Goal: Task Accomplishment & Management: Manage account settings

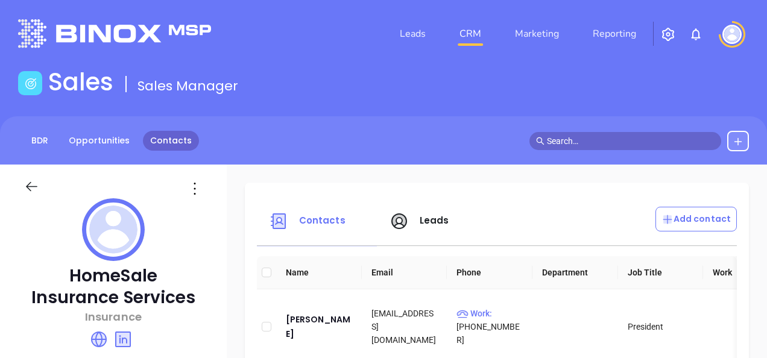
click at [152, 149] on link "Contacts" at bounding box center [171, 141] width 56 height 20
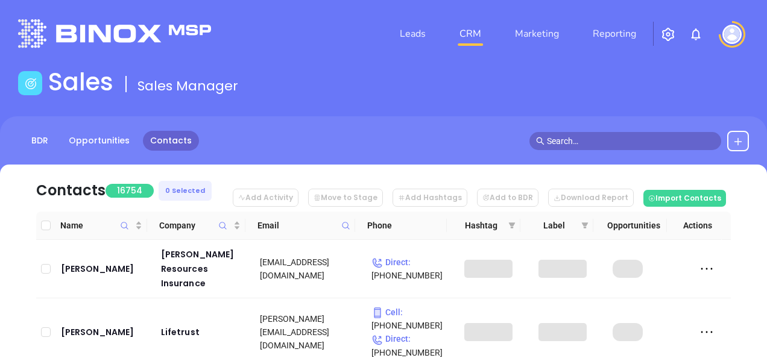
click at [344, 223] on icon at bounding box center [345, 225] width 9 height 9
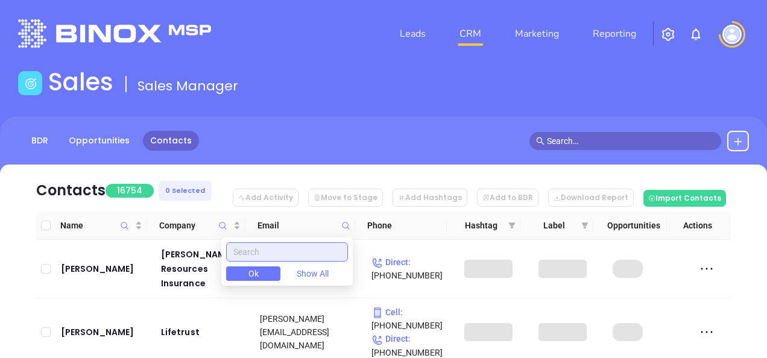
paste input "communitysure.com"
type input "communitysure.com"
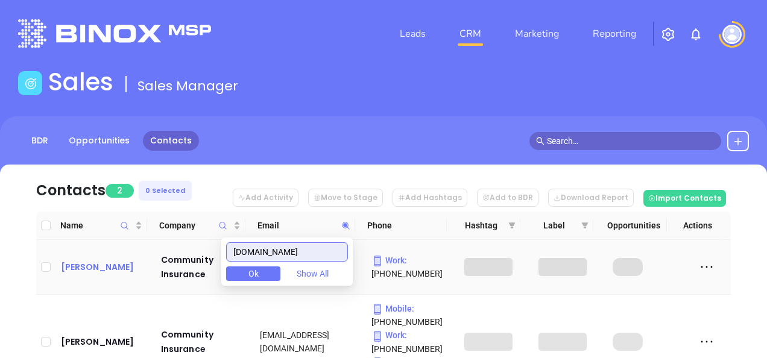
scroll to position [93, 0]
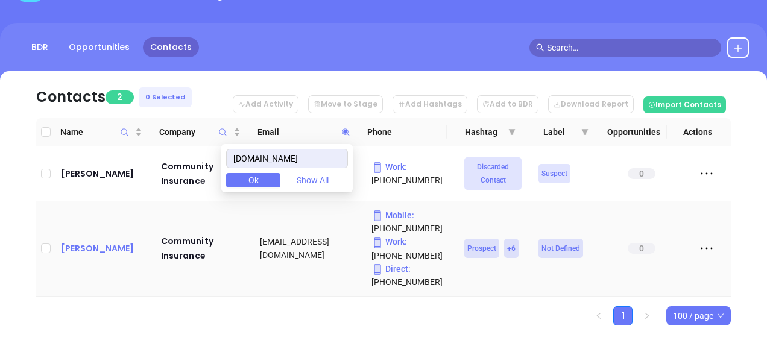
click at [84, 241] on div "Deb Groff" at bounding box center [102, 248] width 83 height 14
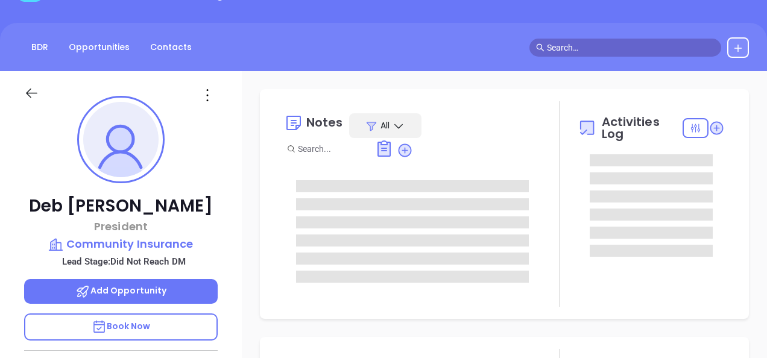
type input "[DATE]"
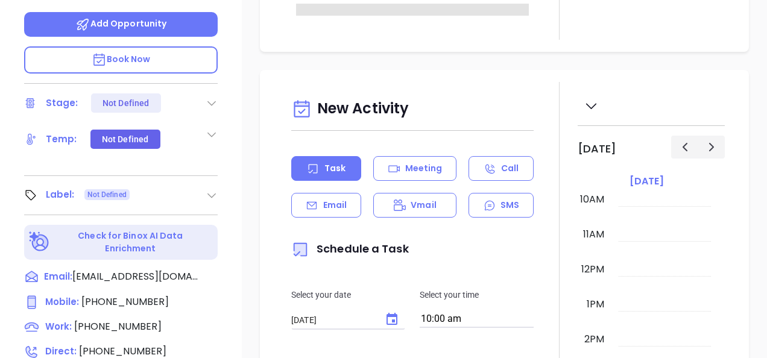
scroll to position [395, 0]
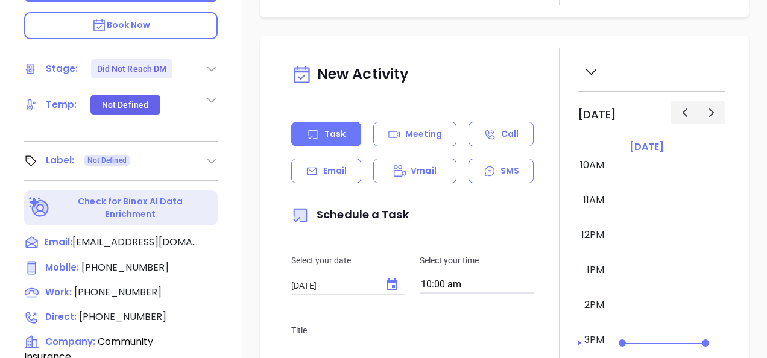
click at [206, 165] on icon at bounding box center [212, 161] width 12 height 12
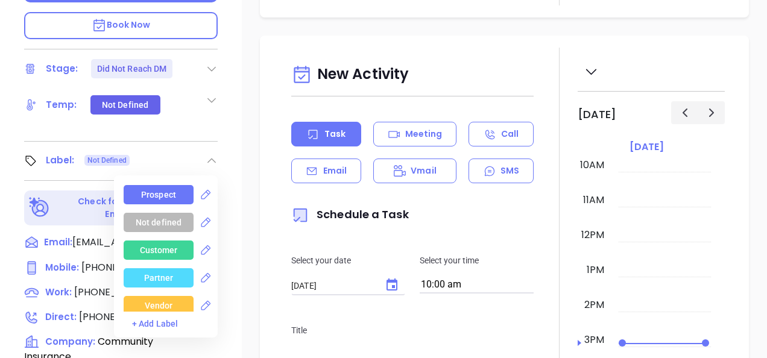
type input "[PERSON_NAME]"
click at [164, 189] on div "Prospect" at bounding box center [158, 194] width 35 height 19
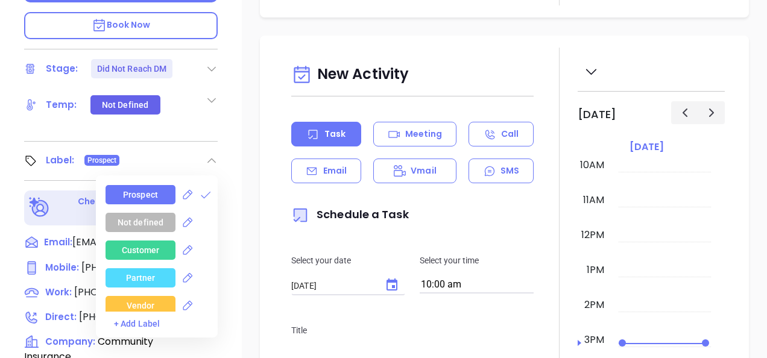
scroll to position [312, 0]
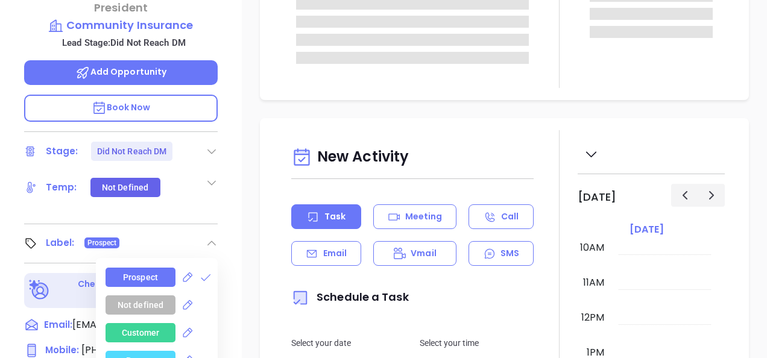
click at [146, 161] on div "Did Not Reach DM" at bounding box center [132, 151] width 70 height 19
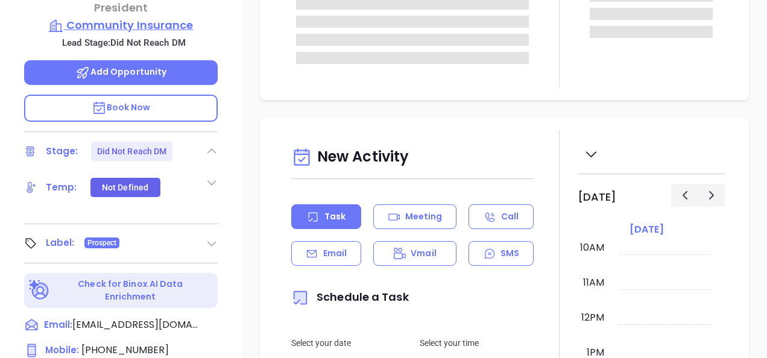
scroll to position [154, 0]
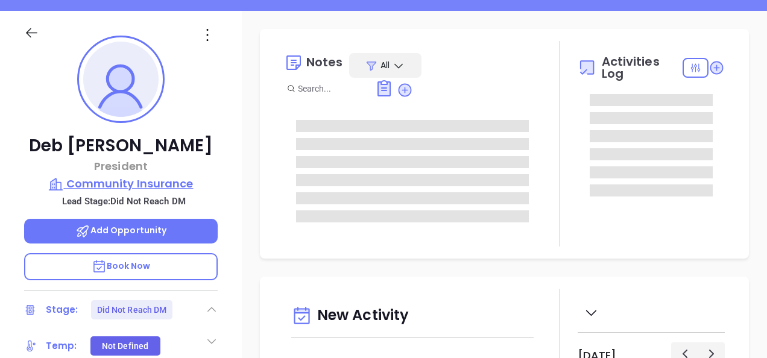
click at [146, 180] on p "Community Insurance" at bounding box center [121, 183] width 194 height 17
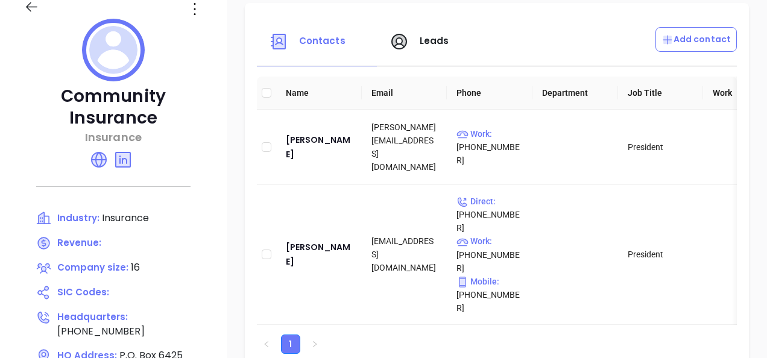
scroll to position [274, 0]
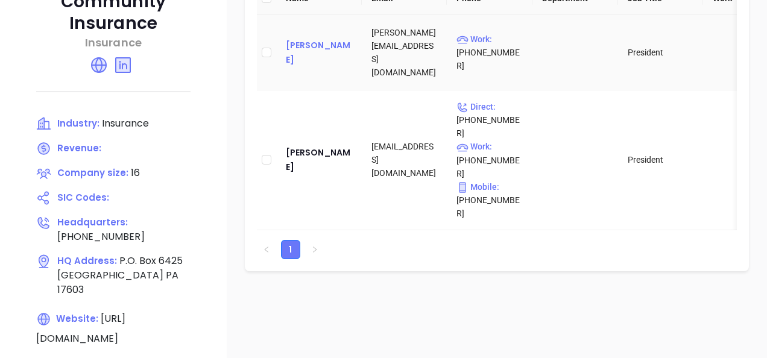
click at [334, 55] on div "Gary Mathison" at bounding box center [319, 52] width 66 height 29
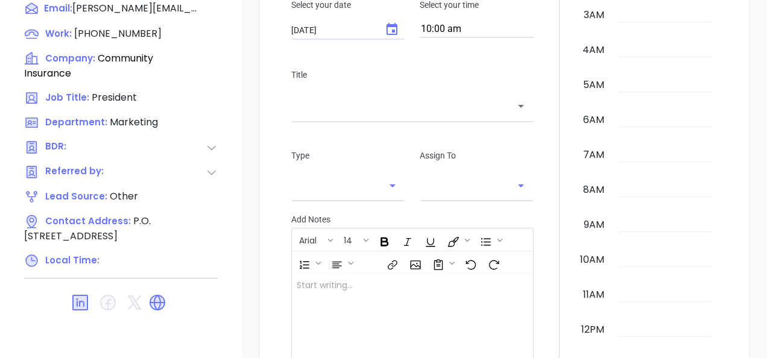
scroll to position [351, 0]
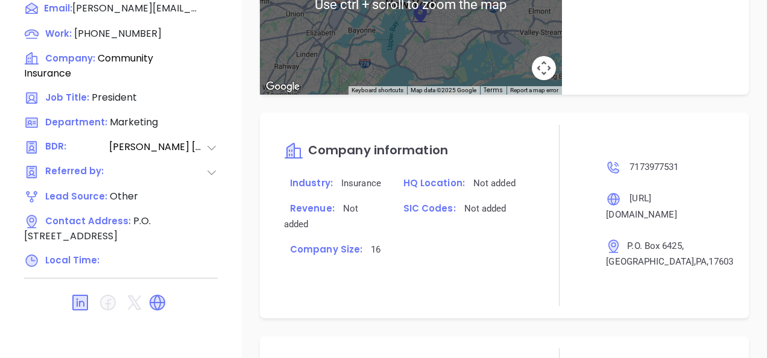
type input "[PERSON_NAME]"
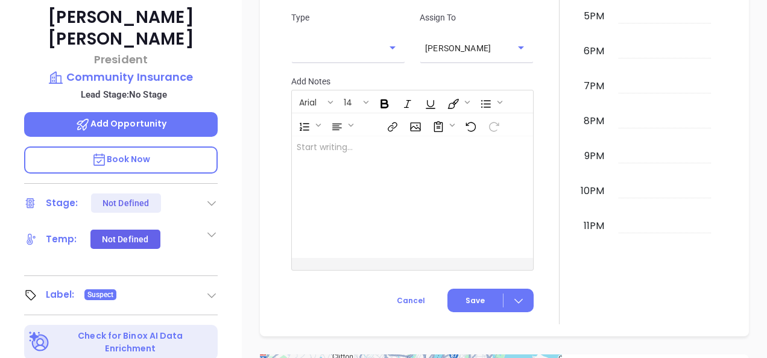
scroll to position [168, 0]
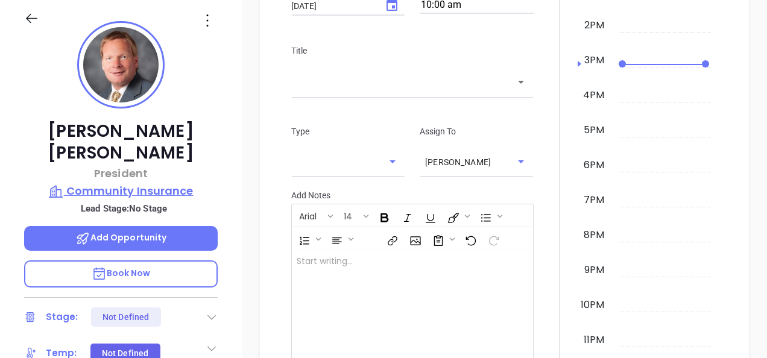
click at [148, 183] on p "Community Insurance" at bounding box center [121, 191] width 194 height 17
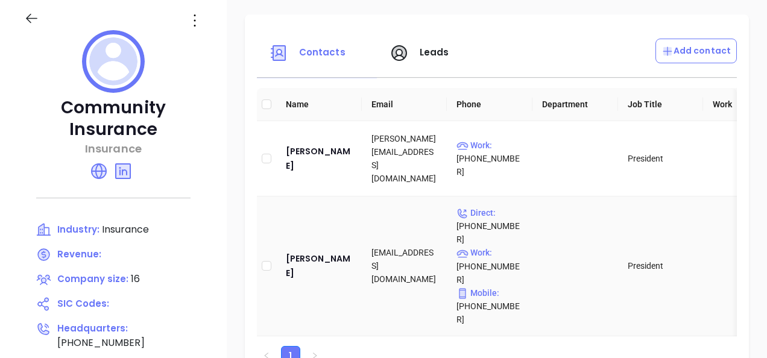
click at [326, 256] on td "Deb Groff" at bounding box center [319, 267] width 86 height 140
click at [319, 251] on div "Deb Groff" at bounding box center [319, 265] width 66 height 29
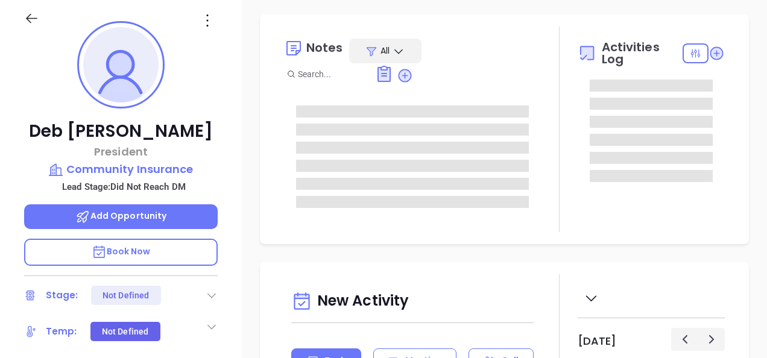
type input "[DATE]"
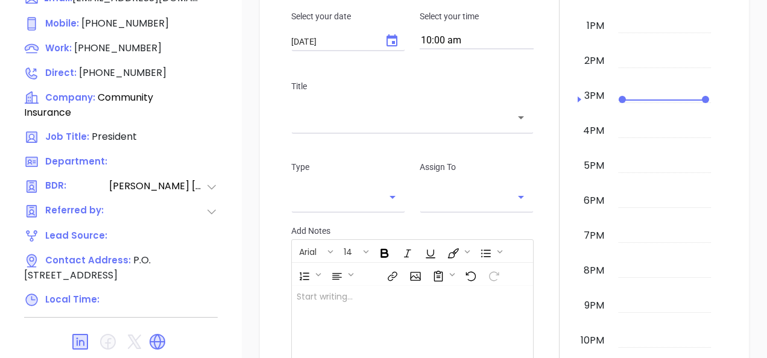
scroll to position [651, 0]
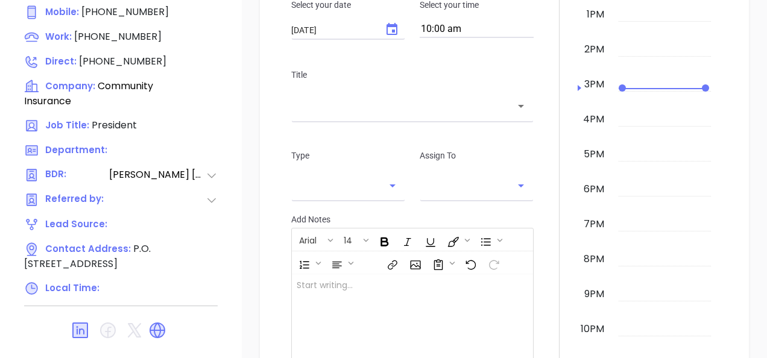
drag, startPoint x: 153, startPoint y: 324, endPoint x: 166, endPoint y: 275, distance: 50.6
click at [153, 324] on icon at bounding box center [157, 330] width 14 height 14
type input "[PERSON_NAME]"
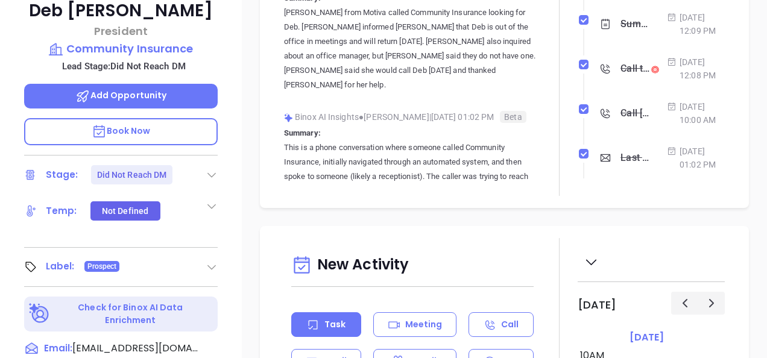
scroll to position [168, 0]
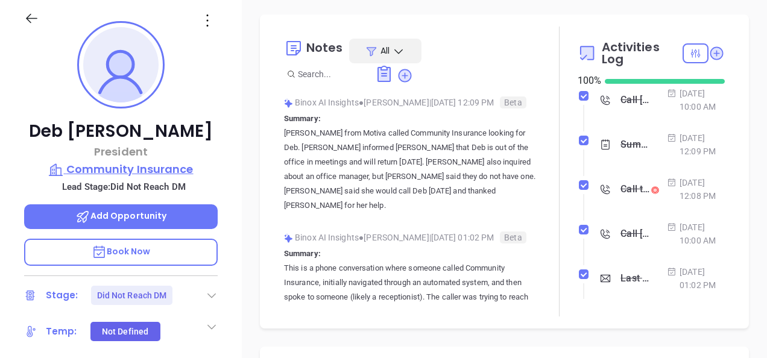
click at [83, 171] on p "Community Insurance" at bounding box center [121, 169] width 194 height 17
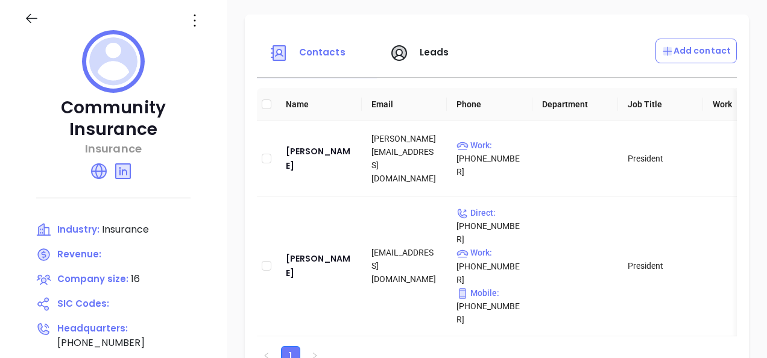
click at [204, 17] on icon at bounding box center [194, 20] width 19 height 19
click at [222, 42] on div "Edit" at bounding box center [259, 43] width 109 height 13
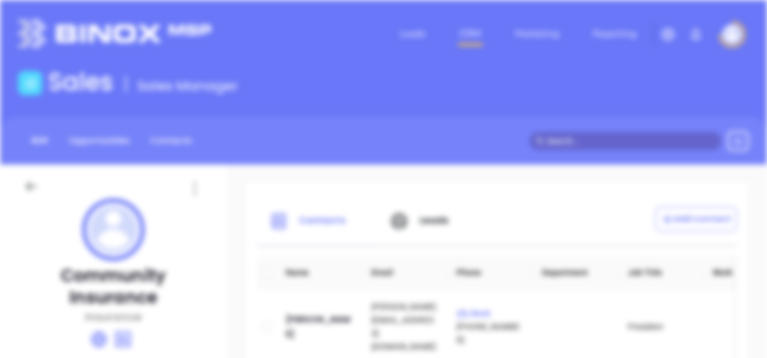
type input "Community Insurance"
type input "16"
type input "(717) 397-7531"
type input "Insurance"
type input "https://www.communitysure.com/"
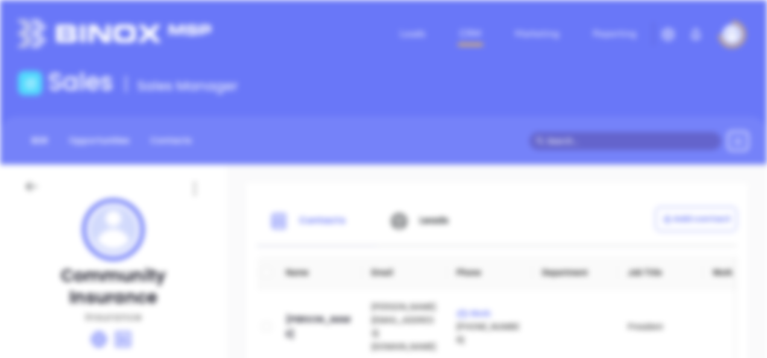
type input "https://www.linkedin.com/company/community-insurance/about/"
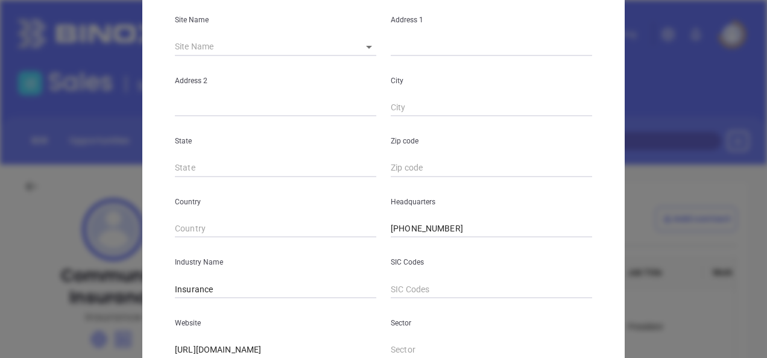
scroll to position [121, 0]
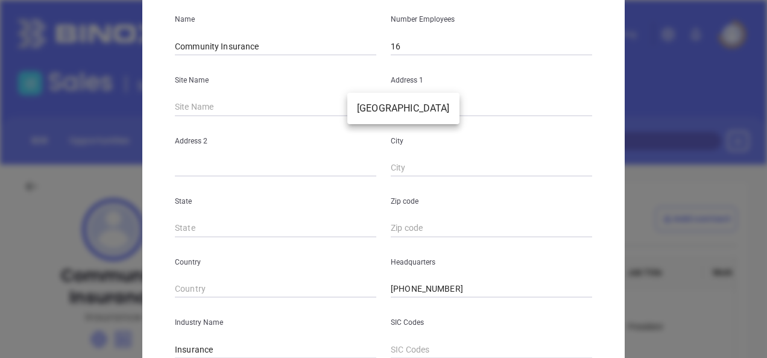
click at [367, 109] on body "Leads CRM Marketing Reporting Financial Leads Leads Sales Sales Manager BDR Opp…" at bounding box center [383, 179] width 767 height 358
click at [381, 120] on ul "Lancaster" at bounding box center [403, 108] width 112 height 31
click at [384, 112] on li "Lancaster" at bounding box center [403, 109] width 112 height 22
type input "Lancaster"
type input "P.O. Box 6425"
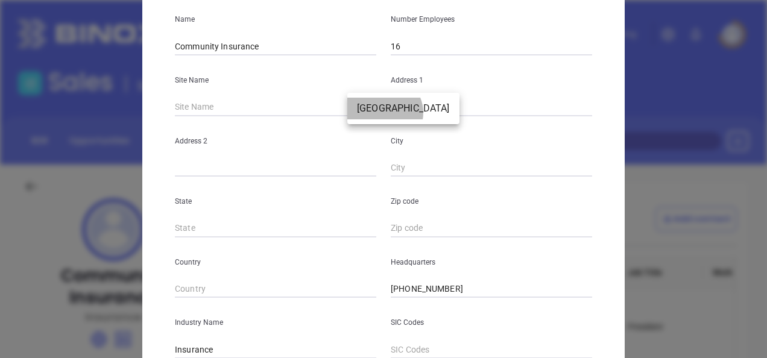
type input "Lancaster"
type input "PA"
type input "17603"
type input "81465"
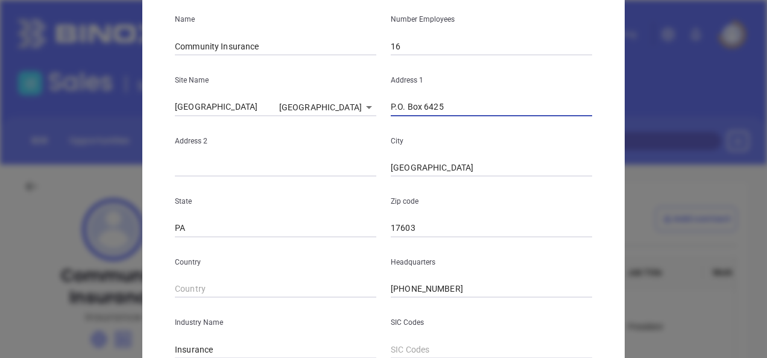
drag, startPoint x: 449, startPoint y: 113, endPoint x: 362, endPoint y: 113, distance: 86.2
click at [362, 113] on div "Site Name Lancaster Lancaster 81465 Address 1 P.O. Box 6425" at bounding box center [384, 85] width 432 height 61
paste input "101 Good Drive P.O. Box 6425 Lancaster, PA 17603"
type input "101 Good Drive P.O. Box 6425 Lancaster, PA 17603"
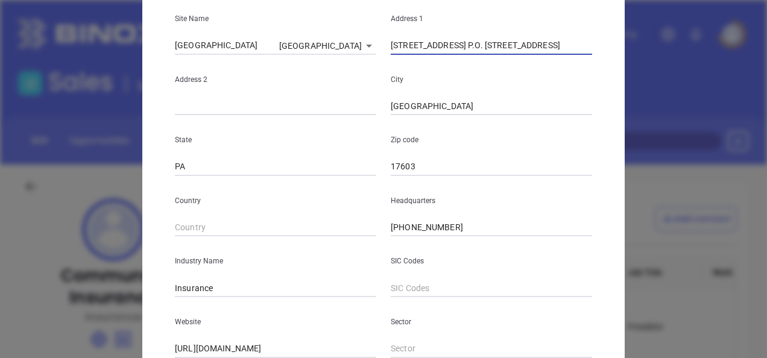
scroll to position [153, 0]
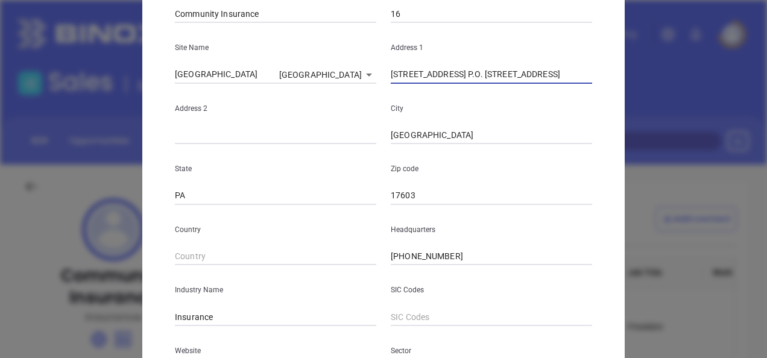
drag, startPoint x: 449, startPoint y: 80, endPoint x: 498, endPoint y: 87, distance: 49.4
click at [498, 87] on div "Name Community Insurance Number Employees 16 Site Name Lancaster Lancaster 8146…" at bounding box center [383, 204] width 417 height 485
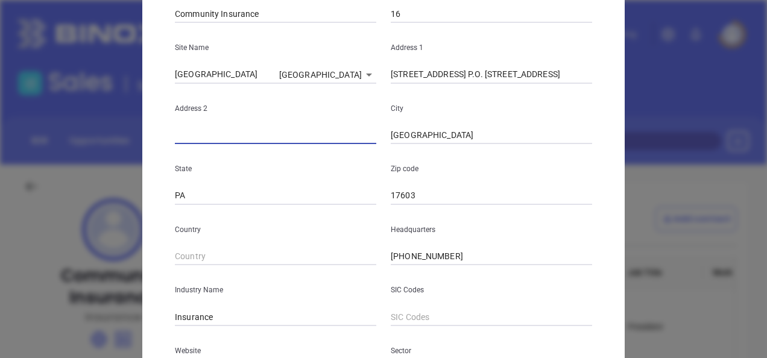
click at [294, 130] on input "text" at bounding box center [275, 136] width 201 height 18
paste input "P.O. Box 6425"
type input "P.O. Box 6425"
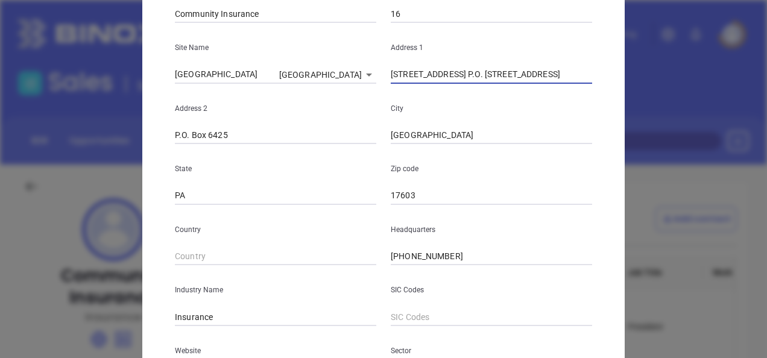
drag, startPoint x: 445, startPoint y: 70, endPoint x: 585, endPoint y: 100, distance: 143.0
click at [585, 100] on div "Name Community Insurance Number Employees 16 Site Name Lancaster Lancaster 8146…" at bounding box center [383, 204] width 417 height 485
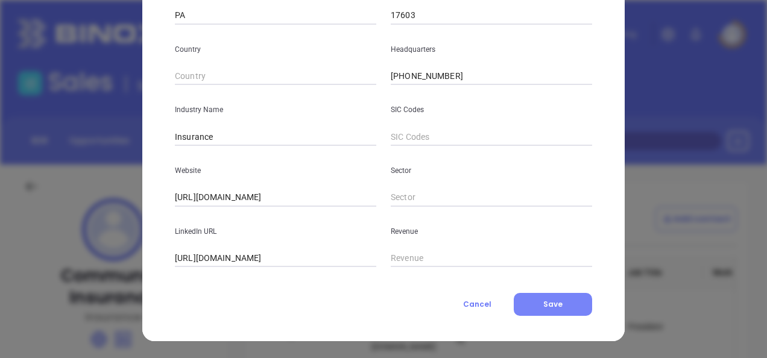
type input "101 Good Drive"
click at [543, 305] on span "Save" at bounding box center [552, 304] width 19 height 10
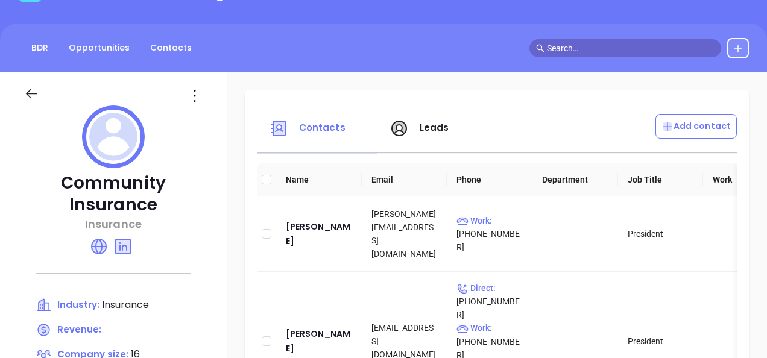
scroll to position [0, 0]
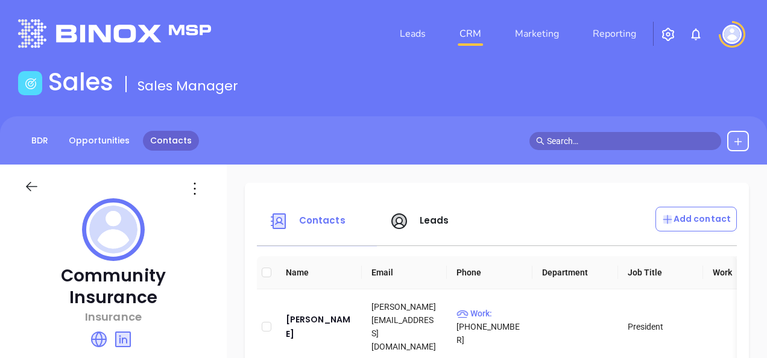
click at [152, 139] on link "Contacts" at bounding box center [171, 141] width 56 height 20
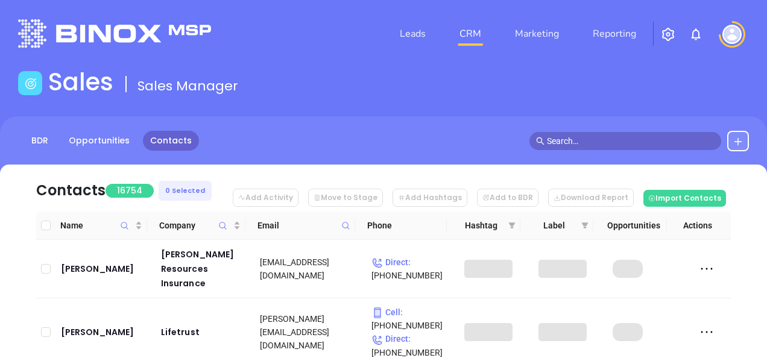
click at [343, 222] on icon at bounding box center [345, 225] width 9 height 9
click at [344, 223] on icon at bounding box center [345, 225] width 9 height 9
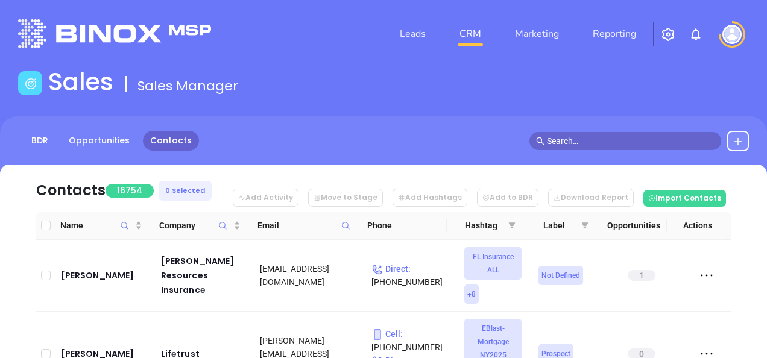
click at [344, 223] on icon at bounding box center [345, 225] width 9 height 9
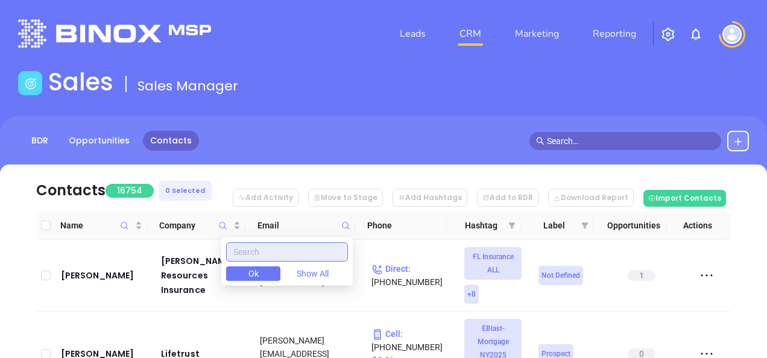
paste input "spiziriinsurance.com"
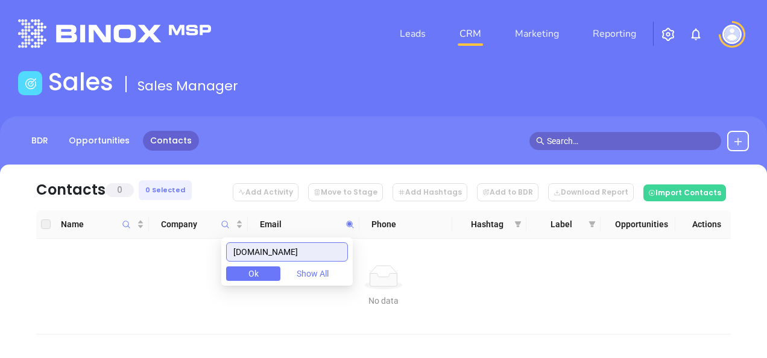
type input "spiziriinsurance.com"
drag, startPoint x: 257, startPoint y: 268, endPoint x: 235, endPoint y: 273, distance: 22.2
click at [235, 273] on div "spiziriinsurance.com Ok Show All" at bounding box center [286, 262] width 131 height 48
paste input "ccabinsurance.com"
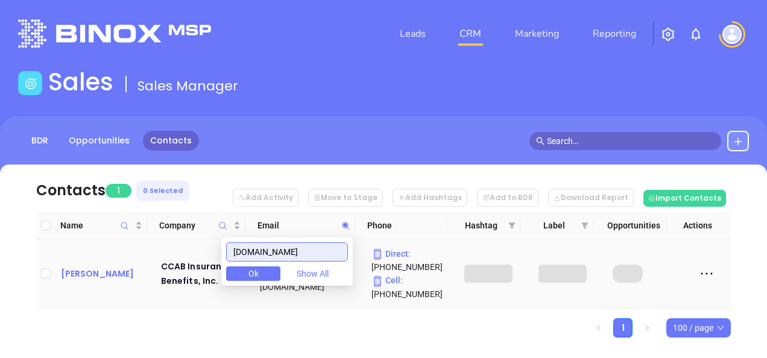
type input "ccabinsurance.com"
click at [86, 274] on div "Joshua Leaman" at bounding box center [102, 274] width 83 height 14
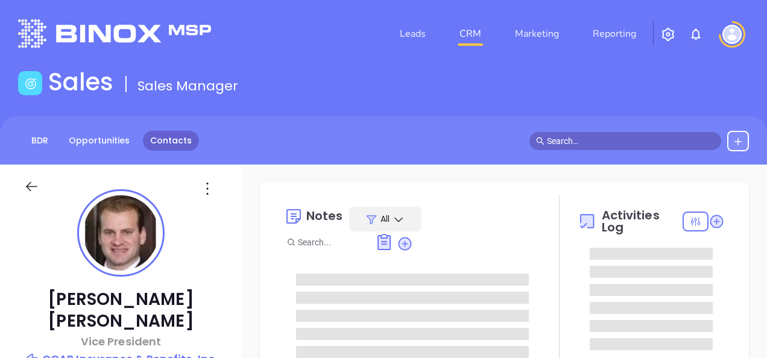
type input "[PERSON_NAME]"
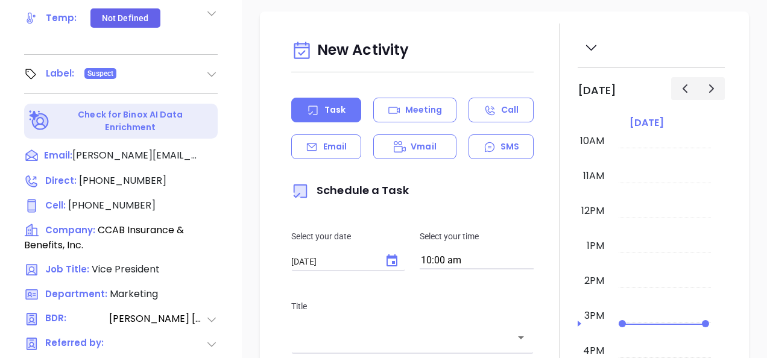
scroll to position [603, 0]
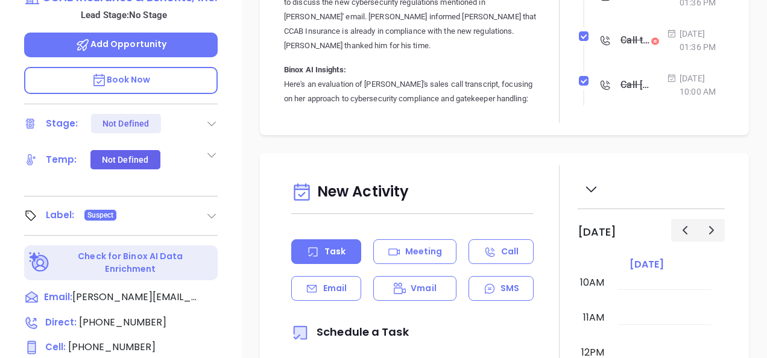
scroll to position [181, 0]
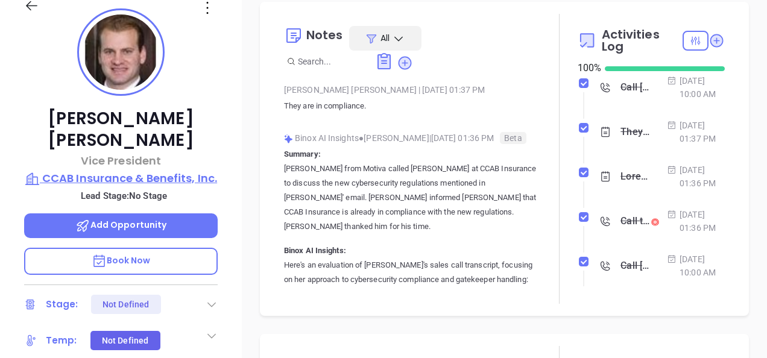
click at [129, 170] on p "CCAB Insurance & Benefits, Inc." at bounding box center [121, 178] width 194 height 17
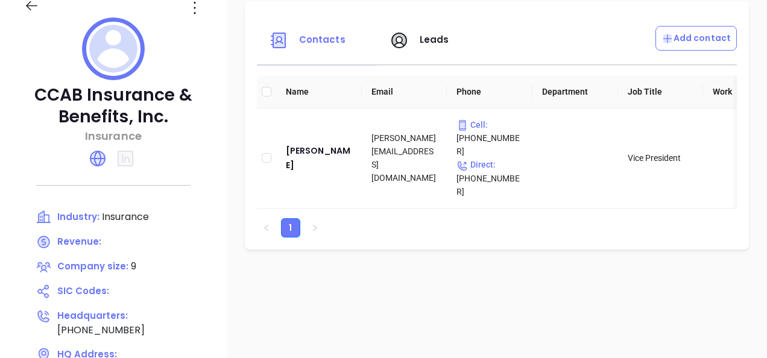
click at [34, 4] on icon at bounding box center [31, 5] width 15 height 15
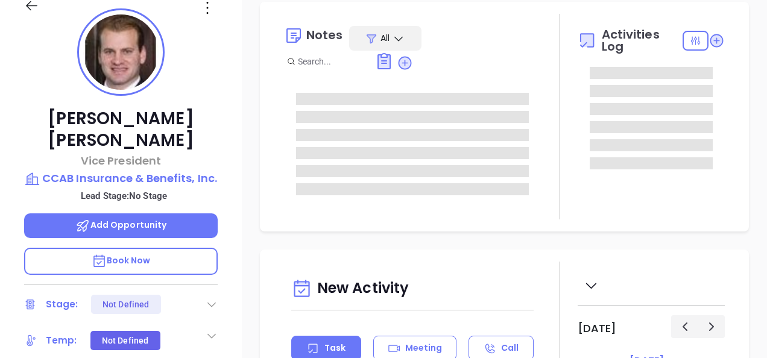
type input "[DATE]"
type input "[PERSON_NAME]"
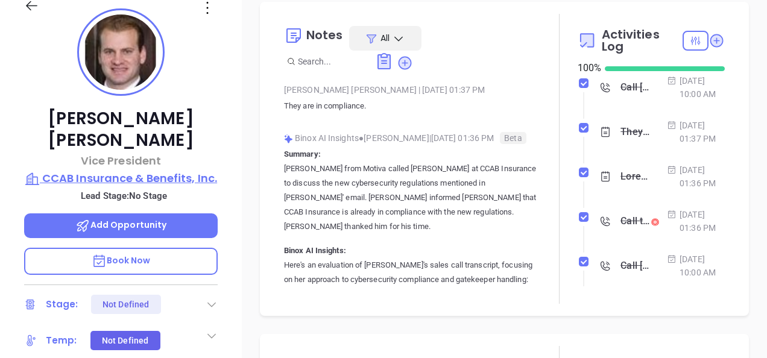
click at [100, 170] on p "CCAB Insurance & Benefits, Inc." at bounding box center [121, 178] width 194 height 17
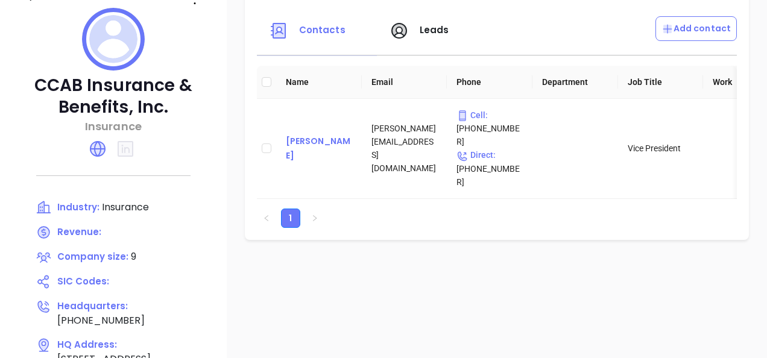
scroll to position [181, 0]
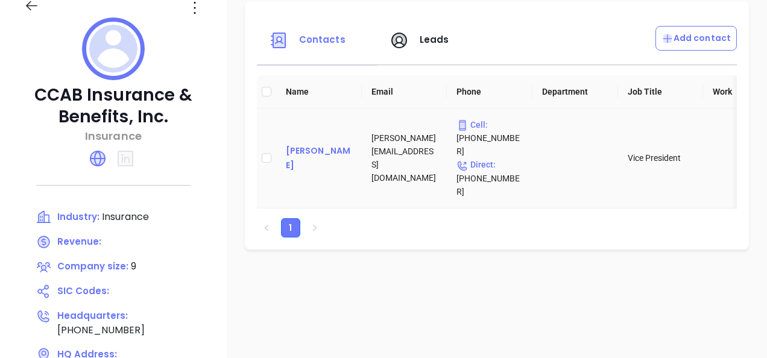
click at [317, 144] on div "Joshua Leaman" at bounding box center [319, 158] width 66 height 29
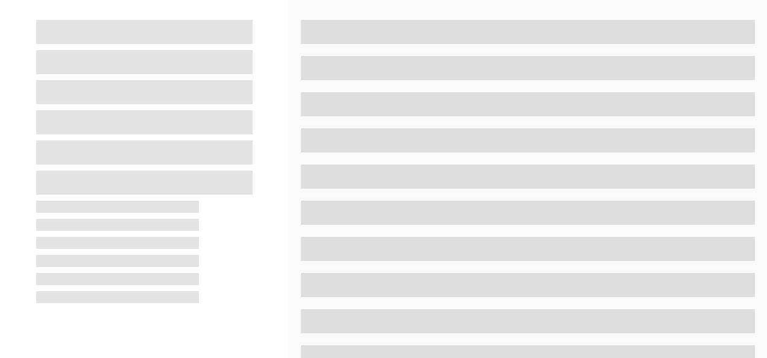
scroll to position [362, 0]
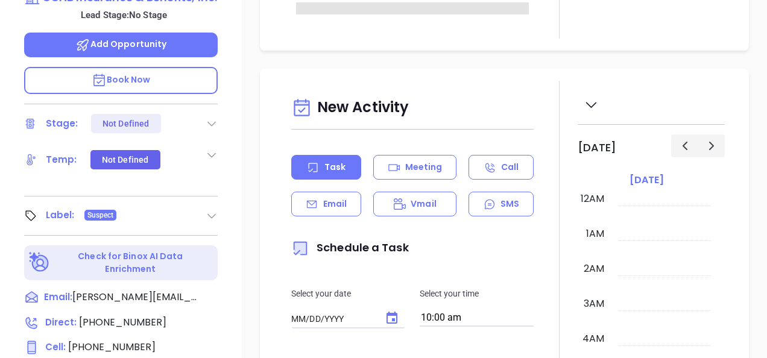
type input "[DATE]"
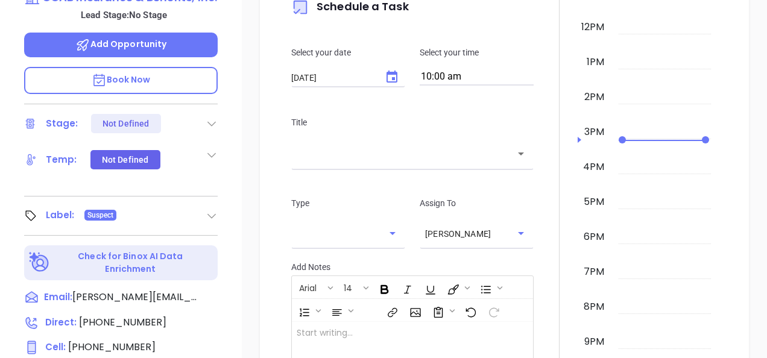
type input "[PERSON_NAME]"
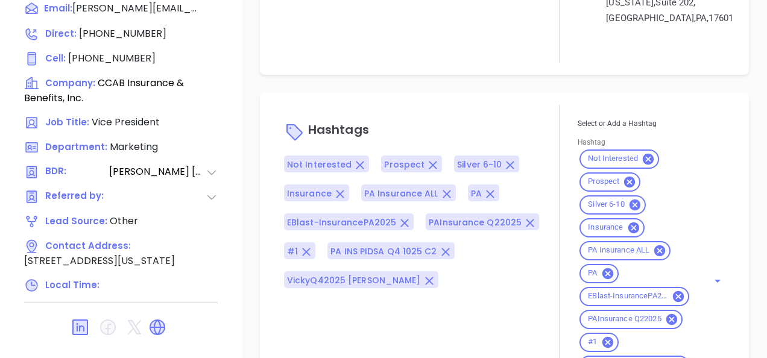
scroll to position [1007, 0]
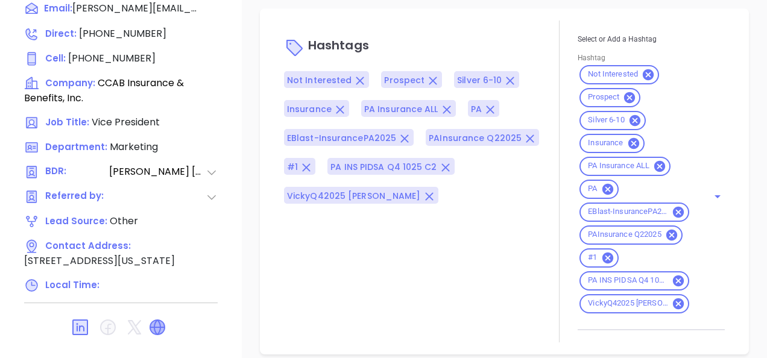
click at [157, 320] on icon at bounding box center [157, 327] width 14 height 14
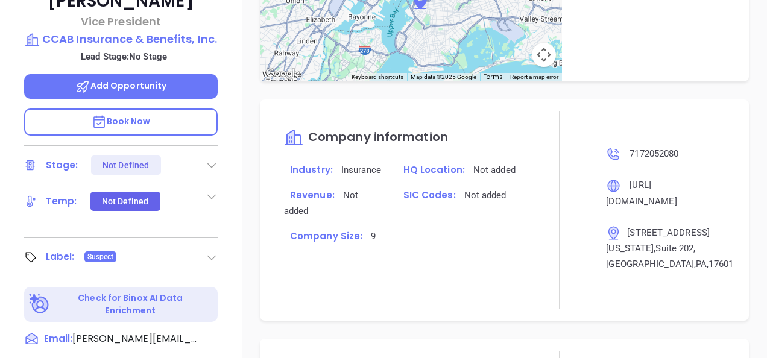
scroll to position [289, 0]
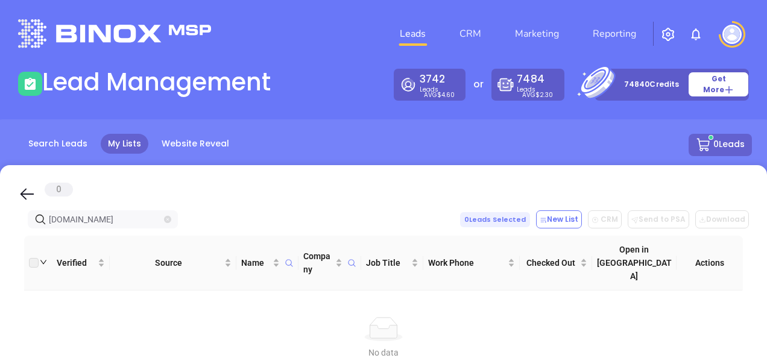
click at [168, 218] on icon "close-circle" at bounding box center [167, 219] width 7 height 7
type input "communitysure.com"
click at [168, 215] on span at bounding box center [167, 219] width 7 height 13
click at [168, 218] on icon "close-circle" at bounding box center [167, 219] width 7 height 7
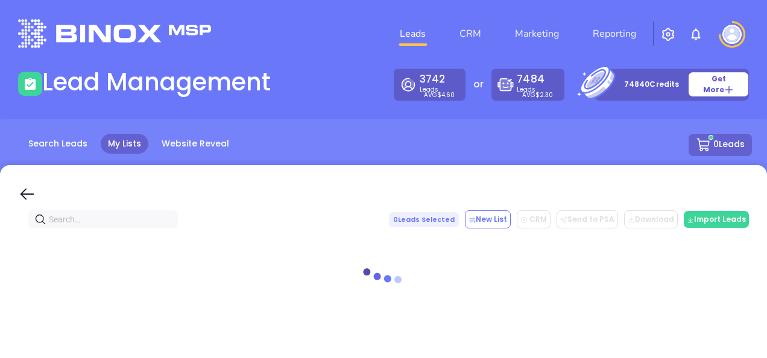
paste input "spiziriinsurance.com"
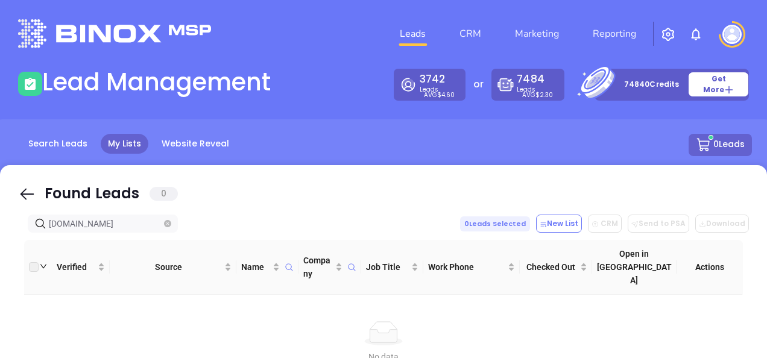
type input "spiziriinsurance.com"
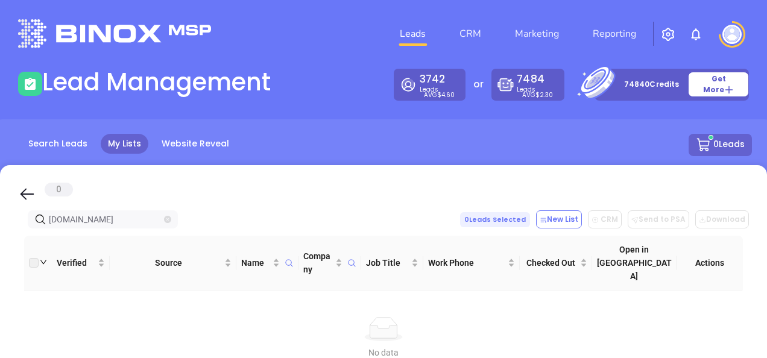
click at [165, 219] on icon "close-circle" at bounding box center [167, 219] width 7 height 7
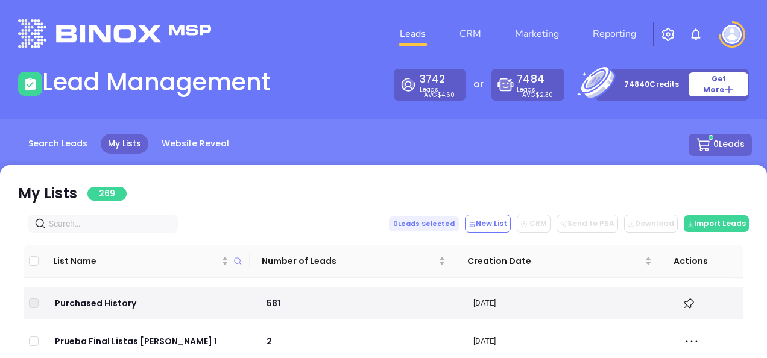
click at [78, 223] on input "text" at bounding box center [105, 223] width 113 height 13
paste input "susquehannains.com/a"
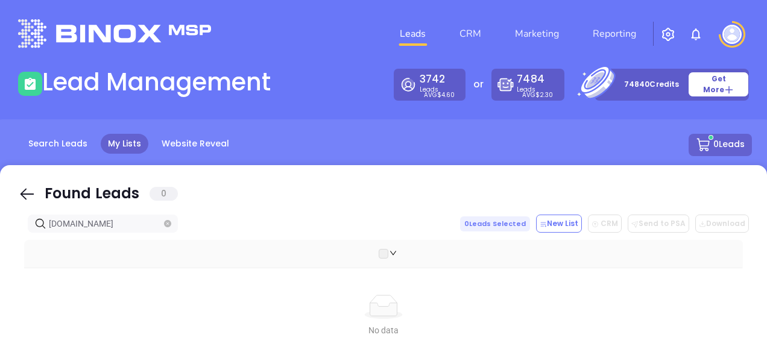
drag, startPoint x: 129, startPoint y: 222, endPoint x: 6, endPoint y: 251, distance: 126.5
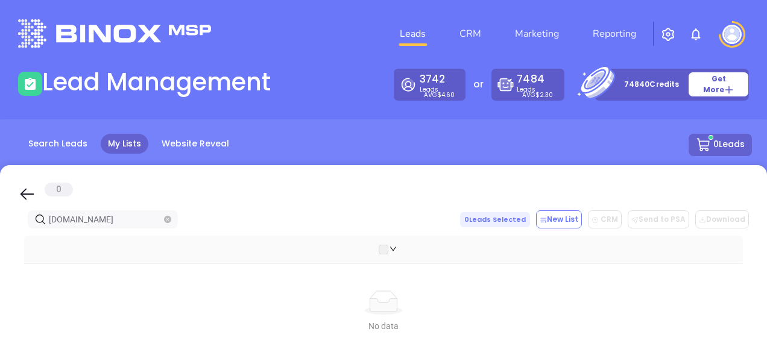
type input "[DOMAIN_NAME]"
click at [168, 218] on icon "close-circle" at bounding box center [167, 219] width 7 height 7
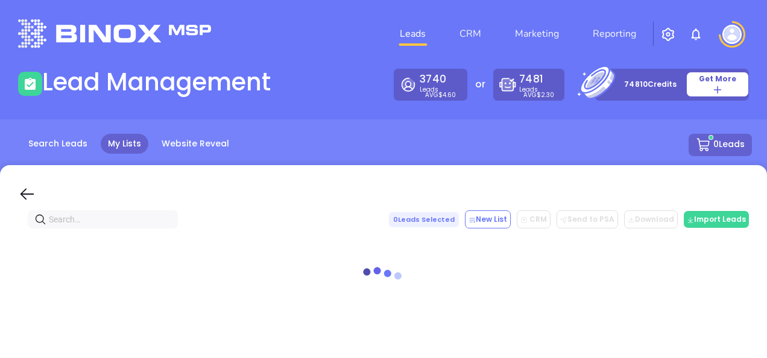
paste input "[DOMAIN_NAME]"
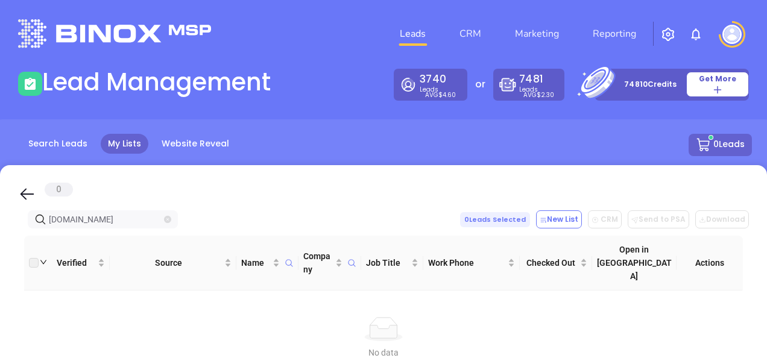
type input "[DOMAIN_NAME]"
click at [170, 217] on icon "close-circle" at bounding box center [167, 219] width 7 height 7
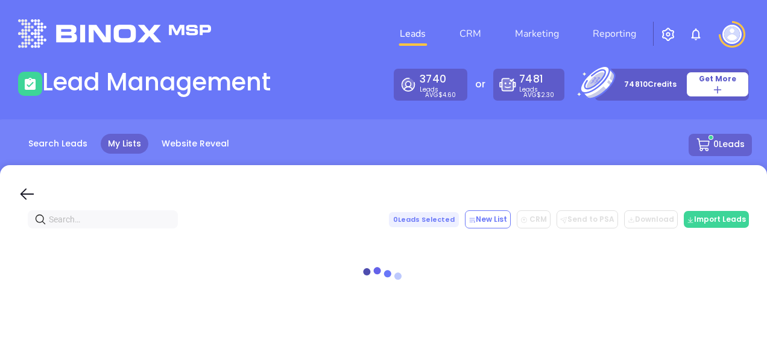
paste input "[DOMAIN_NAME]"
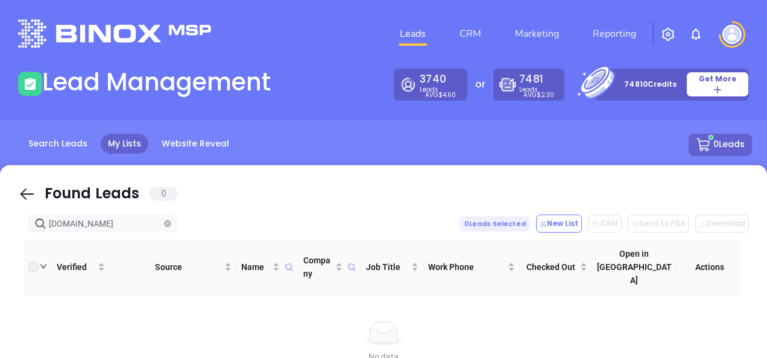
type input "[DOMAIN_NAME]"
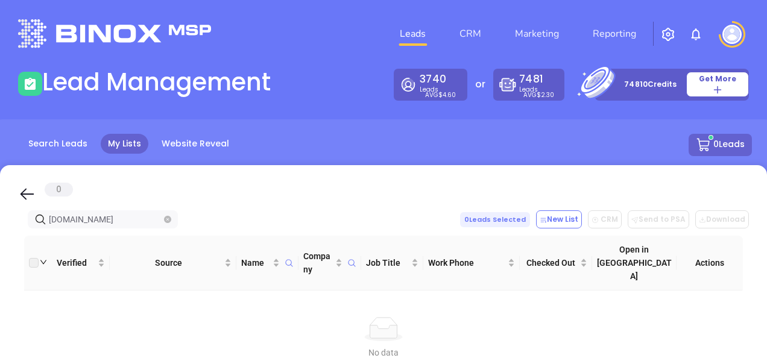
click at [169, 221] on icon "close-circle" at bounding box center [167, 219] width 7 height 7
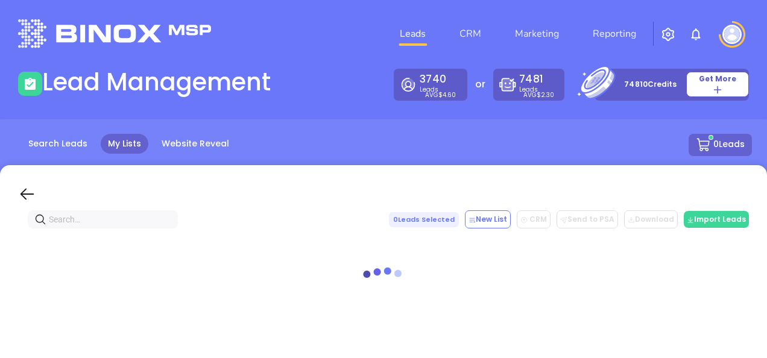
paste input "[DOMAIN_NAME]"
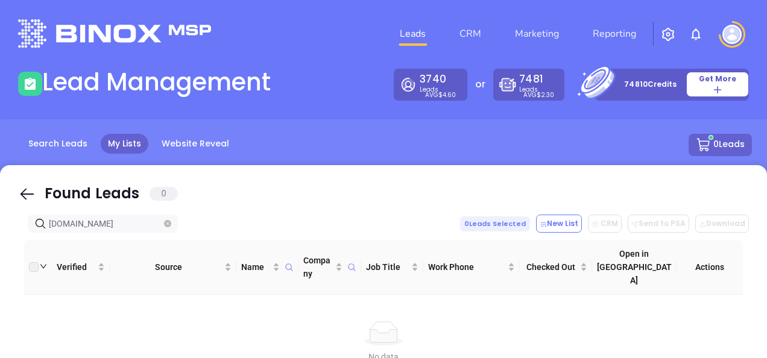
type input "[DOMAIN_NAME]"
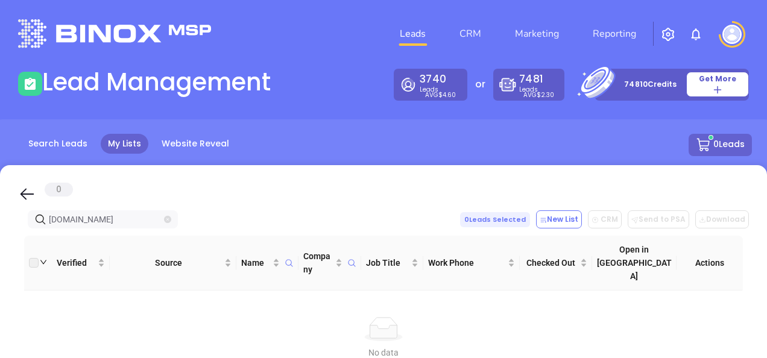
click at [169, 218] on icon "close-circle" at bounding box center [167, 219] width 7 height 7
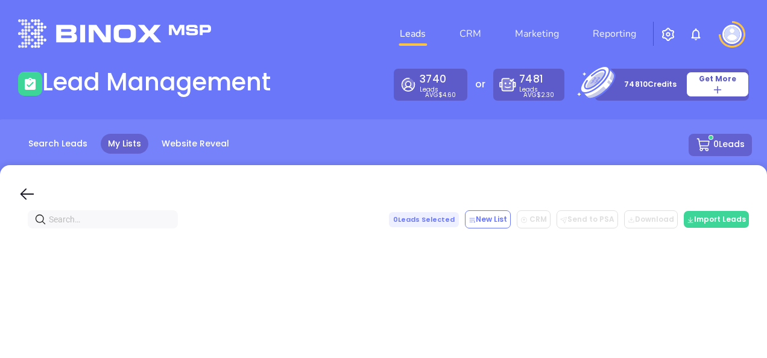
paste input "[DOMAIN_NAME]"
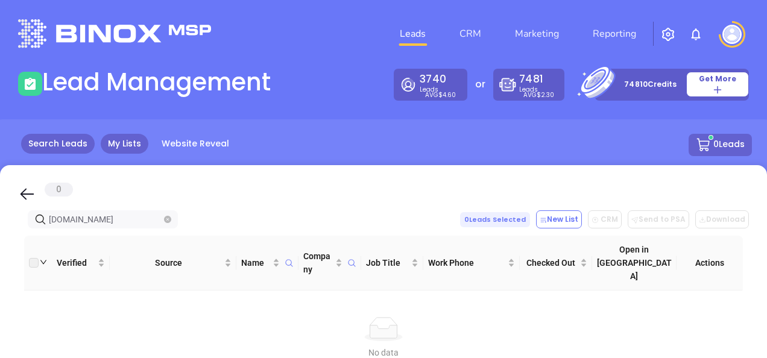
type input "[DOMAIN_NAME]"
click at [70, 147] on link "Search Leads" at bounding box center [58, 144] width 74 height 20
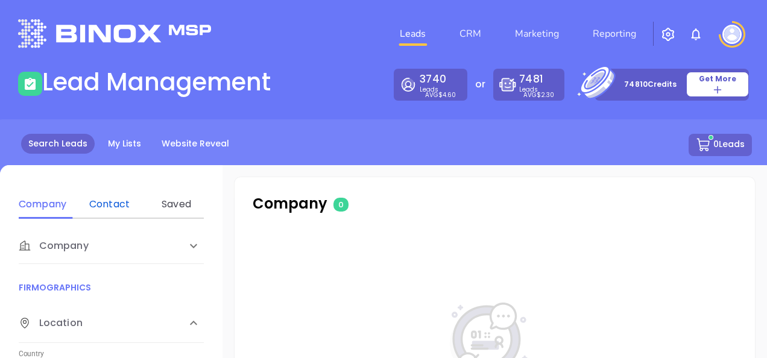
click at [103, 201] on div "Contact" at bounding box center [110, 204] width 48 height 14
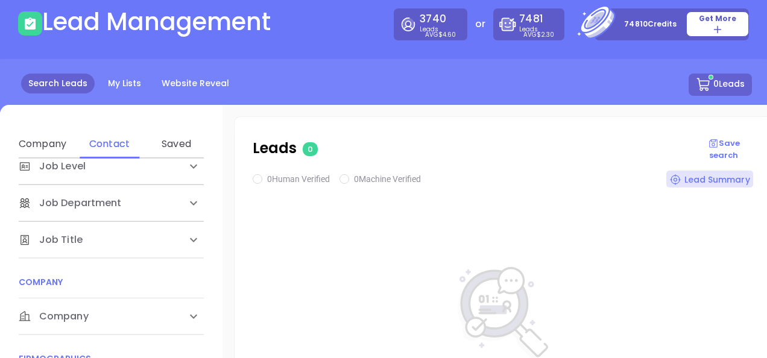
scroll to position [121, 0]
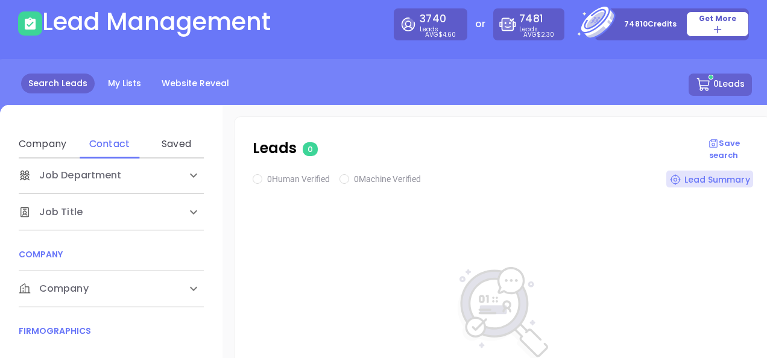
click at [80, 286] on span "Company" at bounding box center [54, 289] width 70 height 14
click at [115, 330] on div "Domain" at bounding box center [110, 335] width 48 height 14
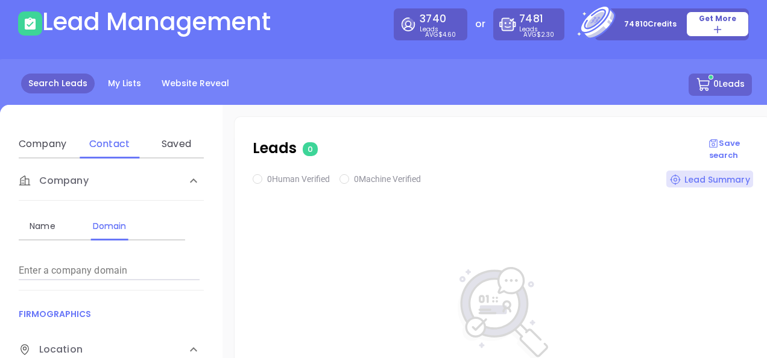
scroll to position [241, 0]
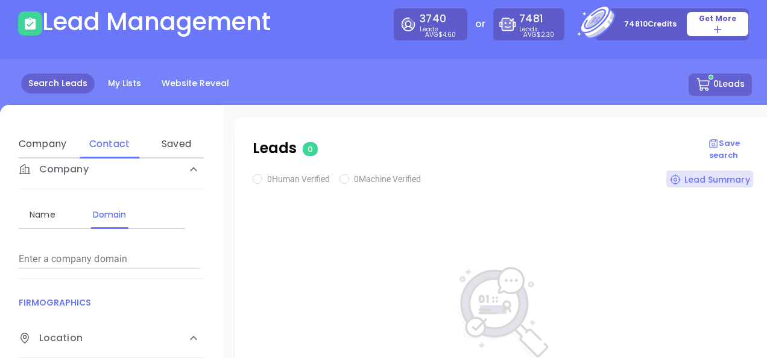
click at [110, 264] on input "Enter a company name" at bounding box center [109, 259] width 181 height 19
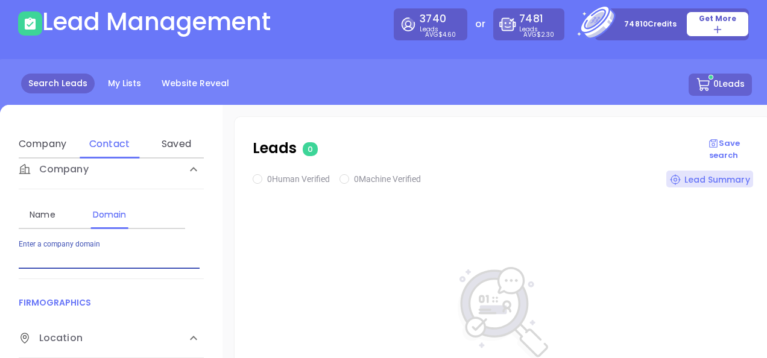
paste input "[DOMAIN_NAME]"
type input "[DOMAIN_NAME]"
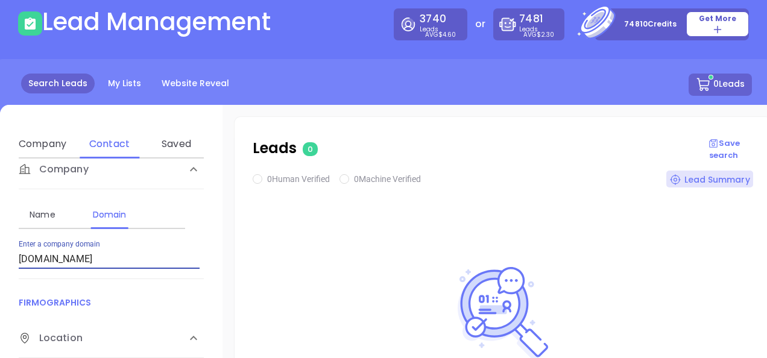
checkbox input "true"
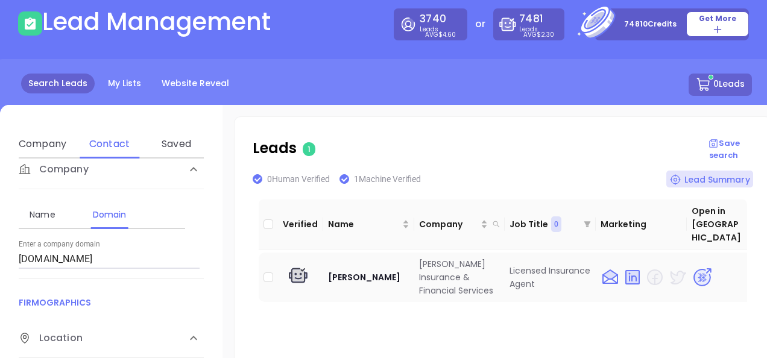
click at [696, 267] on img at bounding box center [702, 277] width 21 height 21
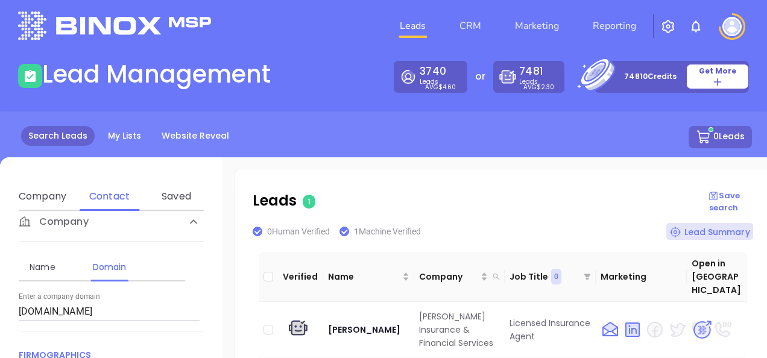
scroll to position [0, 0]
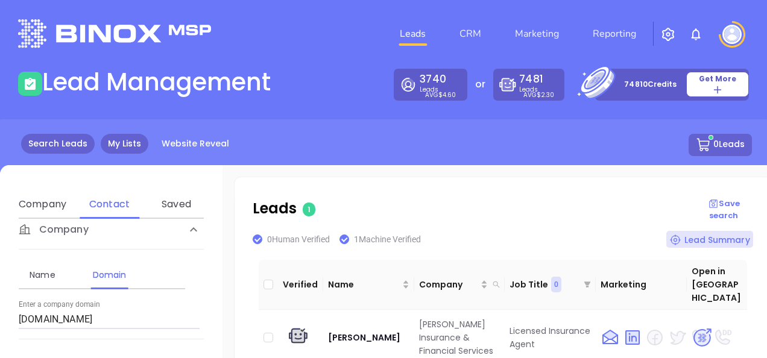
click at [133, 147] on link "My Lists" at bounding box center [125, 144] width 48 height 20
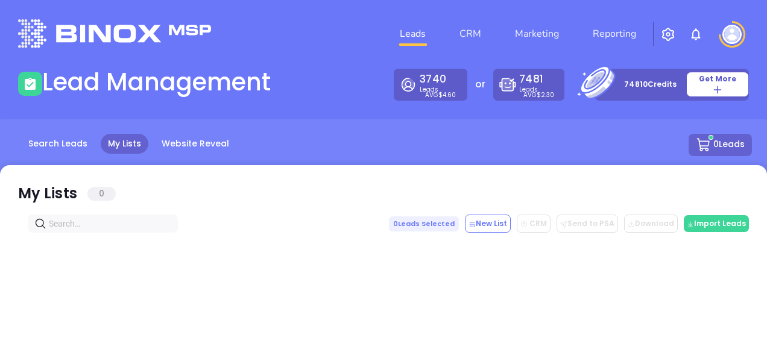
click at [107, 217] on input "text" at bounding box center [105, 223] width 113 height 13
paste input "boroinsshoppe.com"
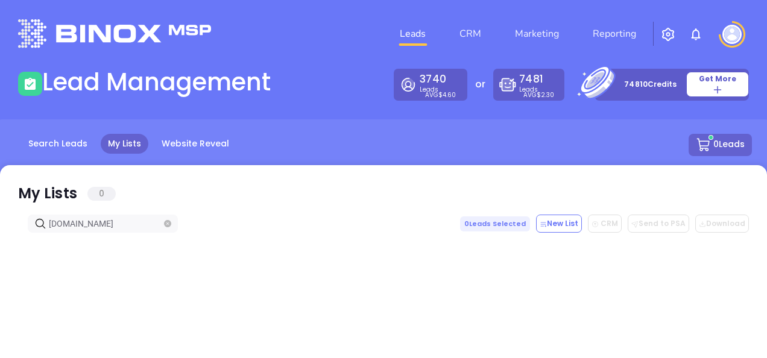
type input "boroinsshoppe.com"
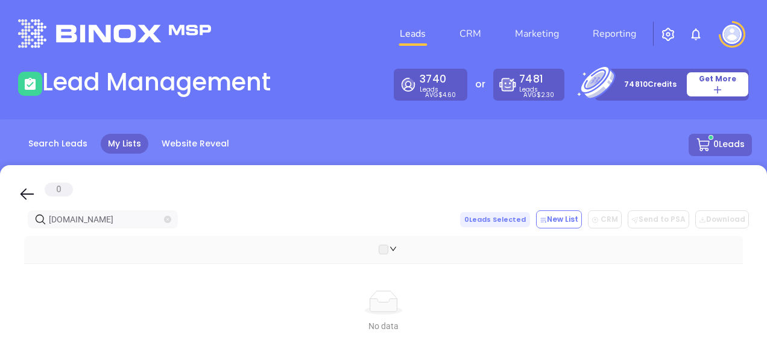
click at [171, 219] on icon "close-circle" at bounding box center [167, 219] width 7 height 7
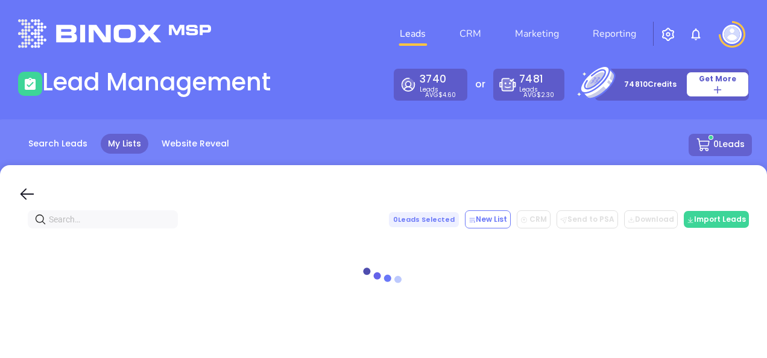
paste input "weinsurephilly.com"
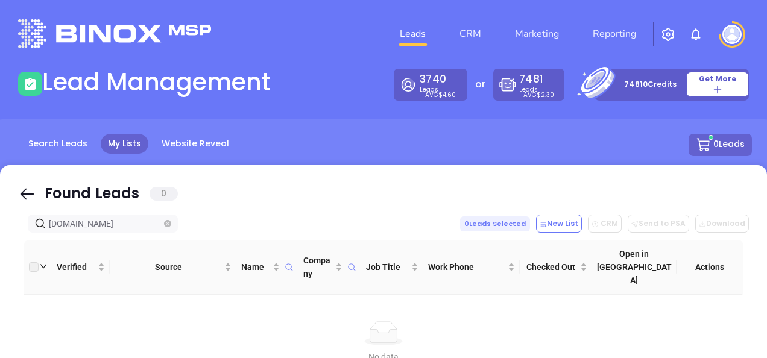
type input "weinsurephilly.com"
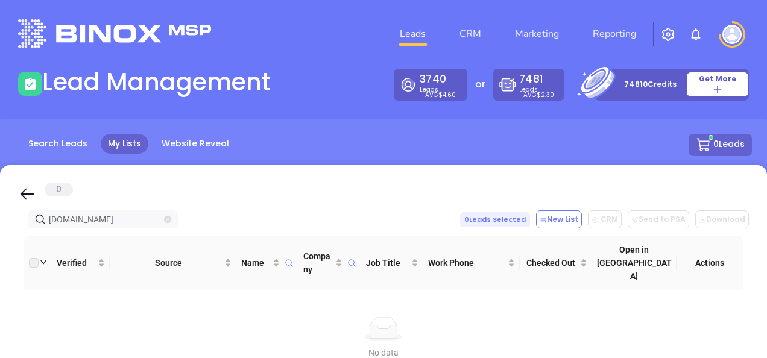
click at [164, 220] on icon "close-circle" at bounding box center [167, 219] width 7 height 7
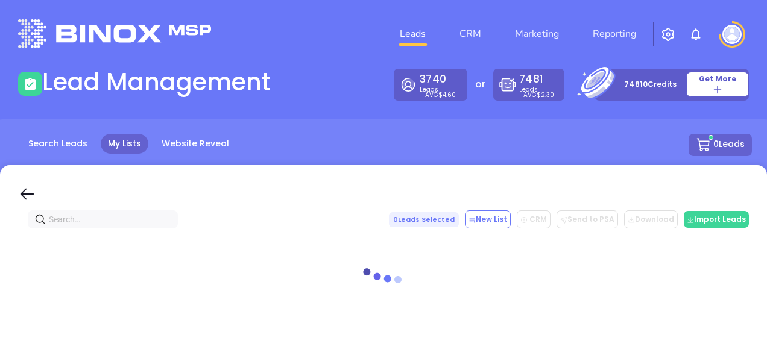
paste input "Century Advisory Group"
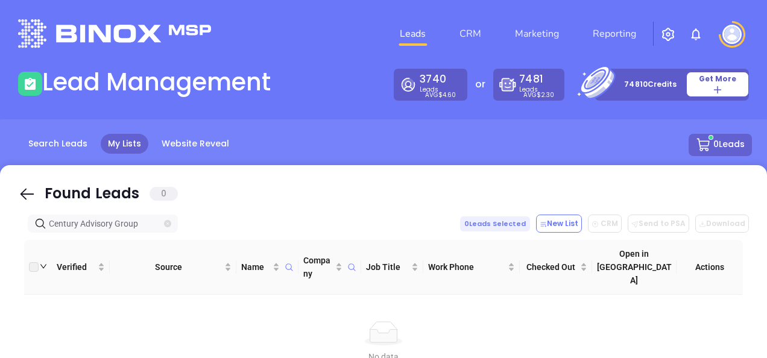
type input "Century Advisory Group"
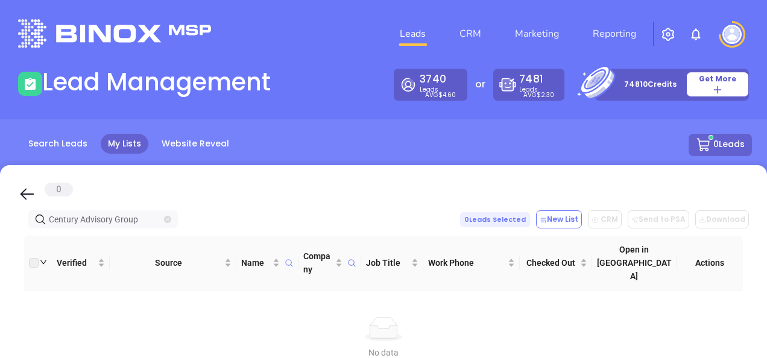
click at [170, 217] on icon "close-circle" at bounding box center [167, 219] width 7 height 7
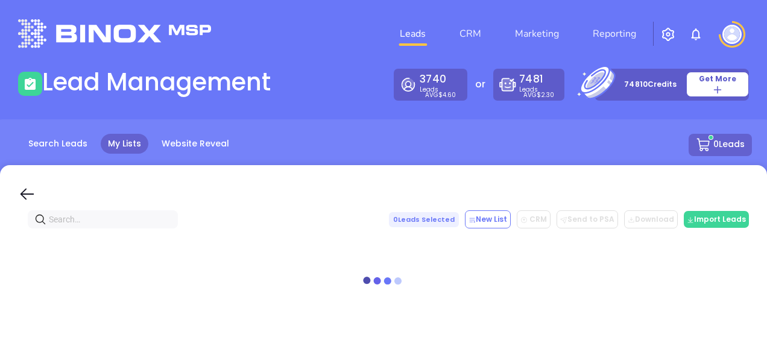
paste input "Century Advisory"
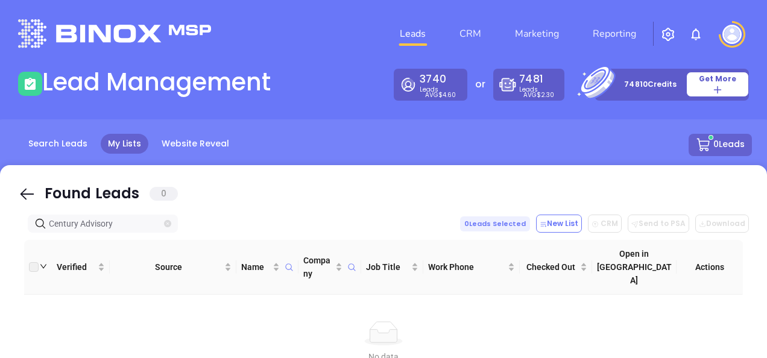
type input "Century Advisory"
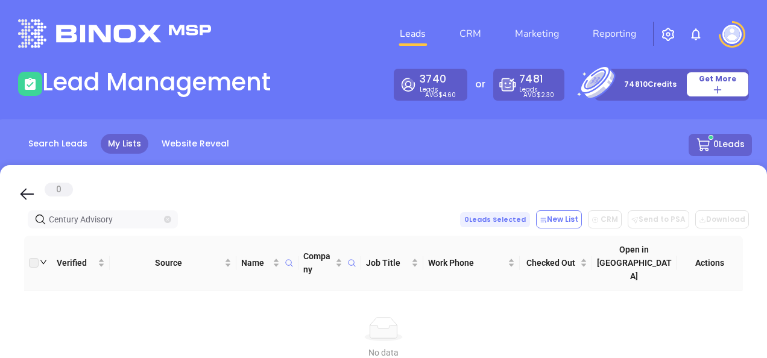
click at [166, 220] on icon "close-circle" at bounding box center [167, 219] width 7 height 7
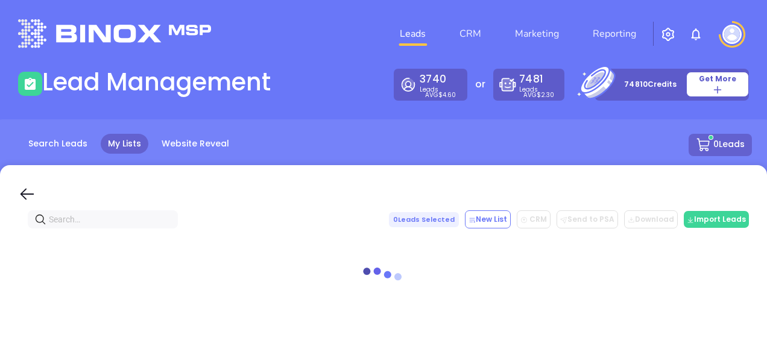
paste input "gmgins.com"
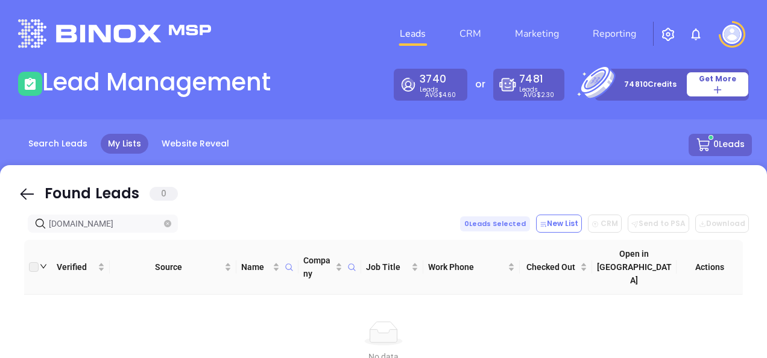
type input "gmgins.com"
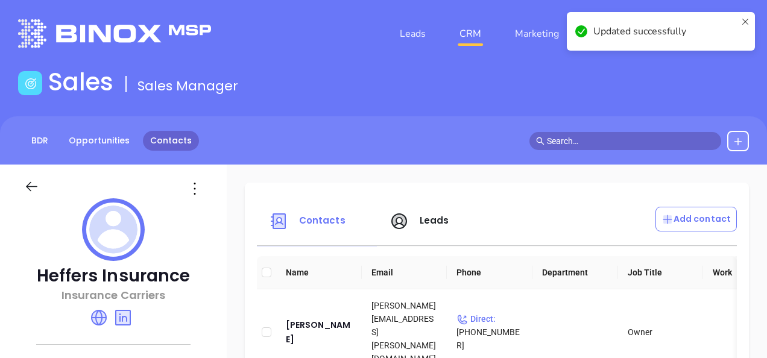
click at [151, 139] on link "Contacts" at bounding box center [171, 141] width 56 height 20
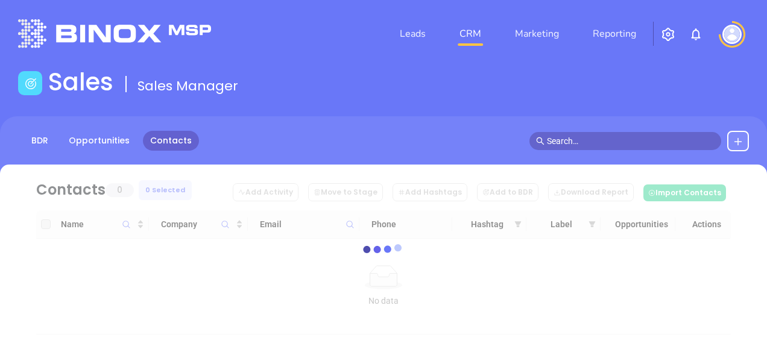
click at [353, 207] on icon at bounding box center [383, 249] width 90 height 90
click at [352, 209] on icon at bounding box center [383, 249] width 90 height 90
drag, startPoint x: 352, startPoint y: 206, endPoint x: 340, endPoint y: 223, distance: 21.1
click at [341, 220] on icon at bounding box center [383, 249] width 90 height 90
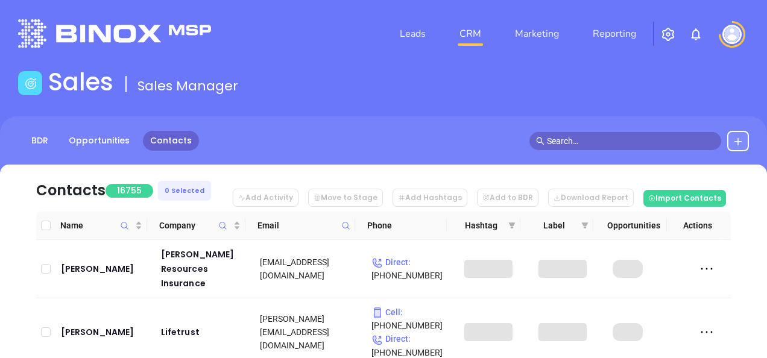
click at [347, 220] on span at bounding box center [346, 226] width 14 height 18
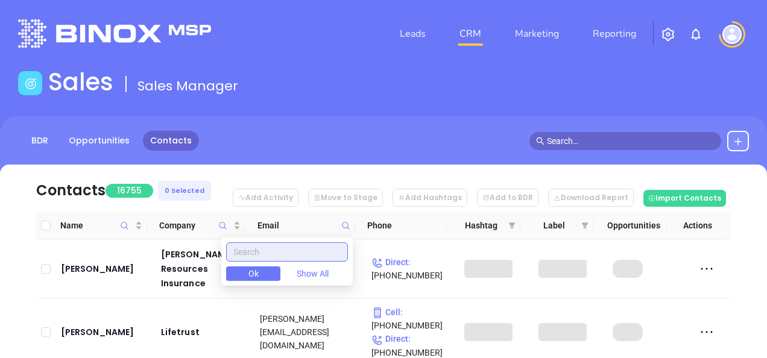
paste input "[DOMAIN_NAME]"
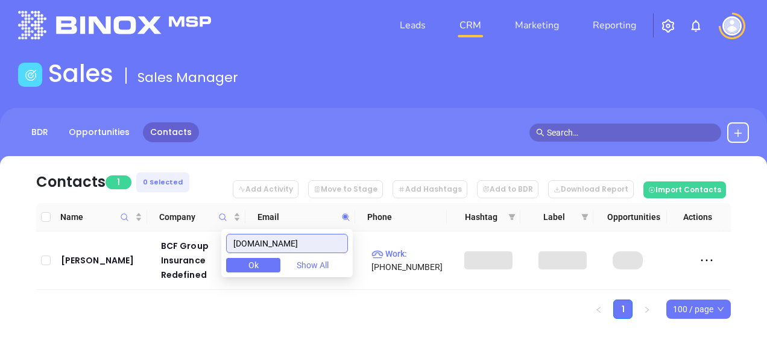
scroll to position [11, 0]
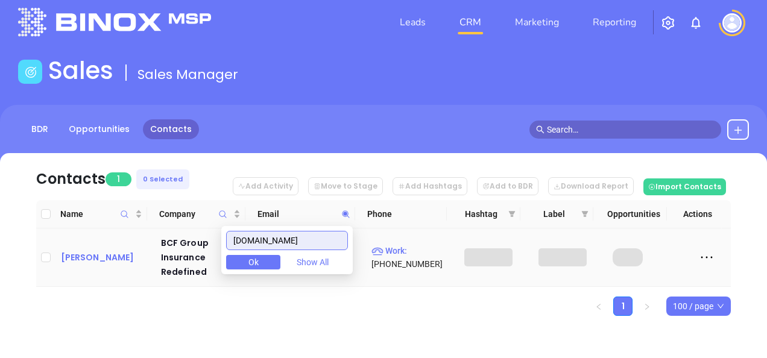
type input "[DOMAIN_NAME]"
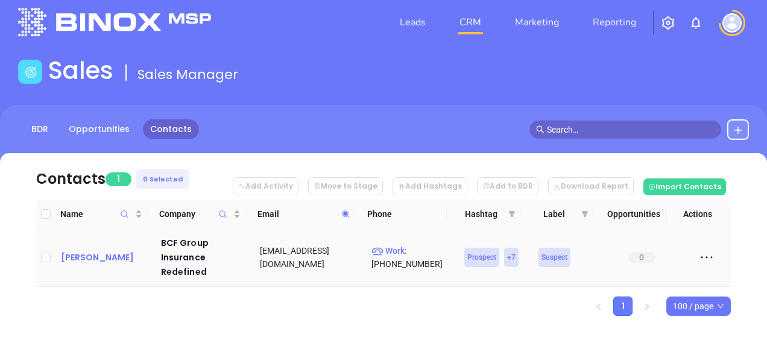
click at [81, 252] on div "[PERSON_NAME]" at bounding box center [102, 257] width 83 height 14
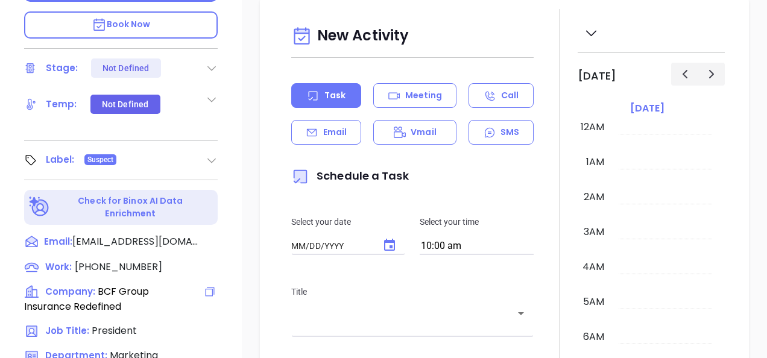
scroll to position [651, 0]
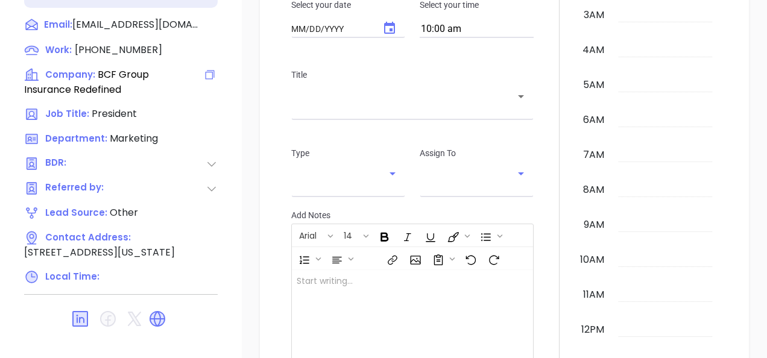
type input "[DATE]"
type input "[PERSON_NAME]"
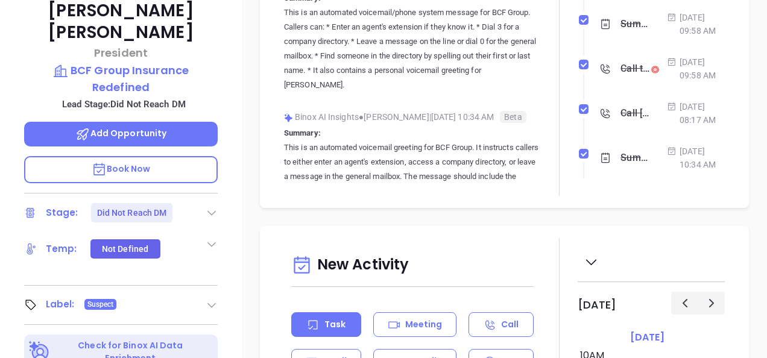
scroll to position [168, 0]
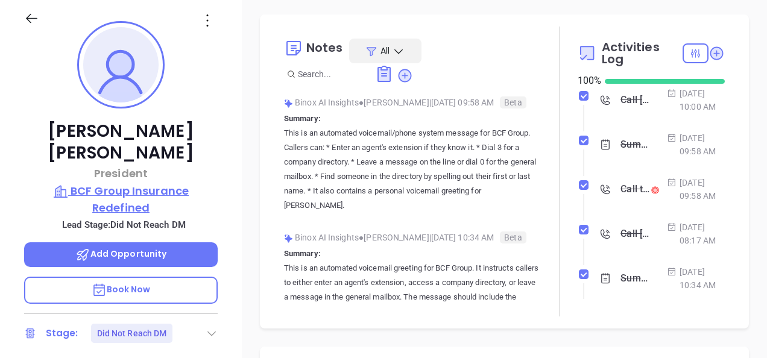
click at [166, 183] on p "BCF Group Insurance Redefined" at bounding box center [121, 199] width 194 height 33
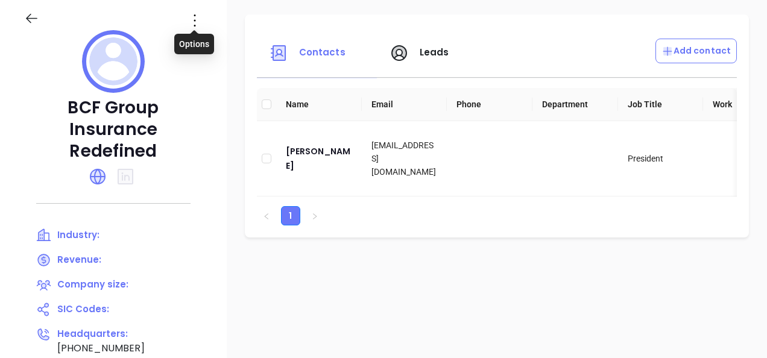
click at [194, 30] on icon at bounding box center [194, 20] width 19 height 19
click at [224, 43] on div "Edit" at bounding box center [249, 43] width 109 height 13
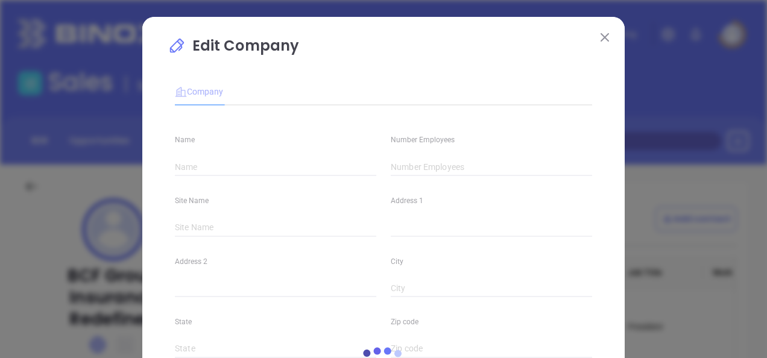
type input "BCF Group Insurance Redefined"
type input "[PHONE_NUMBER]"
type input "[URL][DOMAIN_NAME]"
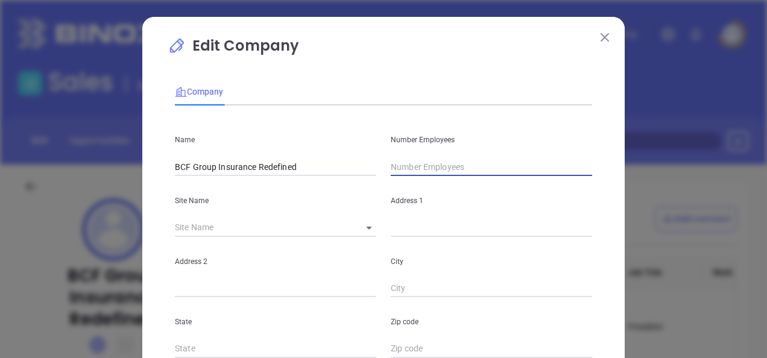
click at [417, 169] on input "text" at bounding box center [491, 167] width 201 height 18
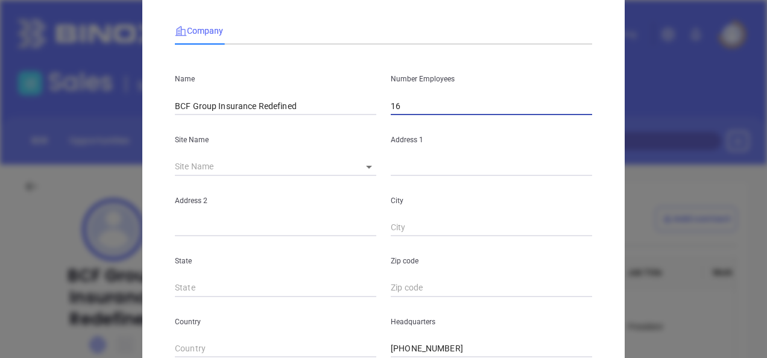
scroll to position [181, 0]
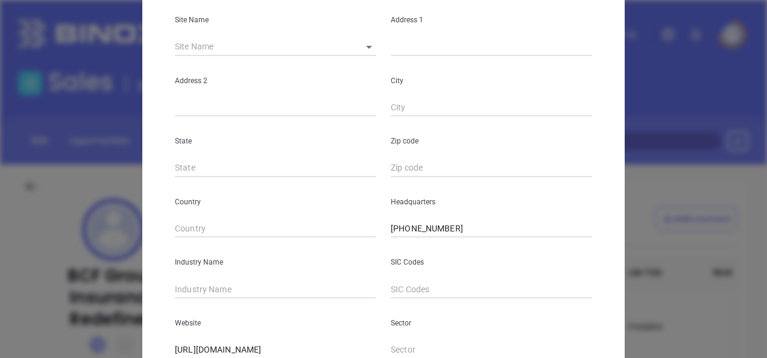
type input "16"
click at [206, 283] on input "text" at bounding box center [275, 289] width 201 height 18
type input "Insurance"
drag, startPoint x: 456, startPoint y: 232, endPoint x: 369, endPoint y: 250, distance: 88.6
click at [369, 250] on div "Name BCF Group Insurance Redefined Number Employees 16 Site Name ​ Address 1 Ad…" at bounding box center [383, 176] width 417 height 485
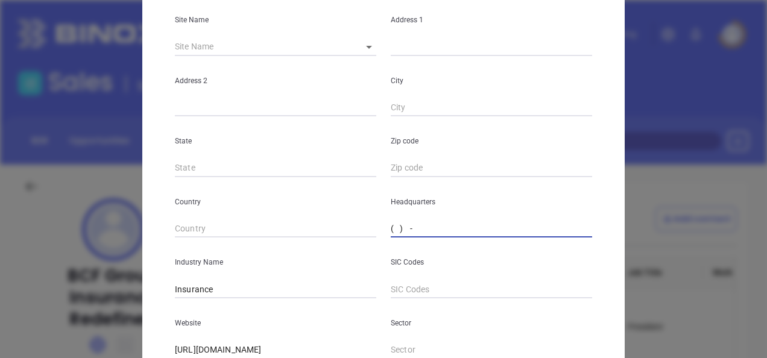
paste input "717) 560-7730"
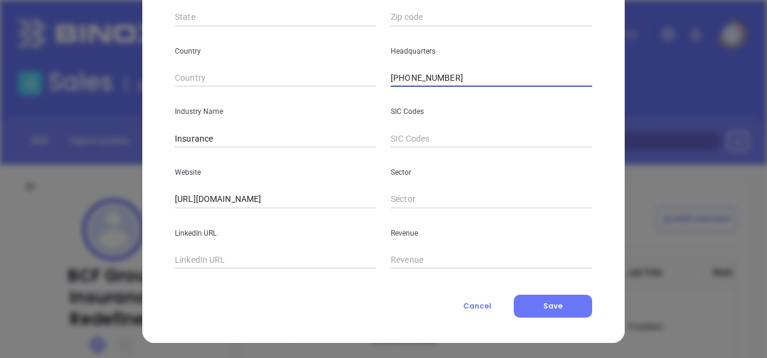
scroll to position [334, 0]
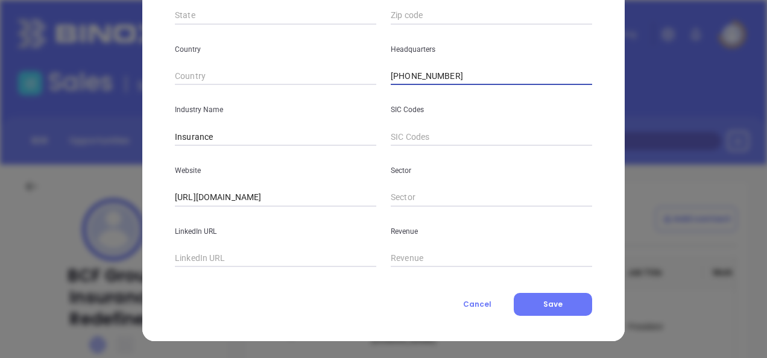
type input "(717) 560-7730"
click at [520, 292] on div "Company Name BCF Group Insurance Redefined Number Employees 16 Site Name ​ Addr…" at bounding box center [383, 27] width 417 height 578
click at [526, 305] on button "Save" at bounding box center [553, 304] width 78 height 23
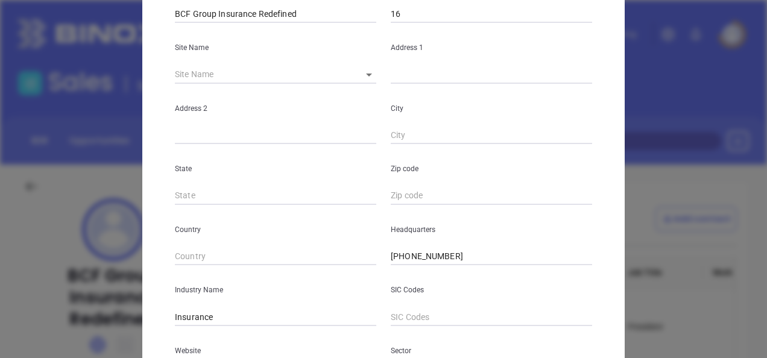
scroll to position [0, 0]
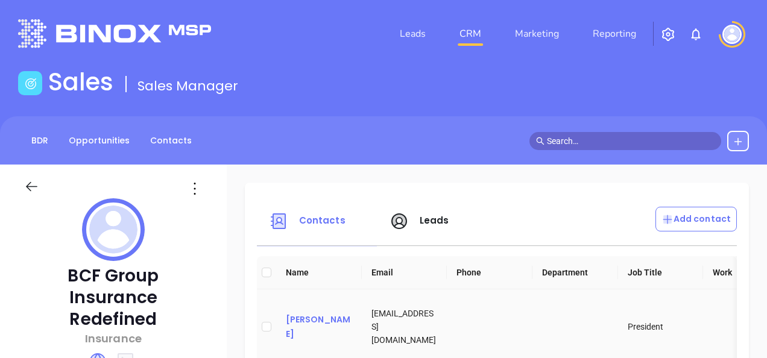
click at [292, 321] on div "Brad Forney" at bounding box center [319, 326] width 66 height 29
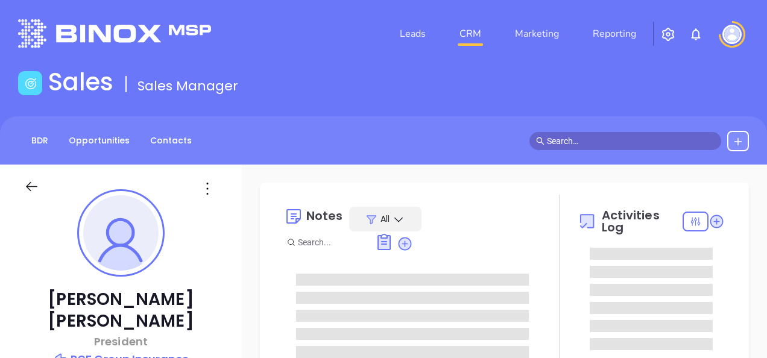
type input "[DATE]"
type input "[PERSON_NAME]"
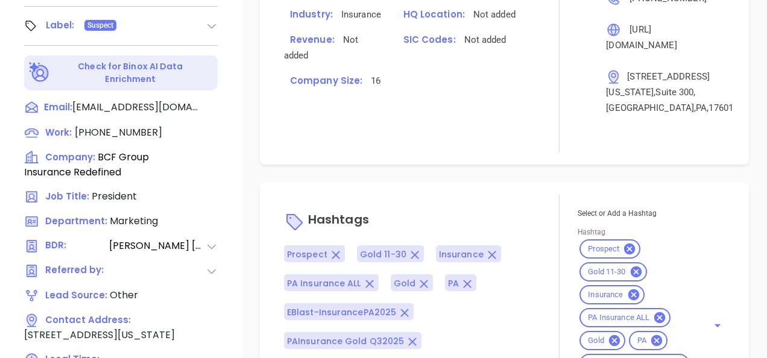
scroll to position [651, 0]
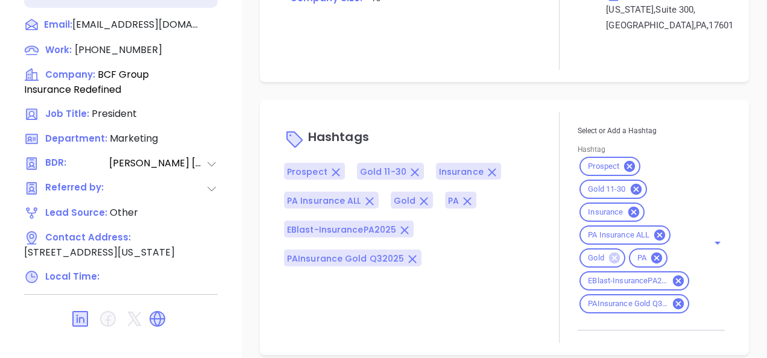
click at [609, 253] on icon at bounding box center [614, 258] width 11 height 11
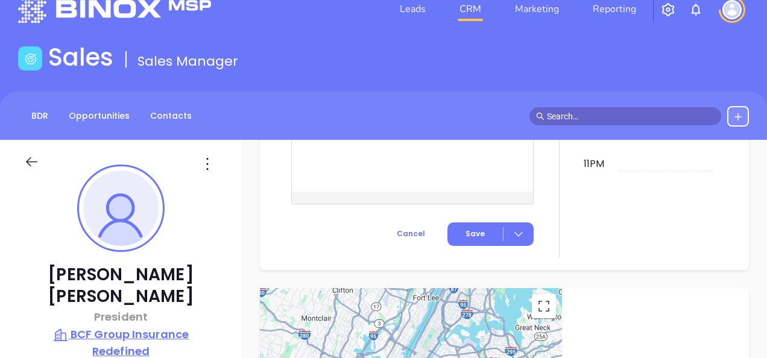
scroll to position [0, 0]
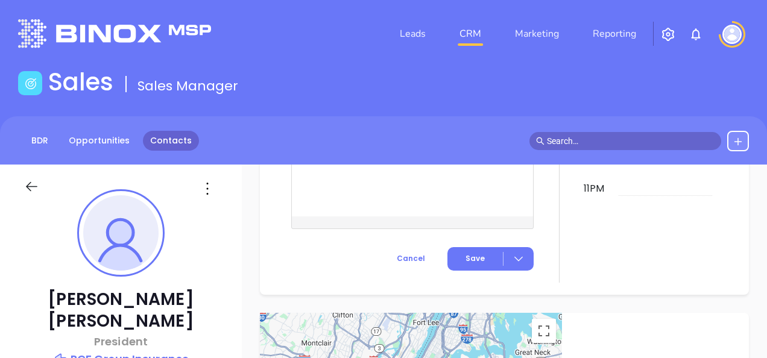
click at [166, 141] on link "Contacts" at bounding box center [171, 141] width 56 height 20
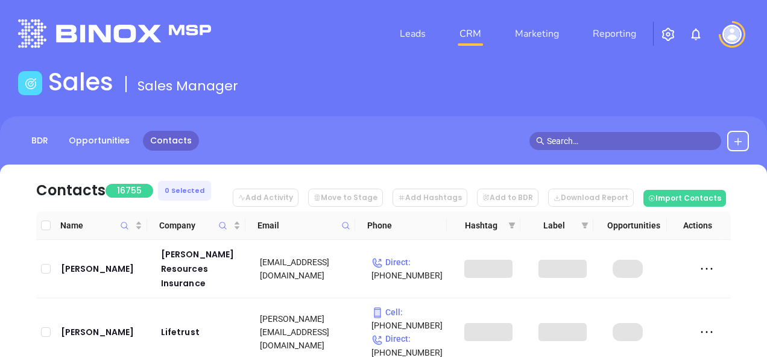
click at [340, 229] on span at bounding box center [346, 226] width 14 height 18
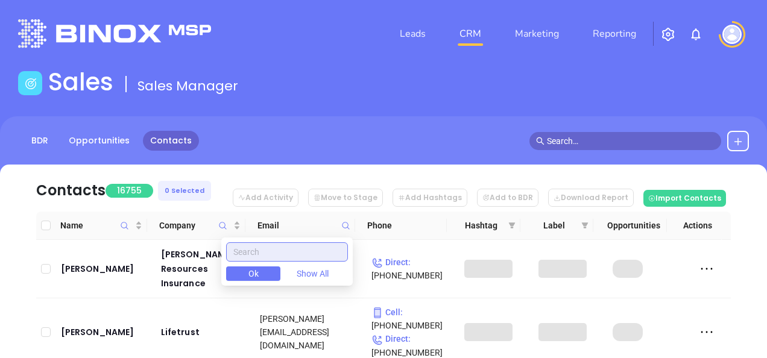
paste input "susquehannains.com"
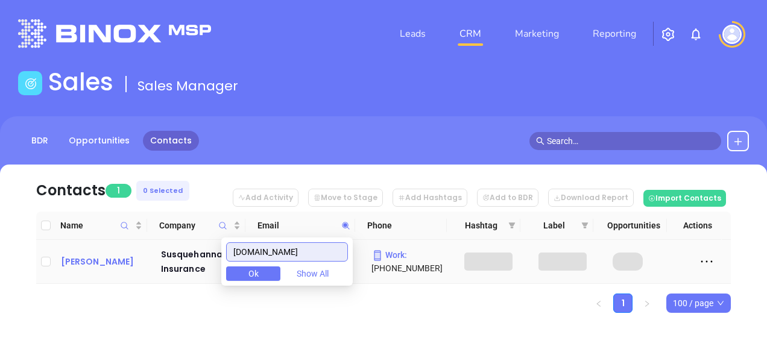
type input "susquehannains.com"
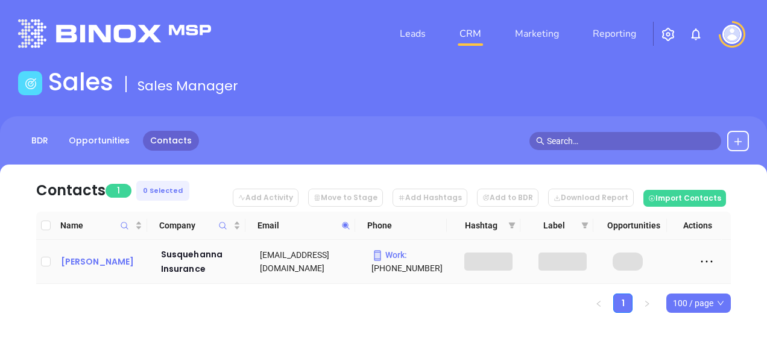
click at [123, 261] on div "Delbert Turman" at bounding box center [102, 261] width 83 height 14
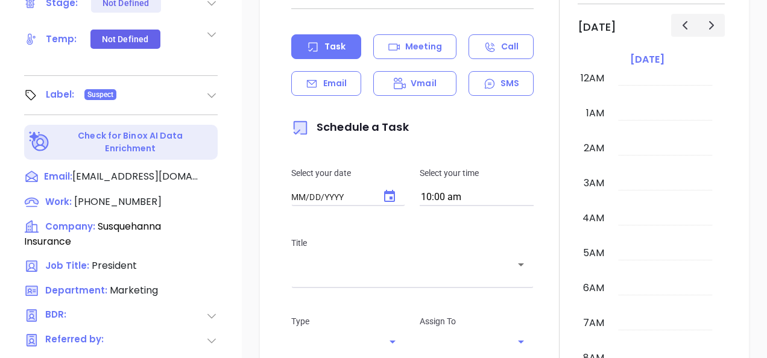
type input "[DATE]"
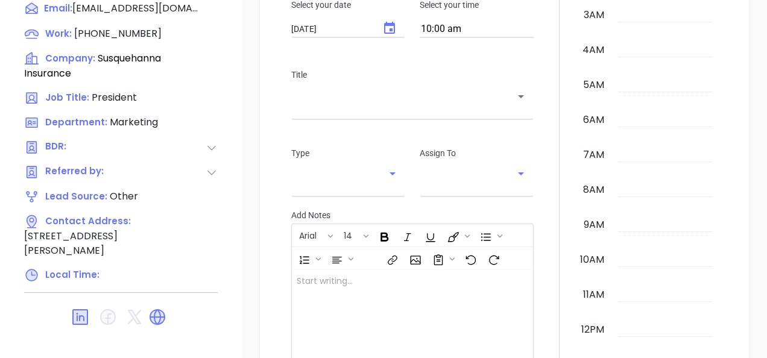
scroll to position [351, 0]
type input "[PERSON_NAME]"
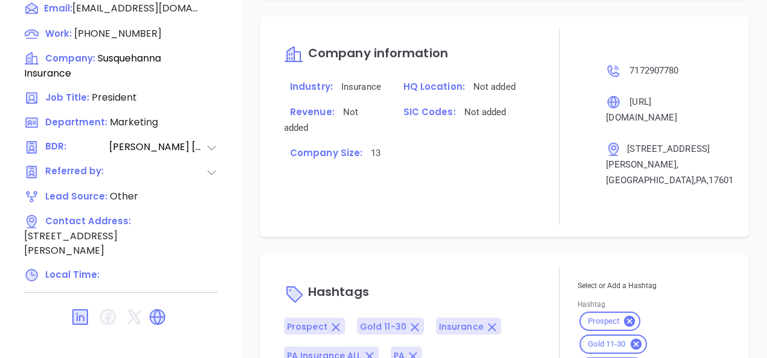
scroll to position [737, 0]
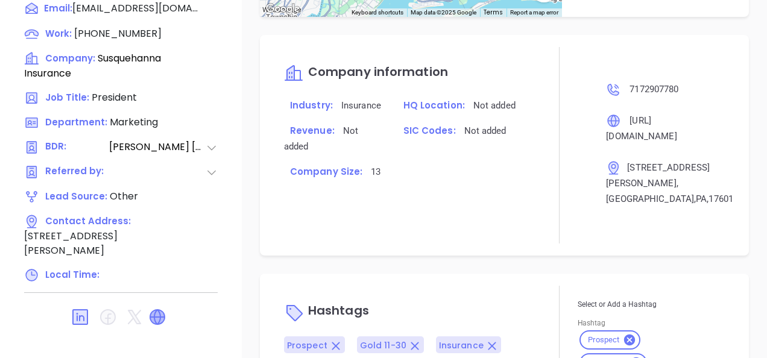
click at [151, 310] on icon at bounding box center [157, 317] width 14 height 14
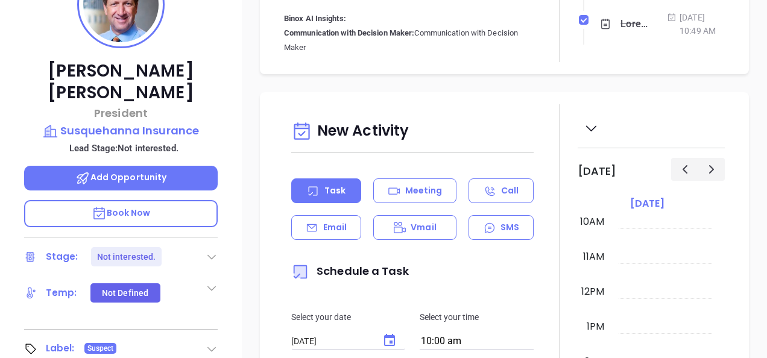
scroll to position [168, 0]
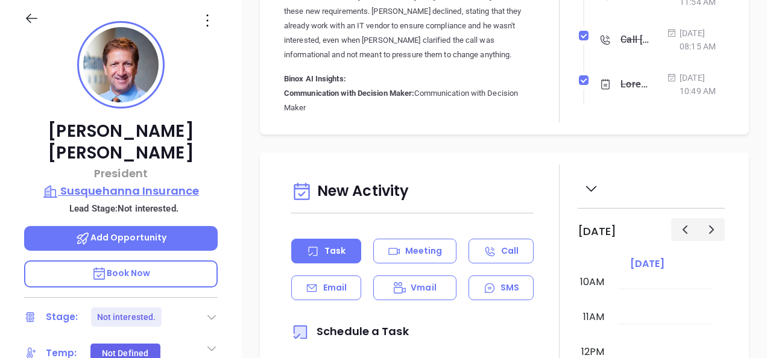
click at [170, 183] on p "Susquehanna Insurance" at bounding box center [121, 191] width 194 height 17
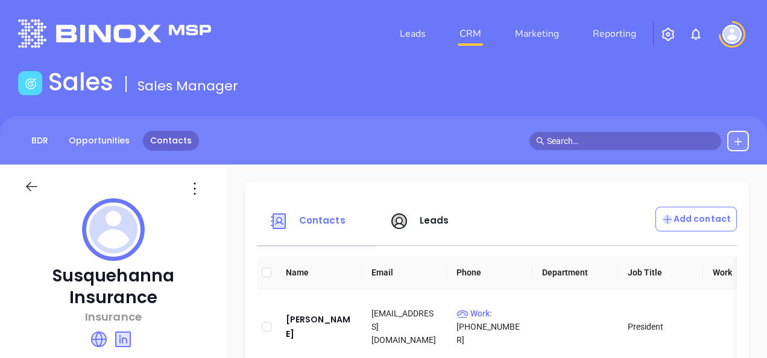
click at [163, 135] on link "Contacts" at bounding box center [171, 141] width 56 height 20
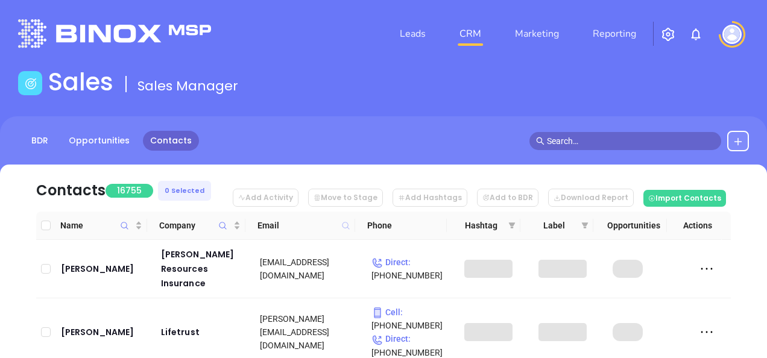
click at [343, 227] on icon at bounding box center [345, 225] width 7 height 7
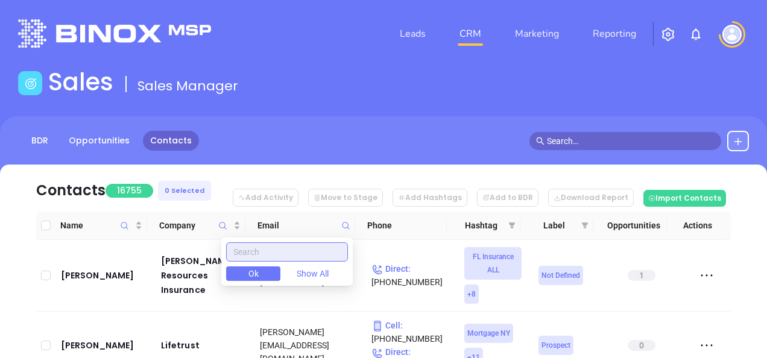
paste input "gunnmowery.com"
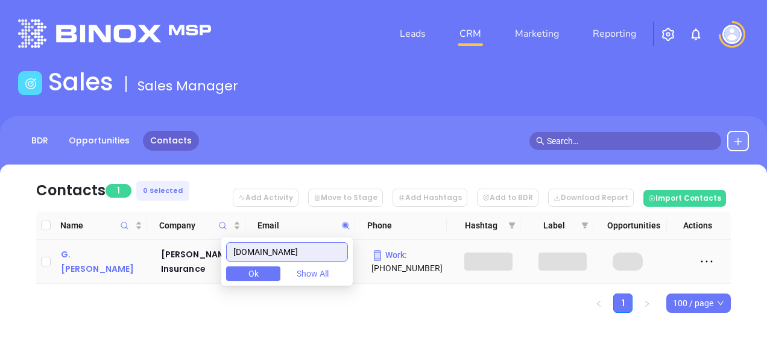
type input "gunnmowery.com"
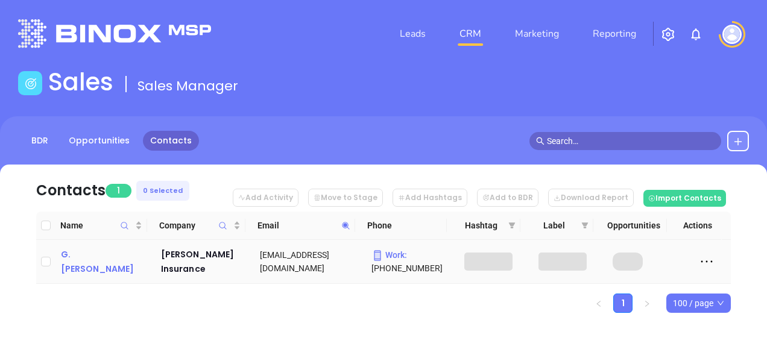
click at [111, 257] on div "G. Greg Gunn" at bounding box center [102, 261] width 83 height 29
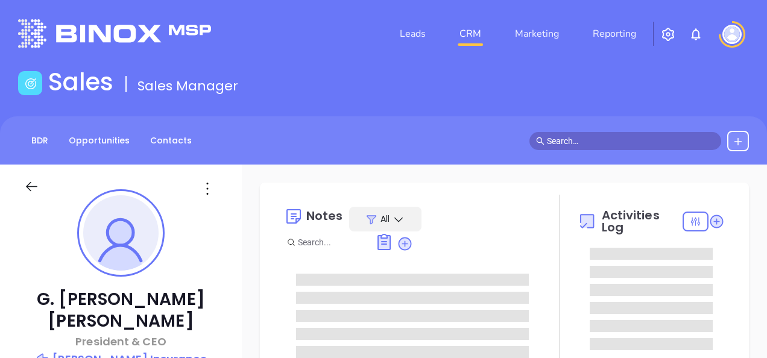
scroll to position [351, 0]
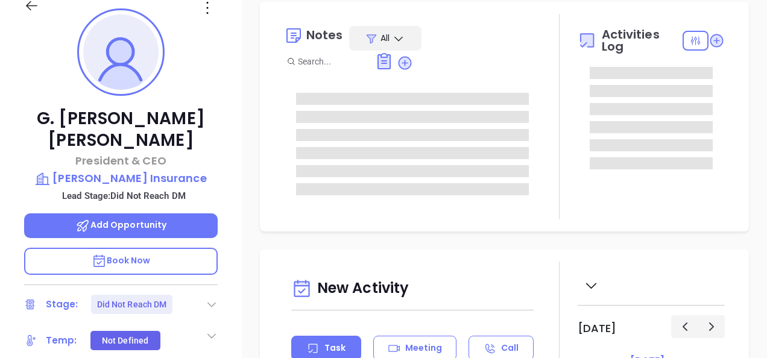
type input "[PERSON_NAME]"
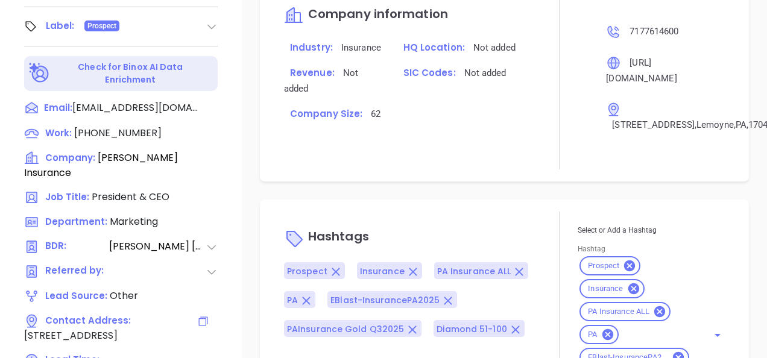
scroll to position [651, 0]
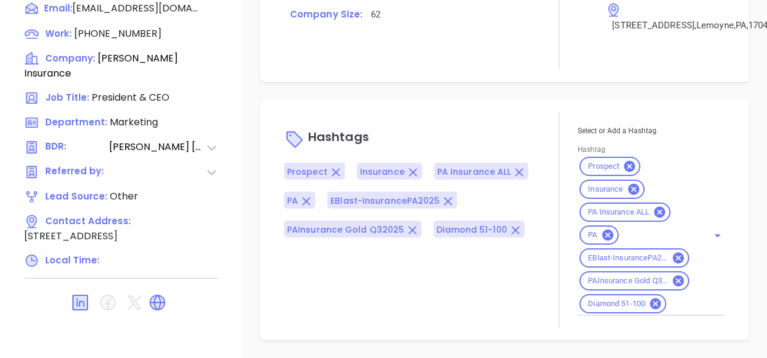
click at [163, 293] on icon at bounding box center [157, 302] width 19 height 19
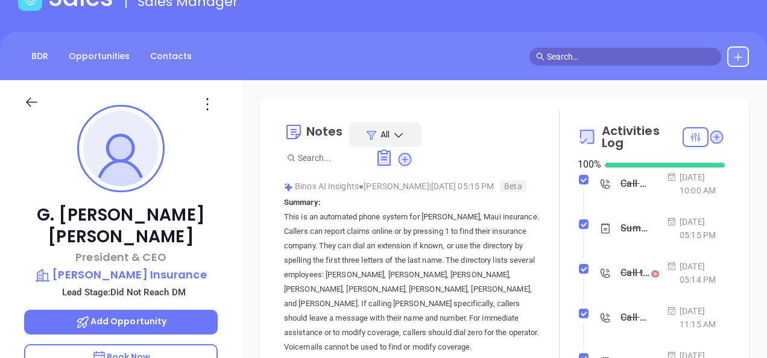
scroll to position [0, 0]
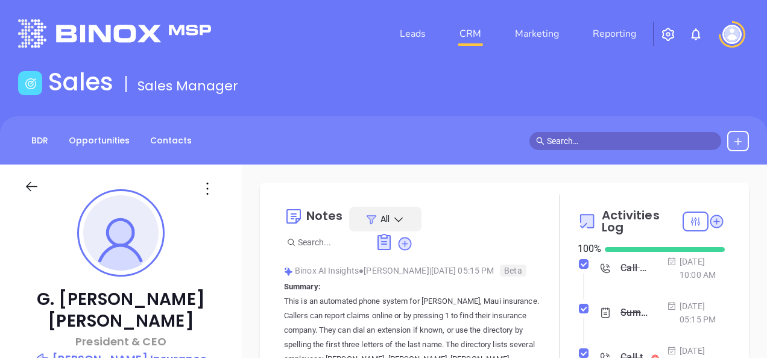
click at [171, 151] on div "BDR Opportunities Contacts Calendar" at bounding box center [108, 141] width 181 height 21
click at [175, 141] on link "Contacts" at bounding box center [171, 141] width 56 height 20
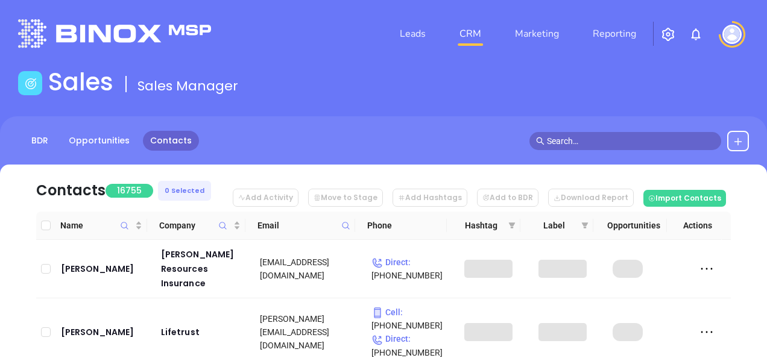
click at [344, 222] on icon at bounding box center [345, 225] width 9 height 9
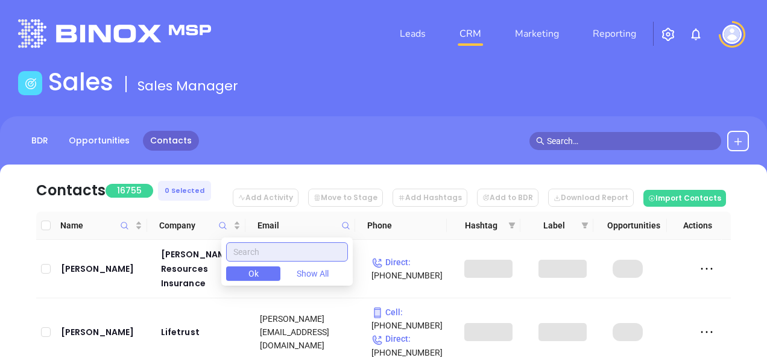
paste input "ehdinsurance.com"
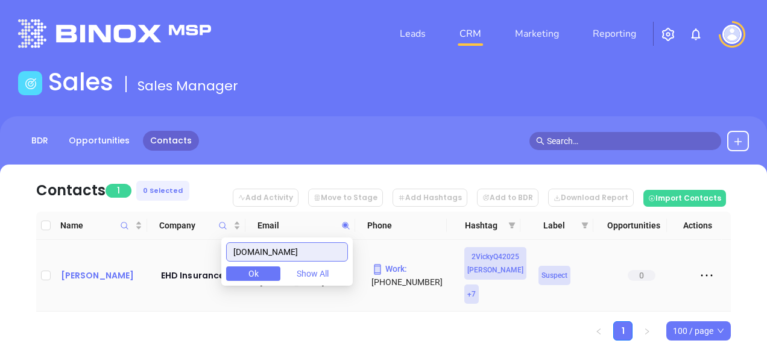
type input "ehdinsurance.com"
click at [83, 283] on div "Michael Malinowski" at bounding box center [102, 275] width 83 height 14
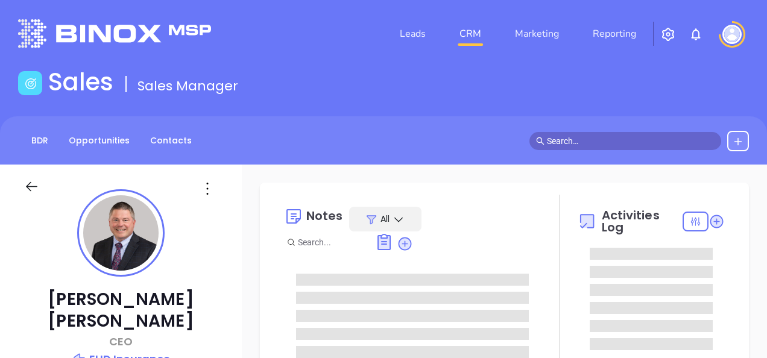
type input "[DATE]"
type input "[PERSON_NAME]"
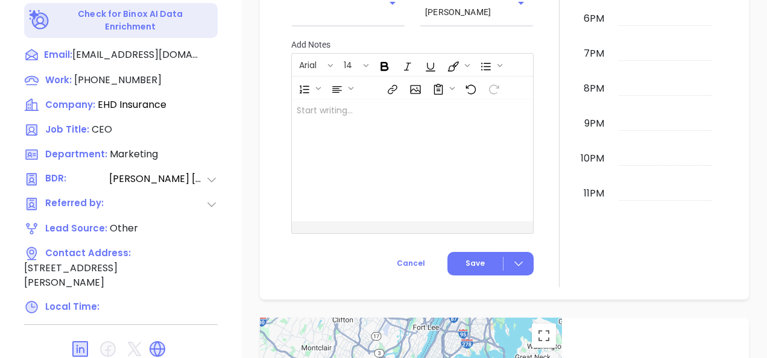
scroll to position [651, 0]
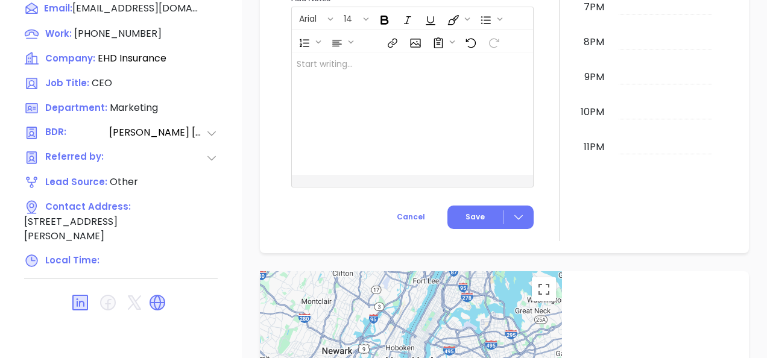
click at [166, 293] on icon at bounding box center [157, 302] width 19 height 19
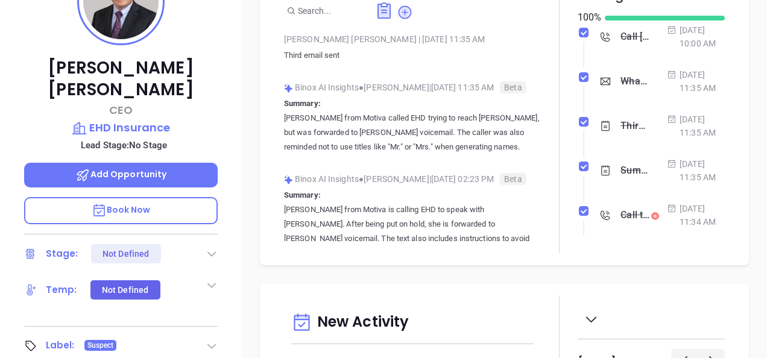
scroll to position [168, 0]
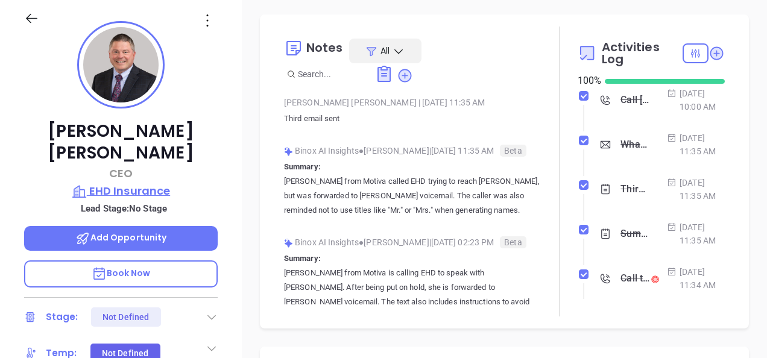
click at [144, 183] on p "EHD Insurance" at bounding box center [121, 191] width 194 height 17
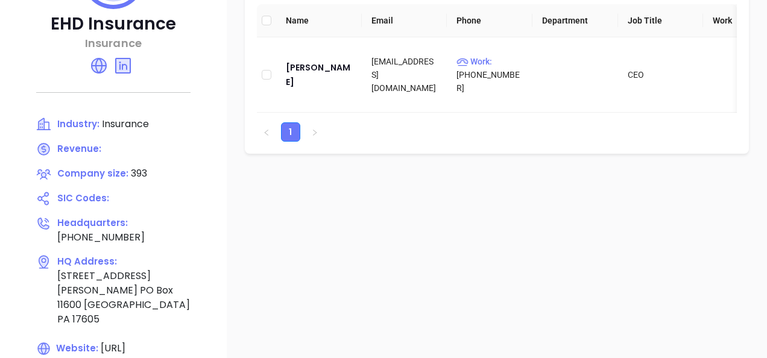
scroll to position [168, 0]
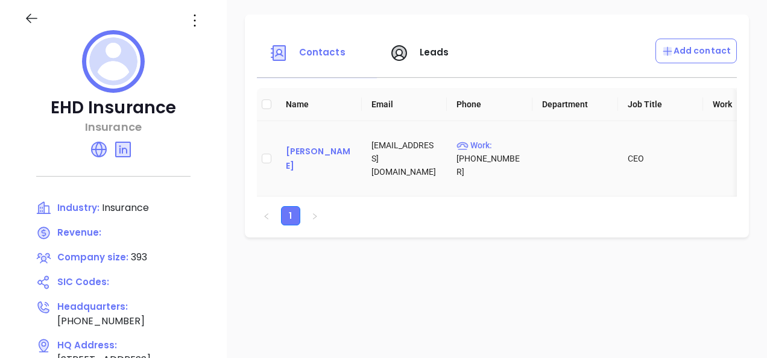
click at [287, 158] on div "Michael Malinowski" at bounding box center [319, 158] width 66 height 29
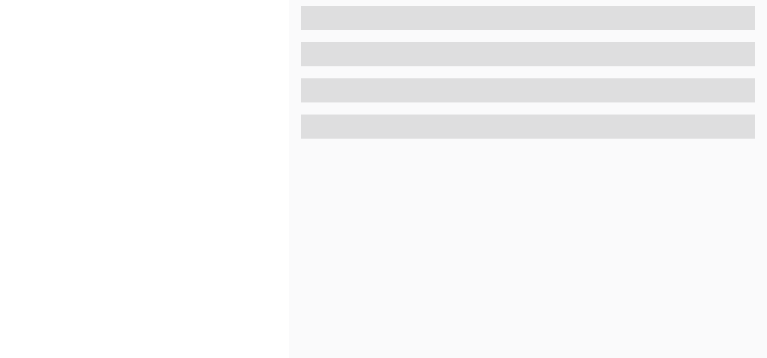
scroll to position [651, 0]
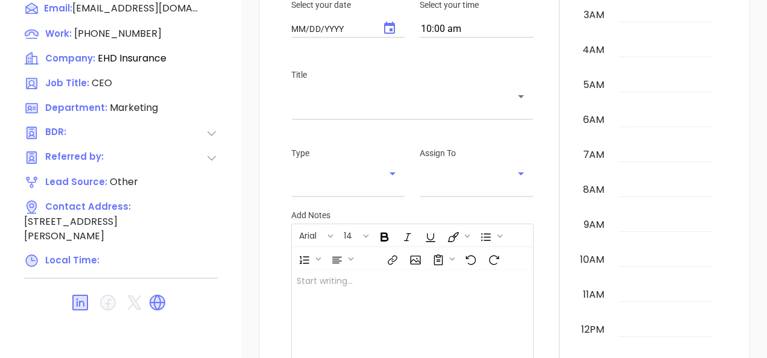
type input "[DATE]"
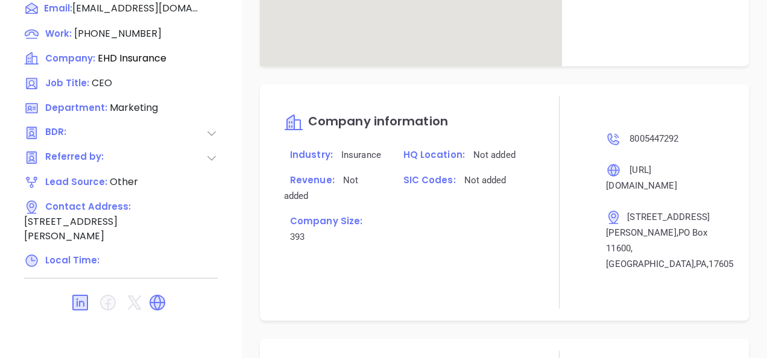
type input "[PERSON_NAME]"
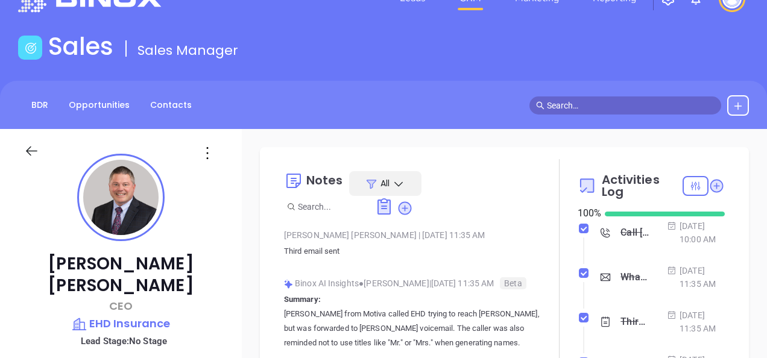
scroll to position [0, 0]
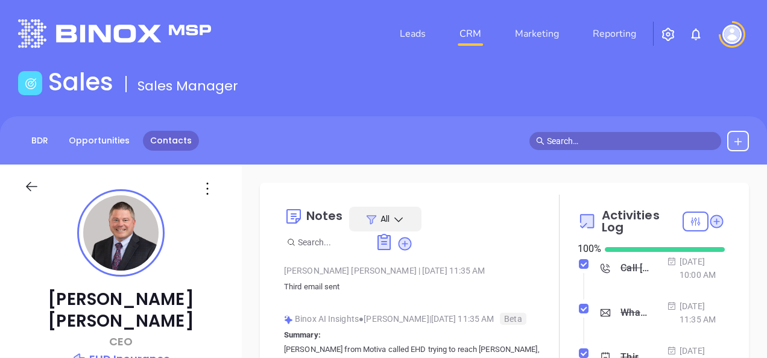
click at [172, 141] on link "Contacts" at bounding box center [171, 141] width 56 height 20
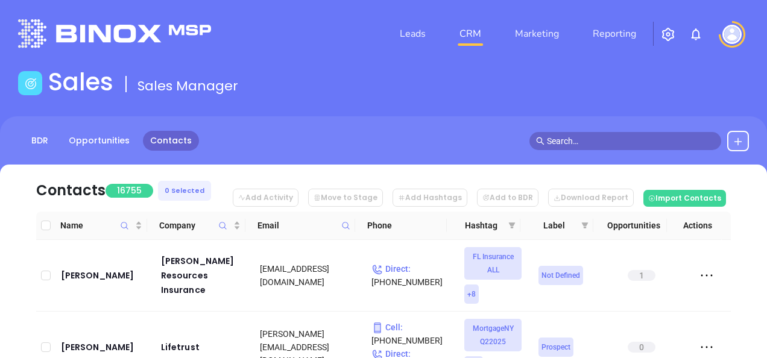
click at [343, 218] on span at bounding box center [346, 226] width 14 height 18
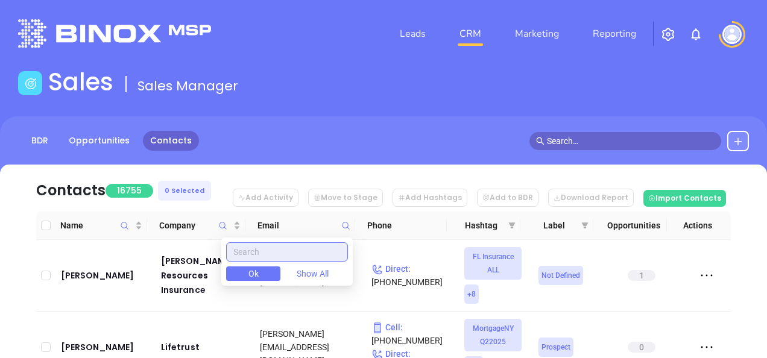
paste input "redroseinsurance.com"
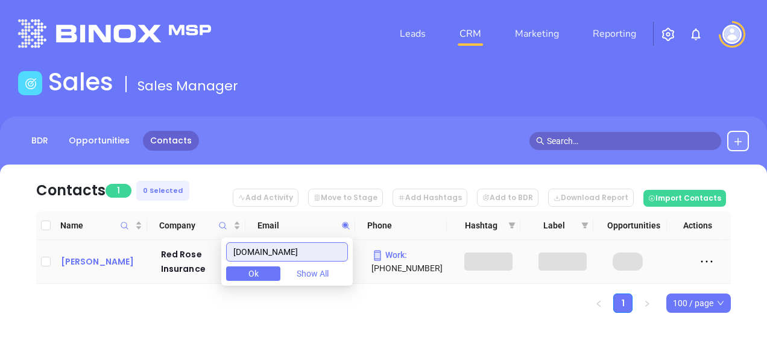
type input "redroseinsurance.com"
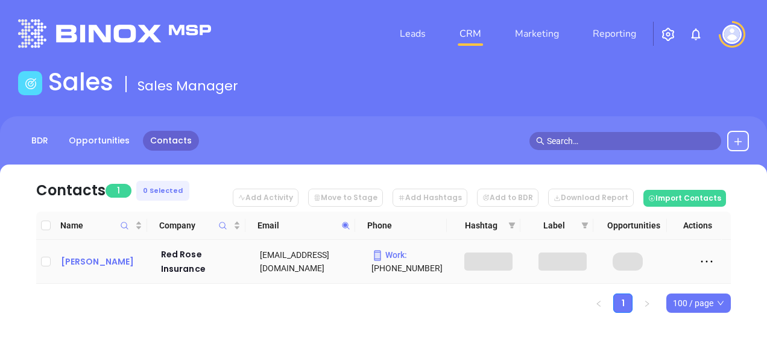
click at [78, 264] on div "Ben Brown" at bounding box center [102, 261] width 83 height 14
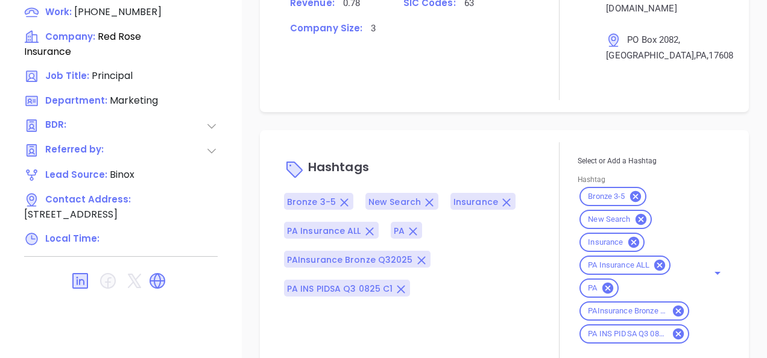
scroll to position [826, 0]
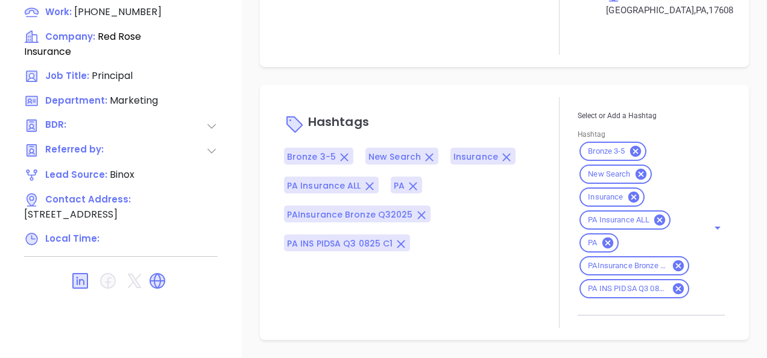
type input "[PERSON_NAME]"
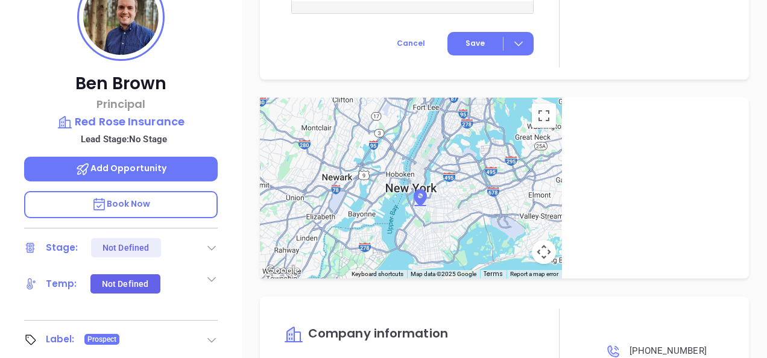
scroll to position [168, 0]
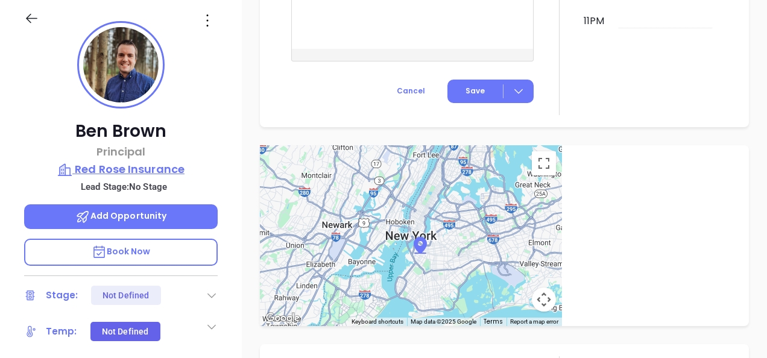
click at [131, 168] on p "Red Rose Insurance" at bounding box center [121, 169] width 194 height 17
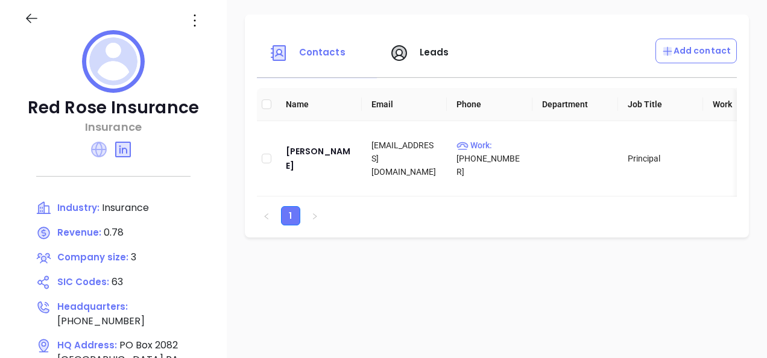
click at [107, 150] on icon at bounding box center [99, 150] width 16 height 16
click at [104, 145] on icon at bounding box center [99, 149] width 14 height 14
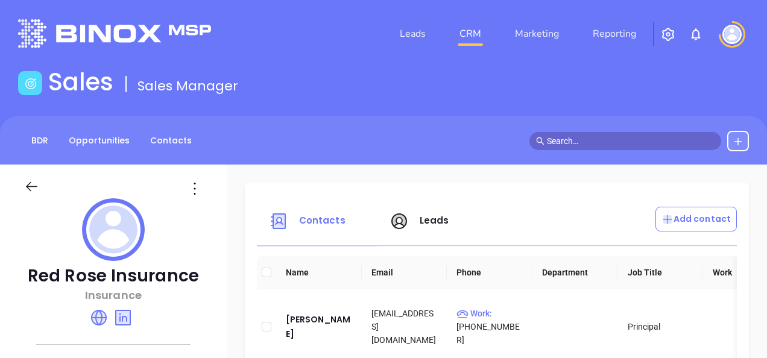
click at [162, 151] on div "BDR Opportunities Contacts Calendar" at bounding box center [108, 141] width 181 height 21
click at [154, 137] on link "Contacts" at bounding box center [171, 141] width 56 height 20
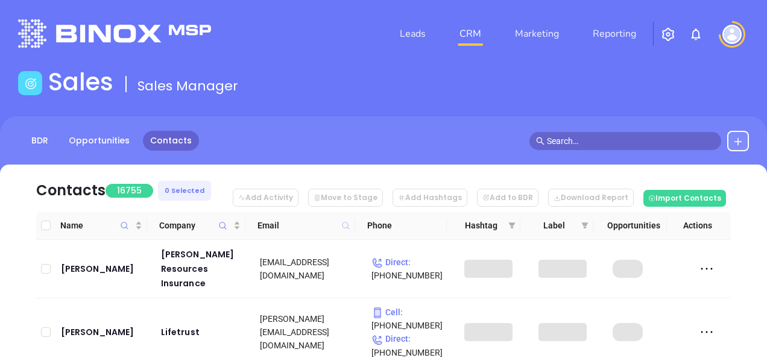
click at [347, 223] on icon at bounding box center [345, 225] width 9 height 9
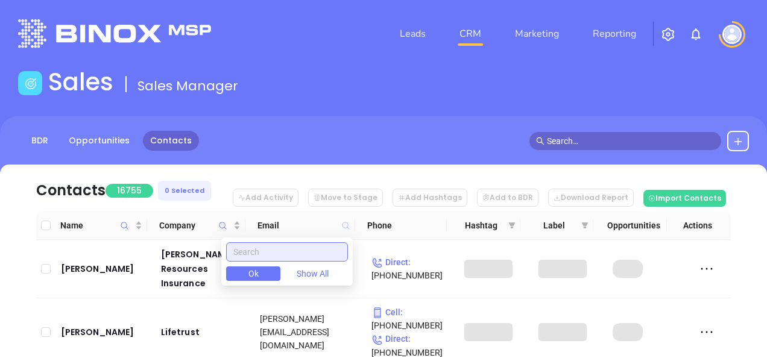
paste input "hillinsurancelancaster.com"
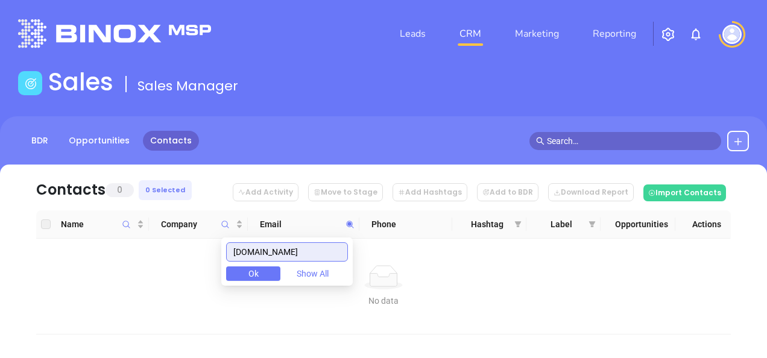
type input "hillinsurancelancaster.com"
drag, startPoint x: 341, startPoint y: 254, endPoint x: 185, endPoint y: 276, distance: 158.3
click at [185, 276] on body "Leads CRM Marketing Reporting Financial Leads Leads Sales Sales Manager BDR Opp…" at bounding box center [383, 179] width 767 height 358
paste input "shoemakersagency.com"
type input "shoemakersagency.com"
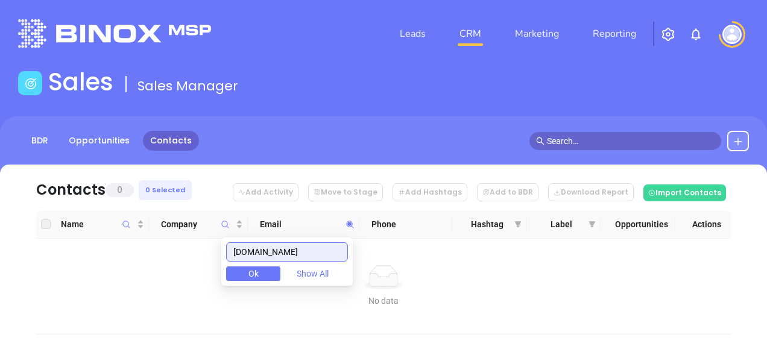
drag, startPoint x: 335, startPoint y: 254, endPoint x: 242, endPoint y: 267, distance: 94.3
click at [242, 267] on div "shoemakersagency.com Ok Show All" at bounding box center [286, 262] width 131 height 48
paste input "boroinsshoppe.com"
type input "boroinsshoppe.com"
drag, startPoint x: 318, startPoint y: 256, endPoint x: 183, endPoint y: 274, distance: 136.9
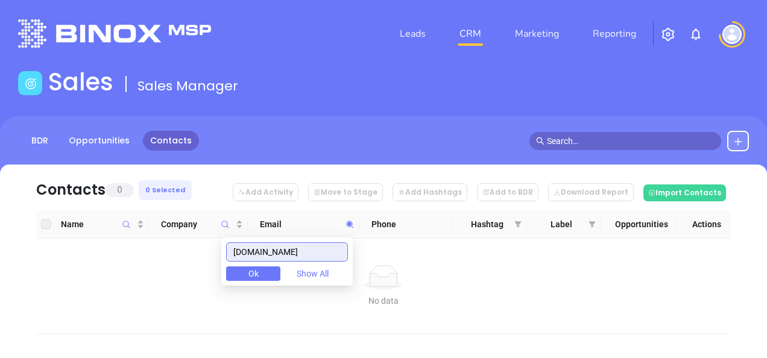
click at [183, 274] on body "Leads CRM Marketing Reporting Financial Leads Leads Sales Sales Manager BDR Opp…" at bounding box center [383, 179] width 767 height 358
paste input "weinsurephilly.com"
type input "weinsurephilly.com"
drag, startPoint x: 314, startPoint y: 252, endPoint x: 221, endPoint y: 262, distance: 94.0
click at [221, 262] on body "Leads CRM Marketing Reporting Financial Leads Leads Sales Sales Manager BDR Opp…" at bounding box center [383, 179] width 767 height 358
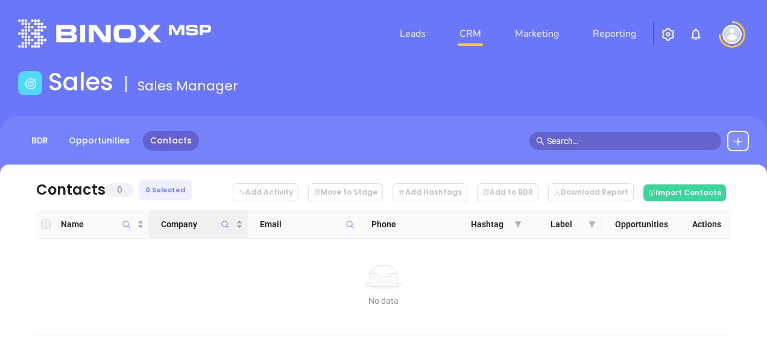
click at [223, 220] on icon "Company" at bounding box center [225, 224] width 9 height 9
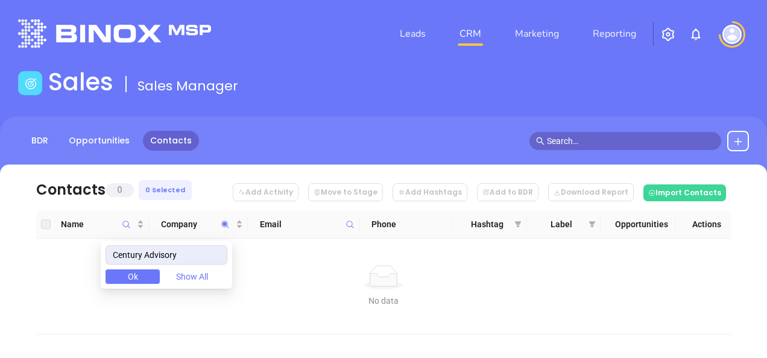
drag, startPoint x: 203, startPoint y: 252, endPoint x: 86, endPoint y: 254, distance: 116.4
click at [87, 254] on body "Leads CRM Marketing Reporting Financial Leads Leads Sales Sales Manager BDR Opp…" at bounding box center [383, 179] width 767 height 358
type input "Century Advisory"
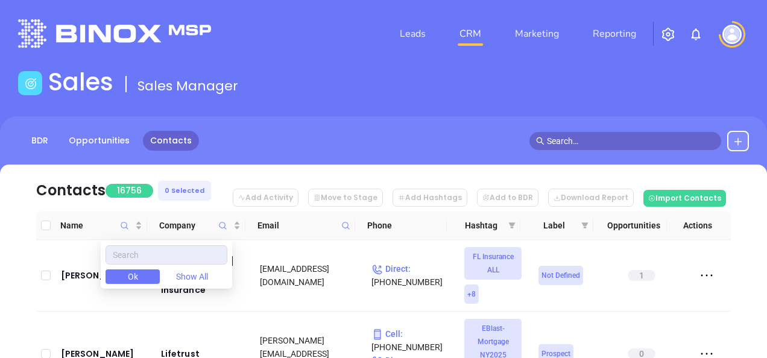
click at [344, 225] on icon at bounding box center [345, 225] width 9 height 9
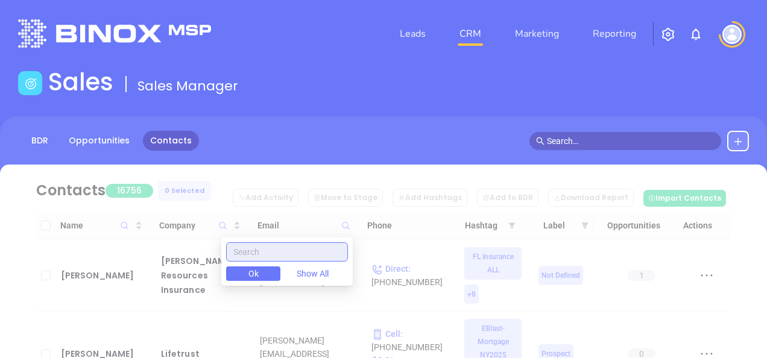
paste input "pennjerdel.com"
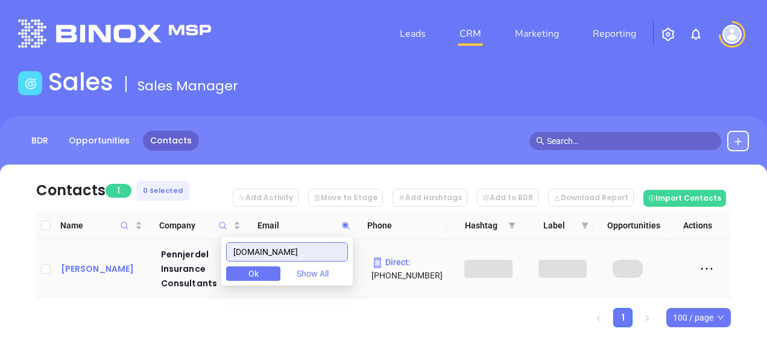
type input "pennjerdel.com"
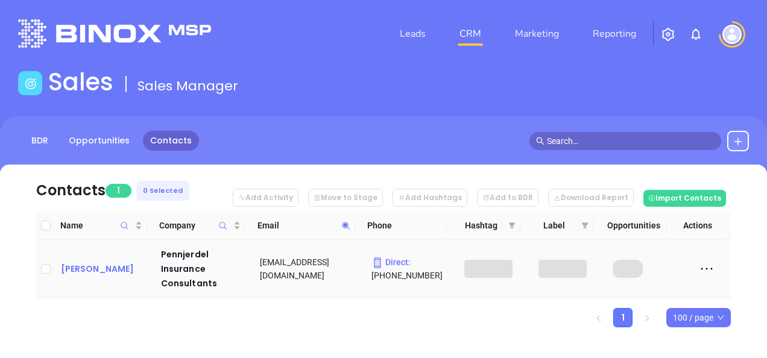
click at [92, 270] on div "Matt Seilback" at bounding box center [102, 269] width 83 height 14
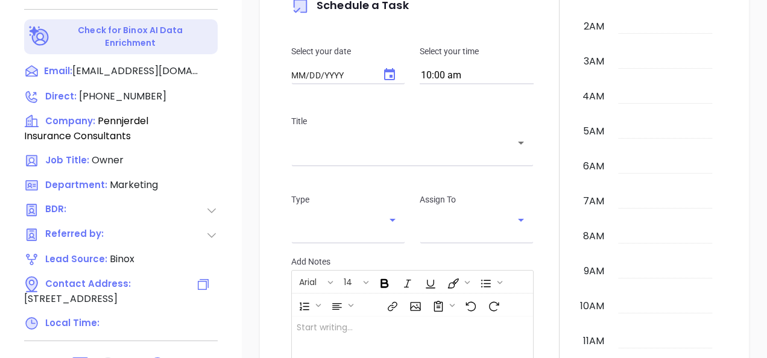
type input "[DATE]"
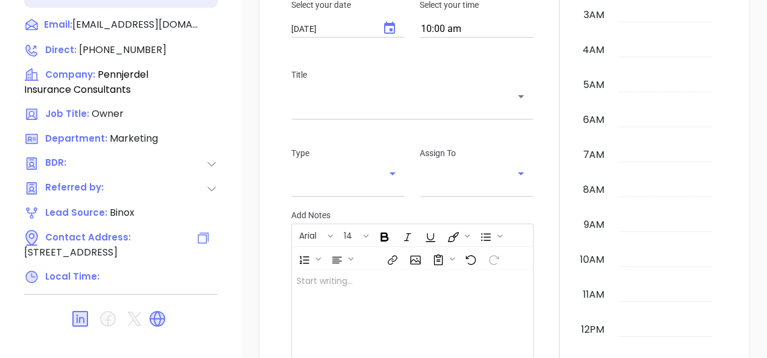
scroll to position [351, 0]
click at [156, 311] on icon at bounding box center [158, 319] width 16 height 16
type input "[PERSON_NAME]"
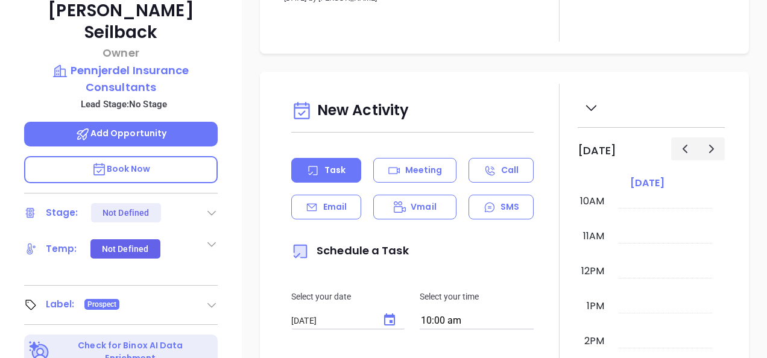
scroll to position [229, 0]
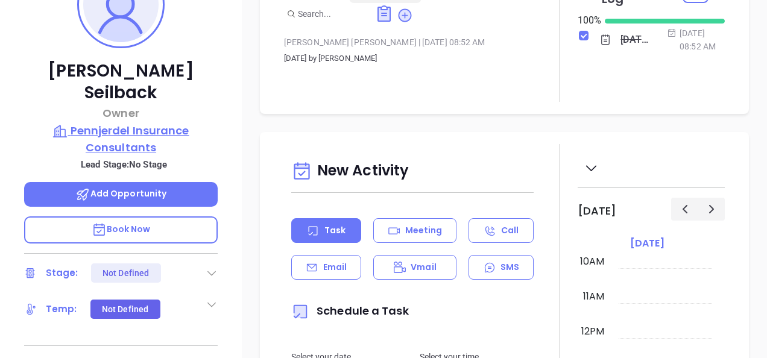
click at [151, 124] on p "Pennjerdel Insurance Consultants" at bounding box center [121, 138] width 194 height 33
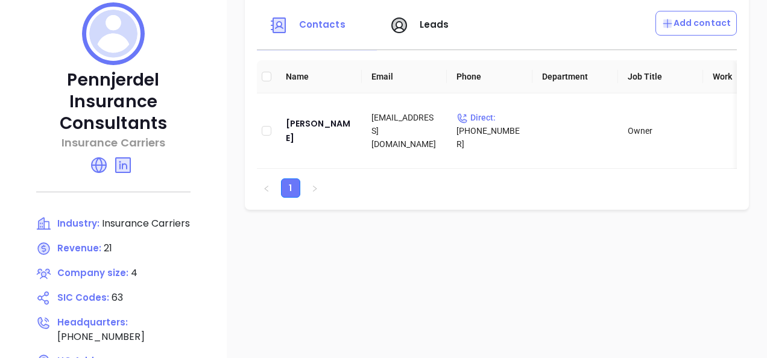
scroll to position [168, 0]
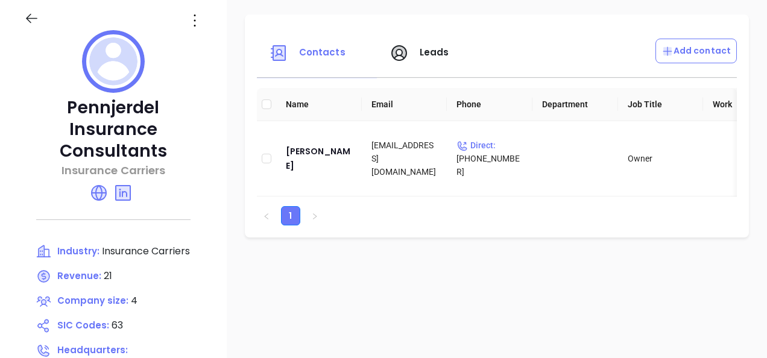
click at [200, 24] on icon at bounding box center [194, 20] width 19 height 19
click at [222, 53] on li "Edit" at bounding box center [250, 43] width 124 height 25
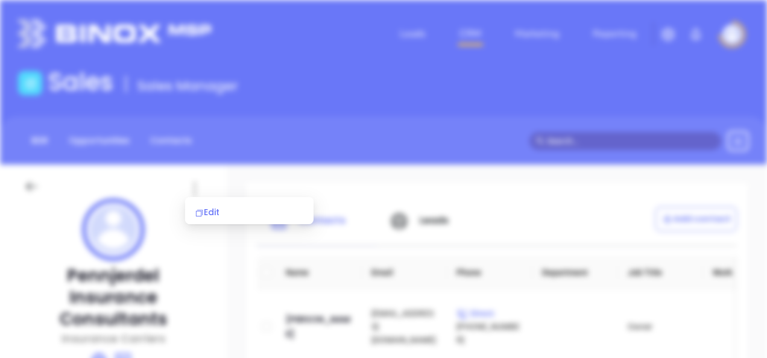
scroll to position [0, 0]
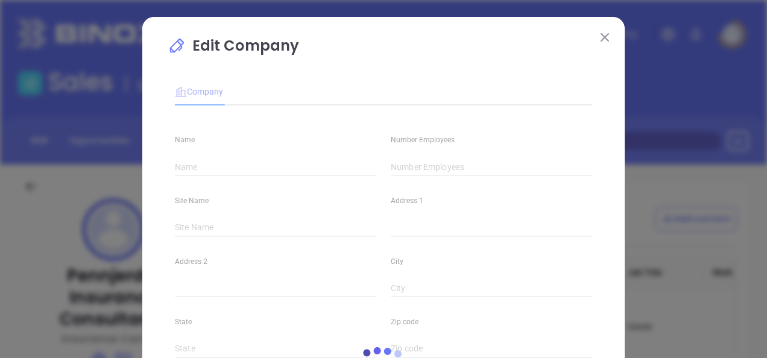
type input "Pennjerdel Insurance Consultants"
type input "4"
type input "(215) 750-1035"
type input "Insurance Carriers"
type input "63"
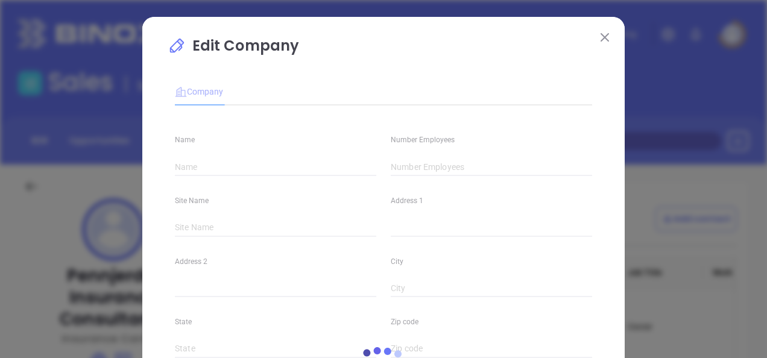
type input "https://www.pennjerdel.com/"
type input "Finance and Insurance"
type input "www.linkedin.com/company/pennjerdel-insurance-consultants-inc./"
type input "21"
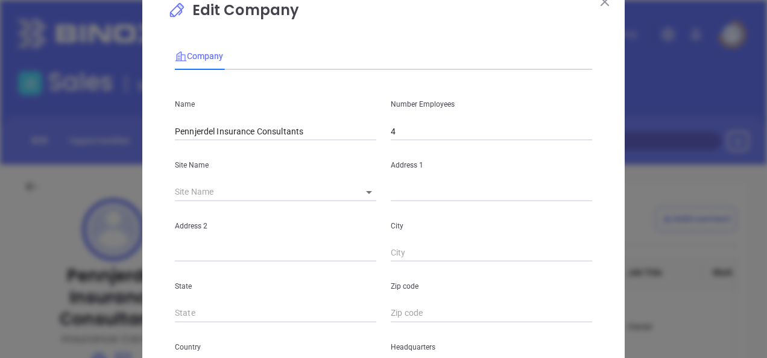
scroll to position [121, 0]
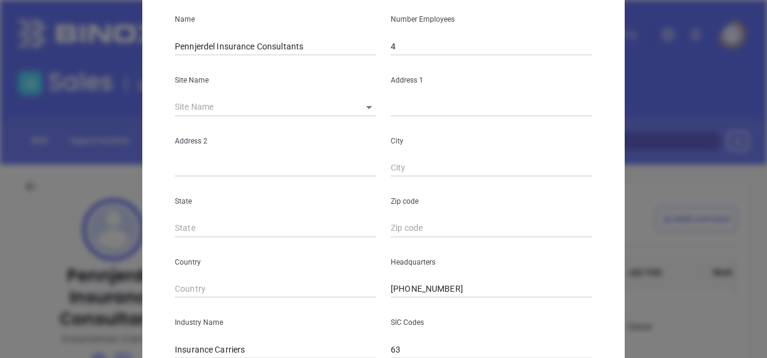
drag, startPoint x: 365, startPoint y: 97, endPoint x: 362, endPoint y: 103, distance: 6.2
click at [364, 98] on div "Site Name ​" at bounding box center [276, 85] width 216 height 61
click at [362, 103] on body "Leads CRM Marketing Reporting Financial Leads Leads Sales Sales Manager BDR Opp…" at bounding box center [383, 179] width 767 height 358
click at [370, 105] on li "Langhorne" at bounding box center [380, 109] width 66 height 22
type input "Langhorne"
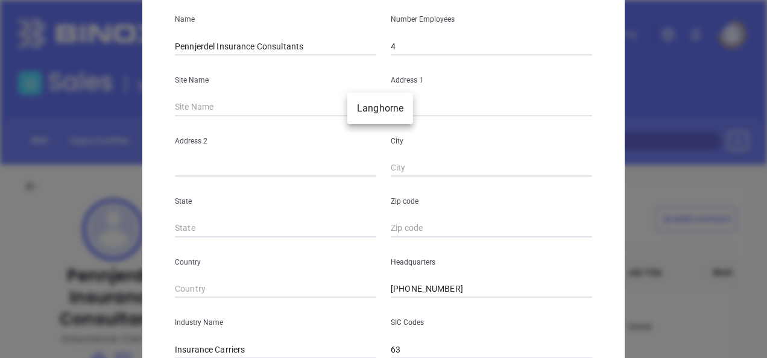
type input "400 Middletown Blvd Ste 106"
type input "Langhorne"
type input "PA"
type input "19047-1819"
type input "US"
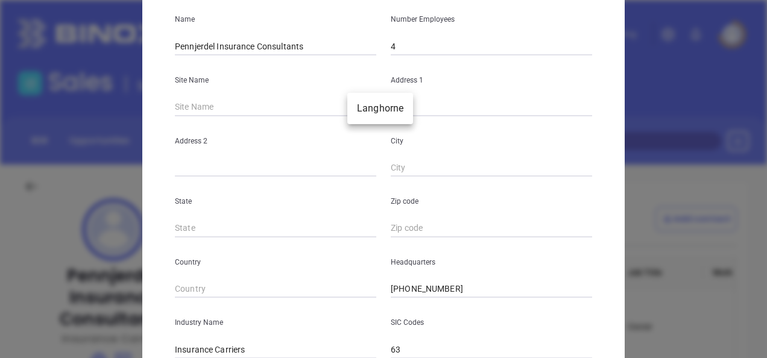
type input "114325"
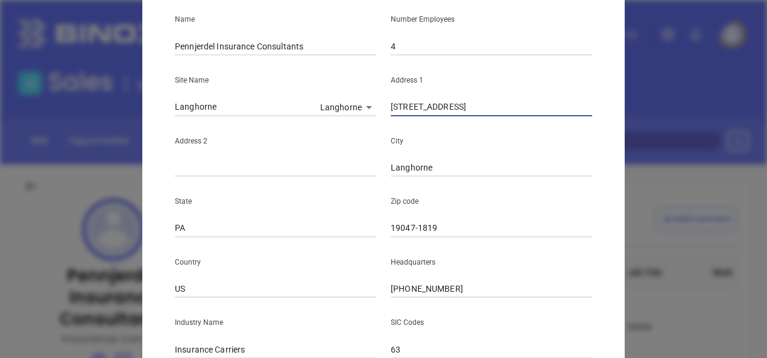
drag, startPoint x: 469, startPoint y: 105, endPoint x: 499, endPoint y: 107, distance: 30.2
click at [499, 107] on input "400 Middletown Blvd Ste 106" at bounding box center [491, 107] width 201 height 18
click at [243, 166] on input "text" at bounding box center [275, 168] width 201 height 18
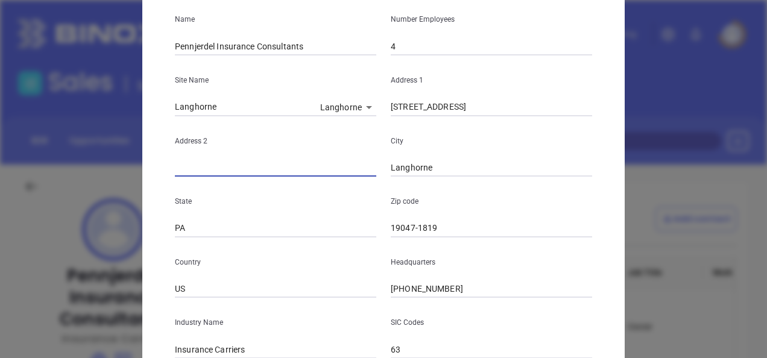
paste input "Ste 106"
type input "Ste 106"
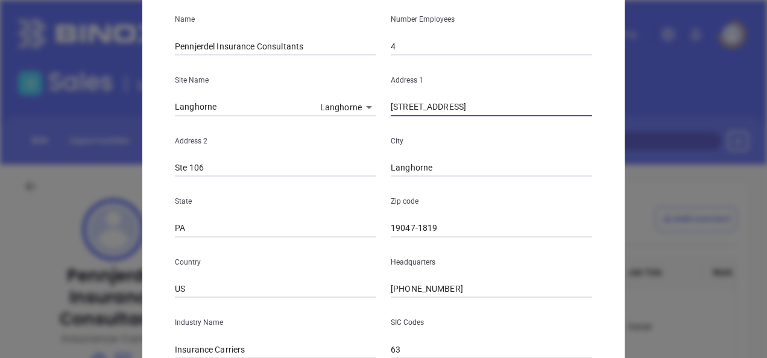
drag, startPoint x: 468, startPoint y: 109, endPoint x: 527, endPoint y: 111, distance: 59.2
click at [526, 111] on input "400 Middletown Blvd Ste 106" at bounding box center [491, 107] width 201 height 18
type input "400 Middletown Blvd"
click at [436, 234] on input "19047-1819" at bounding box center [491, 229] width 201 height 18
type input "19047"
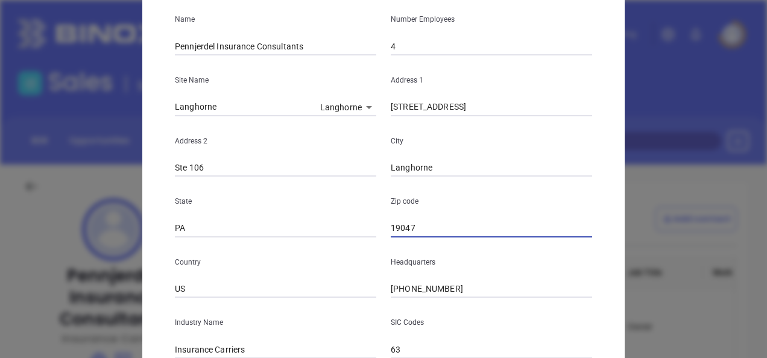
click at [350, 253] on div "Country US" at bounding box center [276, 268] width 216 height 61
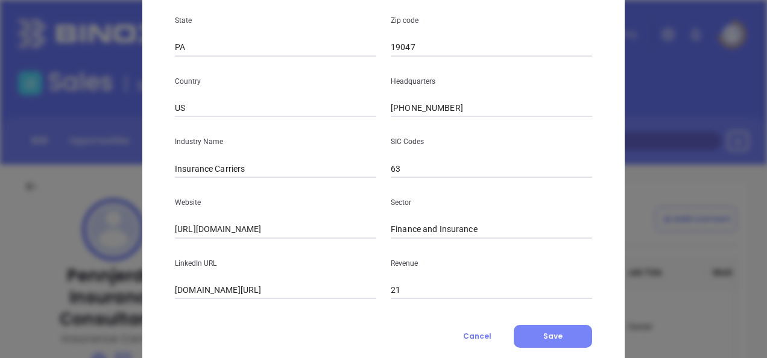
click at [529, 326] on button "Save" at bounding box center [553, 336] width 78 height 23
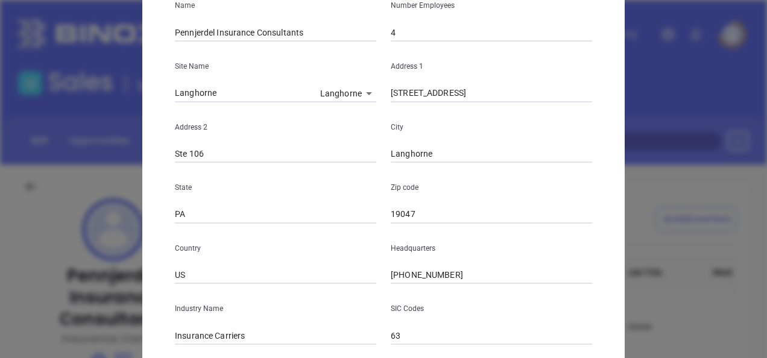
scroll to position [0, 0]
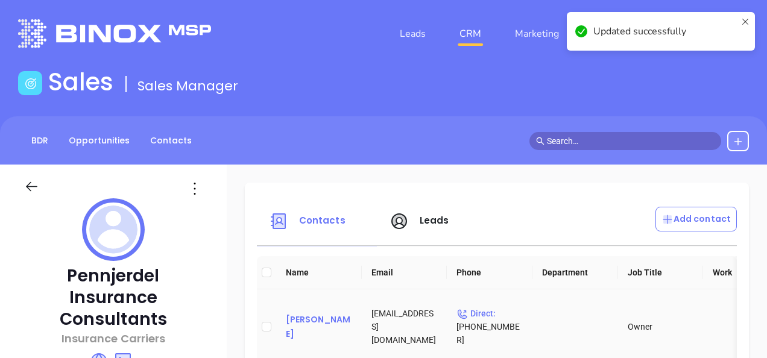
click at [301, 324] on div "Matt Seilback" at bounding box center [319, 326] width 66 height 29
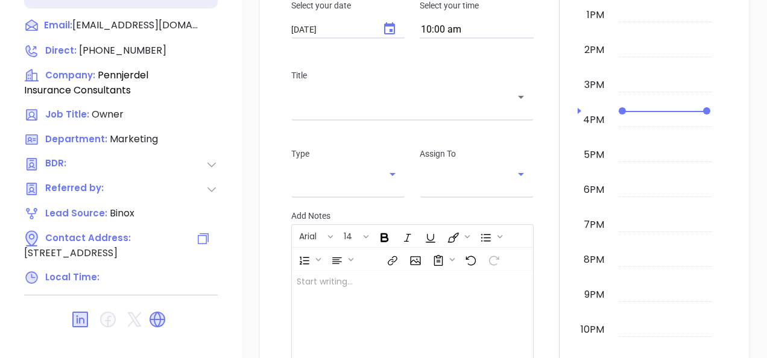
scroll to position [651, 0]
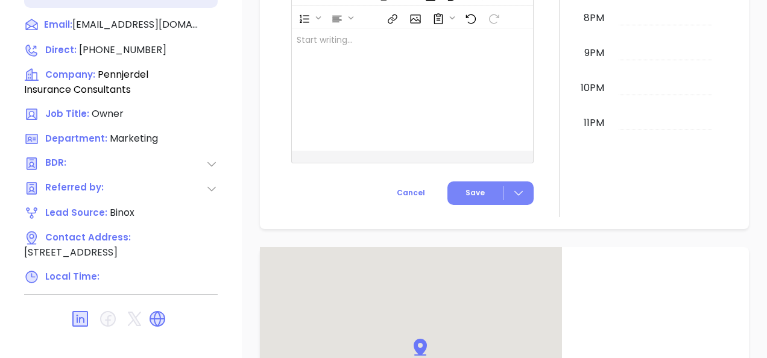
type input "[PERSON_NAME]"
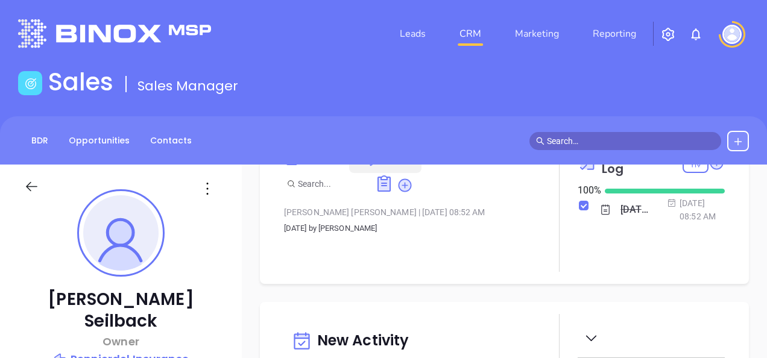
scroll to position [0, 0]
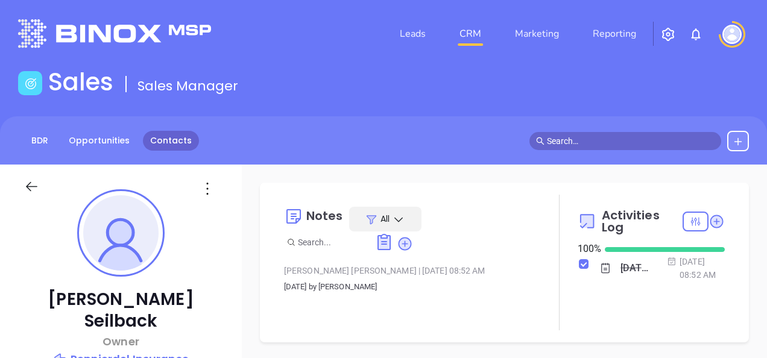
click at [159, 139] on link "Contacts" at bounding box center [171, 141] width 56 height 20
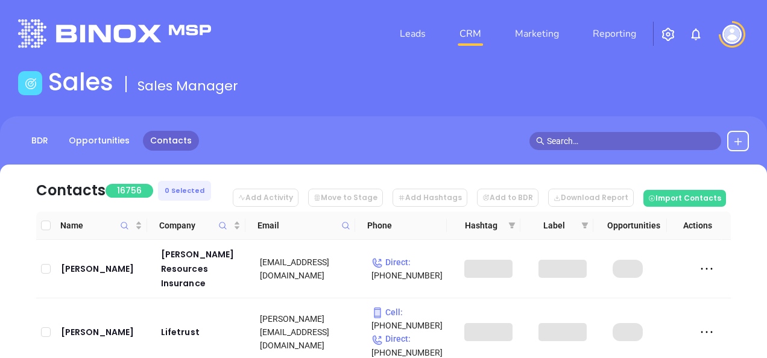
click at [349, 223] on icon at bounding box center [345, 225] width 9 height 9
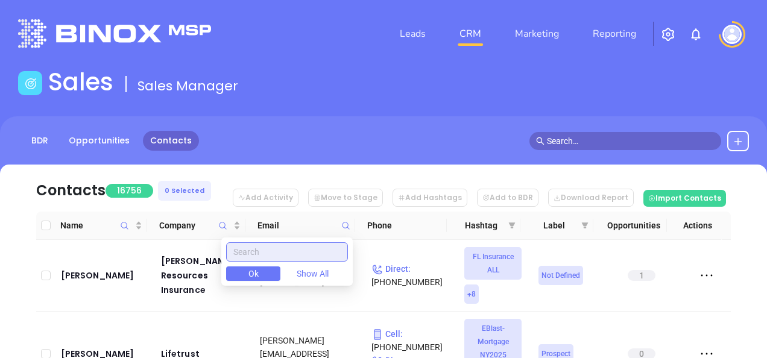
paste input "gmgins.com"
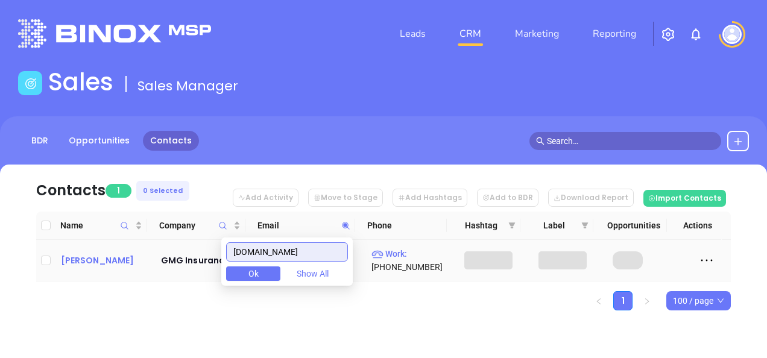
type input "gmgins.com"
click at [126, 263] on div "Charles Thomas" at bounding box center [102, 260] width 83 height 14
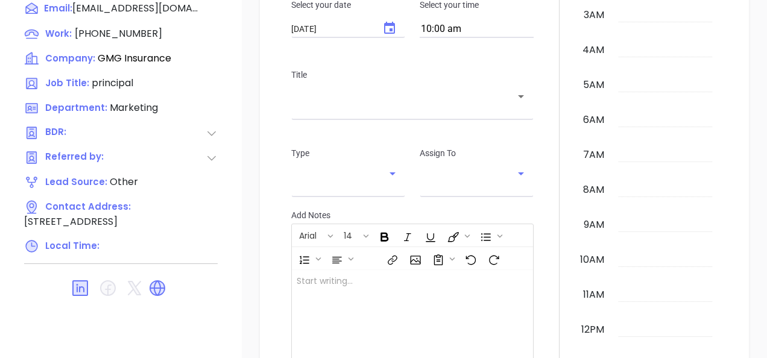
scroll to position [351, 0]
click at [162, 279] on icon at bounding box center [157, 288] width 19 height 19
type input "[PERSON_NAME]"
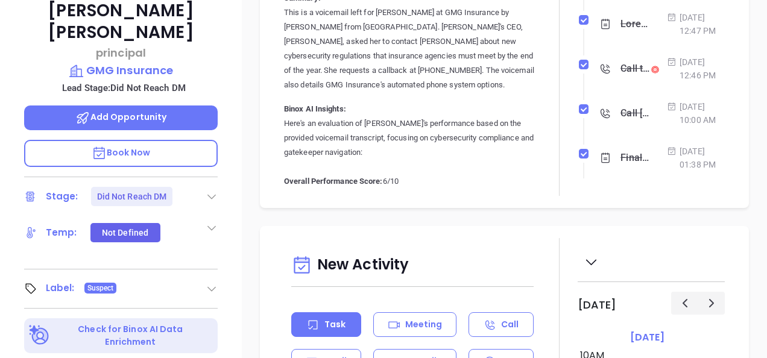
scroll to position [168, 0]
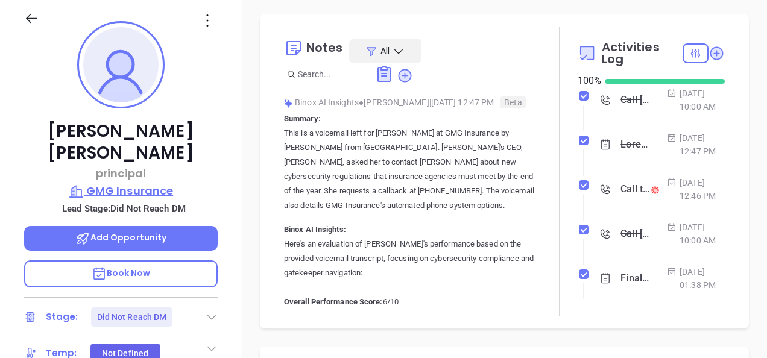
click at [145, 183] on p "GMG Insurance" at bounding box center [121, 191] width 194 height 17
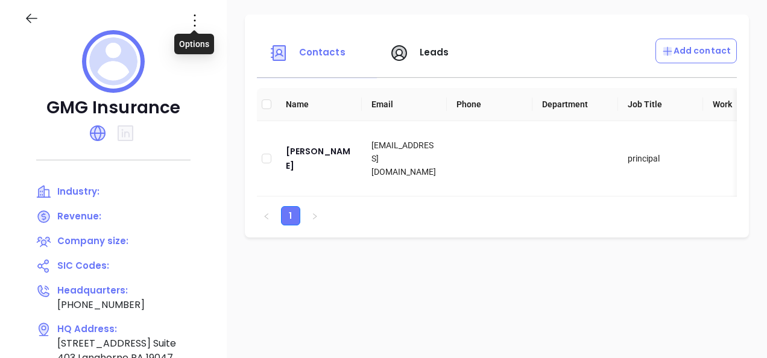
click at [197, 18] on icon at bounding box center [194, 20] width 19 height 19
click at [207, 41] on div "Edit" at bounding box center [249, 43] width 109 height 13
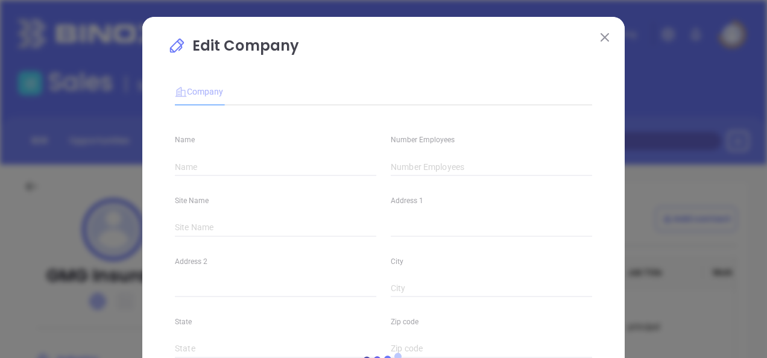
type input "GMG Insurance"
type input "(800) 540-7900"
type input "https://www.gmgins.com/"
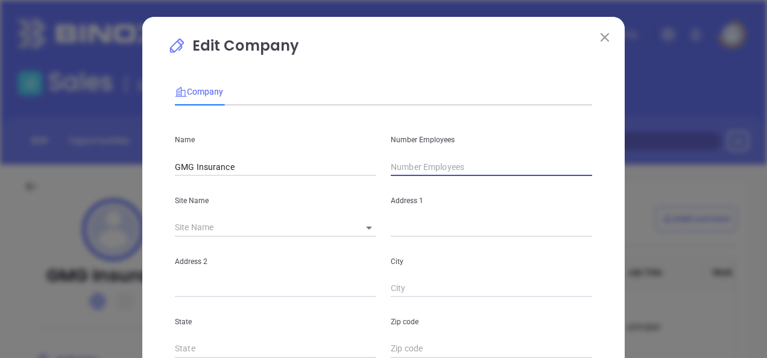
click at [416, 169] on input "text" at bounding box center [491, 167] width 201 height 18
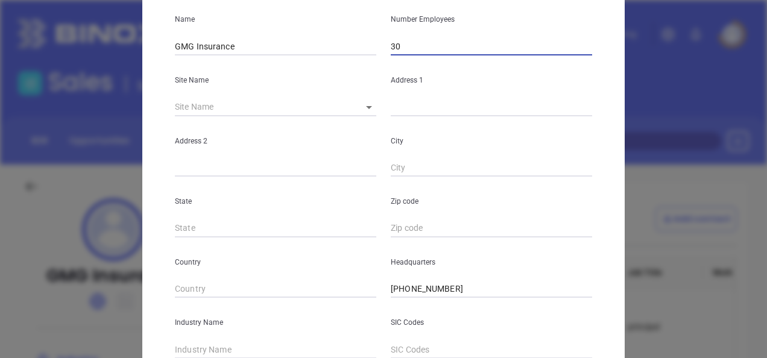
type input "30"
click at [202, 345] on input "text" at bounding box center [275, 350] width 201 height 18
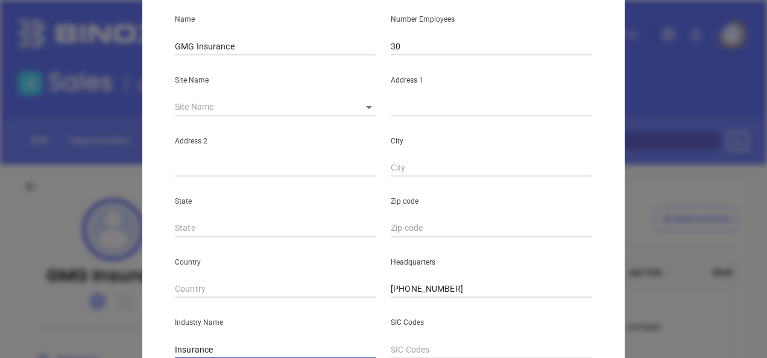
type input "Insurance"
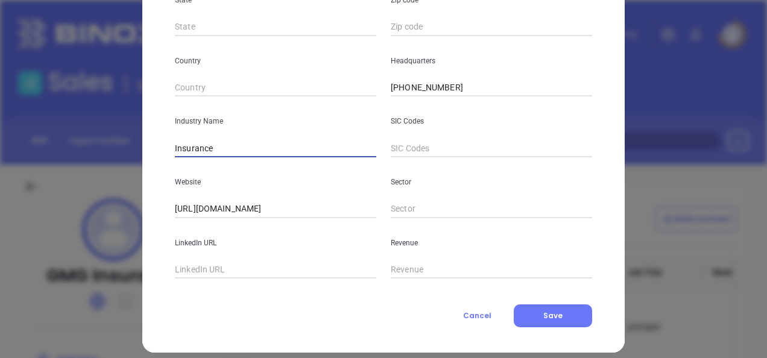
scroll to position [334, 0]
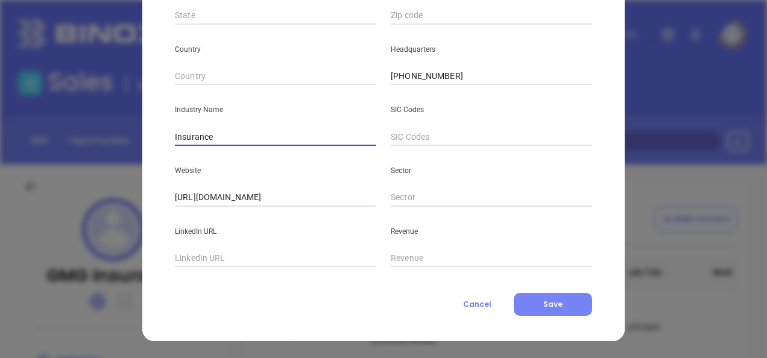
click at [543, 306] on span "Save" at bounding box center [552, 304] width 19 height 10
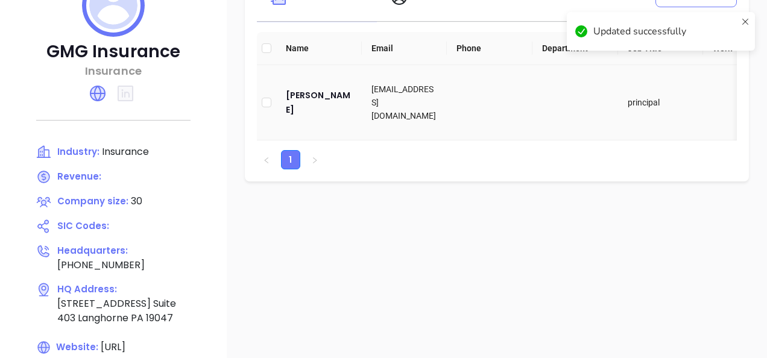
scroll to position [181, 0]
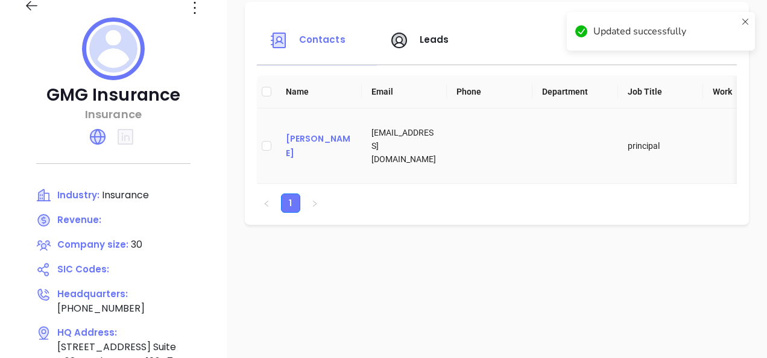
click at [293, 142] on div "Charles Thomas" at bounding box center [319, 145] width 66 height 29
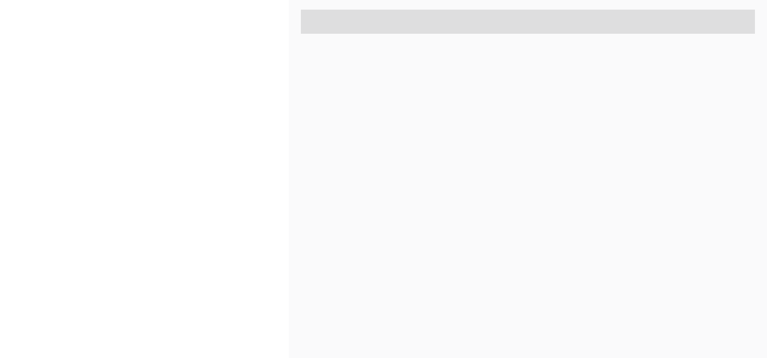
scroll to position [651, 0]
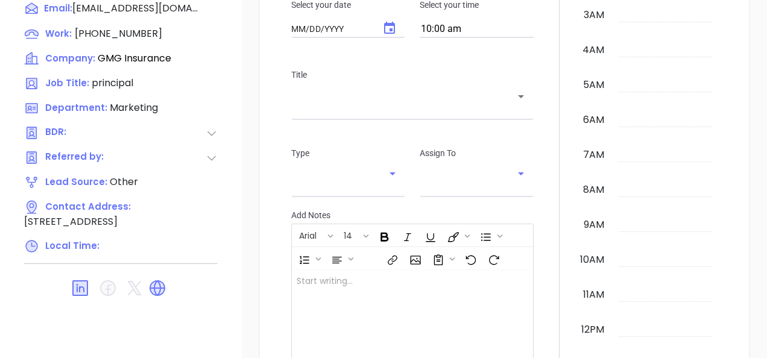
type input "[DATE]"
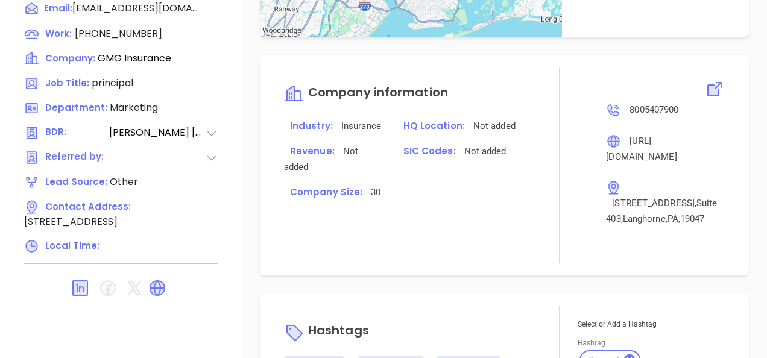
scroll to position [724, 0]
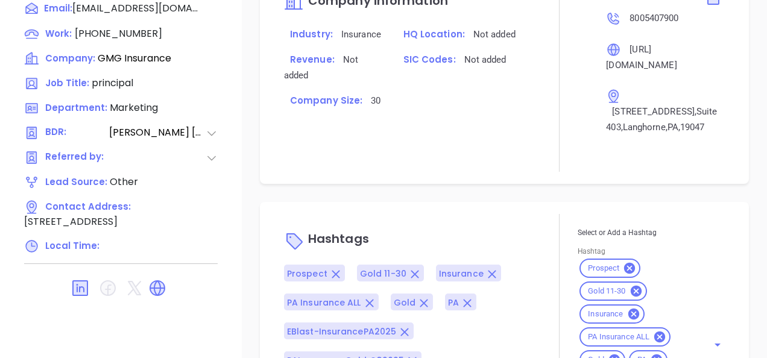
type input "[PERSON_NAME]"
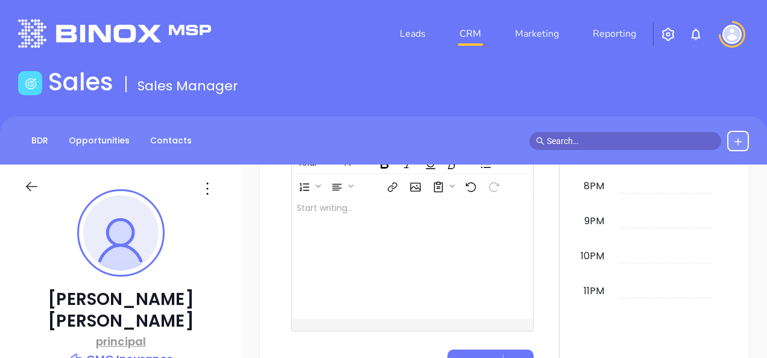
scroll to position [808, 0]
click at [102, 351] on p "GMG Insurance" at bounding box center [121, 359] width 194 height 17
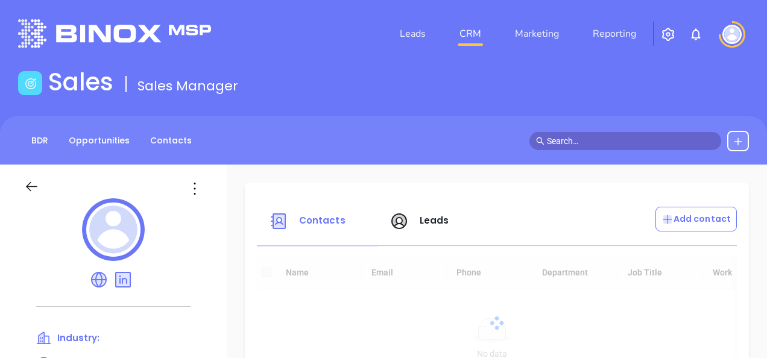
click at [195, 200] on div at bounding box center [113, 231] width 179 height 67
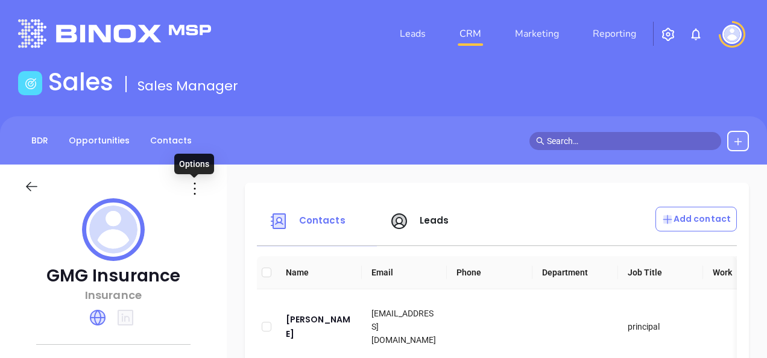
click at [196, 191] on icon at bounding box center [194, 188] width 19 height 19
click at [216, 217] on div "Edit" at bounding box center [249, 212] width 109 height 13
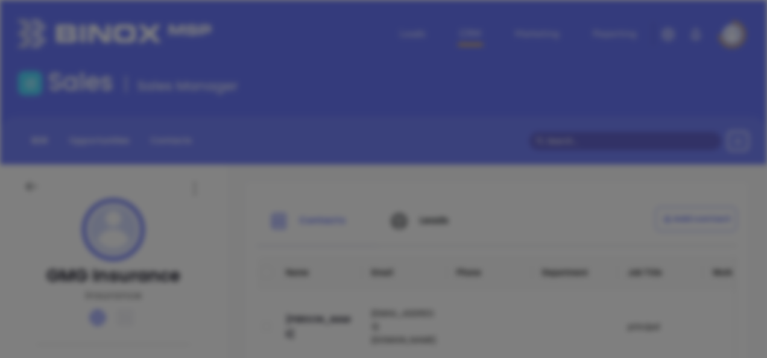
type input "GMG Insurance"
type input "30"
type input "(800) 540-7900"
type input "Insurance"
type input "https://www.gmgins.com/"
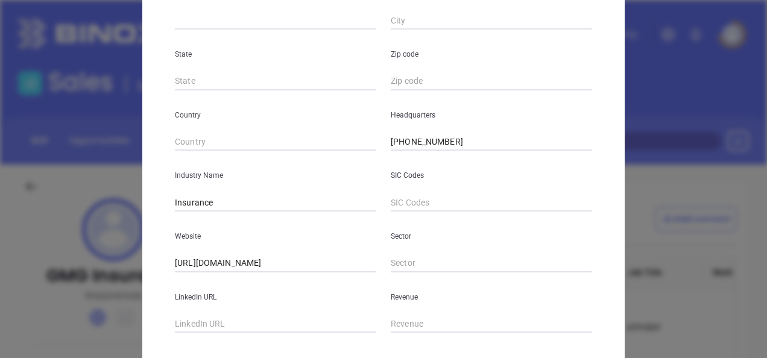
scroll to position [334, 0]
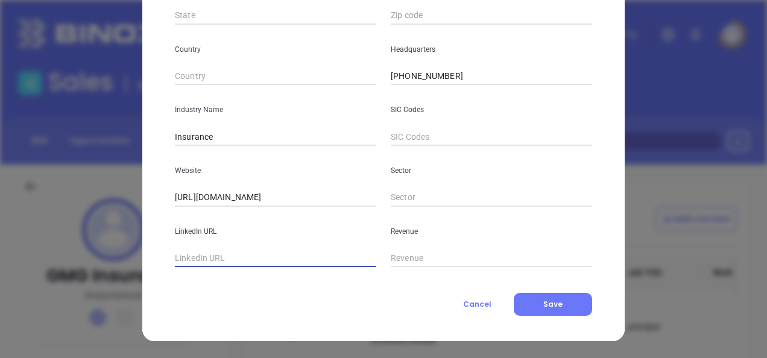
click at [232, 260] on input "text" at bounding box center [275, 259] width 201 height 18
paste input "https://www.linkedin.com/company/gmg-insurance-agency/"
type input "https://www.linkedin.com/company/gmg-insurance-agency/"
click at [540, 315] on button "Save" at bounding box center [553, 304] width 78 height 23
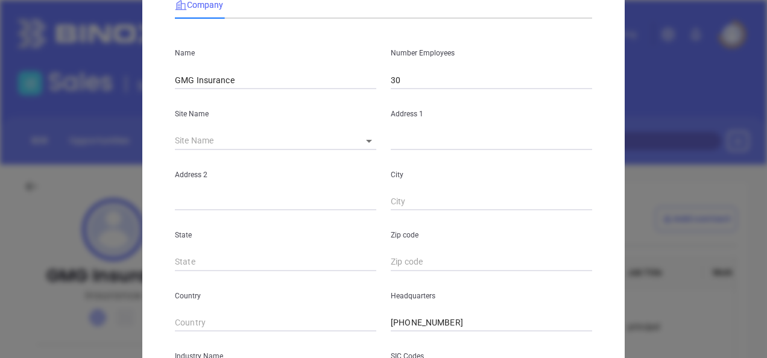
scroll to position [0, 0]
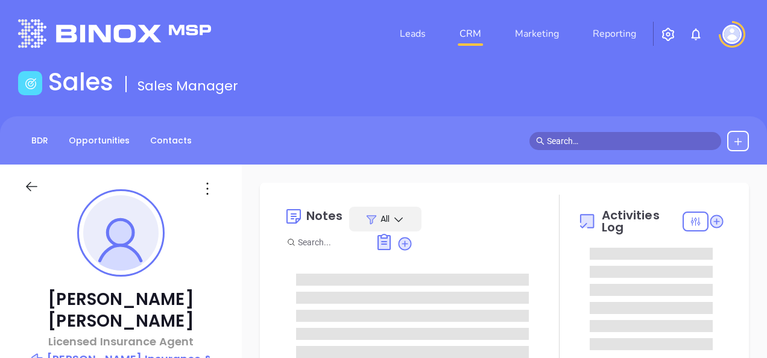
type input "[PERSON_NAME]"
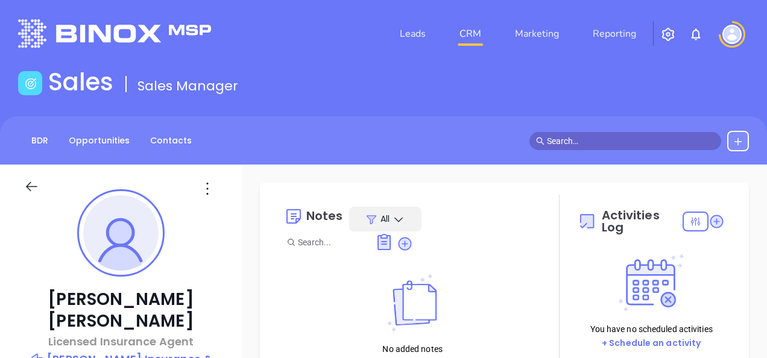
scroll to position [121, 0]
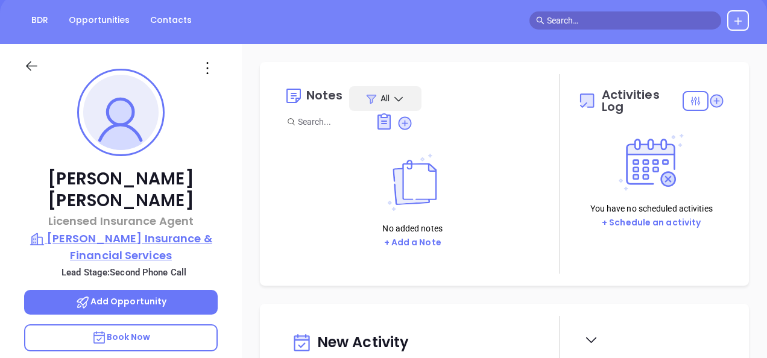
click at [162, 230] on p "[PERSON_NAME] Insurance & Financial Services" at bounding box center [121, 246] width 194 height 33
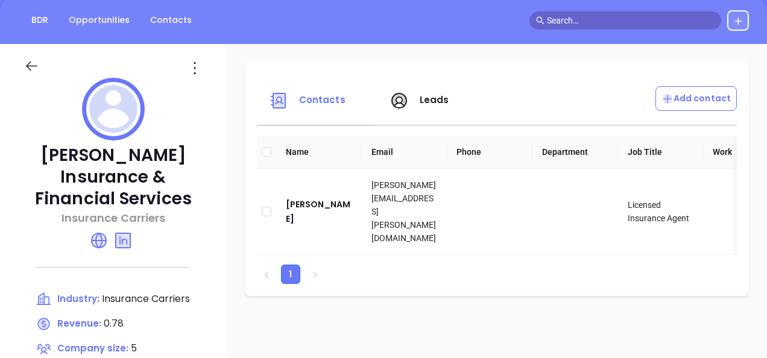
click at [197, 63] on icon at bounding box center [194, 67] width 19 height 19
click at [222, 93] on div "Edit" at bounding box center [249, 91] width 109 height 13
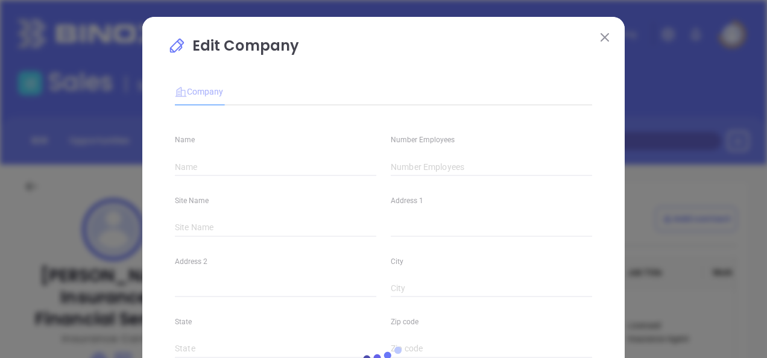
type input "[PERSON_NAME] Insurance & Financial Services"
type input "5"
type input "Insurance Carriers"
type input "63"
type input "[DOMAIN_NAME]"
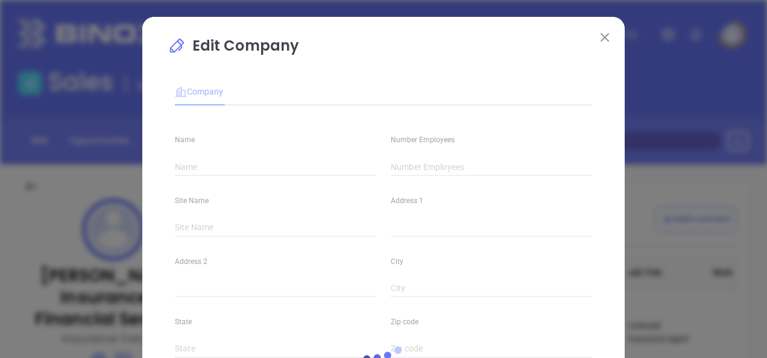
type input "Finance and Insurance"
type input "[DOMAIN_NAME][URL][PERSON_NAME]"
type input "0.78"
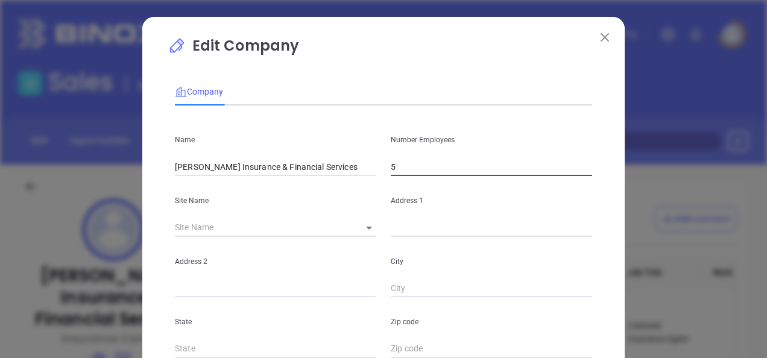
drag, startPoint x: 404, startPoint y: 170, endPoint x: 373, endPoint y: 179, distance: 32.5
click at [373, 179] on div "Name [PERSON_NAME] Insurance & Financial Services Number Employees 5 Site Name …" at bounding box center [383, 357] width 417 height 485
type input "10"
click at [410, 229] on input "text" at bounding box center [491, 228] width 201 height 18
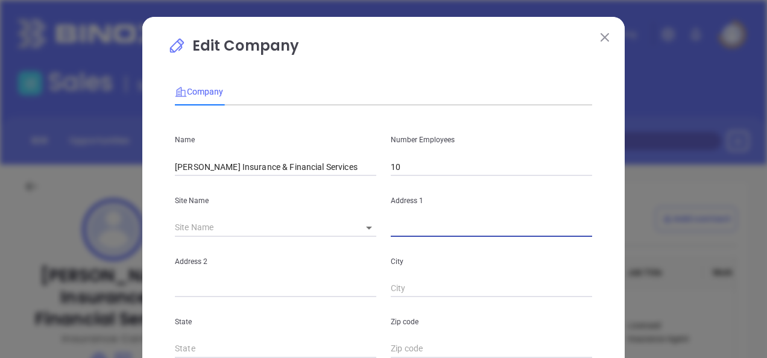
paste input "[STREET_ADDRESS][US_STATE]"
type input "[STREET_ADDRESS][US_STATE]"
click at [366, 227] on icon at bounding box center [369, 228] width 6 height 3
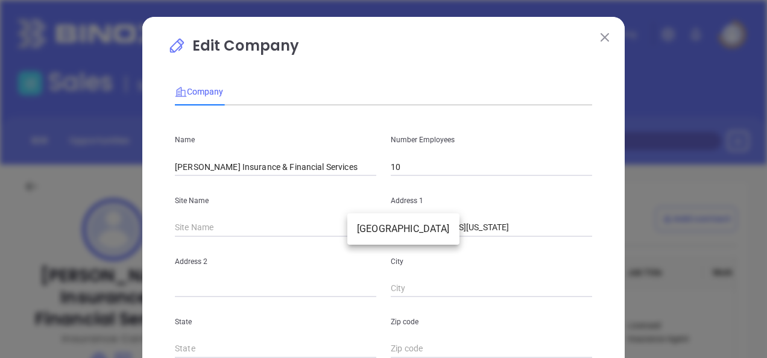
click at [367, 224] on body "Leads CRM Marketing Reporting Financial Leads Leads Sales Sales Manager BDR Opp…" at bounding box center [383, 179] width 767 height 358
click at [376, 226] on li "[GEOGRAPHIC_DATA]" at bounding box center [403, 229] width 112 height 22
type input "[GEOGRAPHIC_DATA]"
type input "[STREET_ADDRESS][US_STATE]"
type input "[GEOGRAPHIC_DATA]"
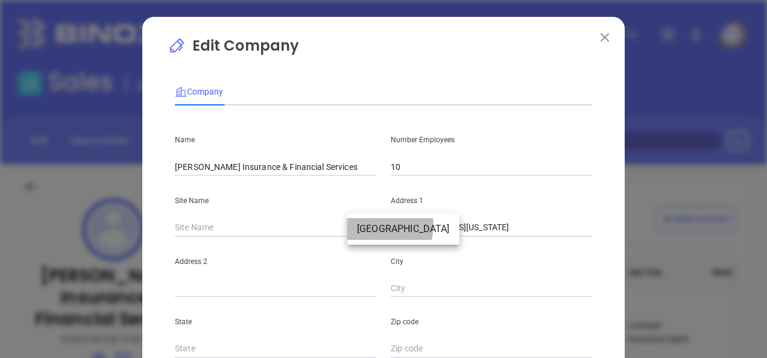
type input "PA"
type input "17201-2536"
type input "US"
type input "127008"
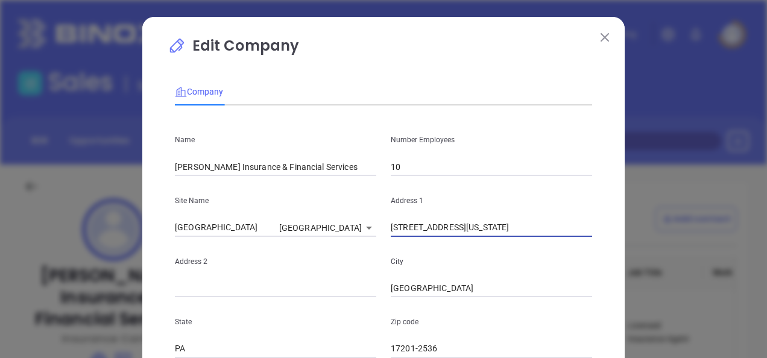
drag, startPoint x: 474, startPoint y: 231, endPoint x: 320, endPoint y: 247, distance: 155.2
click at [320, 247] on div "Name Shoemaker's Insurance & Financial Services Number Employees 10 Site Name C…" at bounding box center [383, 357] width 417 height 485
paste input "165 E Washington St Chambersburg PA 17201"
type input "165 E Washington St Chambersburg PA 17201"
drag, startPoint x: 440, startPoint y: 294, endPoint x: 386, endPoint y: 296, distance: 54.3
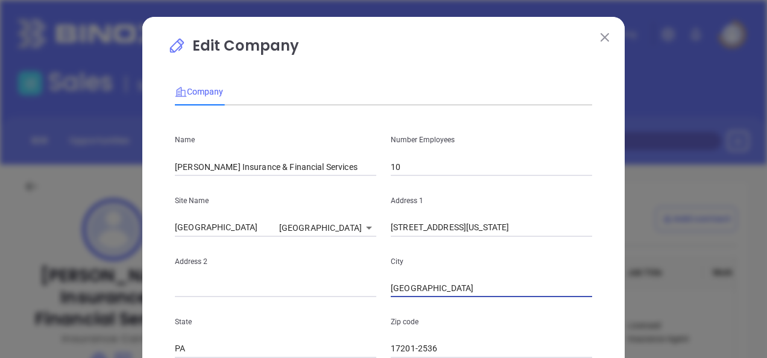
click at [391, 296] on input "Chambersburg" at bounding box center [491, 289] width 201 height 18
click at [378, 303] on div "State PA" at bounding box center [276, 327] width 216 height 61
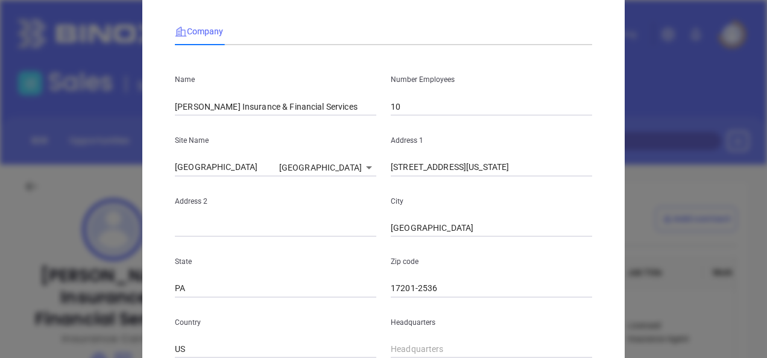
click at [440, 286] on input "17201-2536" at bounding box center [491, 289] width 201 height 18
type input "17201"
click at [316, 258] on p "State" at bounding box center [275, 261] width 201 height 13
drag, startPoint x: 469, startPoint y: 163, endPoint x: 616, endPoint y: 192, distance: 150.0
click at [616, 192] on div "Edit Company Company Name Shoemaker's Insurance & Financial Services Number Emp…" at bounding box center [383, 286] width 482 height 658
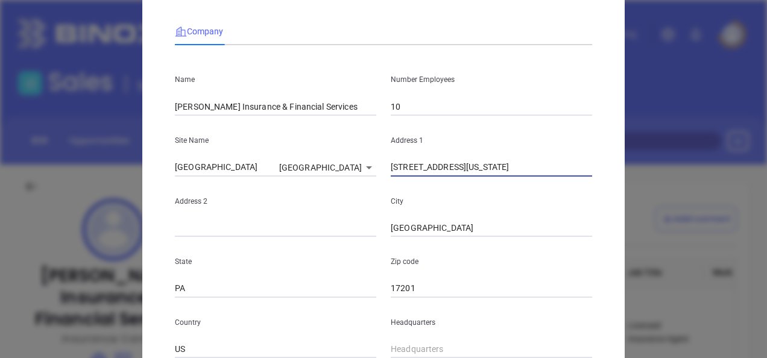
type input "165 E Washington St"
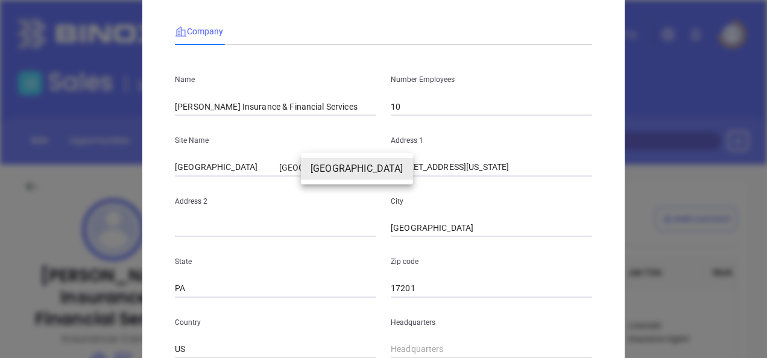
click at [340, 162] on body "Leads CRM Marketing Reporting Financial Leads Leads Sales Sales Manager BDR Opp…" at bounding box center [383, 179] width 767 height 358
click at [447, 226] on div at bounding box center [383, 179] width 767 height 358
type input "( ) -"
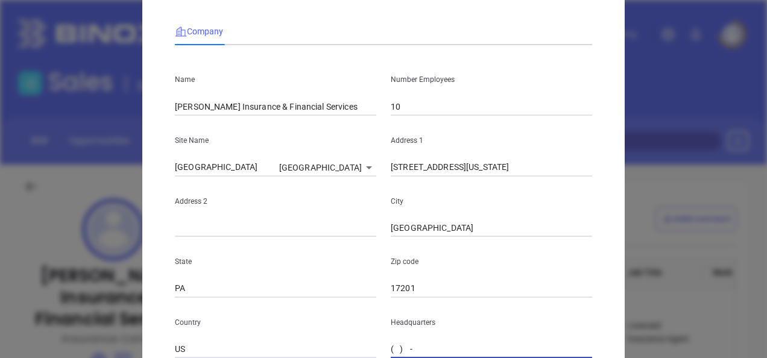
click at [407, 346] on input "( ) -" at bounding box center [491, 350] width 201 height 18
paste input "717) 263-6360"
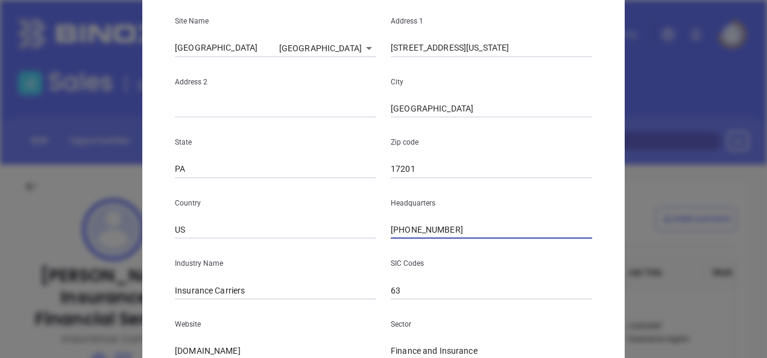
scroll to position [181, 0]
type input "(717) 263-6360"
drag, startPoint x: 247, startPoint y: 292, endPoint x: 212, endPoint y: 301, distance: 36.1
click at [212, 301] on div "Name Shoemaker's Insurance & Financial Services Number Employees 10 Site Name C…" at bounding box center [383, 176] width 417 height 485
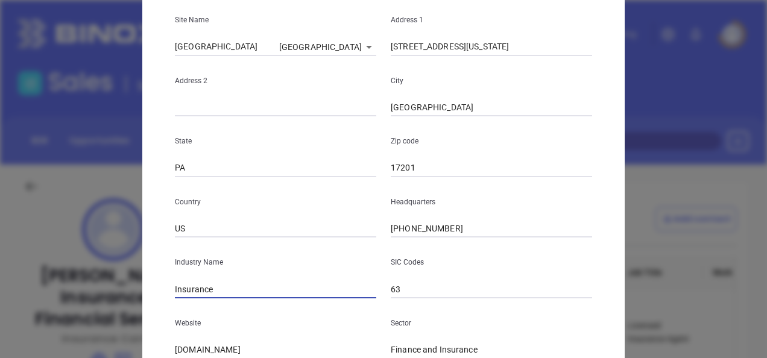
type input "Insurance"
drag, startPoint x: 280, startPoint y: 353, endPoint x: 129, endPoint y: 380, distance: 153.1
click at [129, 358] on html "Leads CRM Marketing Reporting Financial Leads Leads Sales Sales Manager BDR Opp…" at bounding box center [383, 179] width 767 height 358
paste input "https://shoemakersagency.com/"
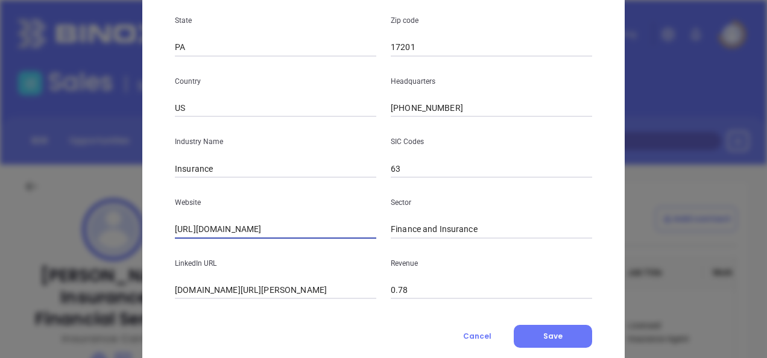
scroll to position [334, 0]
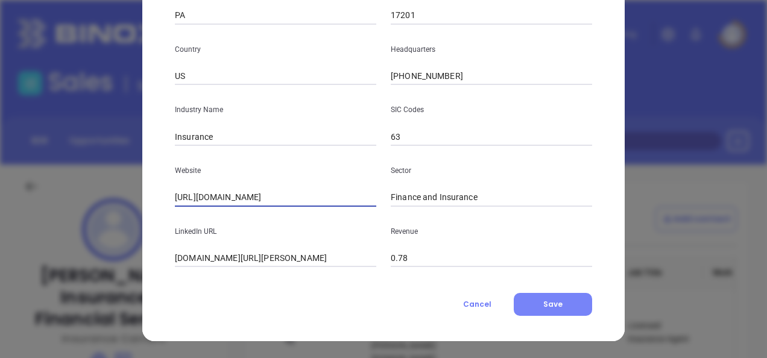
type input "https://shoemakersagency.com/"
click at [544, 305] on span "Save" at bounding box center [552, 304] width 19 height 10
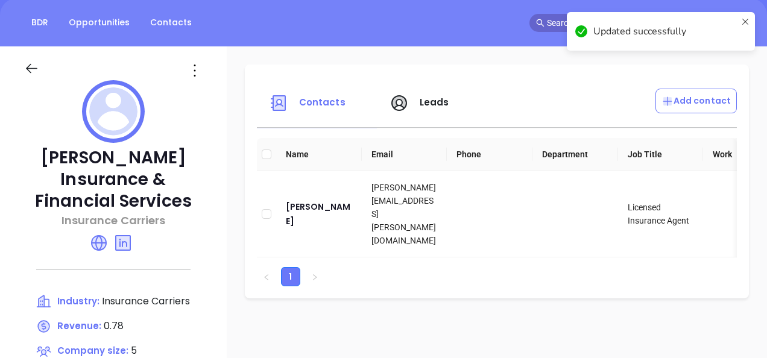
scroll to position [121, 0]
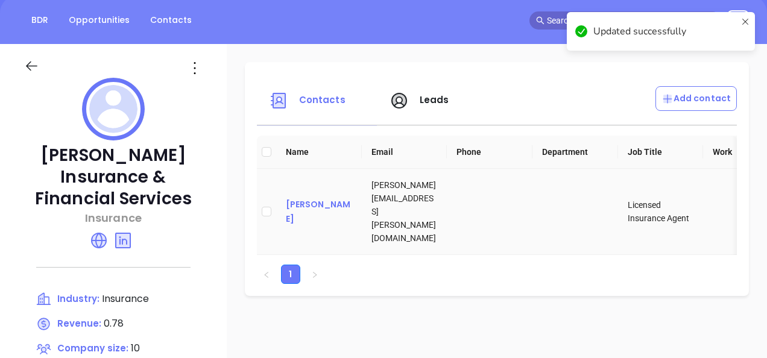
click at [293, 206] on div "Kelsey Shoemaker" at bounding box center [319, 211] width 66 height 29
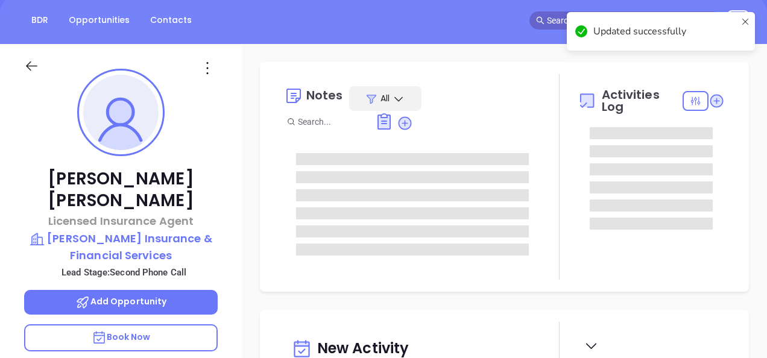
type input "[DATE]"
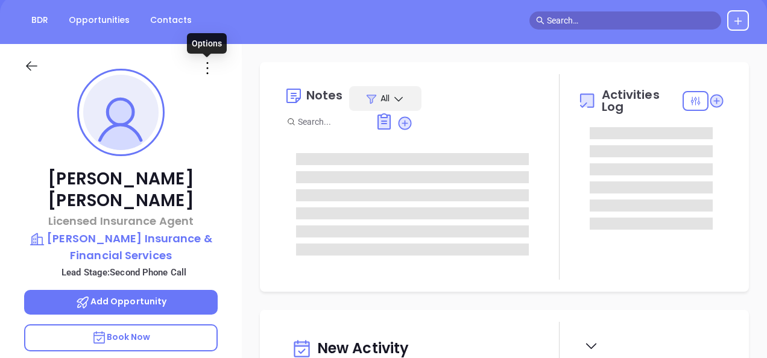
click at [209, 68] on icon at bounding box center [207, 67] width 19 height 19
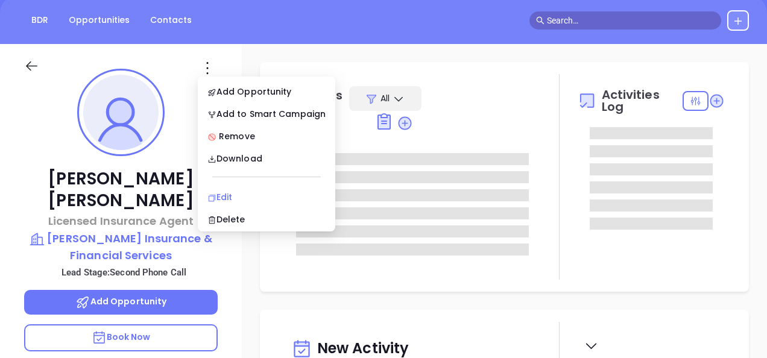
click at [224, 195] on div "Edit" at bounding box center [266, 197] width 118 height 13
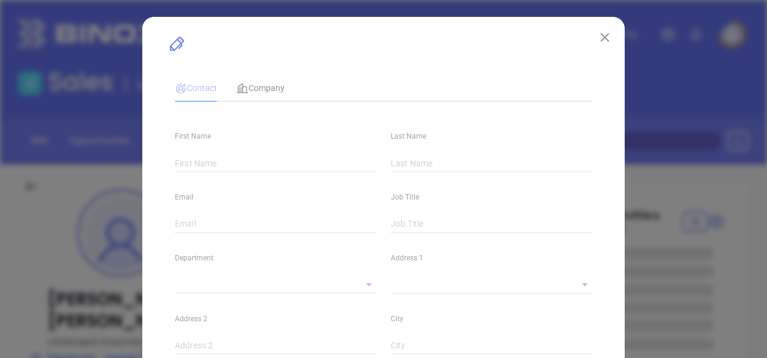
type input "[PERSON_NAME]"
type input "Kelsey"
type input "Shoemaker"
type input "kelsey.shoemaker@shoemakersagency.com"
type input "Licensed Insurance Agent"
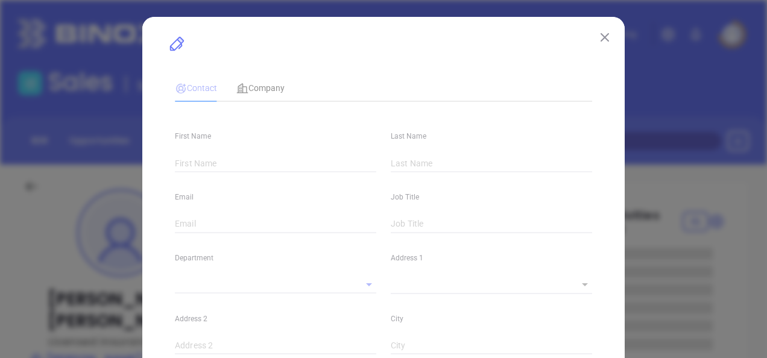
type textarea "165 E Washington St Chambersburg PA 17201"
type input "1"
type input "linkedin.com/in/kelsey-shoemaker-182b0a212"
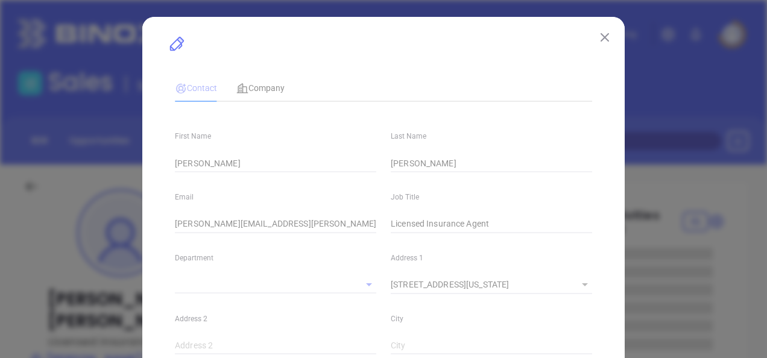
type input "Marketing"
type input "Website Reveal"
type input "undefined undefined"
type input "Second Phone Call"
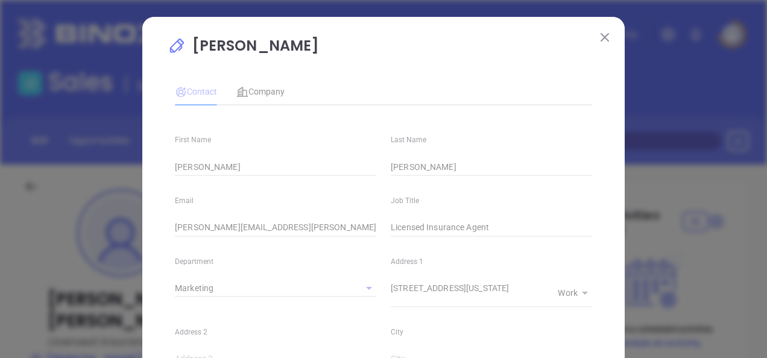
type input "(717) 263-6360"
type input "1"
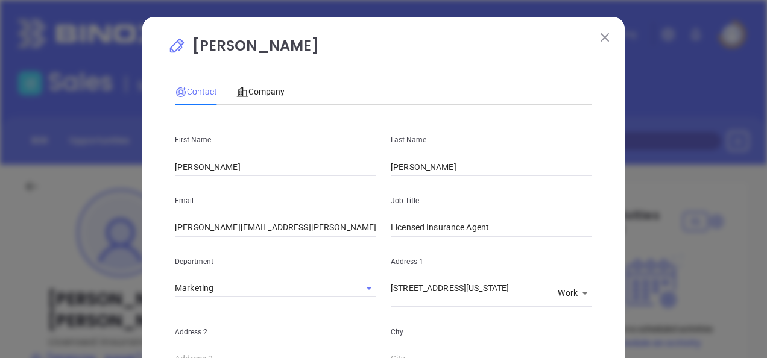
scroll to position [60, 0]
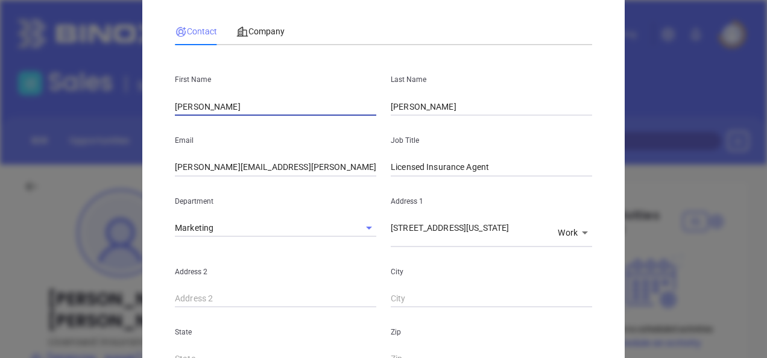
drag, startPoint x: 231, startPoint y: 104, endPoint x: 156, endPoint y: 116, distance: 75.8
paste input "Nathan Shoemaker"
drag, startPoint x: 200, startPoint y: 106, endPoint x: 261, endPoint y: 118, distance: 61.5
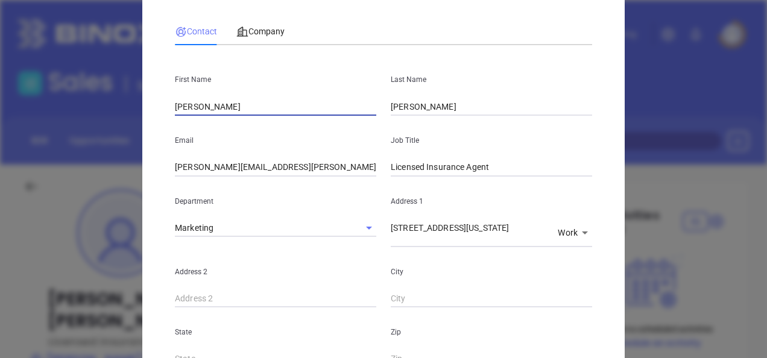
type input "Nathaniel S."
type input "El Salvador"
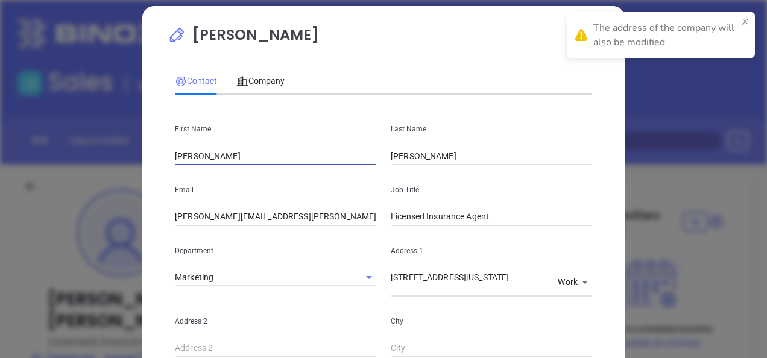
scroll to position [0, 0]
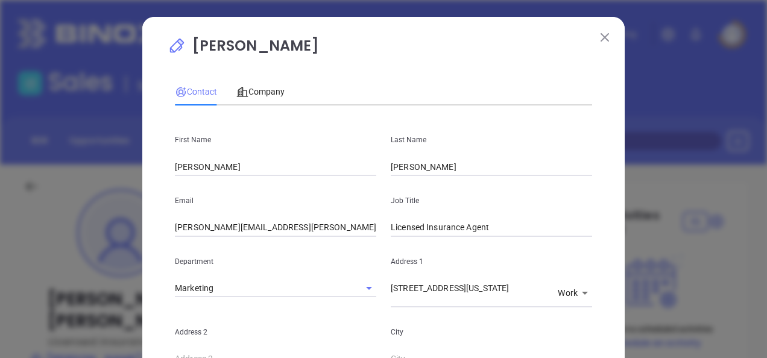
click at [748, 21] on div "The address of the company will also be modified" at bounding box center [660, 40] width 193 height 60
click at [601, 40] on img at bounding box center [605, 37] width 8 height 8
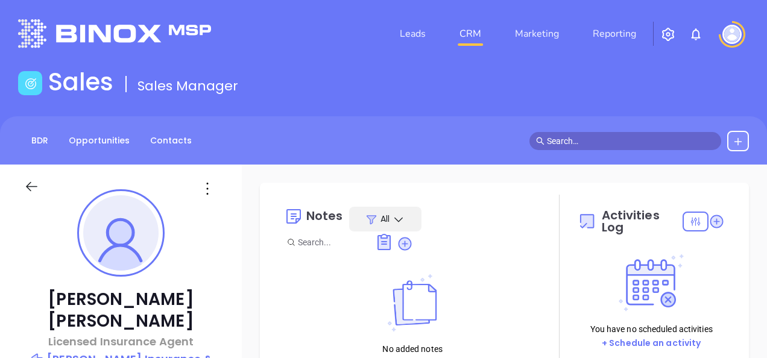
click at [206, 182] on icon at bounding box center [207, 188] width 19 height 19
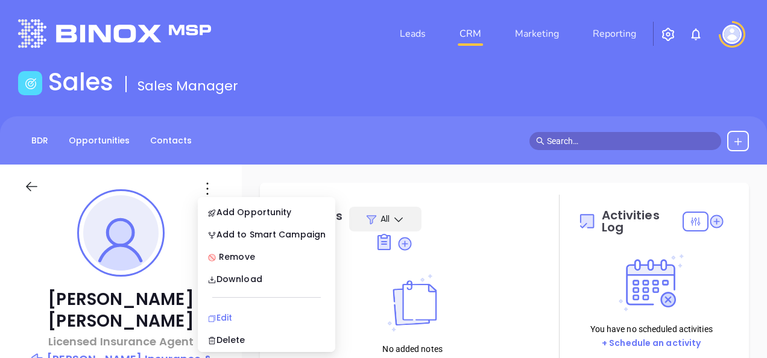
click at [220, 315] on div "Edit" at bounding box center [266, 317] width 118 height 13
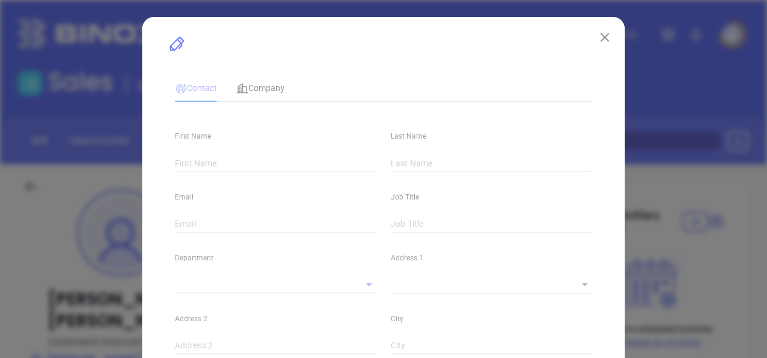
type input "Kelsey"
type input "Shoemaker"
type input "kelsey.shoemaker@shoemakersagency.com"
type input "Licensed Insurance Agent"
type textarea "165 E Washington St Chambersburg PA 17201"
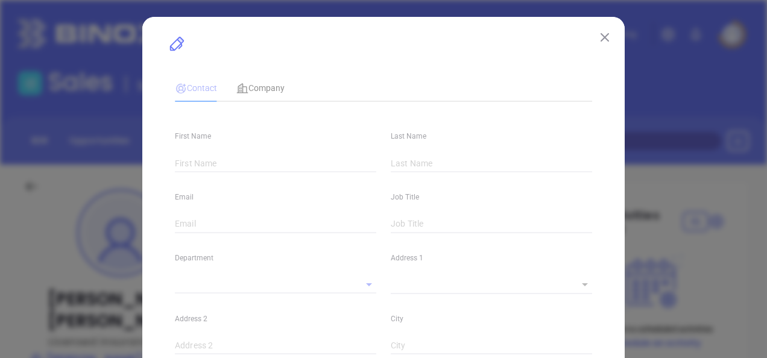
type input "1"
type input "linkedin.com/in/kelsey-shoemaker-182b0a212"
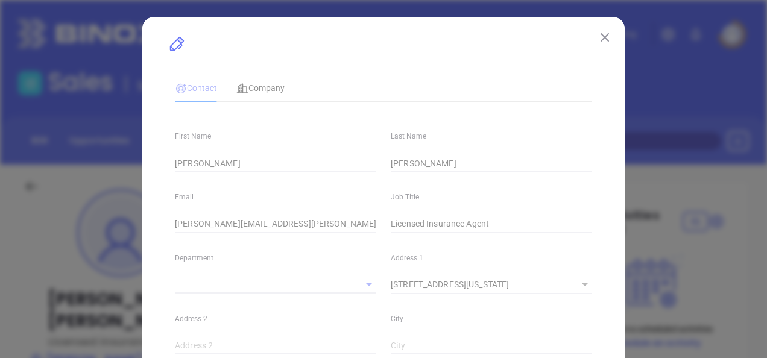
type input "Marketing"
type input "Website Reveal"
type input "undefined undefined"
type input "Second Phone Call"
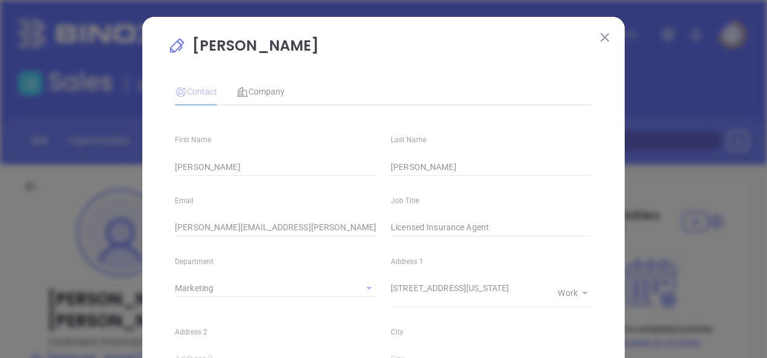
type input "(717) 263-6360"
type input "1"
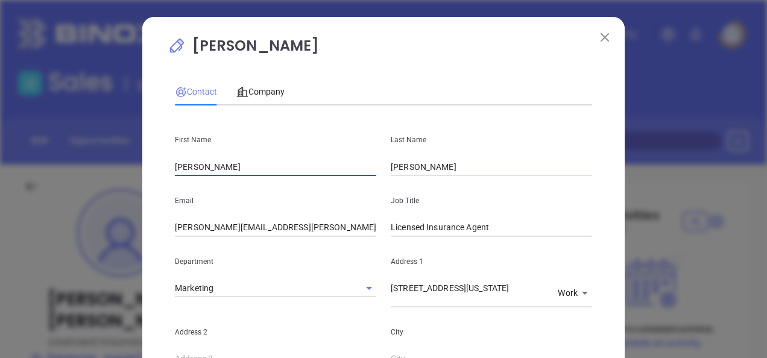
drag, startPoint x: 226, startPoint y: 168, endPoint x: 68, endPoint y: 179, distance: 158.4
click at [68, 179] on div "Kelsey Shoemaker Contact Company First Name Kelsey Last Name Shoemaker Email ke…" at bounding box center [383, 179] width 767 height 358
paste input "Shoemaker"
type input "Shoemaker"
drag, startPoint x: 242, startPoint y: 165, endPoint x: 152, endPoint y: 172, distance: 90.8
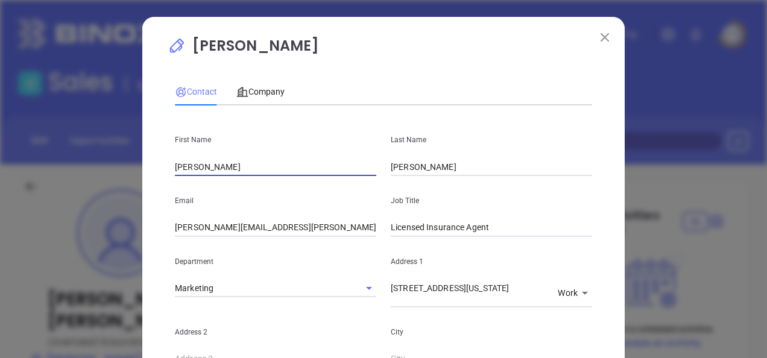
paste input "Nathan"
type input "Nathan"
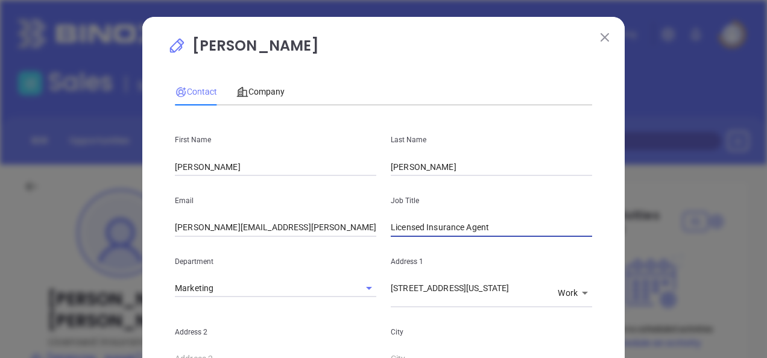
drag, startPoint x: 486, startPoint y: 226, endPoint x: 352, endPoint y: 245, distance: 135.2
type input "President"
drag, startPoint x: 344, startPoint y: 233, endPoint x: 129, endPoint y: 232, distance: 215.3
click at [129, 232] on div "Kelsey Shoemaker Contact Company First Name Nathan Last Name Shoemaker Email ke…" at bounding box center [383, 179] width 767 height 358
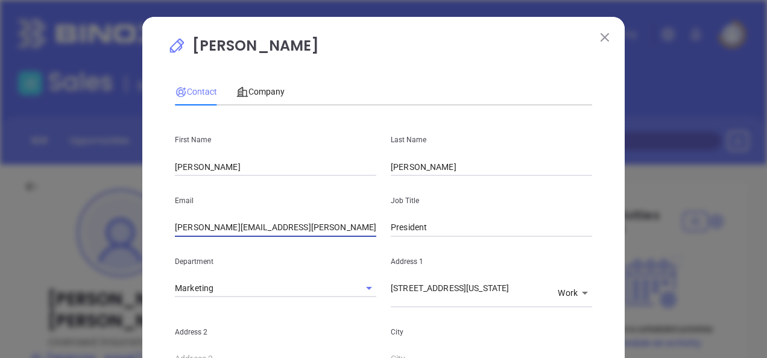
click at [212, 217] on div "Email kelsey.shoemaker@shoemakersagency.com" at bounding box center [276, 206] width 216 height 61
drag, startPoint x: 193, startPoint y: 230, endPoint x: 144, endPoint y: 232, distance: 48.9
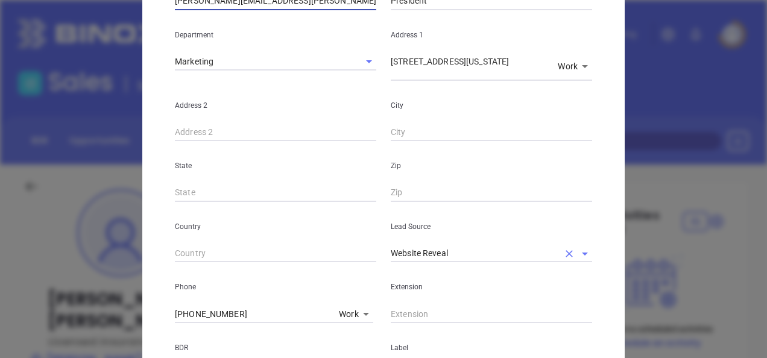
scroll to position [241, 0]
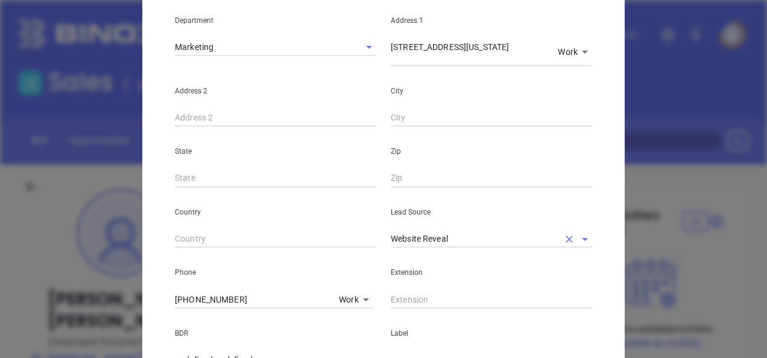
type input "Nathan.shoemaker@shoemakersagency.com"
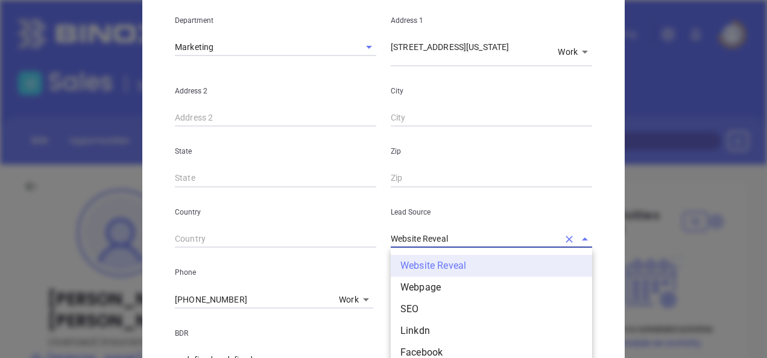
drag, startPoint x: 452, startPoint y: 242, endPoint x: 294, endPoint y: 267, distance: 159.8
click at [294, 267] on div "First Name Nathan Last Name Shoemaker Email Nathan.shoemaker@shoemakersagency.c…" at bounding box center [383, 212] width 417 height 677
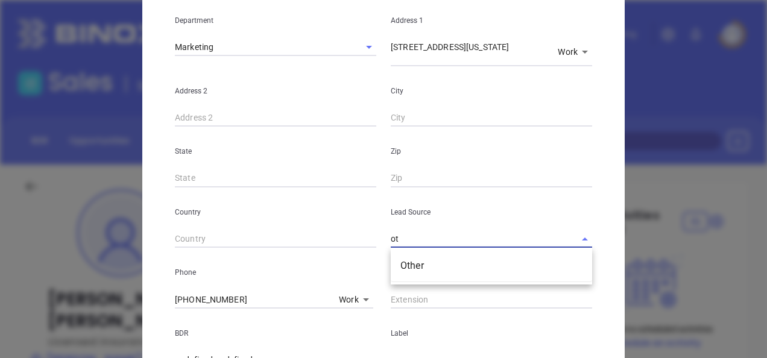
click at [441, 279] on ul "Other" at bounding box center [491, 265] width 201 height 31
click at [434, 269] on li "Other" at bounding box center [491, 266] width 201 height 22
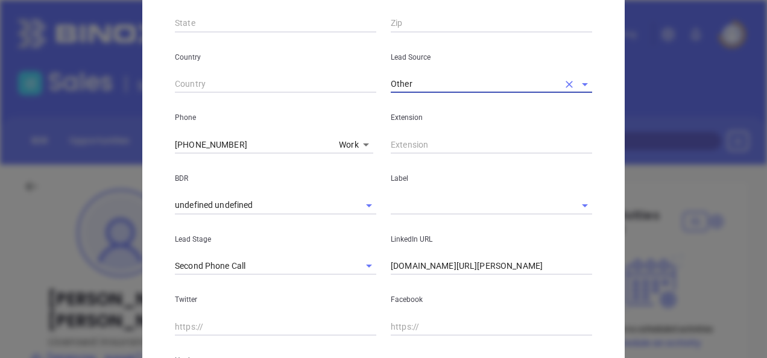
scroll to position [422, 0]
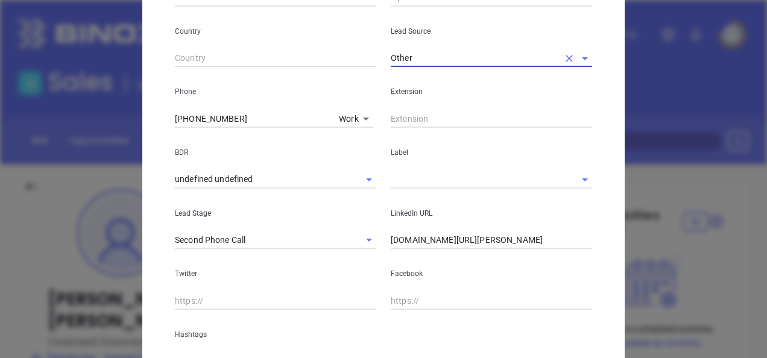
type input "Other"
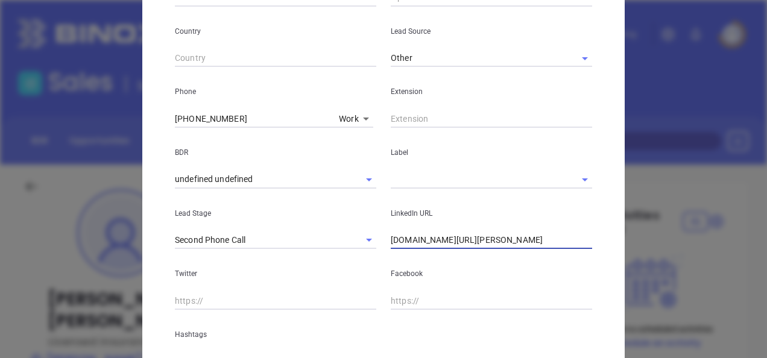
drag, startPoint x: 560, startPoint y: 238, endPoint x: 276, endPoint y: 257, distance: 284.1
click at [276, 257] on div "First Name Nathan Last Name Shoemaker Email Nathan.shoemaker@shoemakersagency.c…" at bounding box center [383, 31] width 417 height 677
paste input "linkedin.com/in/nshoemaker"
type input "www.linkedin.com/in/nshoemaker"
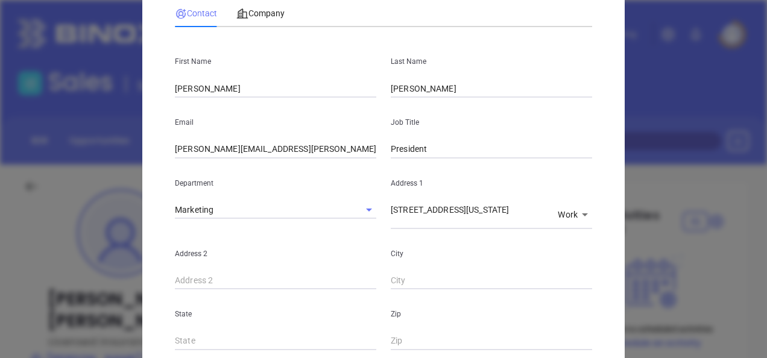
scroll to position [0, 0]
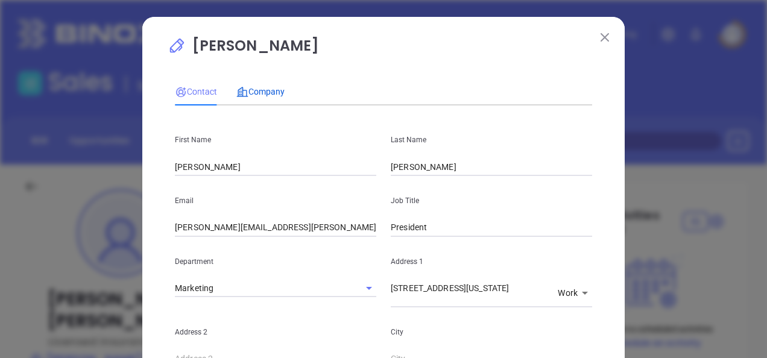
click at [256, 91] on span "Company" at bounding box center [260, 92] width 48 height 10
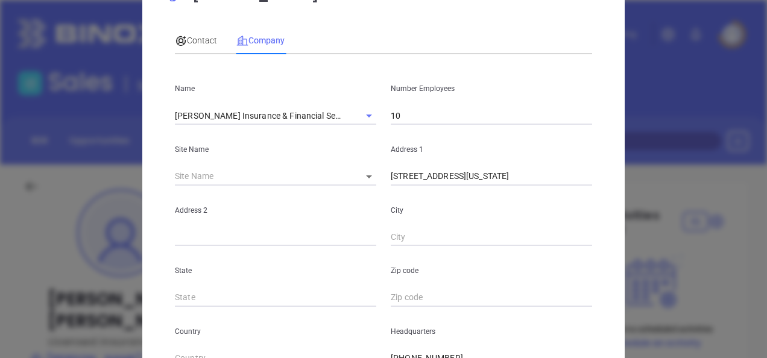
scroll to position [33, 0]
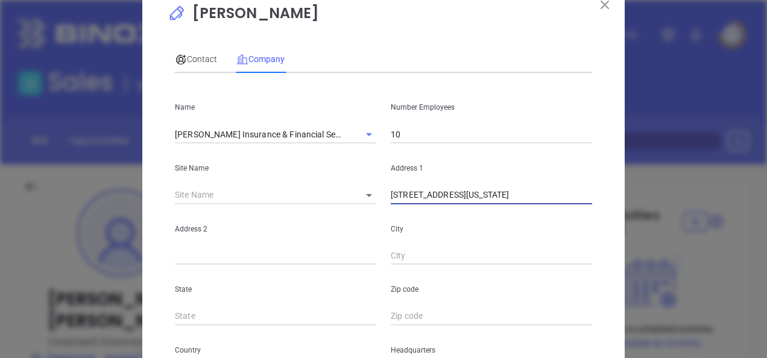
drag, startPoint x: 387, startPoint y: 198, endPoint x: 572, endPoint y: 224, distance: 187.0
click at [572, 224] on div "Name Shoemaker's Insurance & Financial Services Number Employees 10 Site Name ​…" at bounding box center [383, 325] width 417 height 485
click at [350, 194] on body "Leads CRM Marketing Reporting Financial Leads Leads Sales Sales Manager BDR Opp…" at bounding box center [383, 179] width 767 height 358
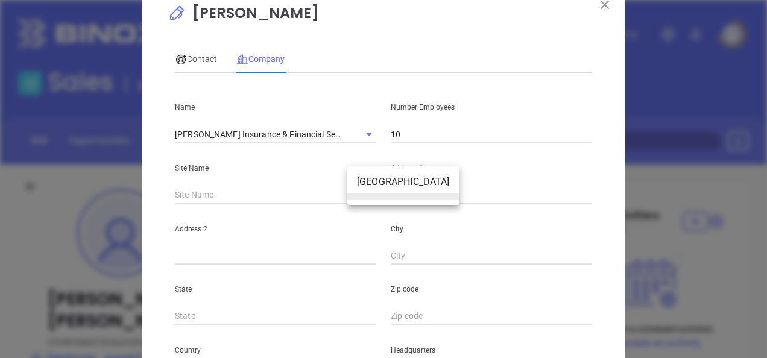
click at [370, 183] on li "Chambersburg" at bounding box center [403, 182] width 112 height 22
type input "Chambersburg"
type input "127008"
type input "165 E Washington St"
type input "Chambersburg"
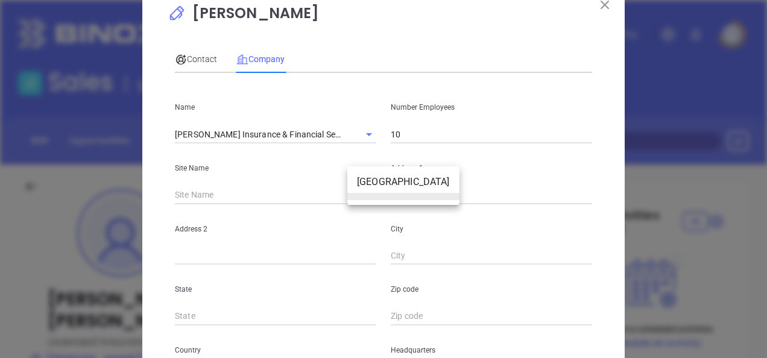
type input "PA"
type input "17201"
type input "US"
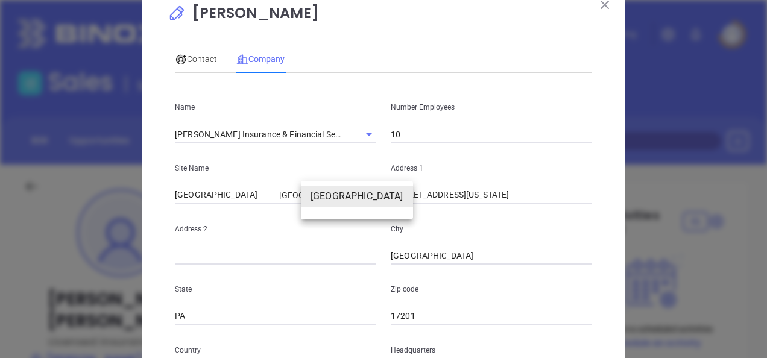
click at [361, 191] on body "Leads CRM Marketing Reporting Financial Leads Leads Sales Sales Manager BDR Opp…" at bounding box center [383, 179] width 767 height 358
click at [350, 207] on li at bounding box center [357, 210] width 112 height 7
type input "127009"
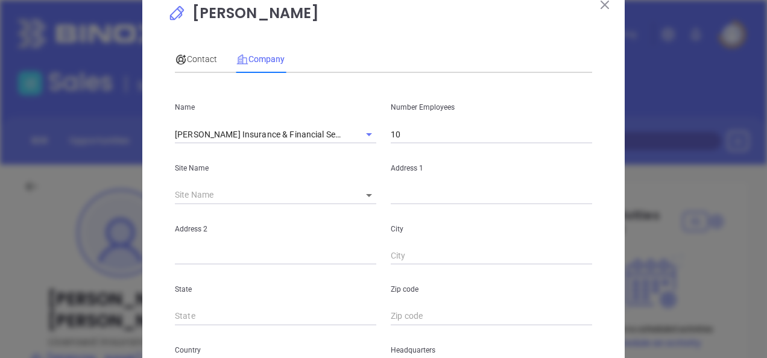
click at [346, 197] on div "​ 127009" at bounding box center [275, 195] width 201 height 18
click at [359, 192] on body "Leads CRM Marketing Reporting Financial Leads Leads Sales Sales Manager BDR Opp…" at bounding box center [383, 179] width 767 height 358
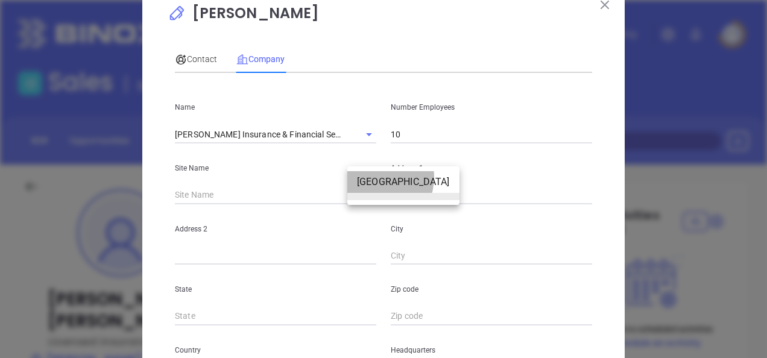
click at [369, 176] on li "Chambersburg" at bounding box center [403, 182] width 112 height 22
type input "Chambersburg"
type input "127008"
type input "165 E Washington St"
type input "Chambersburg"
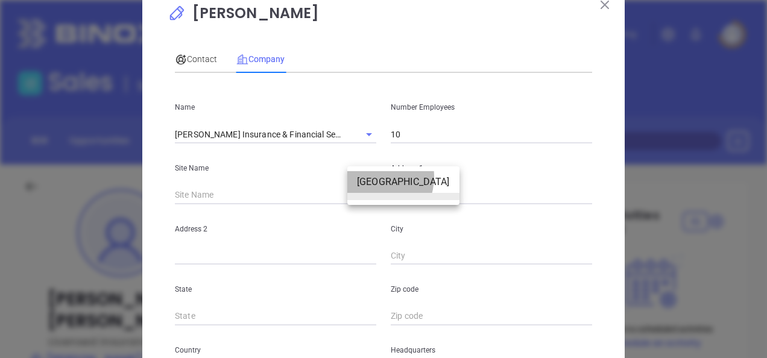
type input "PA"
type input "17201"
type input "US"
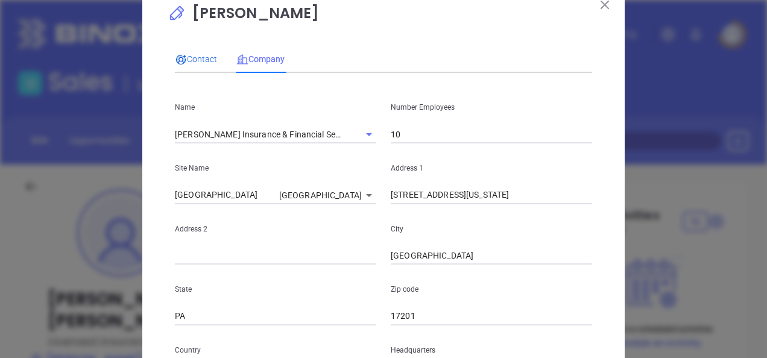
click at [192, 58] on span "Contact" at bounding box center [196, 59] width 42 height 10
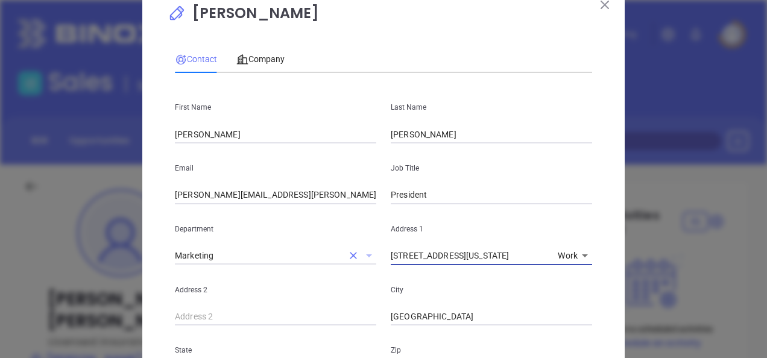
drag, startPoint x: 475, startPoint y: 255, endPoint x: 364, endPoint y: 256, distance: 111.0
click at [364, 255] on div "Department Marketing Address 1 165 E Washington St x Work 1" at bounding box center [384, 234] width 432 height 61
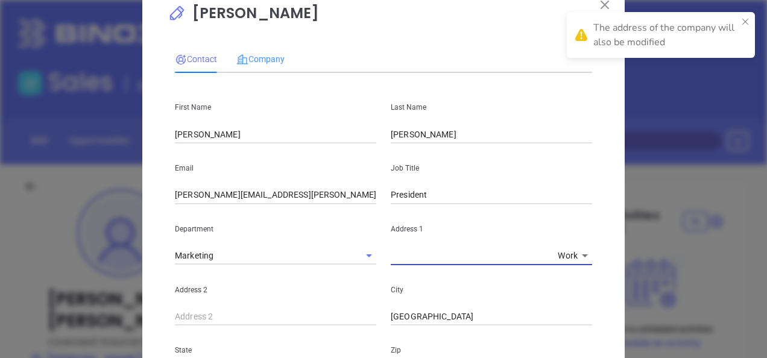
click at [264, 49] on div "Company" at bounding box center [260, 59] width 48 height 28
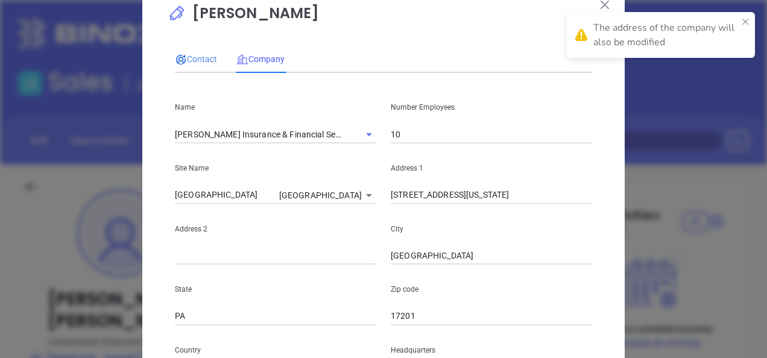
click at [192, 55] on span "Contact" at bounding box center [196, 59] width 42 height 10
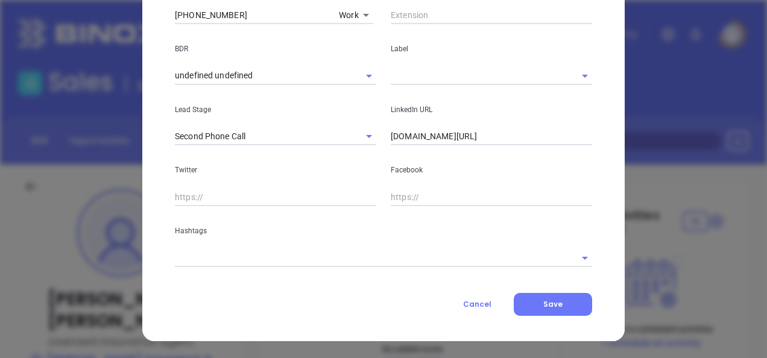
scroll to position [516, 0]
click at [259, 244] on div "Hashtags" at bounding box center [384, 236] width 432 height 61
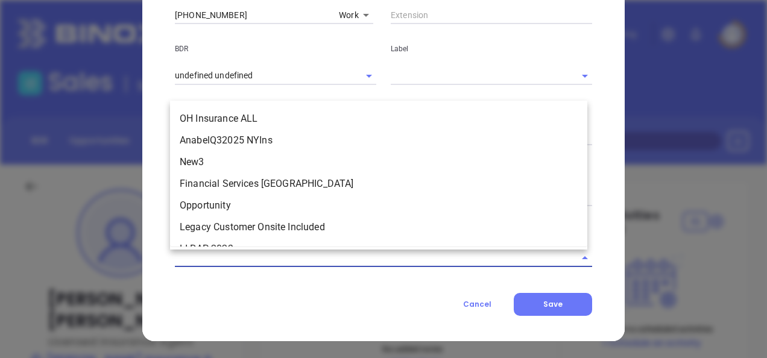
click at [252, 250] on input "text" at bounding box center [367, 257] width 384 height 17
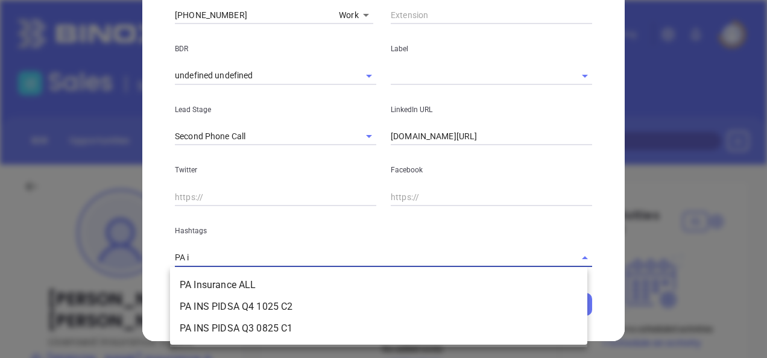
type input "PA in"
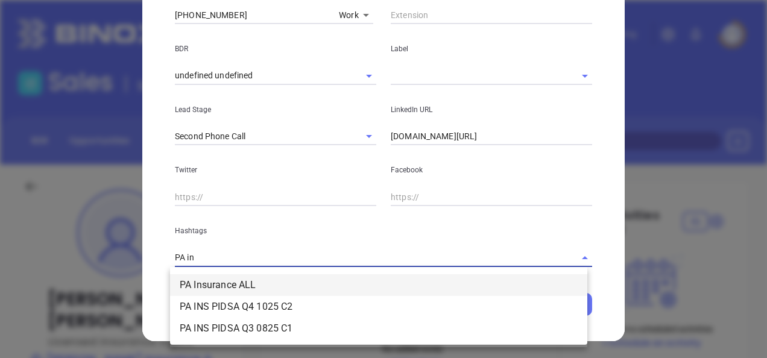
click at [240, 280] on li "PA Insurance ALL" at bounding box center [378, 285] width 417 height 22
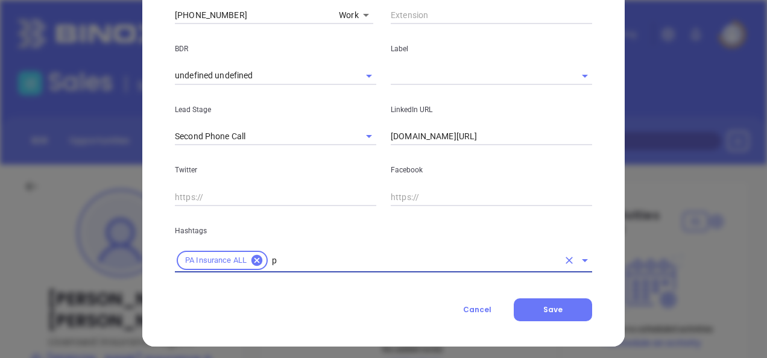
type input "pa"
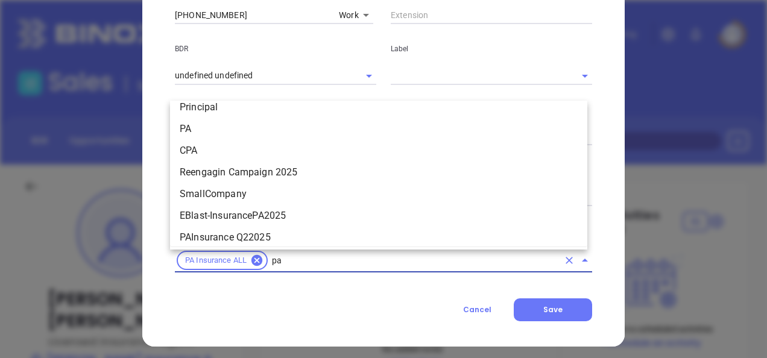
scroll to position [861, 0]
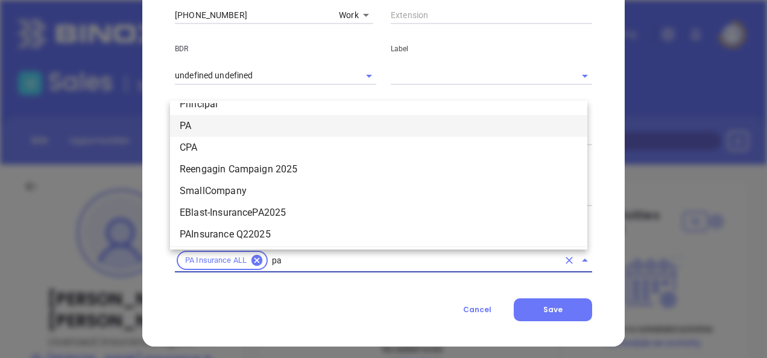
click at [201, 131] on li "PA" at bounding box center [378, 126] width 417 height 22
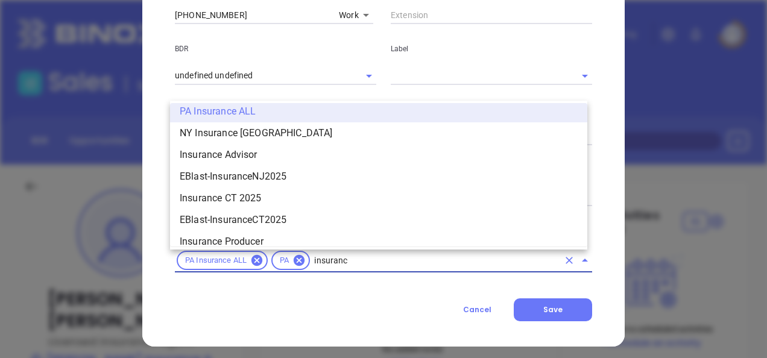
type input "insurance"
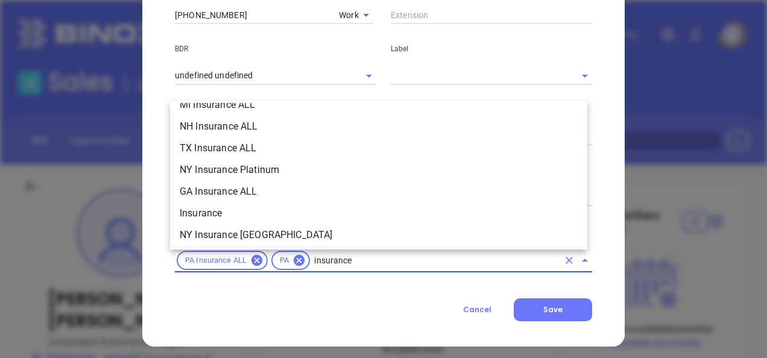
scroll to position [404, 0]
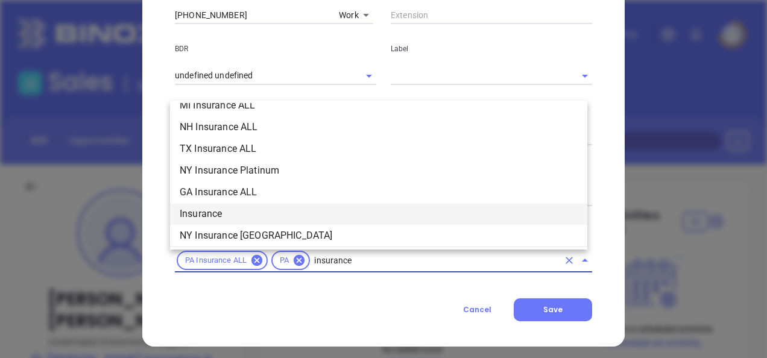
click at [206, 209] on li "Insurance" at bounding box center [378, 214] width 417 height 22
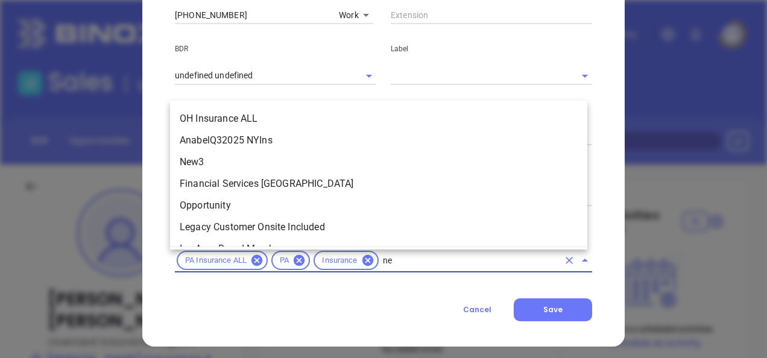
scroll to position [0, 0]
type input "new"
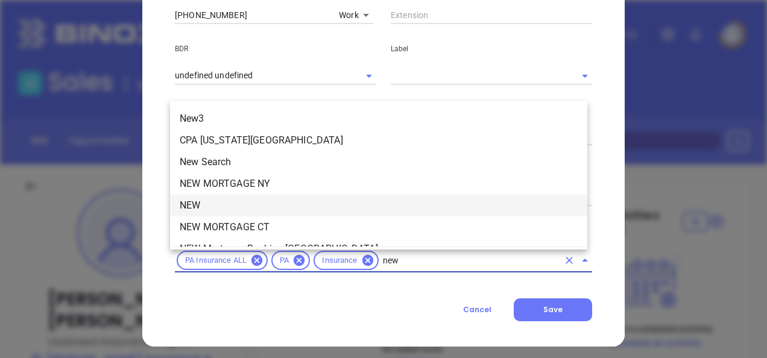
click at [213, 204] on li "NEW" at bounding box center [378, 206] width 417 height 22
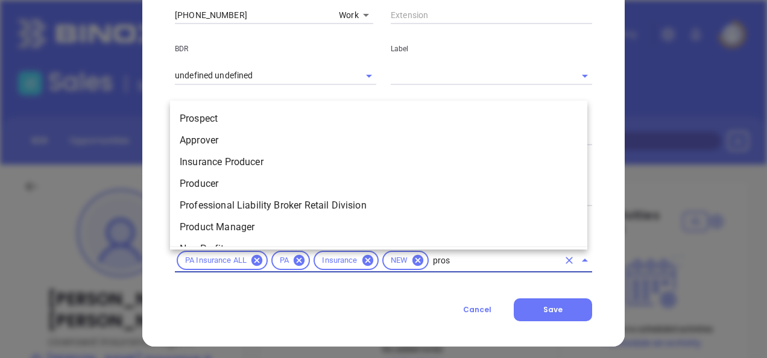
type input "prosp"
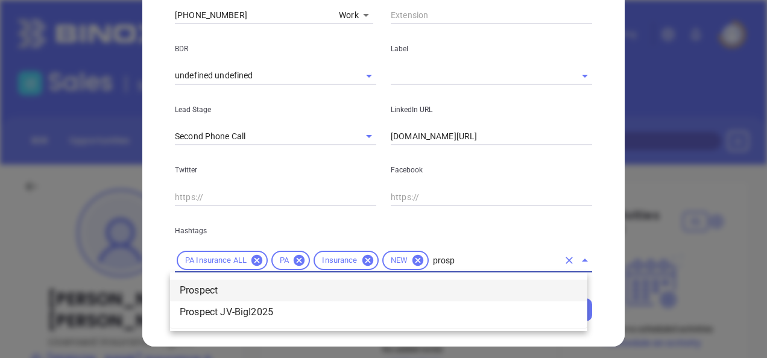
click at [199, 283] on li "Prospect" at bounding box center [378, 291] width 417 height 22
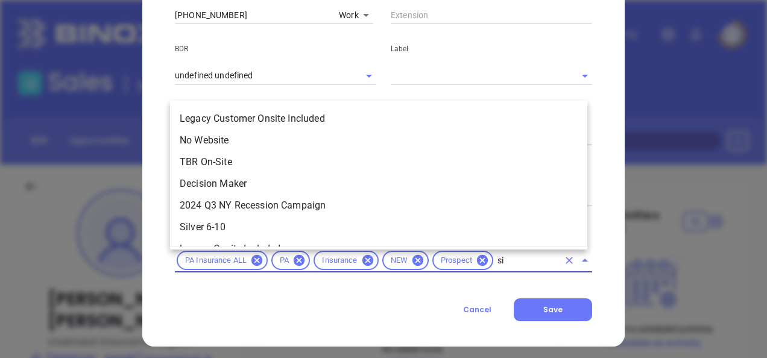
type input "sil"
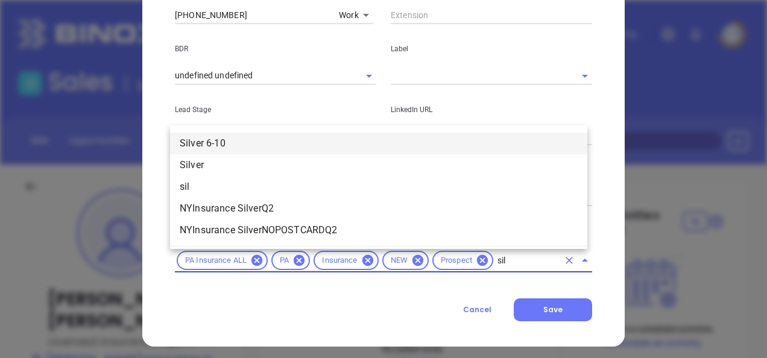
click at [221, 142] on li "Silver 6-10" at bounding box center [378, 144] width 417 height 22
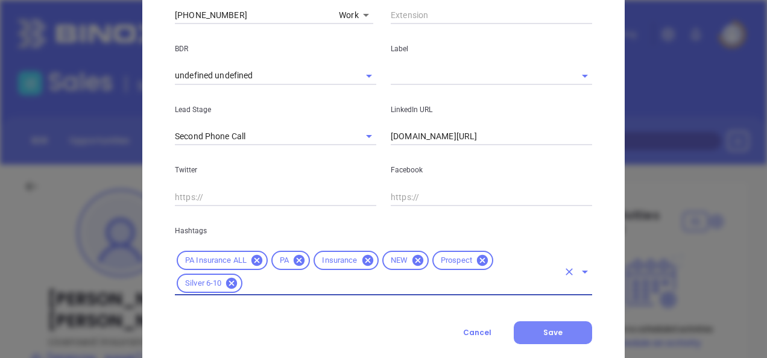
click at [544, 343] on button "Save" at bounding box center [553, 332] width 78 height 23
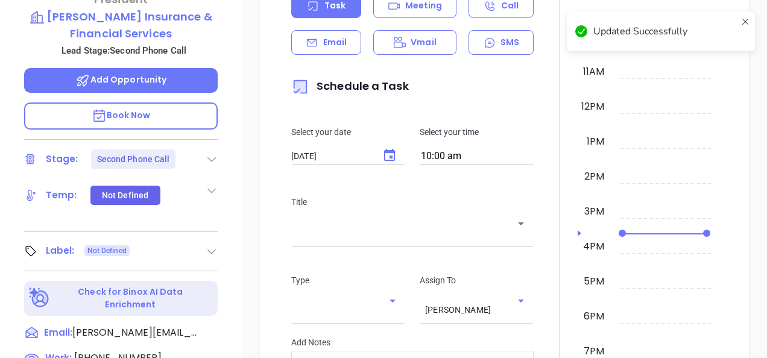
scroll to position [362, 0]
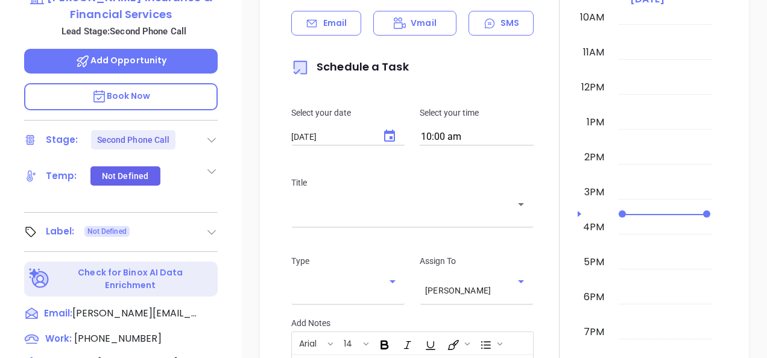
click at [215, 134] on icon at bounding box center [212, 140] width 12 height 12
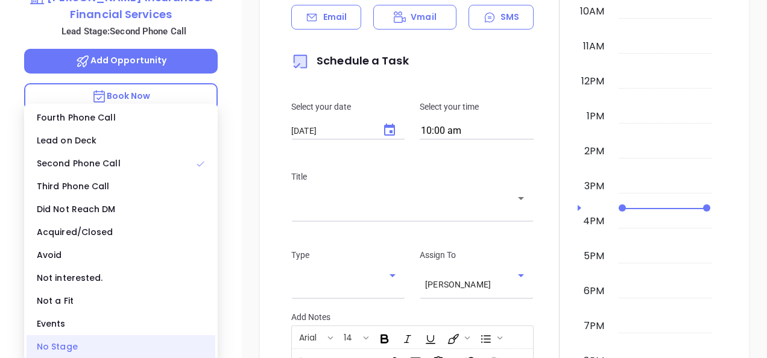
click at [72, 346] on div "No Stage" at bounding box center [121, 346] width 189 height 23
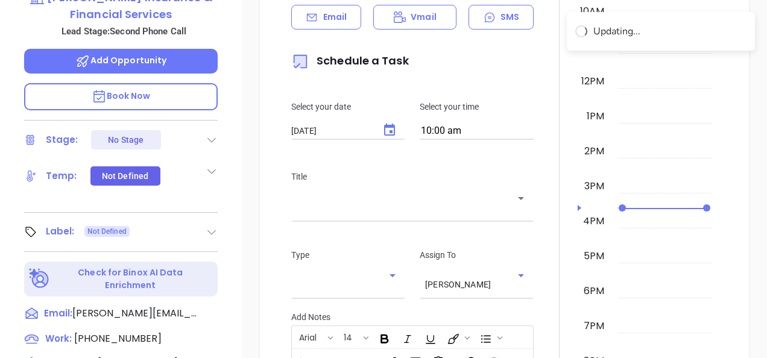
click at [208, 226] on icon at bounding box center [212, 232] width 12 height 12
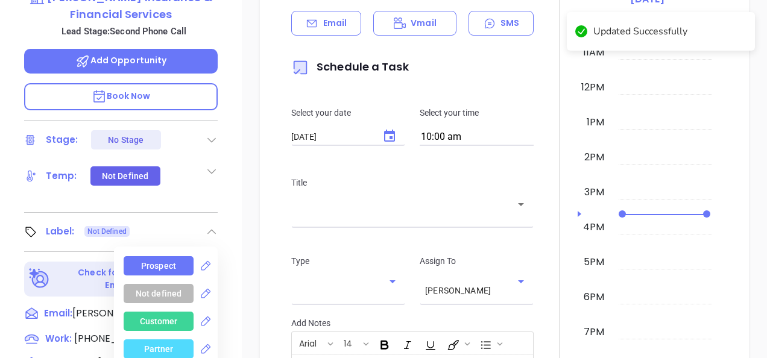
click at [166, 256] on div "Prospect" at bounding box center [158, 265] width 35 height 19
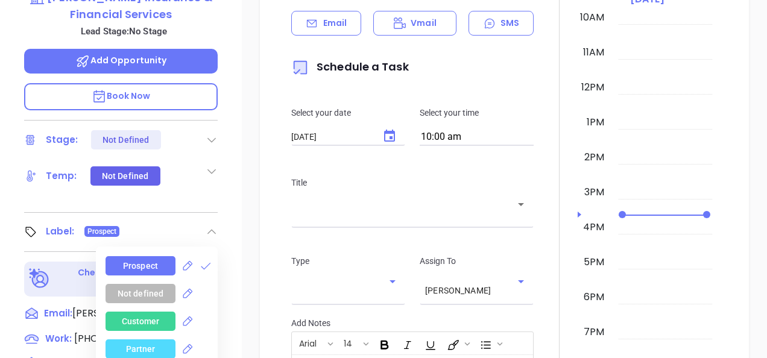
click at [153, 256] on div "Prospect" at bounding box center [140, 265] width 35 height 19
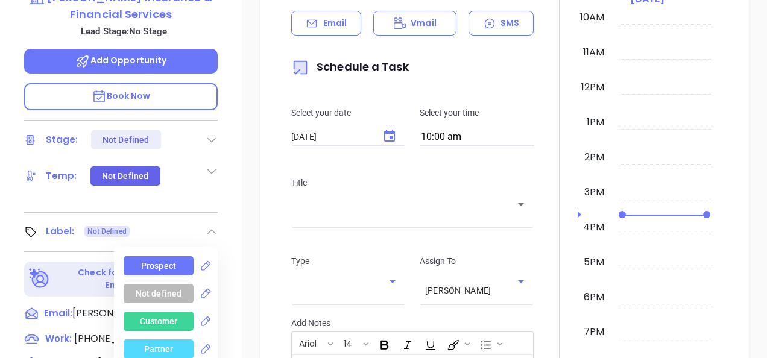
click at [153, 256] on div "Prospect" at bounding box center [158, 265] width 35 height 19
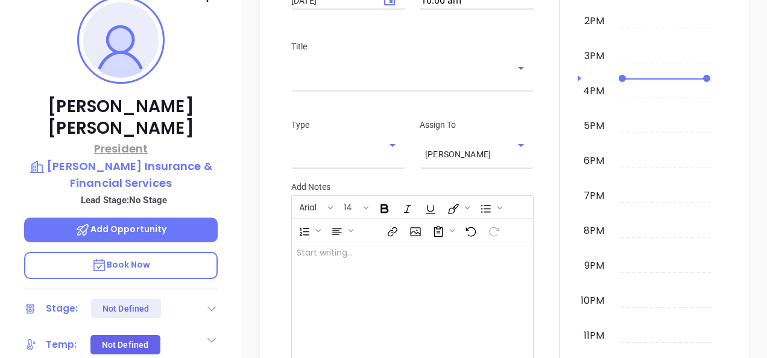
scroll to position [121, 0]
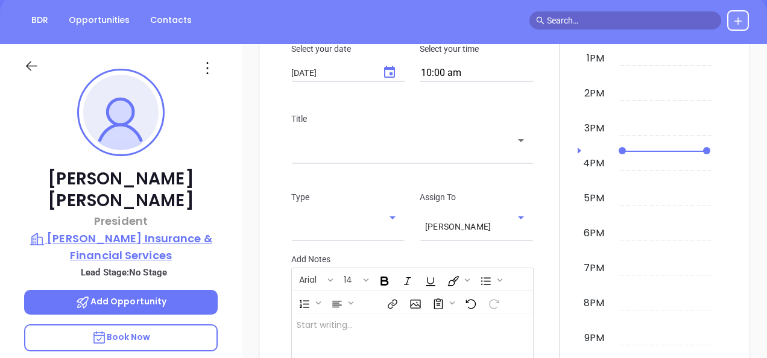
click at [122, 230] on p "Shoemaker's Insurance & Financial Services" at bounding box center [121, 246] width 194 height 33
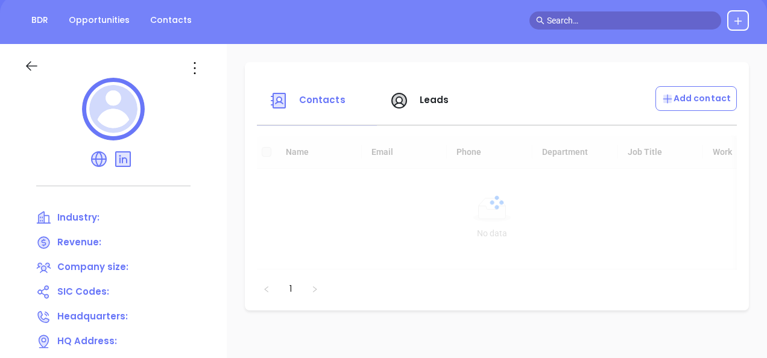
click at [200, 72] on icon at bounding box center [194, 67] width 19 height 19
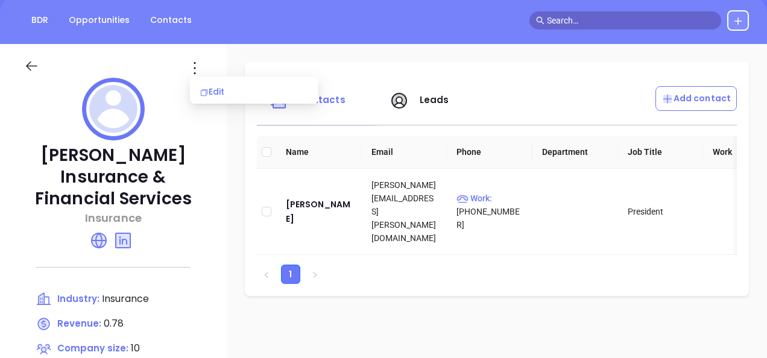
click at [216, 89] on div "Edit" at bounding box center [254, 91] width 109 height 13
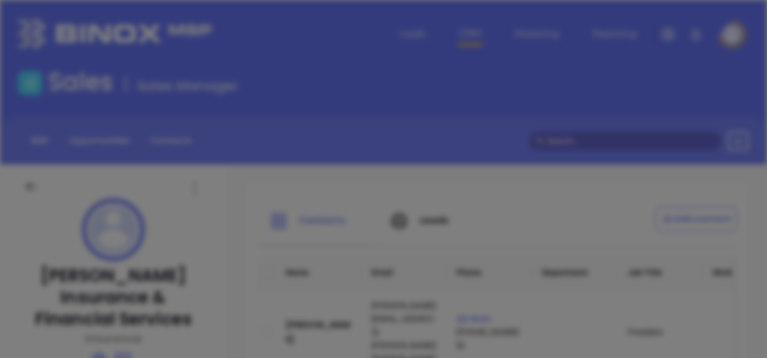
type input "Shoemaker's Insurance & Financial Services"
type input "10"
type input "Main"
type input "Chambersburg"
type input "PA"
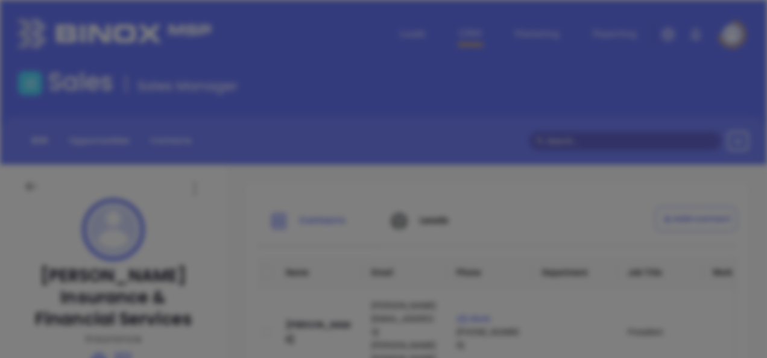
type input "17201"
type input "US"
type input "(717) 263-6360"
type input "Insurance"
type input "63"
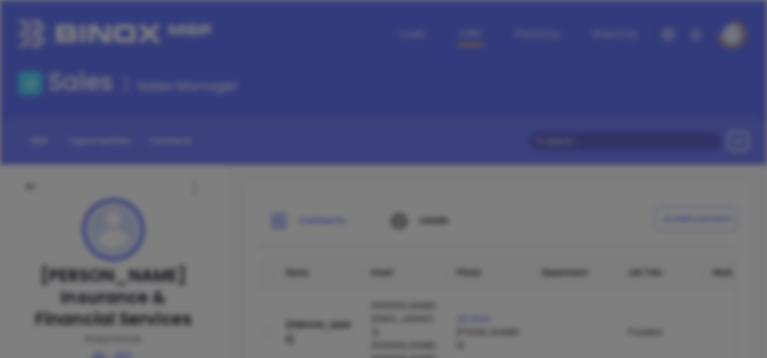
type input "https://shoemakersagency.com/"
type input "Finance and Insurance"
type input "linkedin.com/company/shoemaker-s-insurance-financial-services-auto-home-busines…"
type input "0.78"
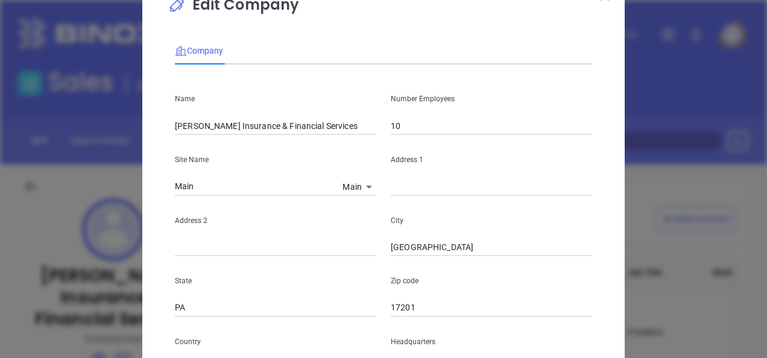
scroll to position [60, 0]
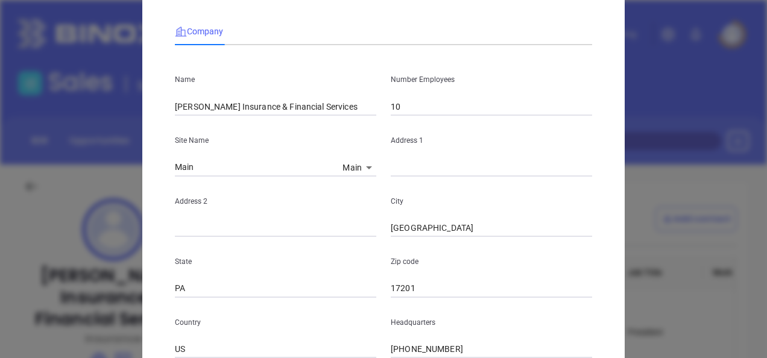
click at [360, 171] on body "Leads CRM Marketing Reporting Financial Leads Leads Sales Sales Manager BDR Opp…" at bounding box center [383, 179] width 767 height 358
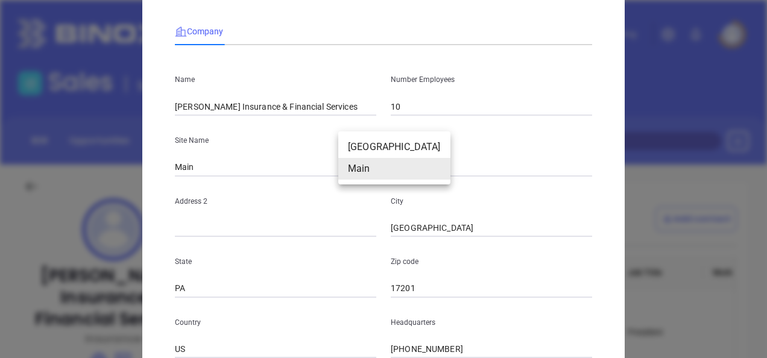
click at [370, 152] on li "Chambersburg" at bounding box center [394, 147] width 112 height 22
type input "Chambersburg"
type input "165 E Washington St"
type input "127008"
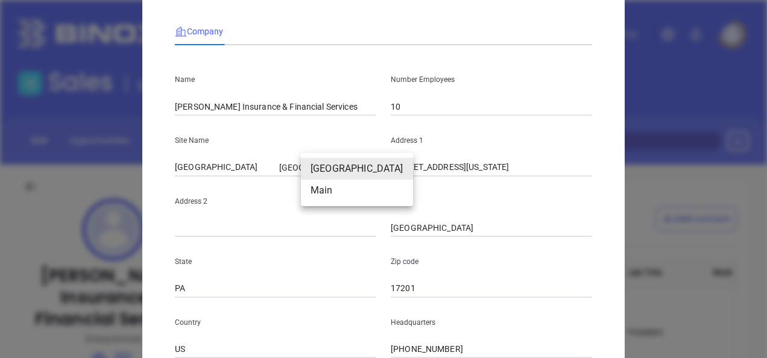
click at [356, 164] on body "Leads CRM Marketing Reporting Financial Leads Leads Sales Sales Manager BDR Opp…" at bounding box center [383, 179] width 767 height 358
click at [341, 193] on li "Main" at bounding box center [357, 191] width 112 height 22
type input "Main"
type input "127009"
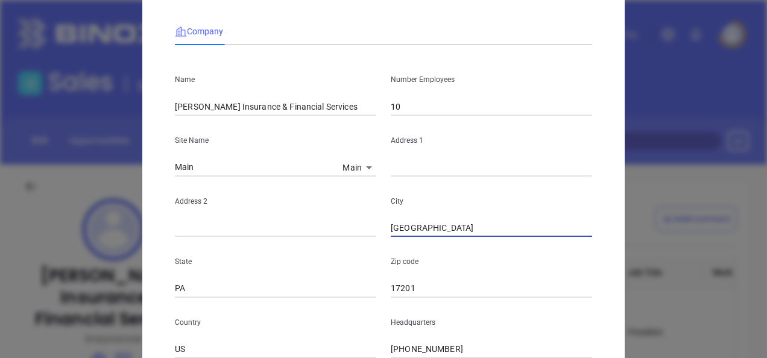
drag, startPoint x: 455, startPoint y: 227, endPoint x: 299, endPoint y: 242, distance: 156.9
click at [299, 241] on div "Name Shoemaker's Insurance & Financial Services Number Employees 10 Site Name M…" at bounding box center [383, 297] width 417 height 485
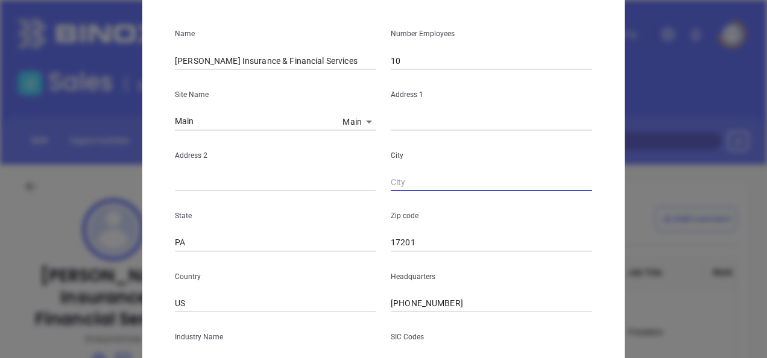
scroll to position [181, 0]
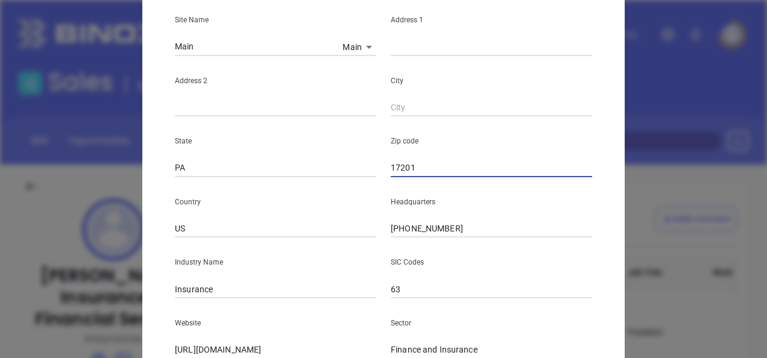
drag, startPoint x: 418, startPoint y: 172, endPoint x: 305, endPoint y: 186, distance: 113.6
click at [305, 186] on div "Name Shoemaker's Insurance & Financial Services Number Employees 10 Site Name M…" at bounding box center [383, 176] width 417 height 485
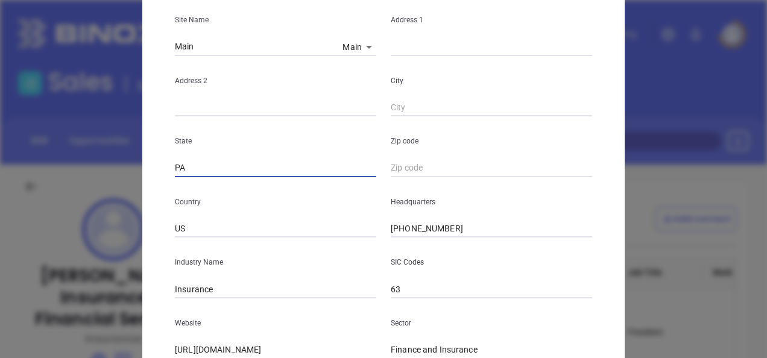
drag, startPoint x: 227, startPoint y: 172, endPoint x: 106, endPoint y: 180, distance: 120.9
click at [109, 179] on div "Edit Company Company Name Shoemaker's Insurance & Financial Services Number Emp…" at bounding box center [383, 179] width 767 height 358
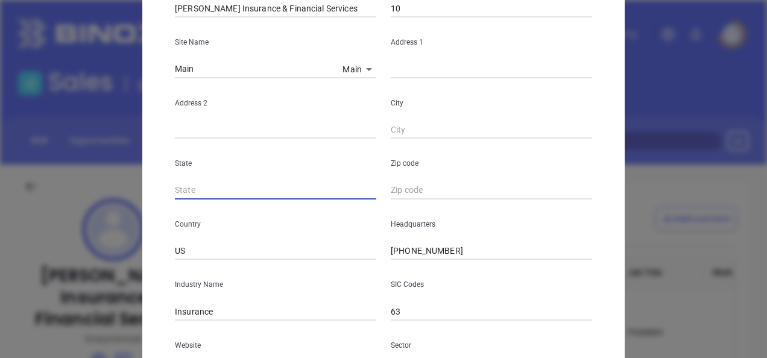
scroll to position [60, 0]
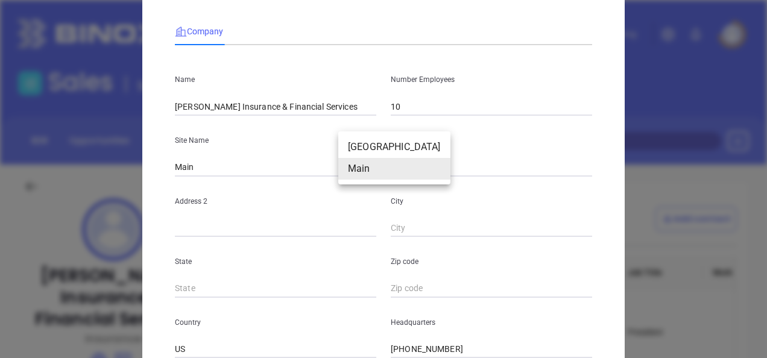
click at [347, 164] on body "Leads CRM Marketing Reporting Financial Leads Leads Sales Sales Manager BDR Opp…" at bounding box center [383, 179] width 767 height 358
click at [372, 160] on li "Main" at bounding box center [394, 169] width 112 height 22
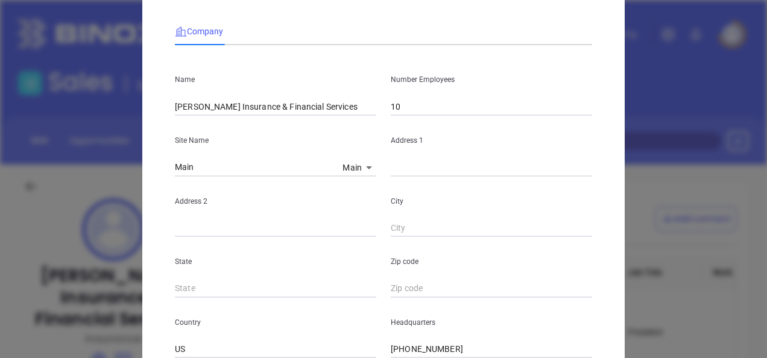
click at [362, 160] on body "Leads CRM Marketing Reporting Financial Leads Leads Sales Sales Manager BDR Opp…" at bounding box center [383, 179] width 767 height 358
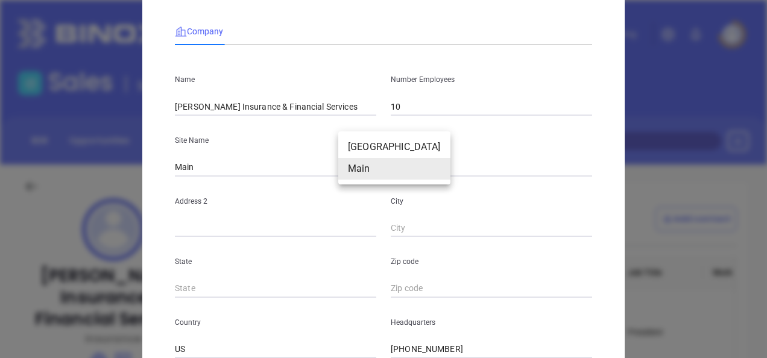
click at [376, 146] on li "Chambersburg" at bounding box center [394, 147] width 112 height 22
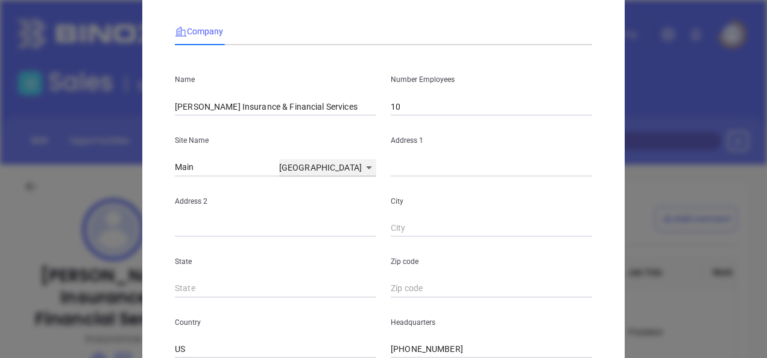
type input "Chambersburg"
type input "165 E Washington St"
type input "Chambersburg"
type input "PA"
type input "17201"
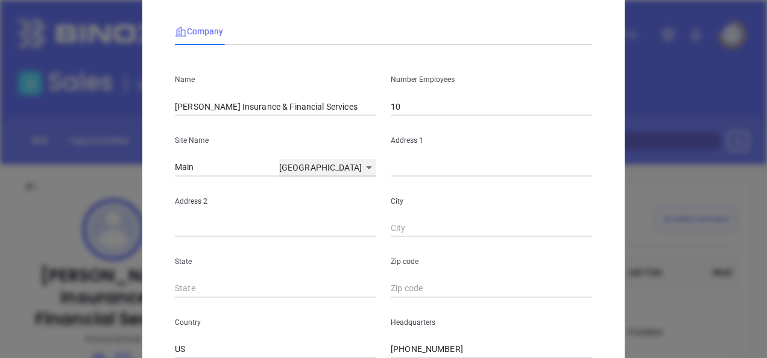
type input "127008"
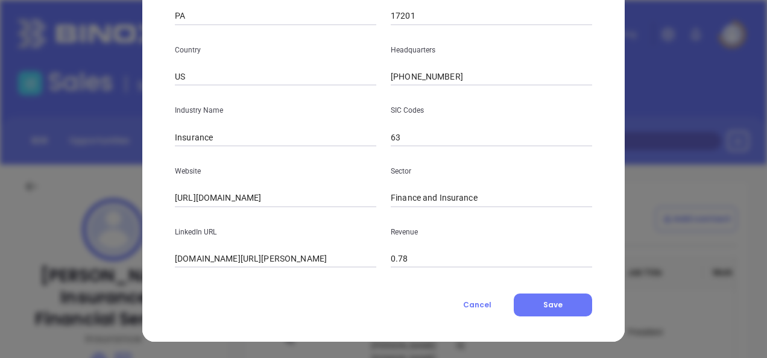
scroll to position [334, 0]
click at [527, 303] on button "Save" at bounding box center [553, 304] width 78 height 23
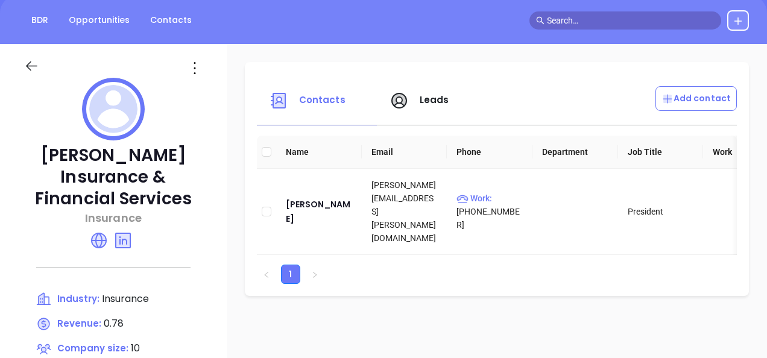
scroll to position [0, 0]
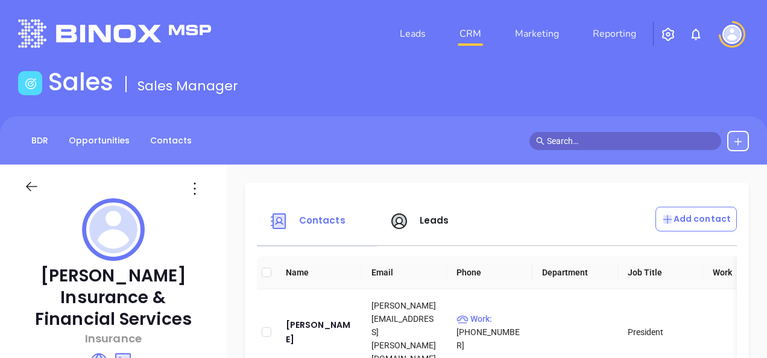
click at [200, 187] on icon at bounding box center [194, 188] width 19 height 19
click at [233, 213] on div "Edit" at bounding box center [254, 212] width 109 height 13
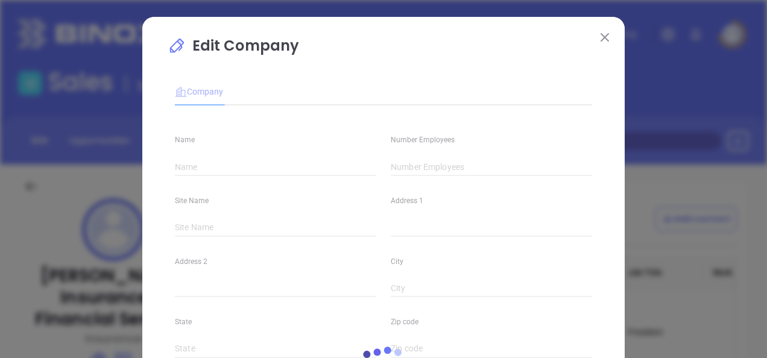
type input "Shoemaker's Insurance & Financial Services"
type input "10"
type input "Main"
type input "US"
type input "(717) 263-6360"
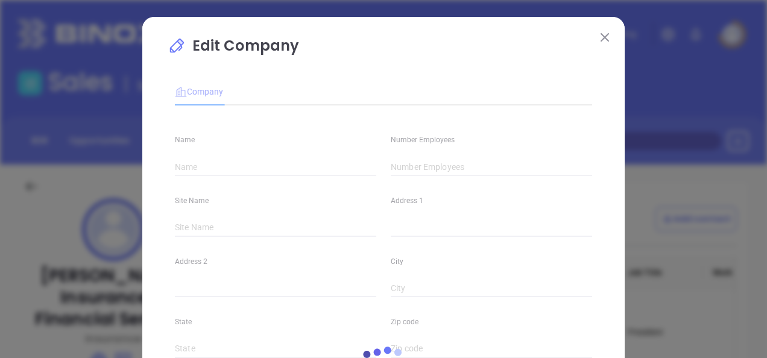
type input "Insurance"
type input "63"
type input "https://shoemakersagency.com/"
type input "Finance and Insurance"
type input "linkedin.com/company/shoemaker-s-insurance-financial-services-auto-home-busines…"
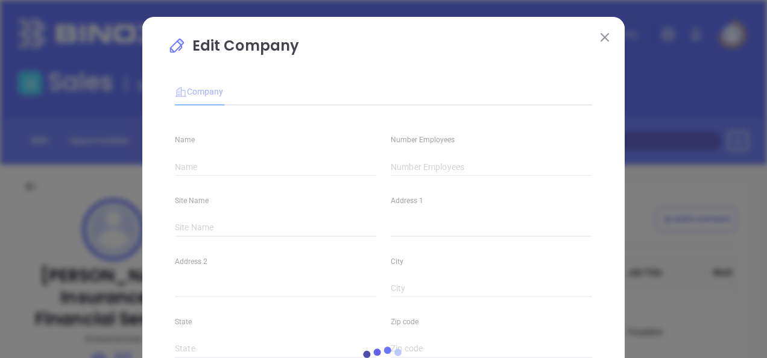
type input "0.78"
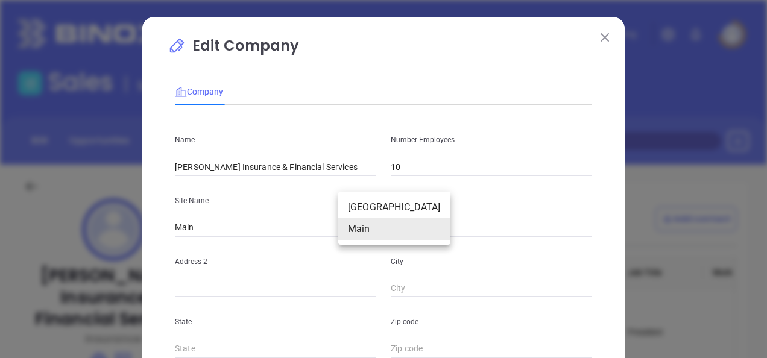
click at [362, 224] on body "Leads CRM Marketing Reporting Financial Leads Leads Sales Sales Manager BDR Opp…" at bounding box center [383, 179] width 767 height 358
click at [371, 212] on li "Chambersburg" at bounding box center [394, 208] width 112 height 22
type input "Chambersburg"
type input "165 E Washington St"
type input "Chambersburg"
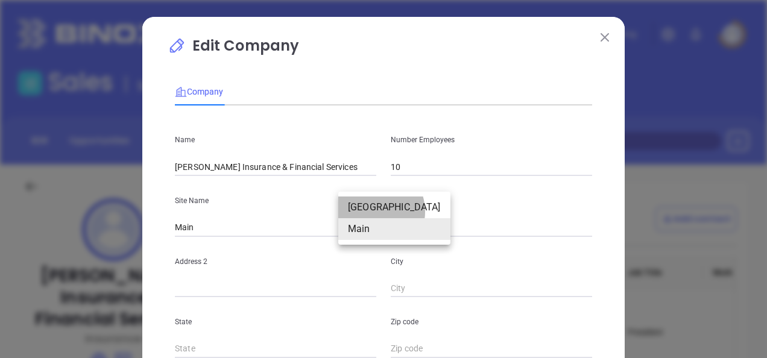
type input "PA"
type input "17201"
type input "127008"
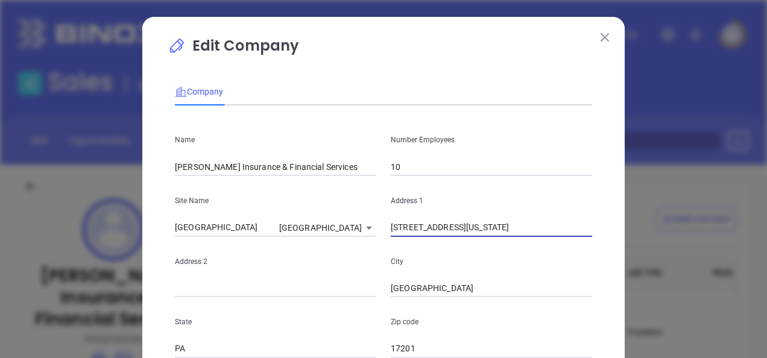
drag, startPoint x: 487, startPoint y: 226, endPoint x: 368, endPoint y: 247, distance: 121.4
click at [371, 247] on div "Name Shoemaker's Insurance & Financial Services Number Employees 10 Site Name C…" at bounding box center [383, 357] width 417 height 485
click at [353, 223] on body "Leads CRM Marketing Reporting Financial Leads Leads Sales Sales Manager BDR Opp…" at bounding box center [383, 179] width 767 height 358
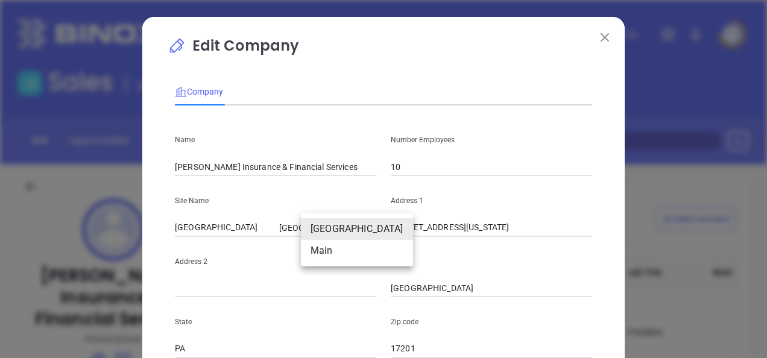
click at [335, 250] on li "Main" at bounding box center [357, 251] width 112 height 22
type input "Main"
type input "127009"
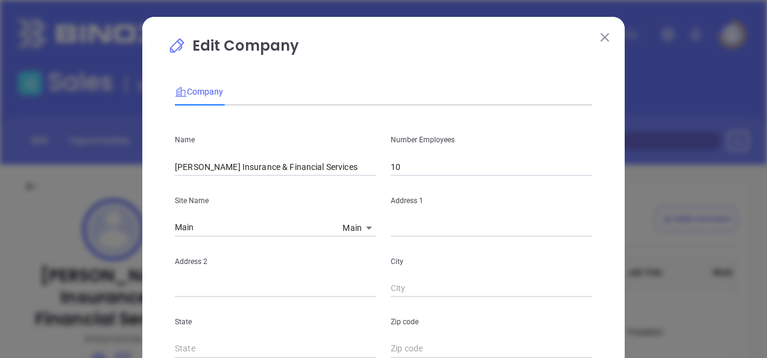
click at [432, 236] on input "text" at bounding box center [491, 228] width 201 height 18
paste input "165 E Washington St"
type input "165 E Washington St"
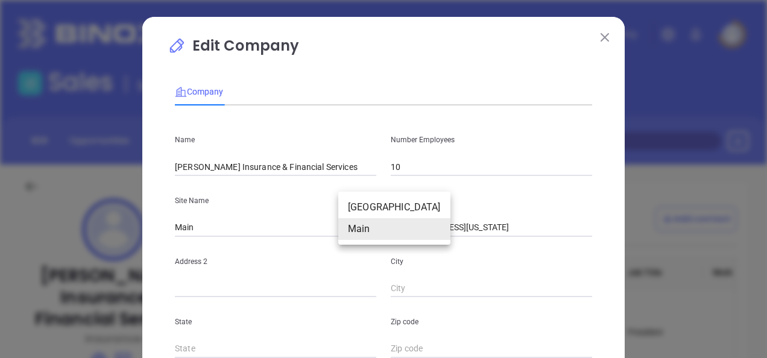
click at [350, 229] on body "Leads CRM Marketing Reporting Financial Leads Leads Sales Sales Manager BDR Opp…" at bounding box center [383, 179] width 767 height 358
click at [361, 209] on li "Chambersburg" at bounding box center [394, 208] width 112 height 22
type input "Chambersburg"
type input "PA"
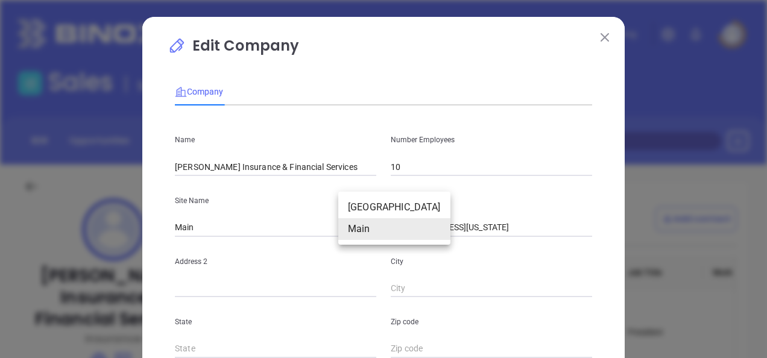
type input "17201"
type input "127008"
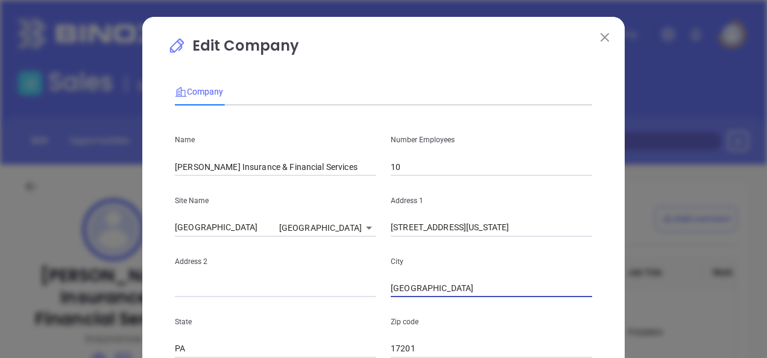
drag, startPoint x: 455, startPoint y: 282, endPoint x: 350, endPoint y: 303, distance: 107.0
click at [350, 303] on div "Name Shoemaker's Insurance & Financial Services Number Employees 10 Site Name C…" at bounding box center [383, 357] width 417 height 485
click at [323, 221] on body "Leads CRM Marketing Reporting Financial Leads Leads Sales Sales Manager BDR Opp…" at bounding box center [383, 179] width 767 height 358
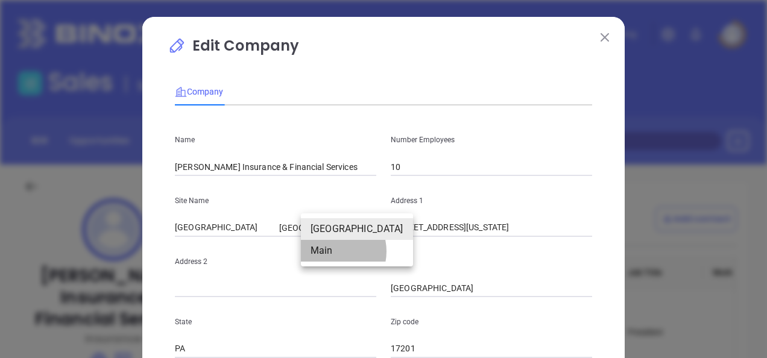
click at [330, 251] on li "Main" at bounding box center [357, 251] width 112 height 22
type input "Main"
type input "127009"
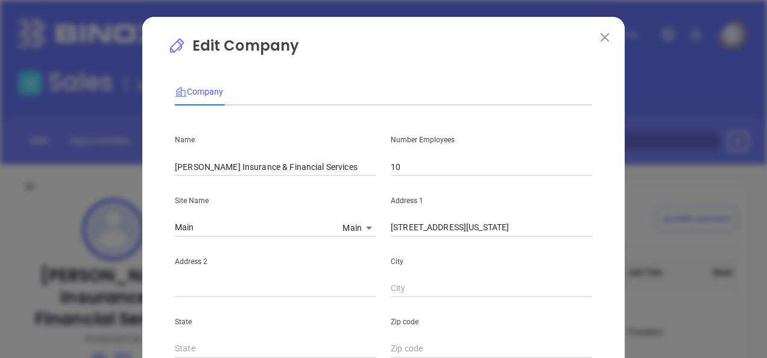
click at [427, 292] on input "text" at bounding box center [491, 289] width 201 height 18
paste input "Chambersburg"
type input "Chambersburg"
click at [355, 230] on body "Leads CRM Marketing Reporting Financial Leads Leads Sales Sales Manager BDR Opp…" at bounding box center [383, 179] width 767 height 358
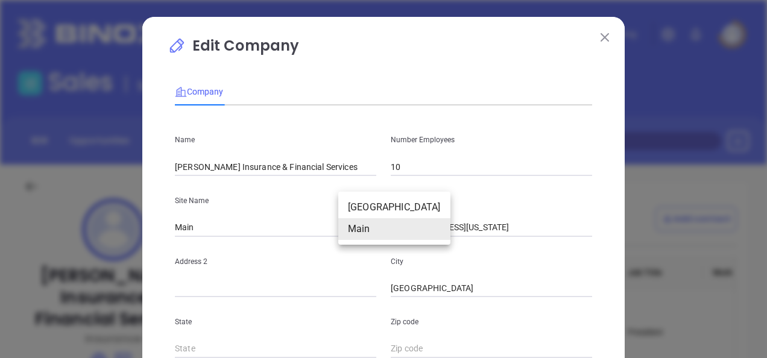
click at [379, 215] on li "Chambersburg" at bounding box center [394, 208] width 112 height 22
type input "Chambersburg"
type input "PA"
type input "17201"
type input "127008"
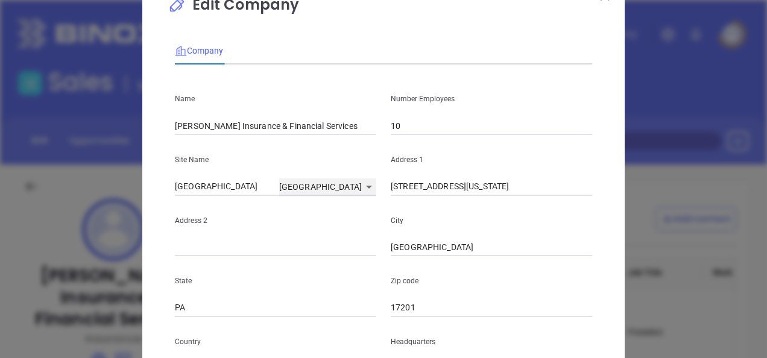
scroll to position [60, 0]
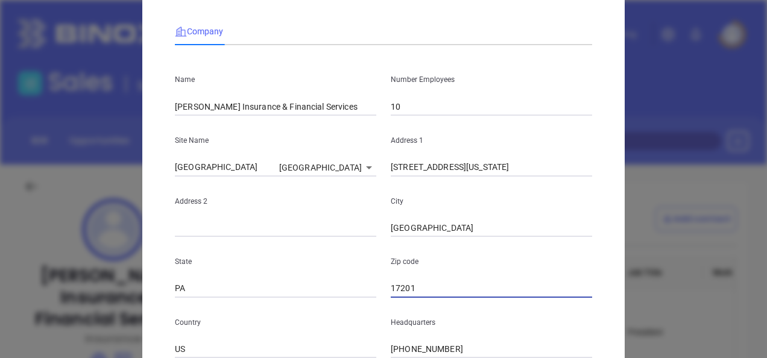
drag, startPoint x: 423, startPoint y: 283, endPoint x: 344, endPoint y: 292, distance: 79.5
click at [344, 292] on div "State PA Zip code 17201" at bounding box center [384, 267] width 432 height 61
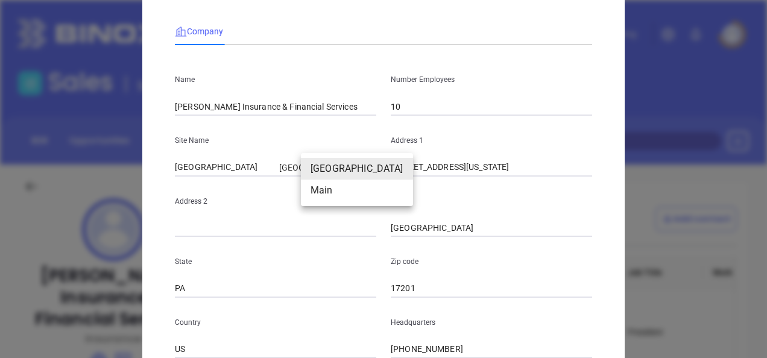
click at [345, 167] on body "Leads CRM Marketing Reporting Financial Leads Leads Sales Sales Manager BDR Opp…" at bounding box center [383, 179] width 767 height 358
click at [341, 193] on li "Main" at bounding box center [357, 191] width 112 height 22
type input "Main"
type input "127009"
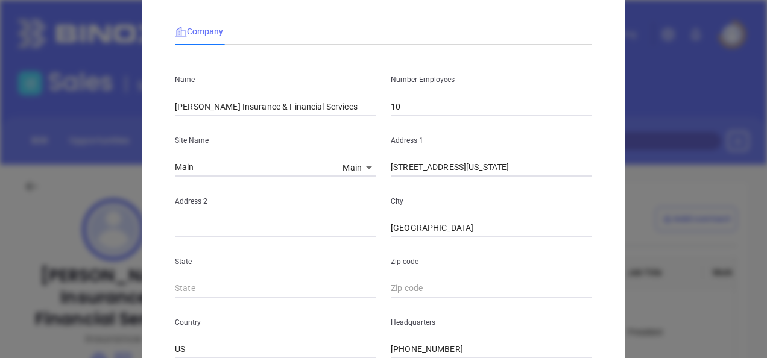
click at [403, 300] on div "Headquarters (717) 263-6360" at bounding box center [492, 328] width 216 height 61
click at [402, 289] on input "text" at bounding box center [491, 289] width 201 height 18
paste input "17201"
type input "17201"
click at [276, 290] on input "text" at bounding box center [275, 289] width 201 height 18
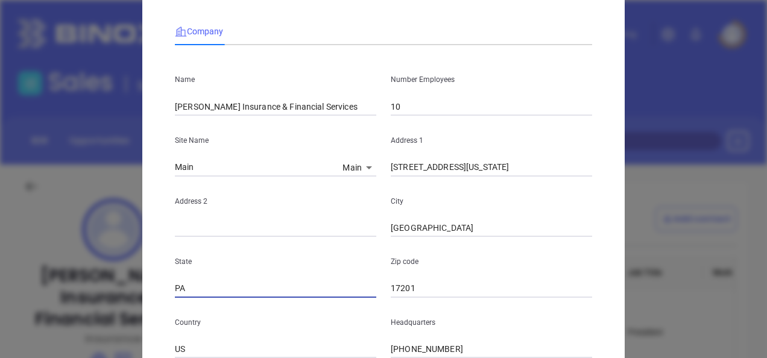
type input "PA"
click at [424, 313] on div "Headquarters (717) 263-6360" at bounding box center [492, 328] width 216 height 61
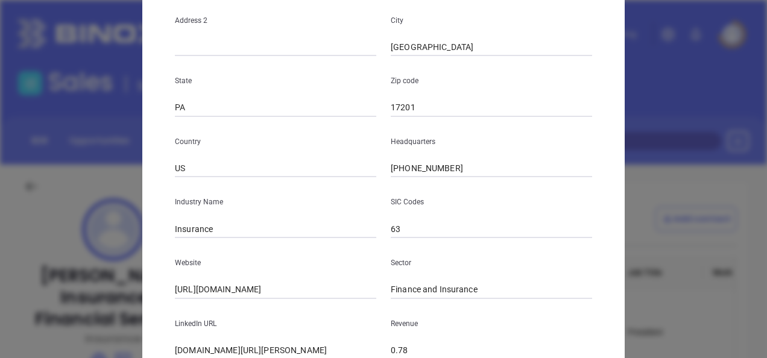
scroll to position [334, 0]
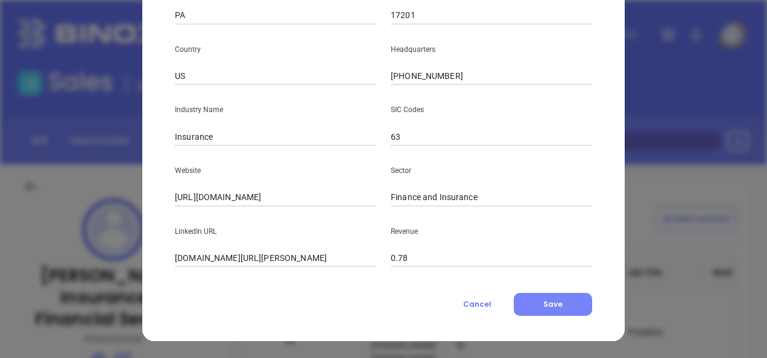
click at [555, 311] on button "Save" at bounding box center [553, 304] width 78 height 23
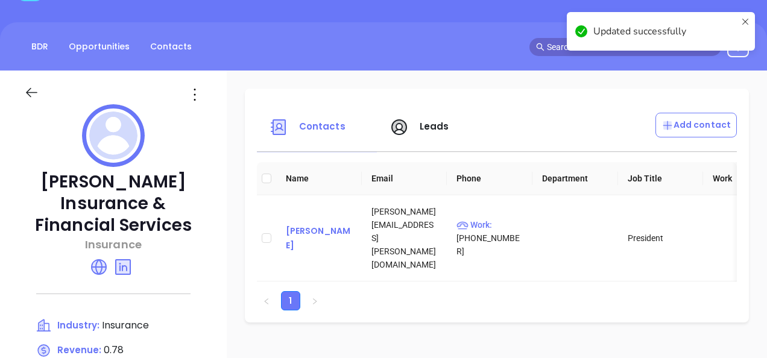
scroll to position [121, 0]
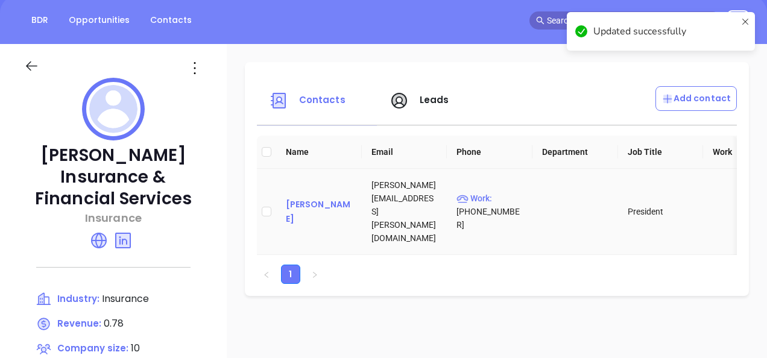
click at [321, 204] on div "Nathan Shoemaker" at bounding box center [319, 211] width 66 height 29
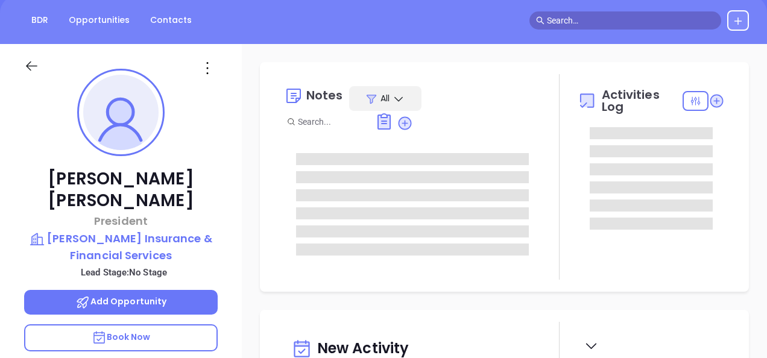
scroll to position [351, 0]
type input "[PERSON_NAME]"
click at [409, 119] on icon at bounding box center [405, 123] width 16 height 16
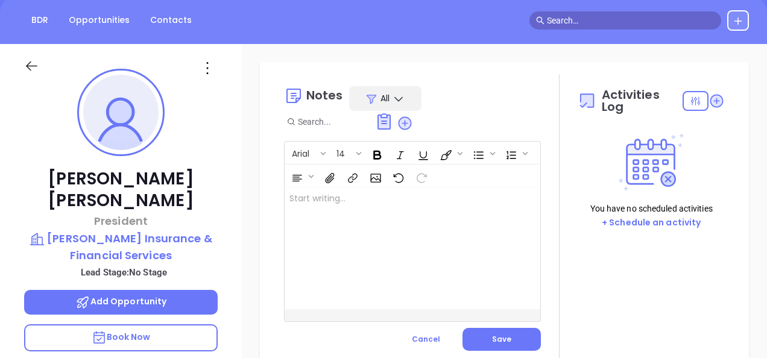
click at [367, 192] on div at bounding box center [404, 249] width 238 height 122
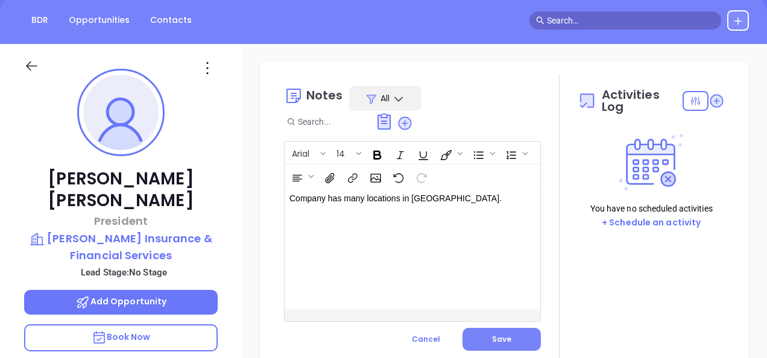
click at [481, 333] on button "Save" at bounding box center [502, 339] width 78 height 23
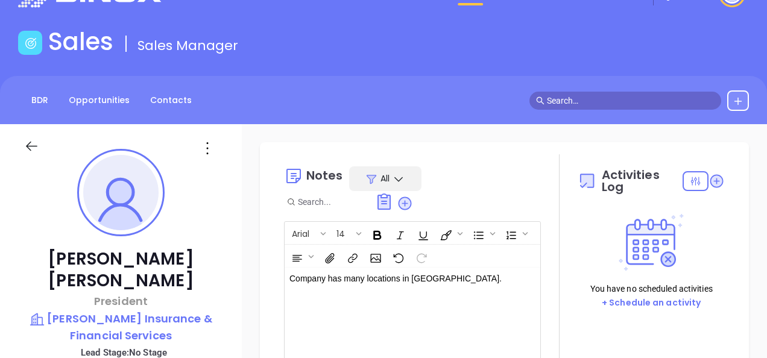
scroll to position [0, 0]
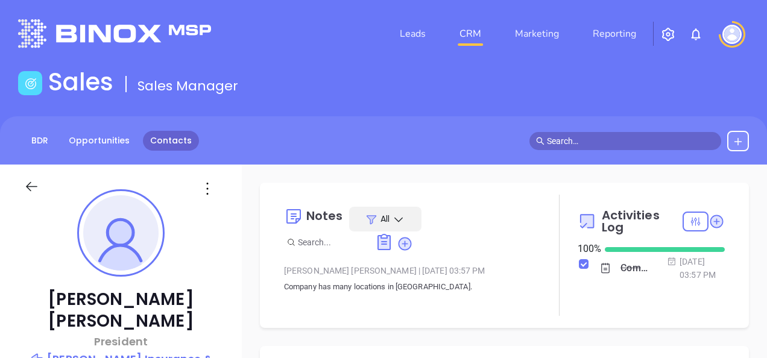
click at [175, 139] on link "Contacts" at bounding box center [171, 141] width 56 height 20
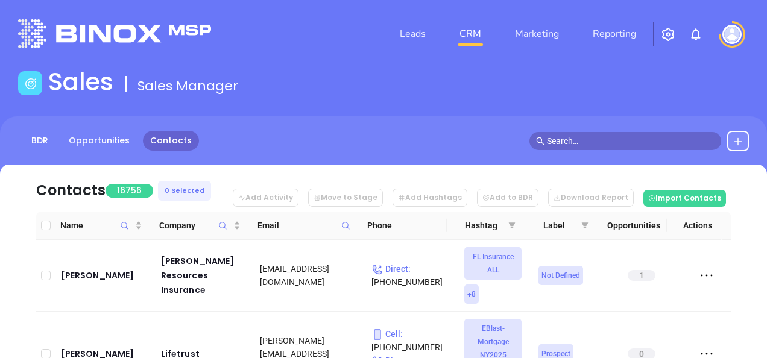
click at [344, 217] on span at bounding box center [346, 226] width 14 height 18
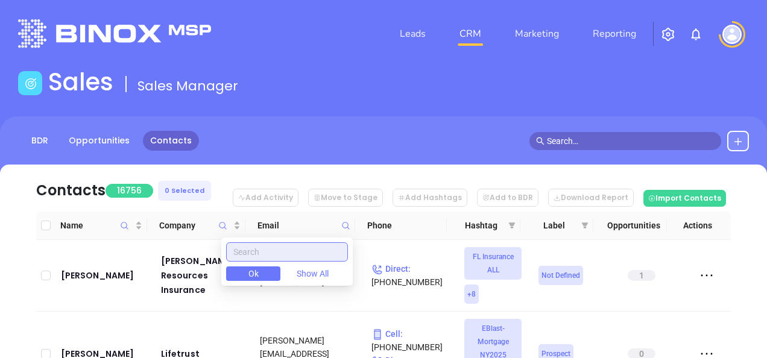
paste input "parry-insurance.com"
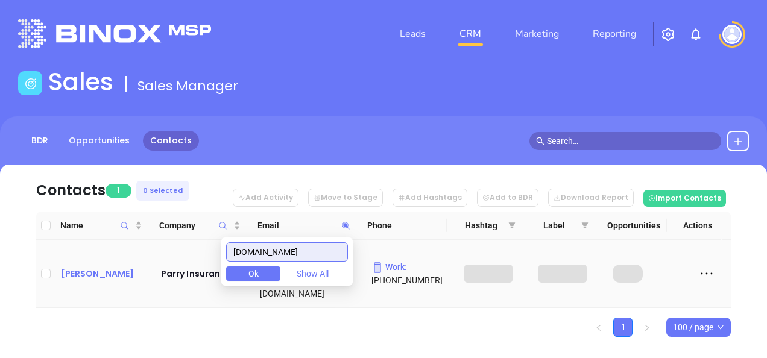
type input "parry-insurance.com"
click at [100, 267] on div "Lisa Parry" at bounding box center [102, 274] width 83 height 14
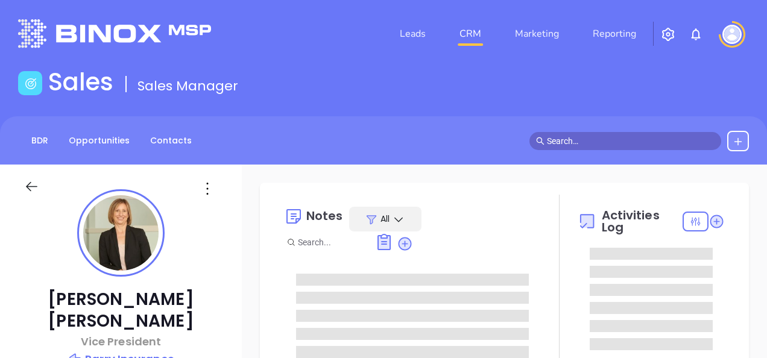
type input "[PERSON_NAME]"
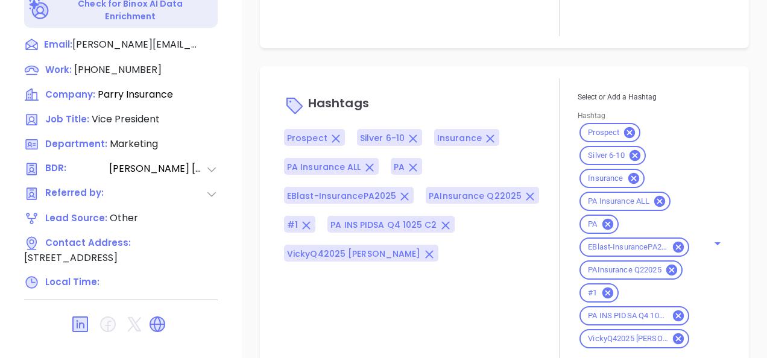
scroll to position [651, 0]
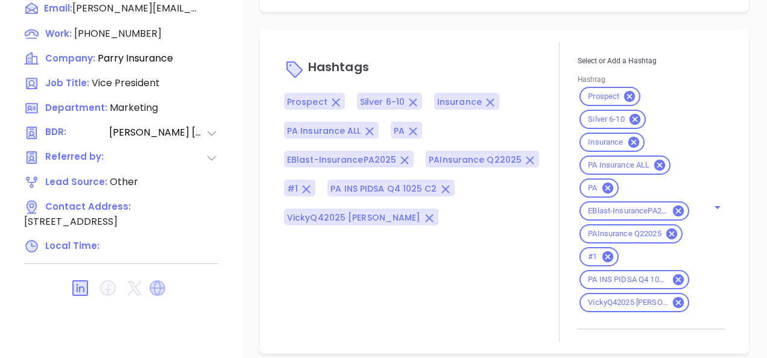
click at [159, 280] on icon at bounding box center [158, 288] width 16 height 16
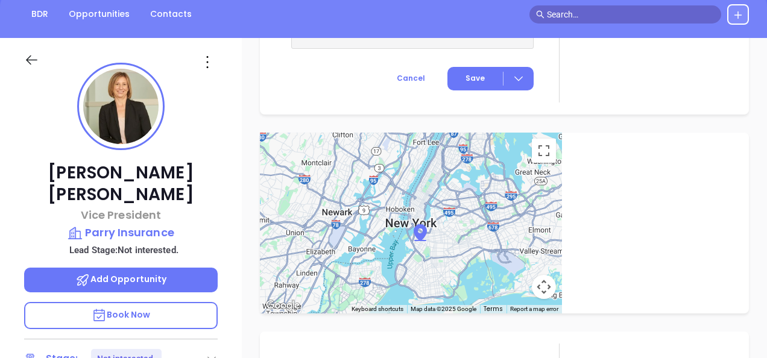
scroll to position [108, 0]
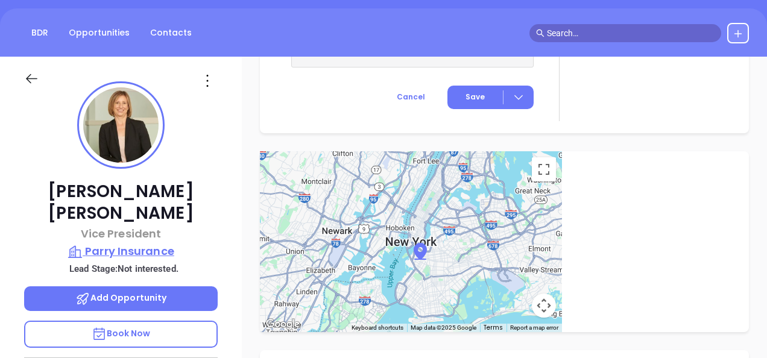
click at [110, 243] on p "Parry Insurance" at bounding box center [121, 251] width 194 height 17
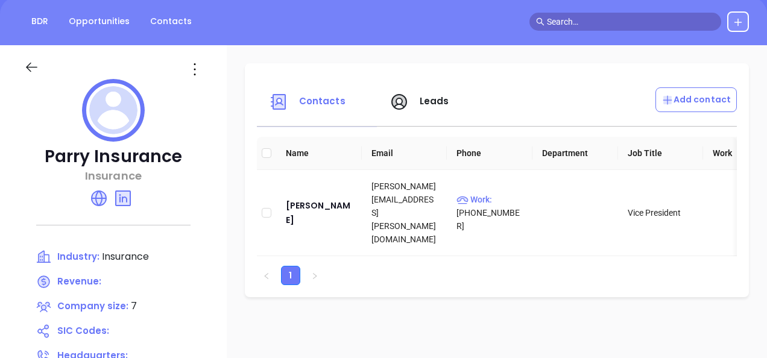
scroll to position [108, 0]
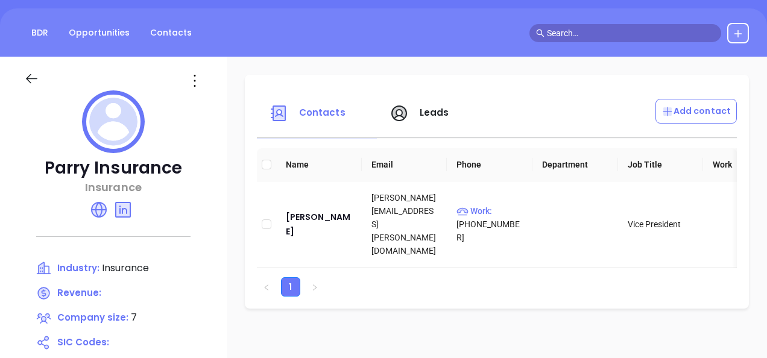
click at [198, 82] on icon at bounding box center [194, 80] width 19 height 19
click at [218, 109] on div "Edit" at bounding box center [249, 104] width 109 height 13
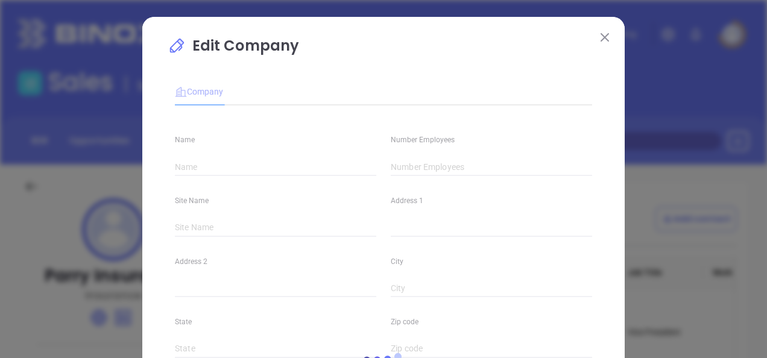
type input "Parry Insurance"
type input "7"
type input "(215) 579-7310"
type input "Insurance"
type input "https://parry-insurance.com/"
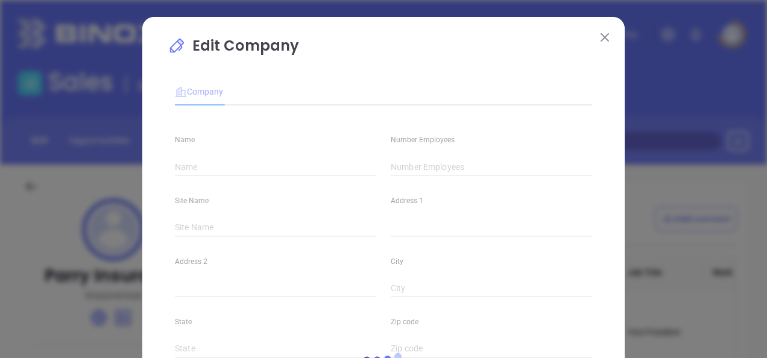
type input "https://www.linkedin.com/company/william-b-parry-&-son-ltd-/about/"
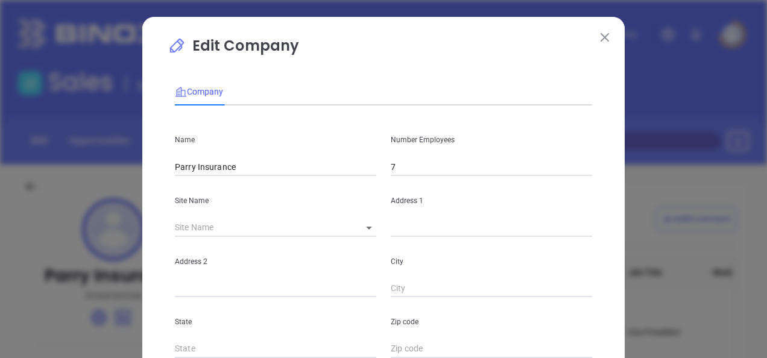
scroll to position [121, 0]
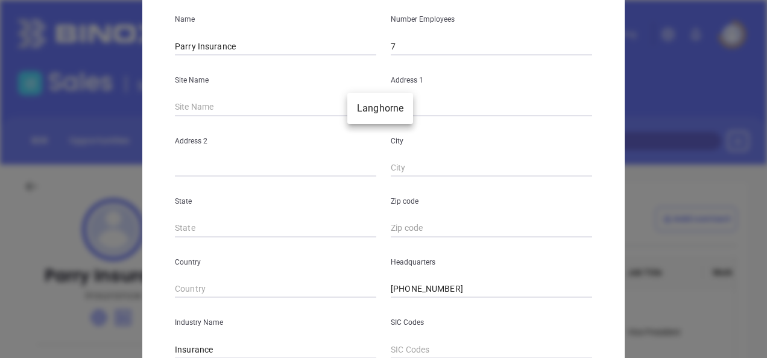
click at [363, 104] on body "Leads CRM Marketing Reporting Financial Leads Leads Sales Sales Manager BDR Opp…" at bounding box center [383, 179] width 767 height 358
click at [368, 107] on li "Langhorne" at bounding box center [380, 109] width 66 height 22
type input "Langhorne"
type input "107 Corporate Drive East"
type input "Langhorne"
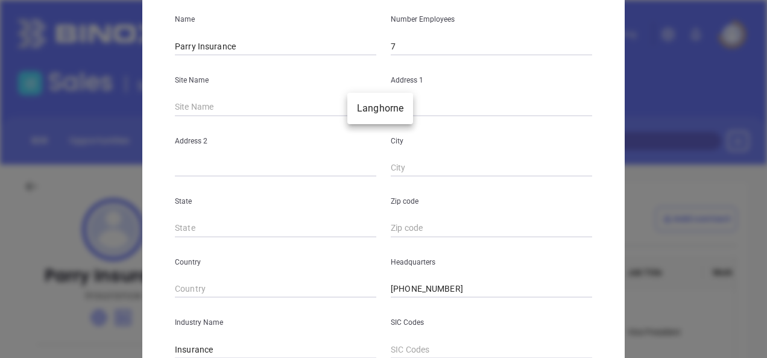
type input "PA"
type input "19047"
type input "81150"
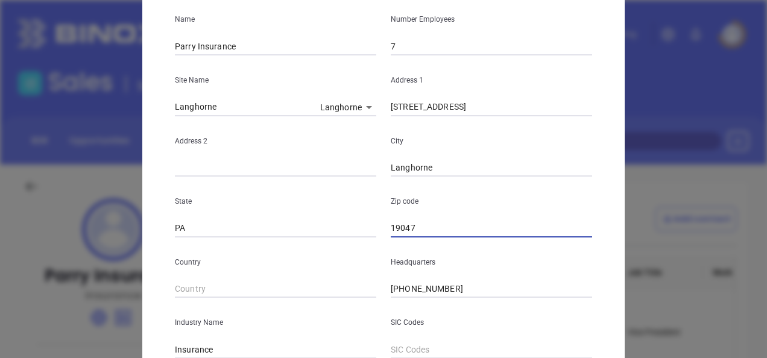
drag, startPoint x: 417, startPoint y: 221, endPoint x: 365, endPoint y: 244, distance: 56.7
click at [365, 244] on div "Name Parry Insurance Number Employees 7 Site Name Langhorne Langhorne 81150 Add…" at bounding box center [383, 237] width 417 height 485
paste input "19047-8005"
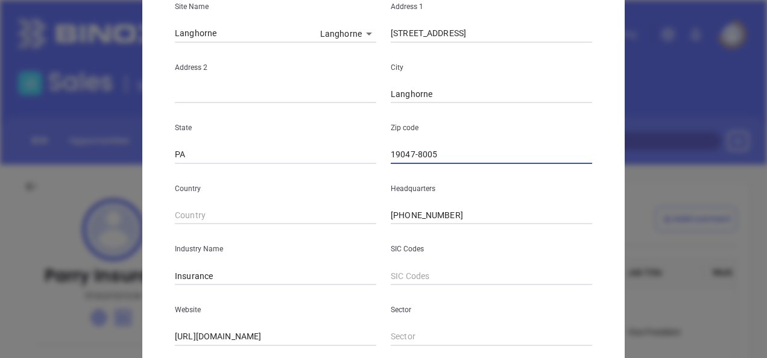
scroll to position [334, 0]
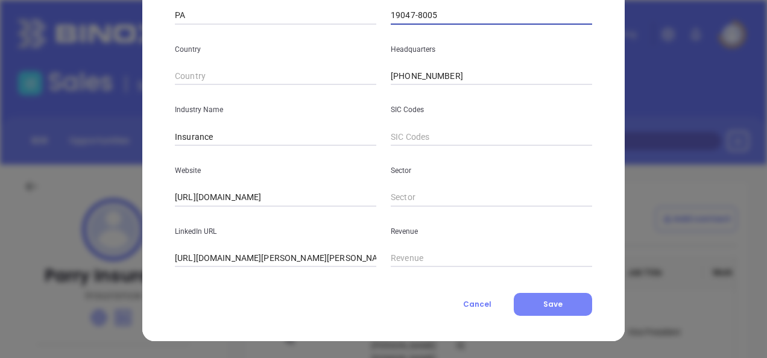
type input "19047-8005"
click at [536, 304] on button "Save" at bounding box center [553, 304] width 78 height 23
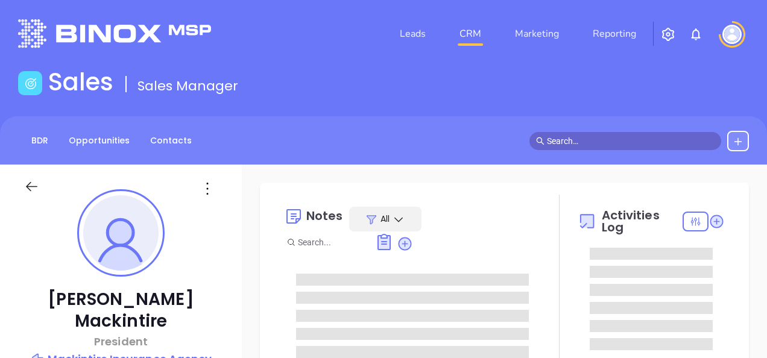
type input "[PERSON_NAME]"
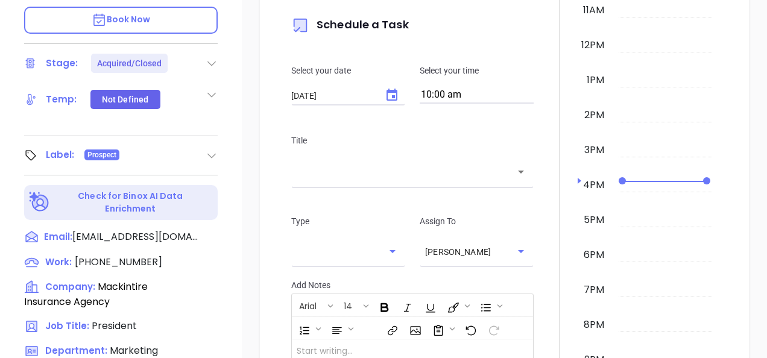
scroll to position [422, 0]
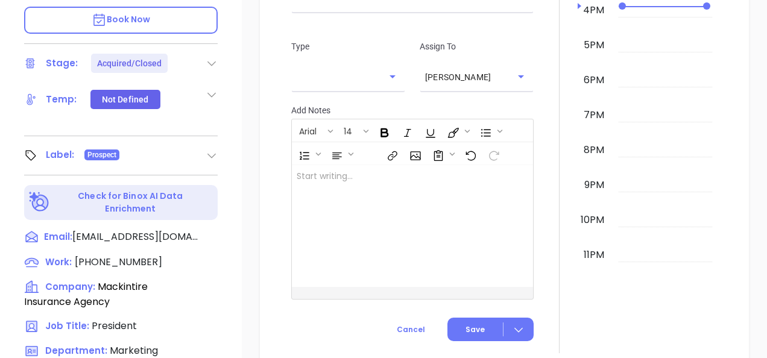
click at [214, 150] on icon at bounding box center [212, 156] width 12 height 12
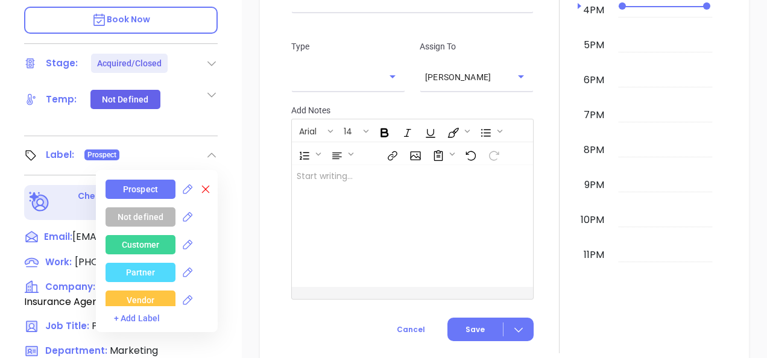
click at [200, 183] on icon at bounding box center [206, 189] width 12 height 12
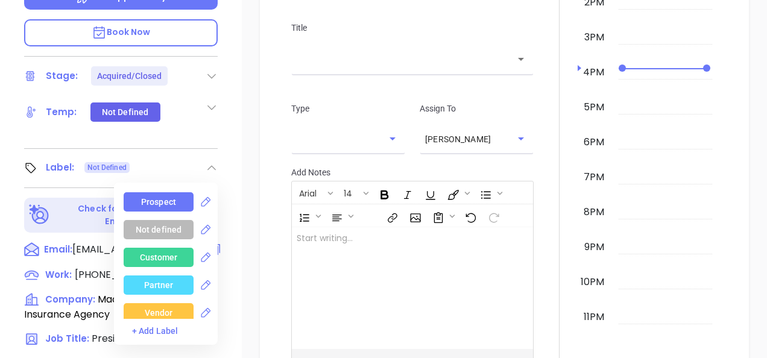
scroll to position [108, 0]
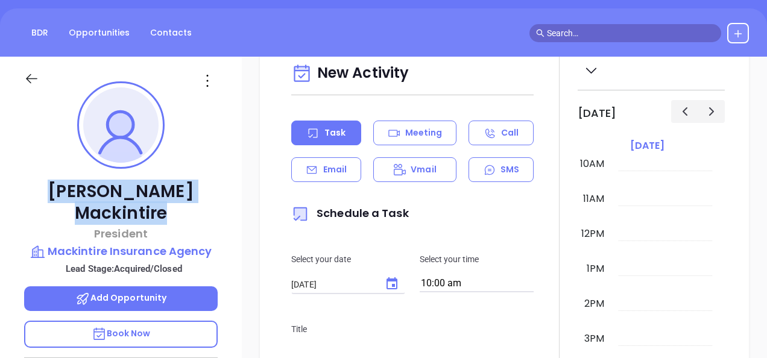
drag, startPoint x: 49, startPoint y: 187, endPoint x: 204, endPoint y: 188, distance: 154.4
click at [204, 188] on p "[PERSON_NAME]" at bounding box center [121, 202] width 194 height 43
copy p "[PERSON_NAME]"
click at [104, 243] on p "Mackintire Insurance Agency" at bounding box center [121, 251] width 194 height 17
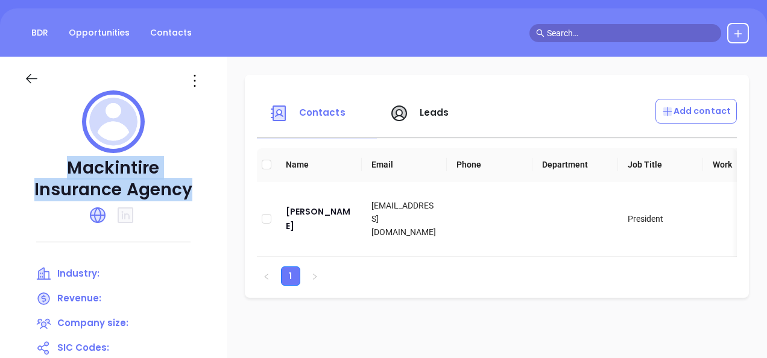
drag, startPoint x: 69, startPoint y: 163, endPoint x: 194, endPoint y: 195, distance: 129.0
click at [194, 195] on p "Mackintire Insurance Agency" at bounding box center [113, 178] width 179 height 43
copy p "Mackintire Insurance Agency"
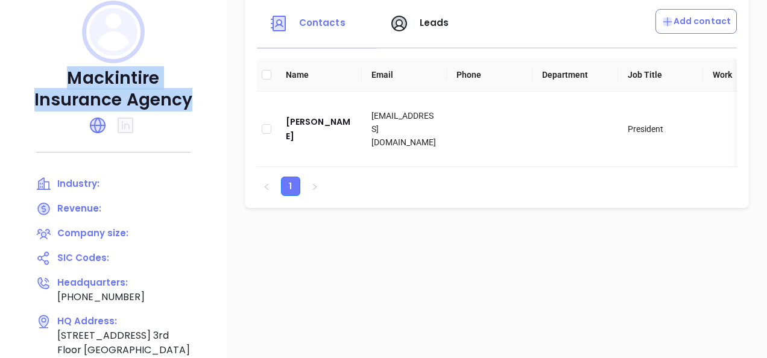
scroll to position [48, 0]
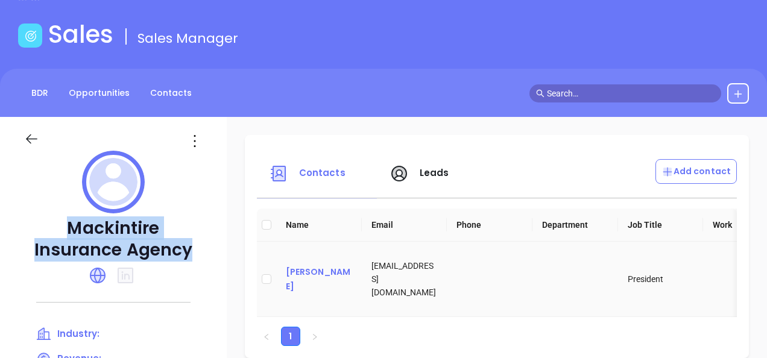
click at [327, 276] on div "[PERSON_NAME]" at bounding box center [319, 279] width 66 height 29
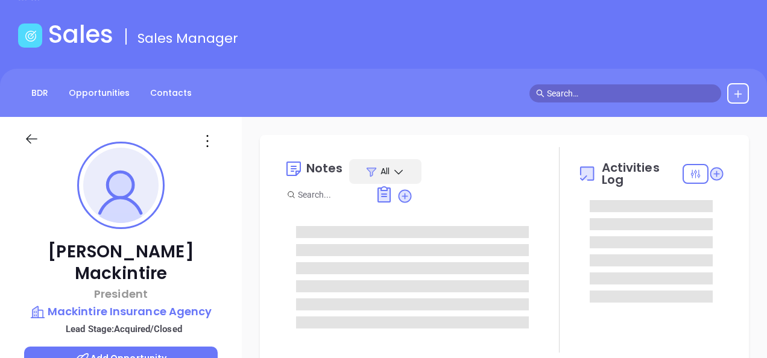
type input "[DATE]"
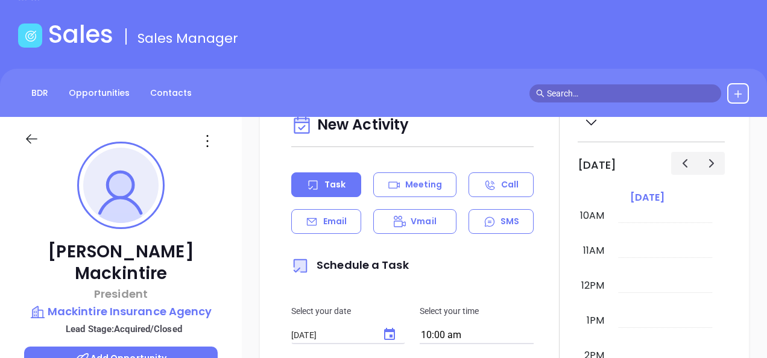
scroll to position [302, 0]
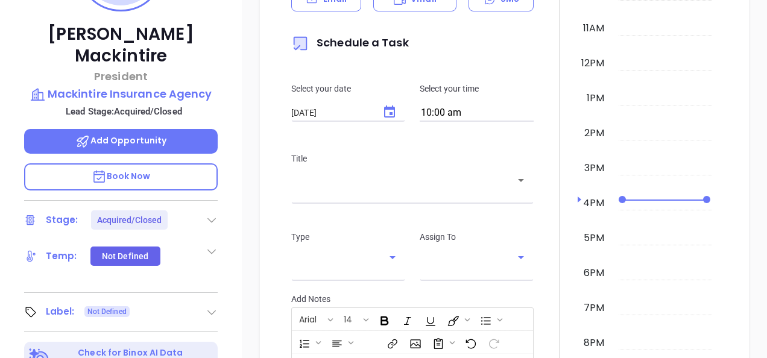
type input "[PERSON_NAME]"
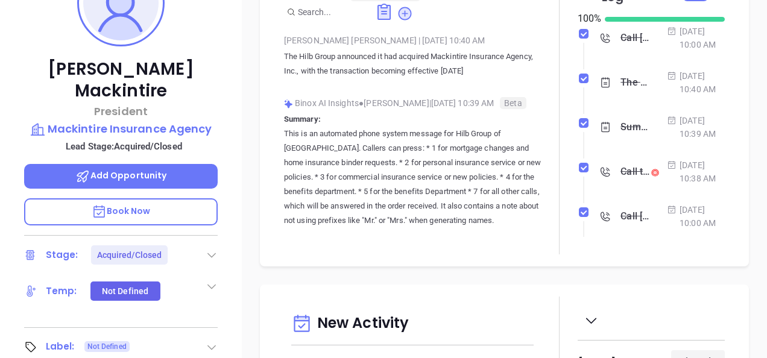
scroll to position [229, 0]
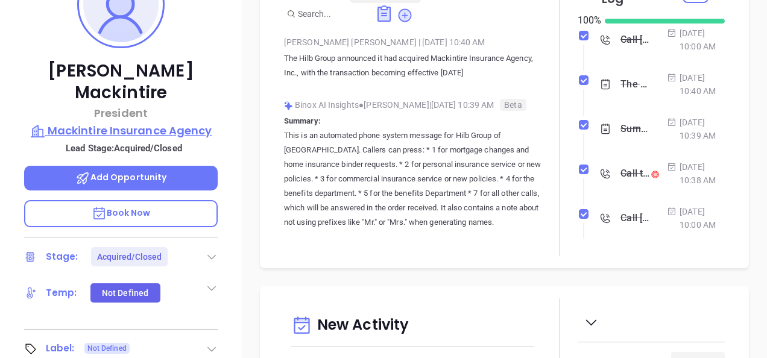
click at [189, 122] on p "Mackintire Insurance Agency" at bounding box center [121, 130] width 194 height 17
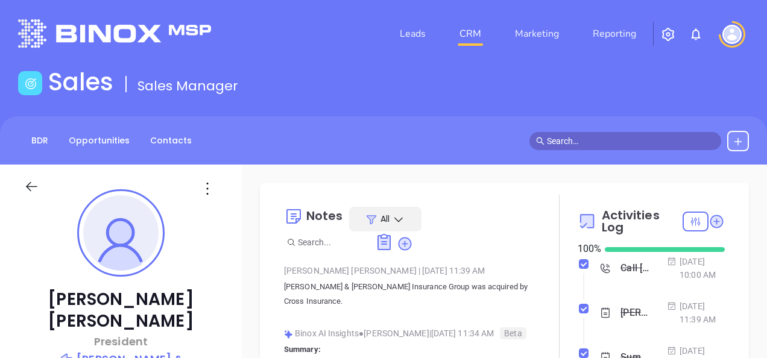
type input "[PERSON_NAME]"
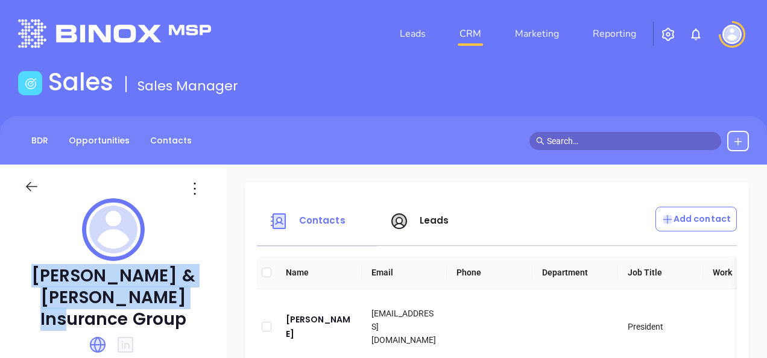
drag, startPoint x: 37, startPoint y: 268, endPoint x: 187, endPoint y: 291, distance: 151.4
click at [187, 291] on p "[PERSON_NAME] & [PERSON_NAME] Insurance Group" at bounding box center [113, 297] width 179 height 65
copy p "[PERSON_NAME] & [PERSON_NAME] Insurance Group"
click at [306, 317] on div "[PERSON_NAME]" at bounding box center [319, 326] width 66 height 29
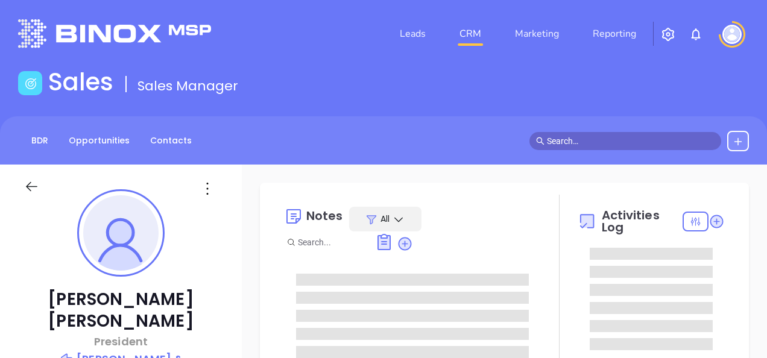
scroll to position [351, 0]
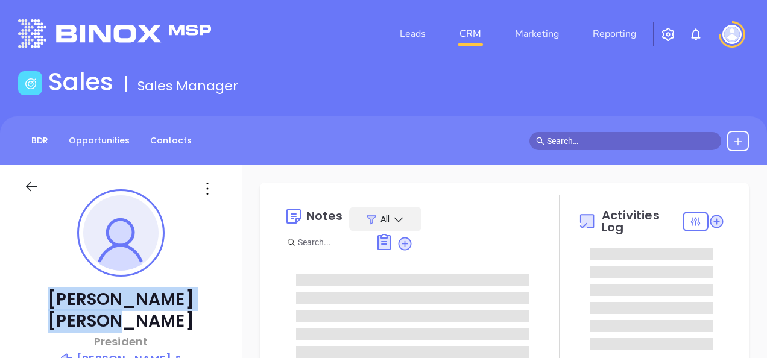
drag, startPoint x: 54, startPoint y: 292, endPoint x: 215, endPoint y: 296, distance: 161.0
click at [215, 296] on p "[PERSON_NAME]" at bounding box center [121, 310] width 194 height 43
copy p "[PERSON_NAME]"
type input "[PERSON_NAME]"
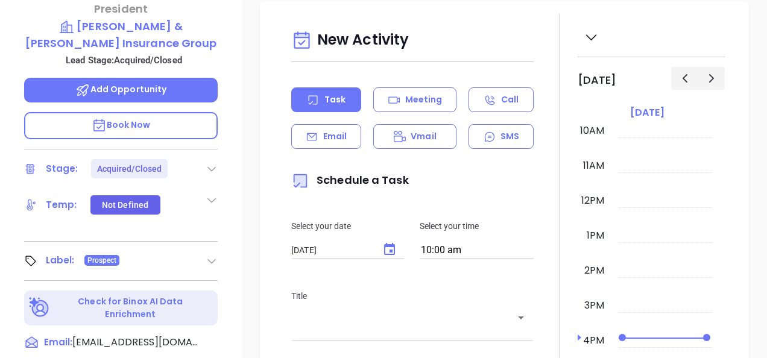
scroll to position [362, 0]
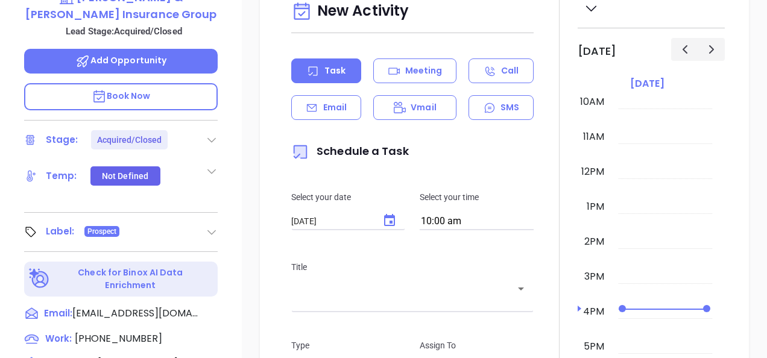
click at [216, 226] on icon at bounding box center [212, 232] width 12 height 12
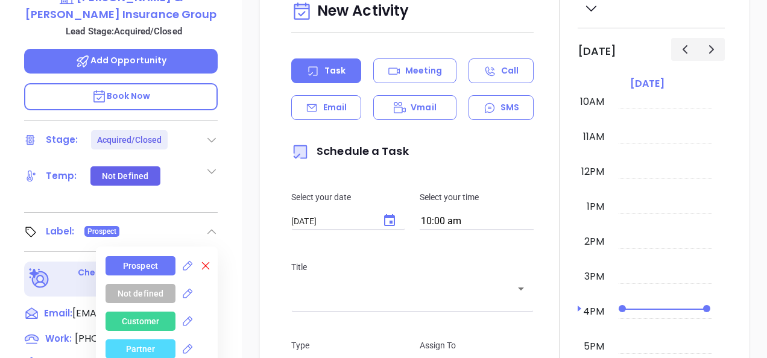
click at [205, 260] on icon at bounding box center [206, 266] width 12 height 12
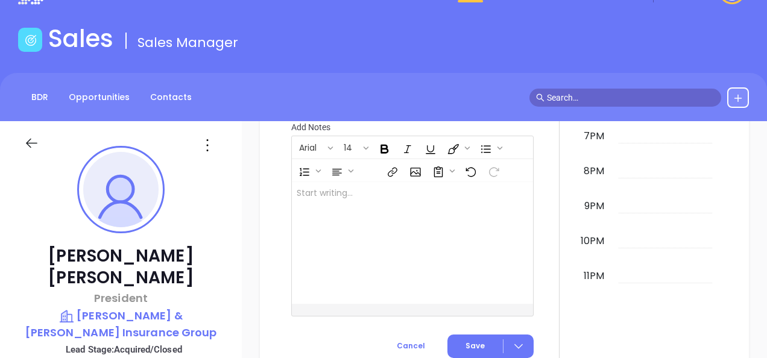
scroll to position [0, 0]
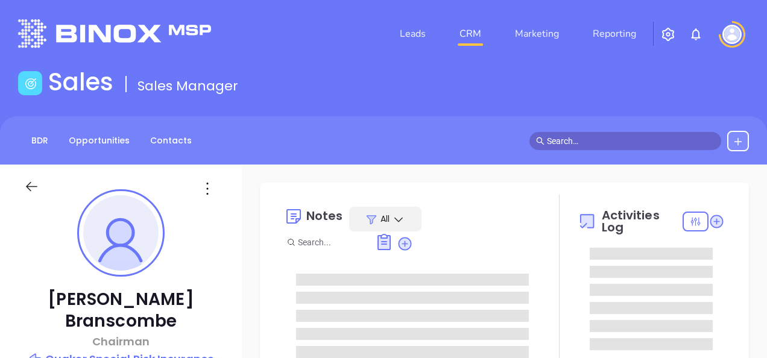
type input "[PERSON_NAME]"
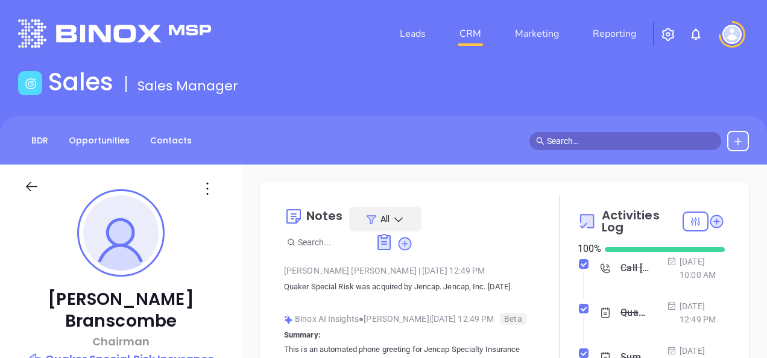
scroll to position [351, 0]
click at [158, 136] on link "Contacts" at bounding box center [171, 141] width 56 height 20
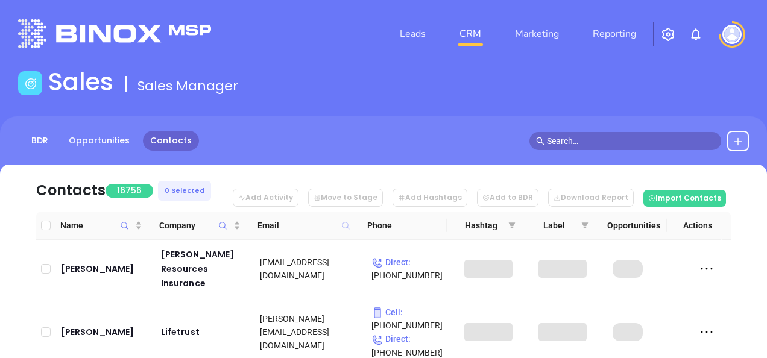
click at [344, 223] on icon at bounding box center [345, 225] width 7 height 7
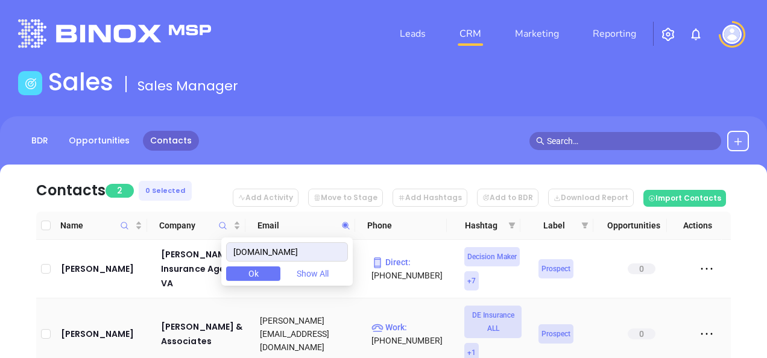
scroll to position [60, 0]
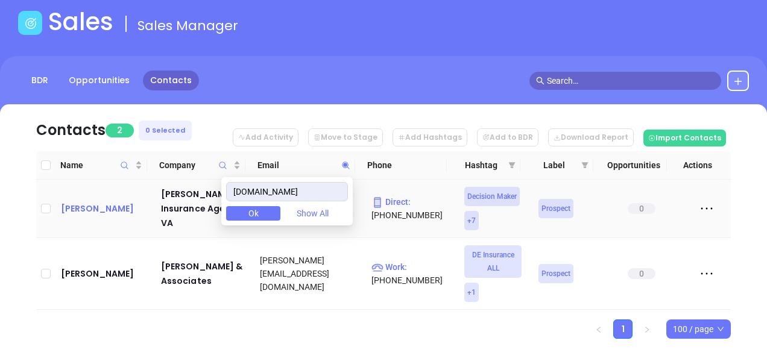
type input "[DOMAIN_NAME]"
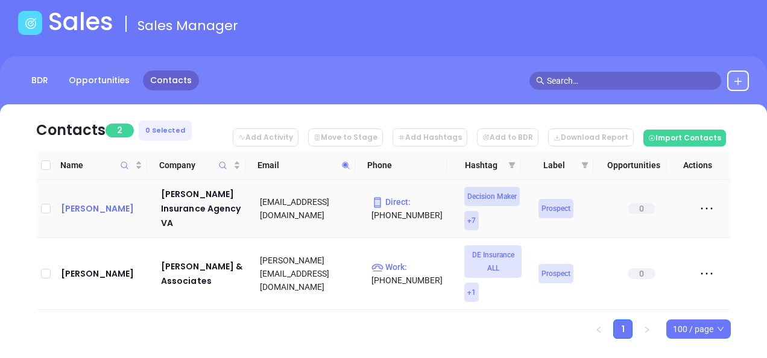
click at [84, 205] on div "[PERSON_NAME]" at bounding box center [102, 208] width 83 height 14
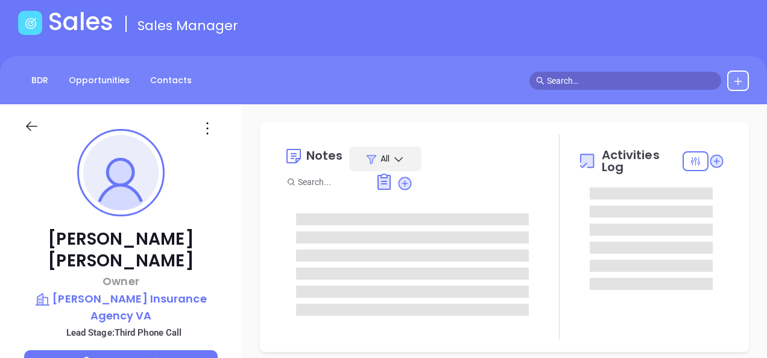
type input "[DATE]"
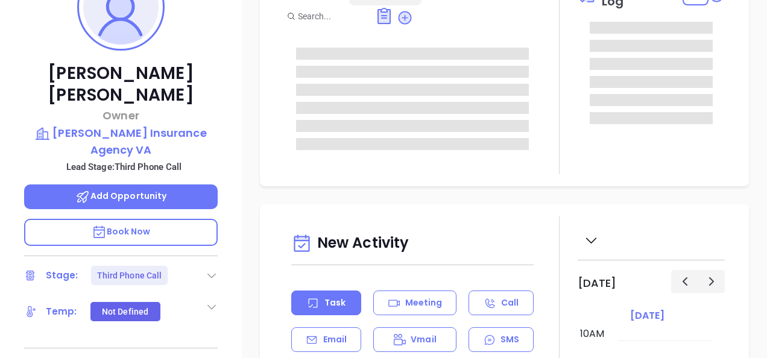
scroll to position [241, 0]
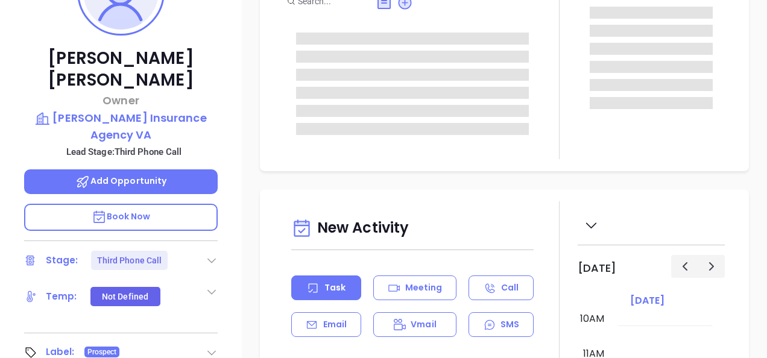
type input "[PERSON_NAME]"
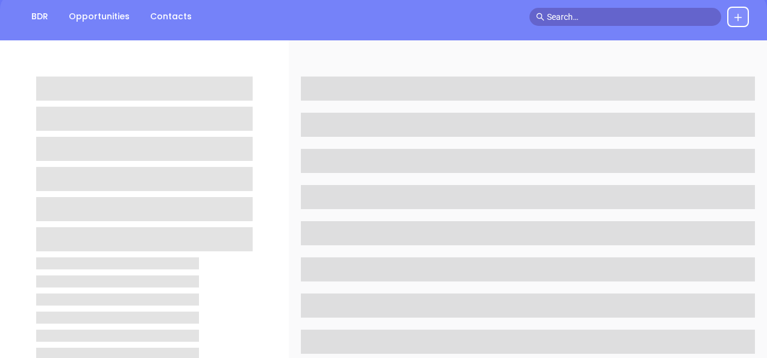
scroll to position [60, 0]
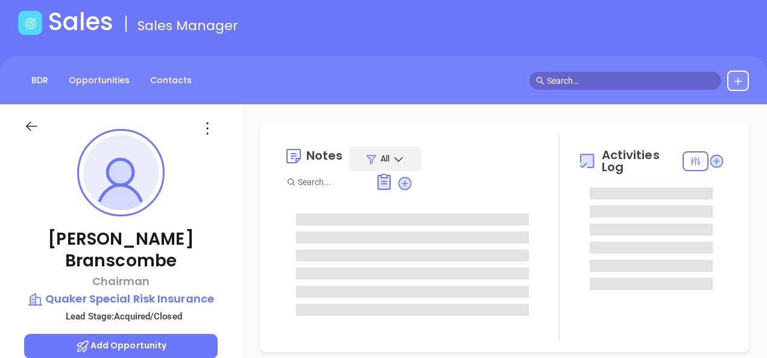
type input "[DATE]"
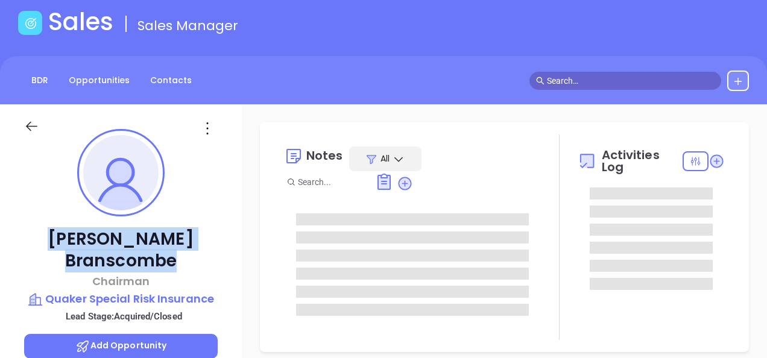
type input "[PERSON_NAME]"
drag, startPoint x: 35, startPoint y: 233, endPoint x: 207, endPoint y: 233, distance: 171.9
click at [207, 233] on p "[PERSON_NAME]" at bounding box center [121, 250] width 194 height 43
copy p "[PERSON_NAME]"
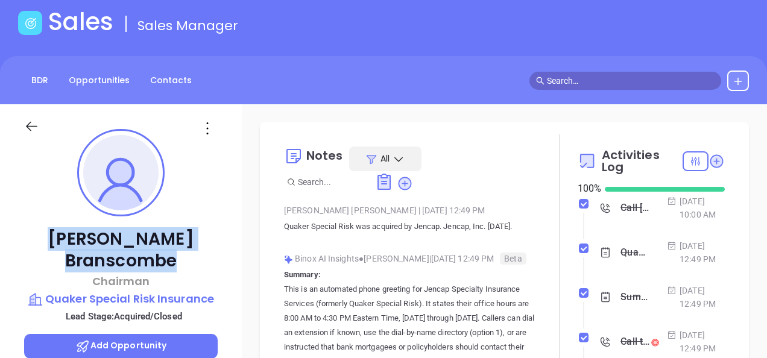
scroll to position [60, 0]
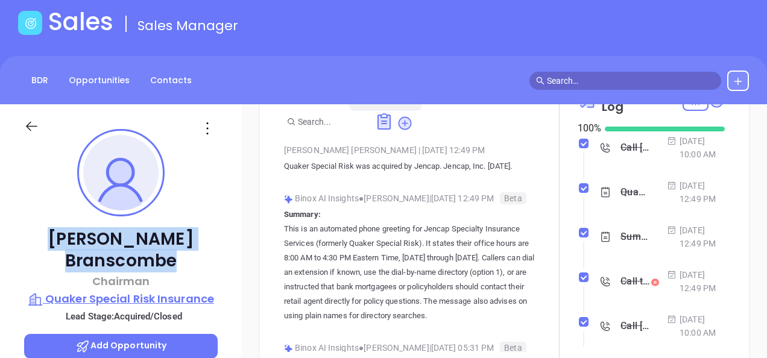
click at [100, 291] on p "Quaker Special Risk Insurance" at bounding box center [121, 299] width 194 height 17
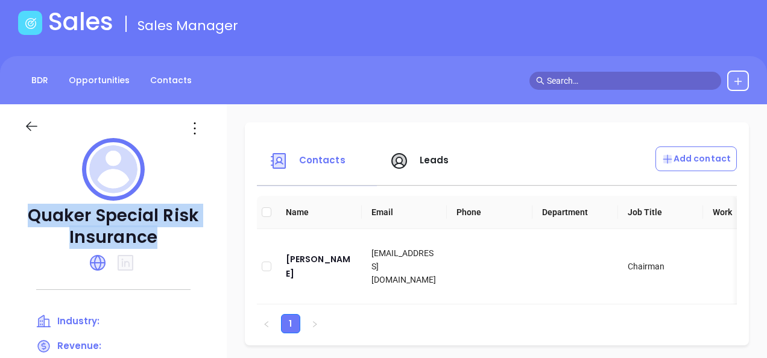
drag, startPoint x: 29, startPoint y: 205, endPoint x: 159, endPoint y: 245, distance: 135.6
click at [159, 245] on p "Quaker Special Risk Insurance" at bounding box center [113, 226] width 179 height 43
copy p "Quaker Special Risk Insurance"
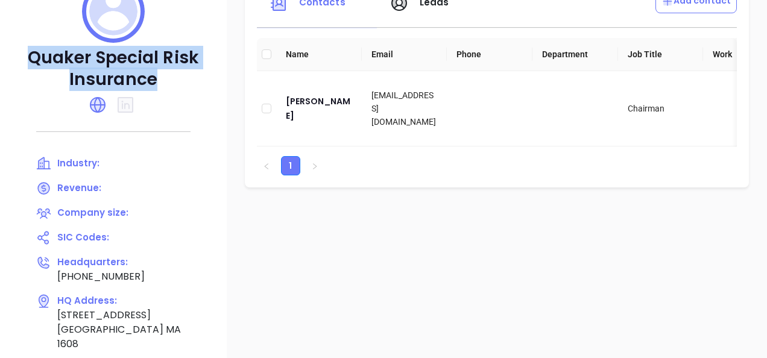
scroll to position [181, 0]
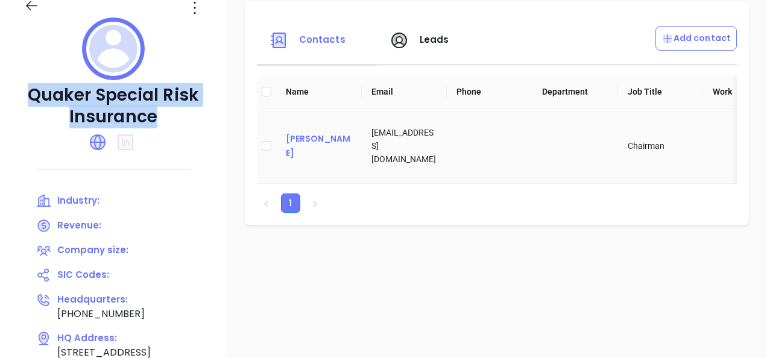
click at [289, 149] on div "[PERSON_NAME]" at bounding box center [319, 145] width 66 height 29
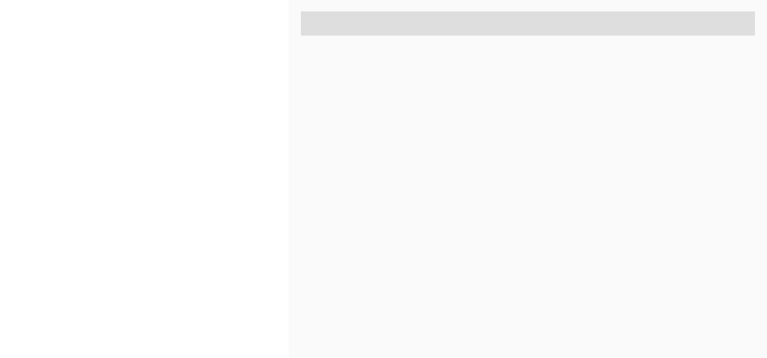
scroll to position [651, 0]
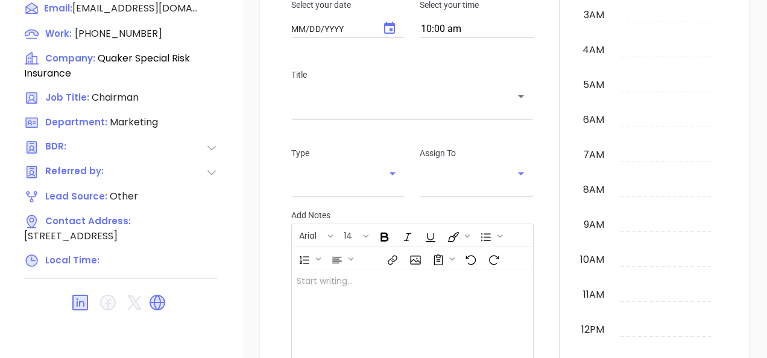
type input "[DATE]"
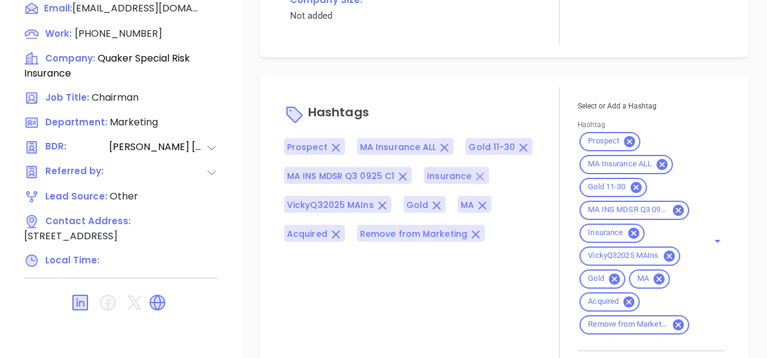
scroll to position [844, 0]
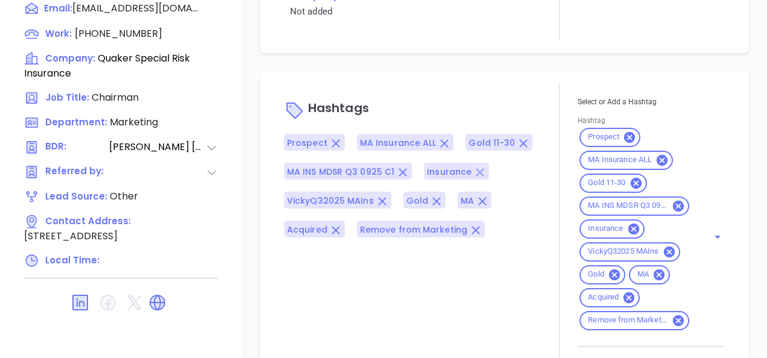
type input "[PERSON_NAME]"
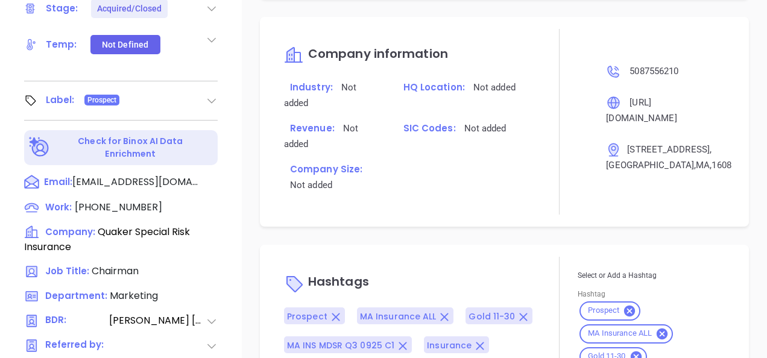
scroll to position [409, 0]
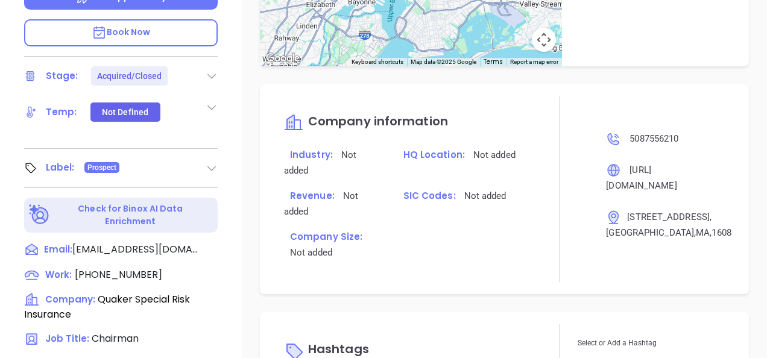
click at [204, 159] on div "Label: Prospect" at bounding box center [121, 168] width 194 height 19
click at [207, 162] on icon at bounding box center [212, 168] width 12 height 12
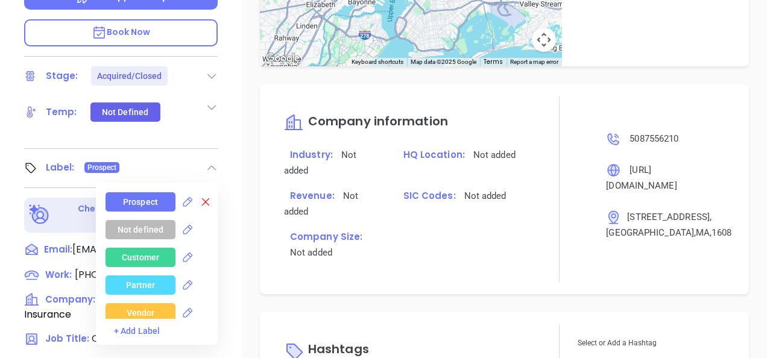
click at [203, 196] on icon at bounding box center [206, 202] width 12 height 12
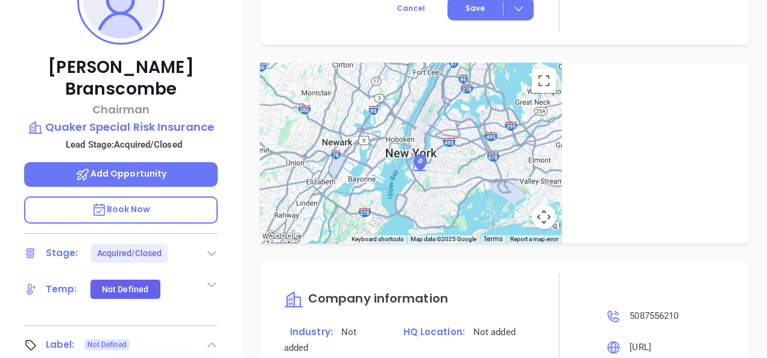
scroll to position [168, 0]
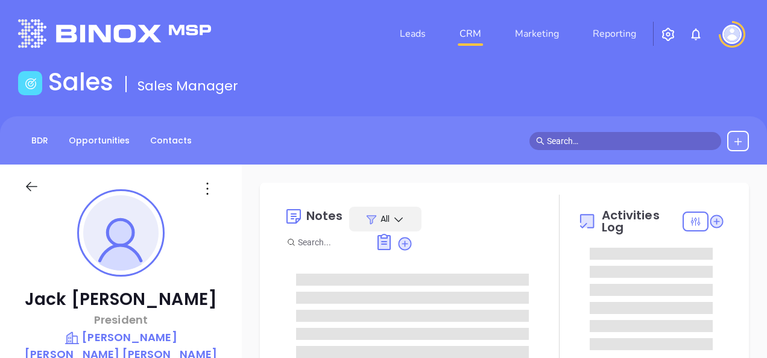
type input "[DATE]"
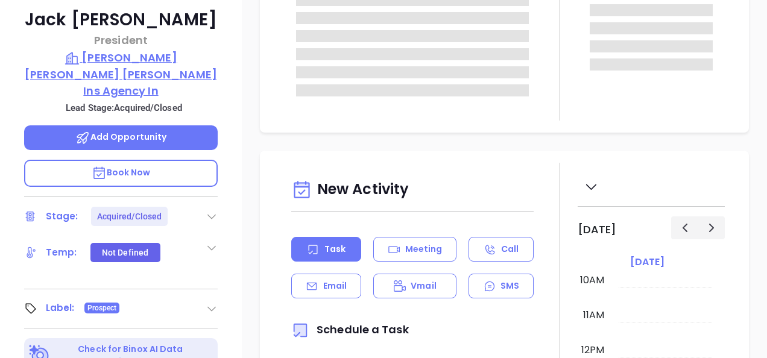
scroll to position [302, 0]
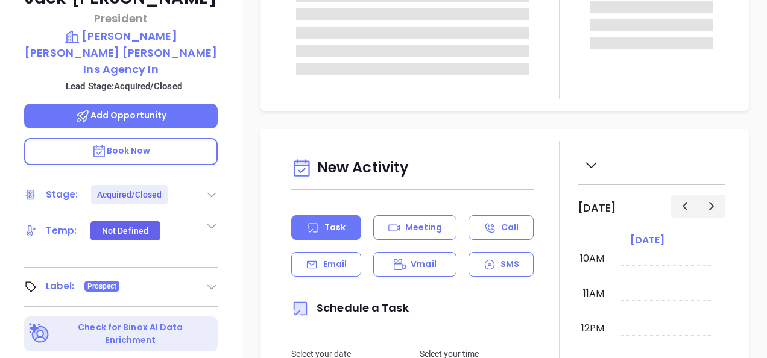
type input "[PERSON_NAME]"
click at [207, 281] on icon at bounding box center [212, 287] width 12 height 12
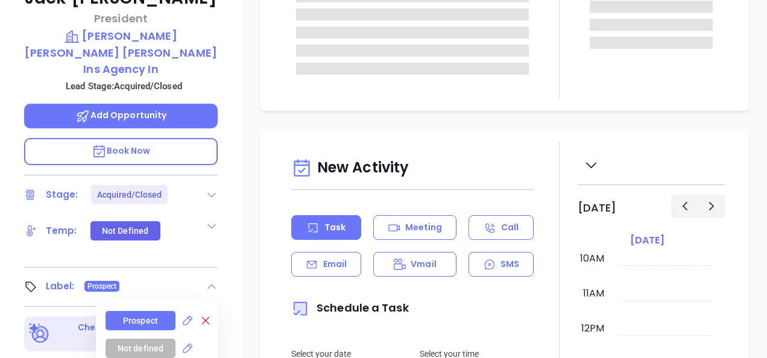
click at [200, 315] on icon at bounding box center [206, 321] width 12 height 12
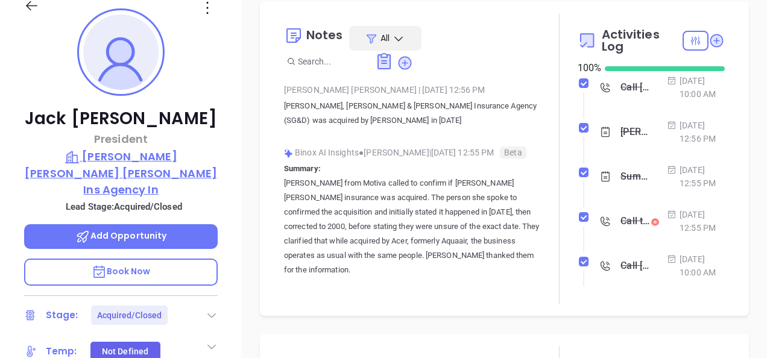
scroll to position [181, 0]
click at [152, 165] on p "[PERSON_NAME] [PERSON_NAME] [PERSON_NAME] Ins Agency In" at bounding box center [121, 172] width 194 height 49
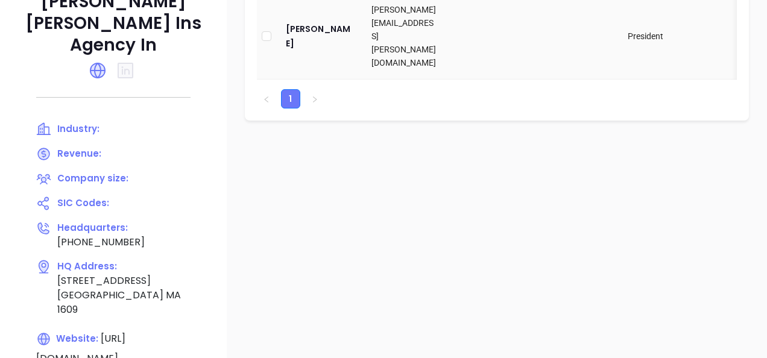
scroll to position [241, 0]
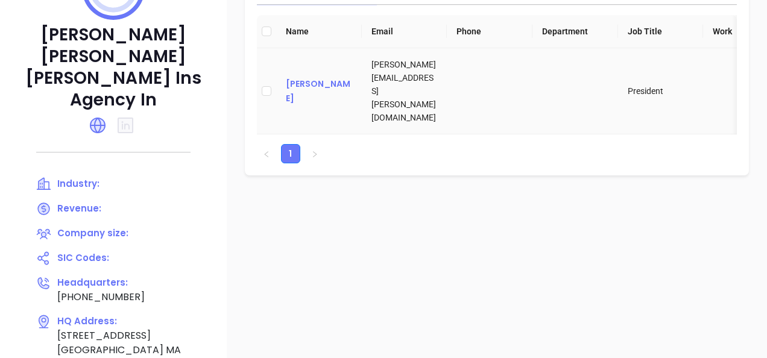
click at [317, 87] on div "[PERSON_NAME]" at bounding box center [319, 91] width 66 height 29
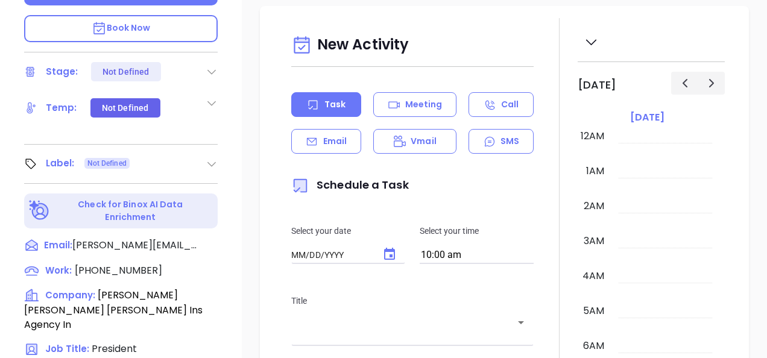
scroll to position [651, 0]
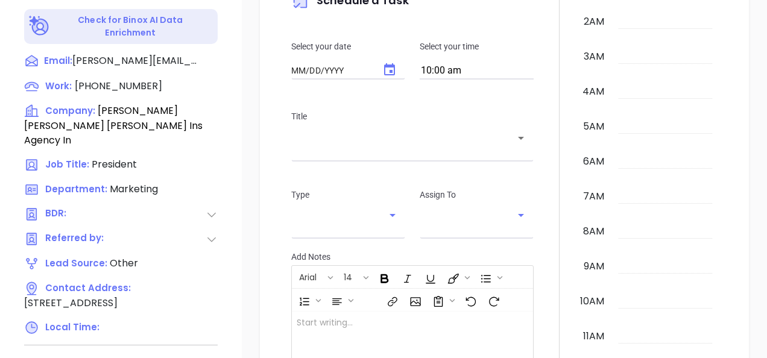
type input "10/04/2025"
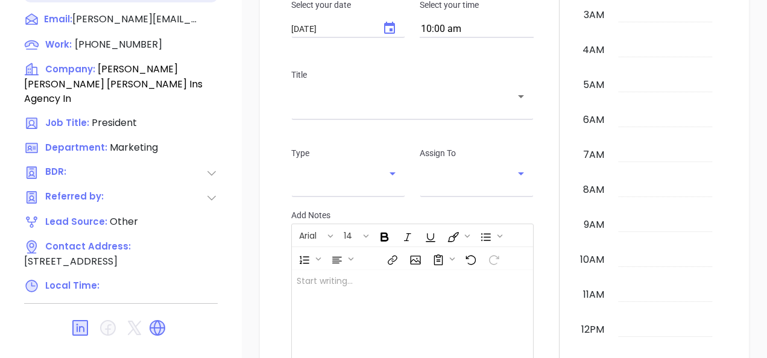
scroll to position [351, 0]
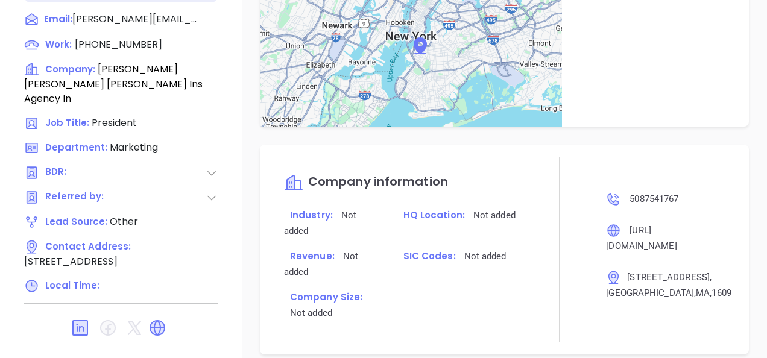
type input "Gissela Vargas"
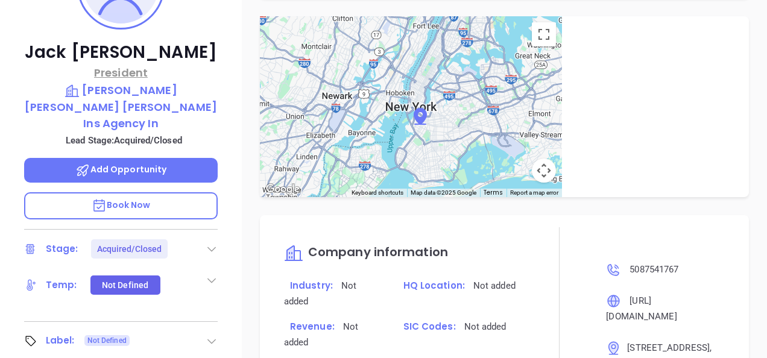
scroll to position [229, 0]
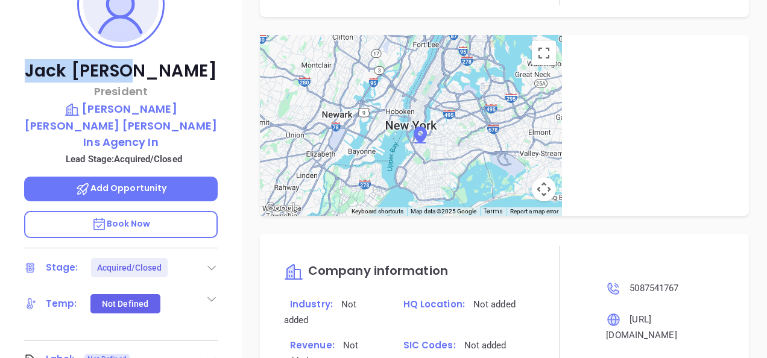
drag, startPoint x: 71, startPoint y: 72, endPoint x: 180, endPoint y: 74, distance: 109.2
click at [180, 74] on p "Jack Curran" at bounding box center [121, 71] width 194 height 22
copy p "Jack Curran"
click at [148, 107] on p "Sullivan Garrity Donnelly Ins Agency In" at bounding box center [121, 125] width 194 height 49
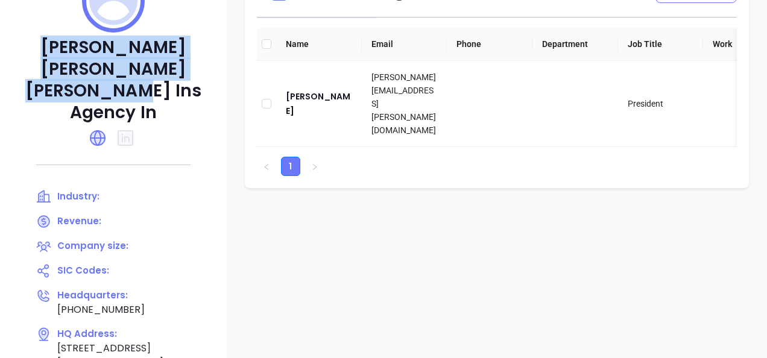
drag, startPoint x: 46, startPoint y: 46, endPoint x: 137, endPoint y: 96, distance: 103.4
click at [137, 96] on p "Sullivan Garrity Donnelly Ins Agency In" at bounding box center [113, 80] width 179 height 87
copy p "Sullivan Garrity Donnelly Ins Agency In"
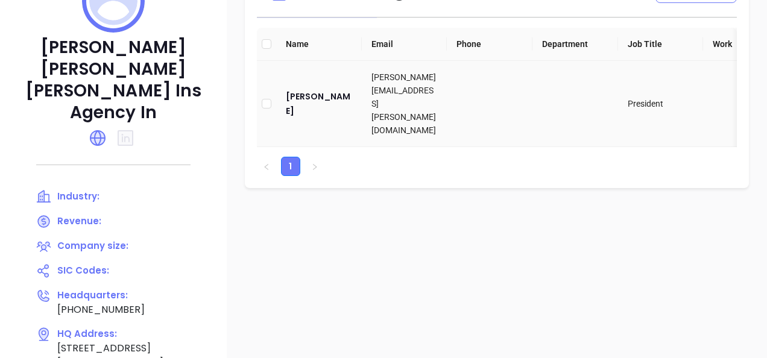
click at [298, 109] on td "Jack Curran" at bounding box center [319, 104] width 86 height 86
click at [300, 106] on td "Jack Curran" at bounding box center [319, 104] width 86 height 86
click at [305, 101] on div "Jack Curran" at bounding box center [319, 103] width 66 height 29
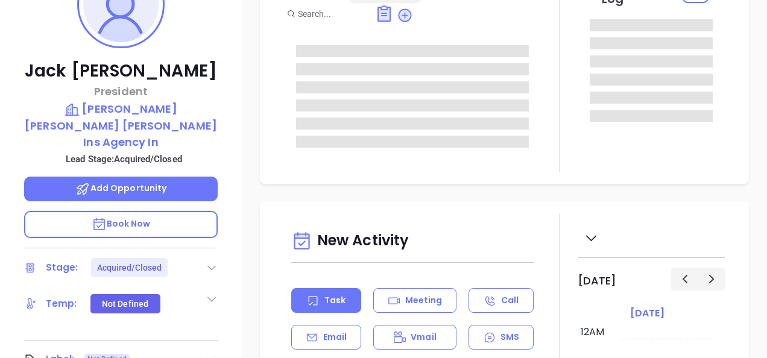
type input "Gissela Vargas"
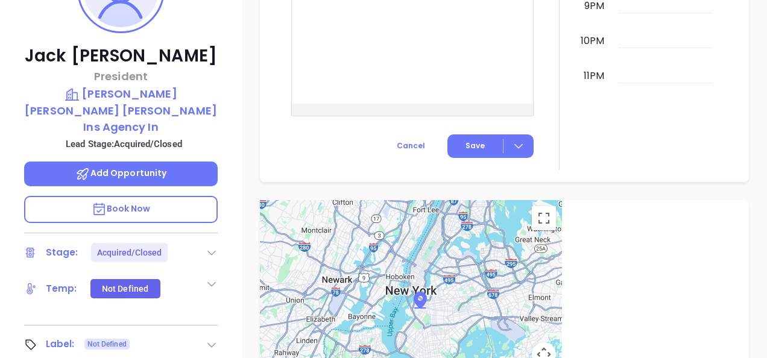
scroll to position [229, 0]
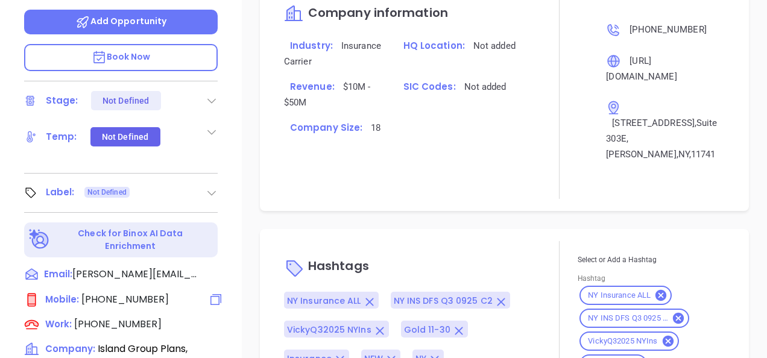
scroll to position [181, 0]
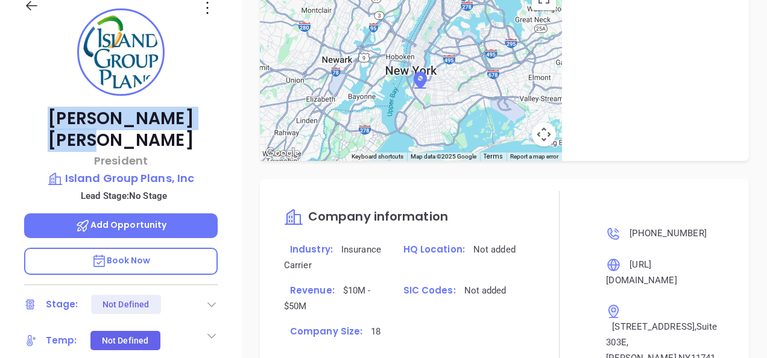
drag, startPoint x: 89, startPoint y: 119, endPoint x: 175, endPoint y: 106, distance: 86.6
click at [175, 106] on div "[PERSON_NAME] President Island Group Plans, Inc Lead Stage: No Stage Add Opport…" at bounding box center [121, 208] width 242 height 448
copy p "[PERSON_NAME]"
click at [106, 170] on p "Island Group Plans, Inc" at bounding box center [121, 178] width 194 height 17
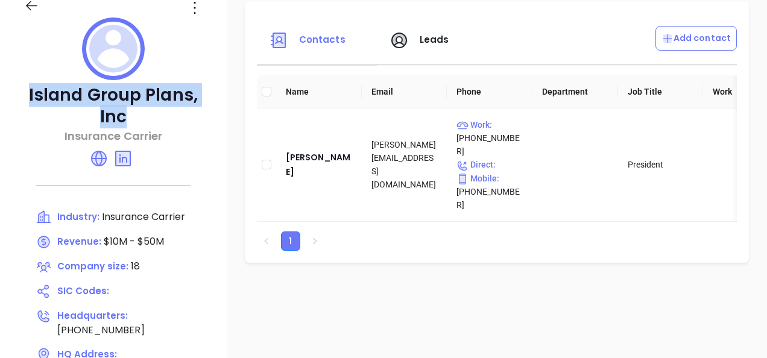
drag, startPoint x: 36, startPoint y: 94, endPoint x: 220, endPoint y: 104, distance: 184.2
click at [220, 104] on div "Island Group Plans, Inc Insurance Carrier Industry: Insurance Carrier Revenue: …" at bounding box center [113, 240] width 227 height 513
copy p "Island Group Plans, Inc"
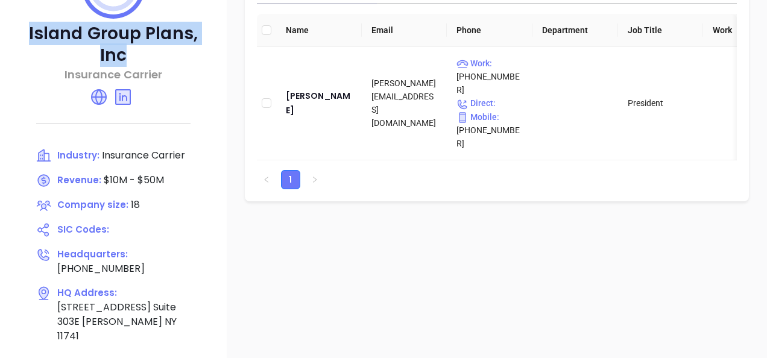
scroll to position [302, 0]
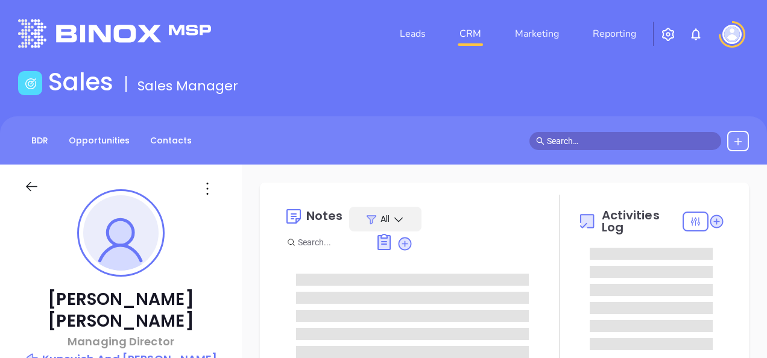
type input "[DATE]"
type input "[PERSON_NAME]"
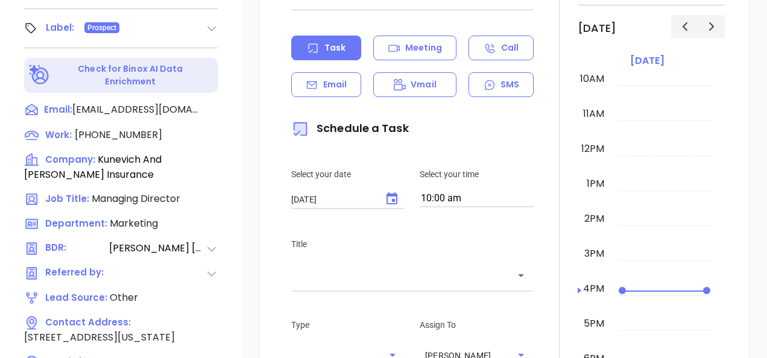
scroll to position [603, 0]
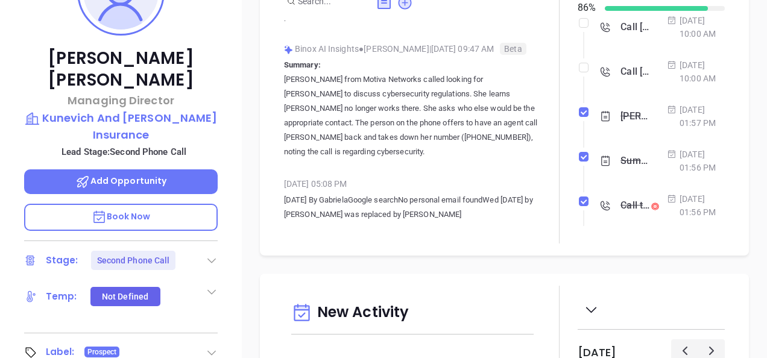
scroll to position [392, 0]
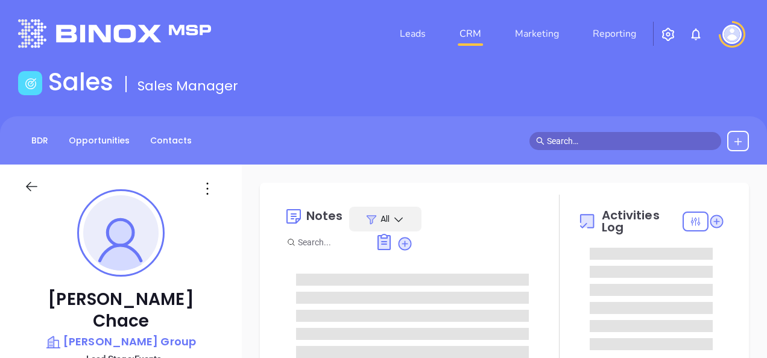
type input "[DATE]"
type input "[PERSON_NAME]"
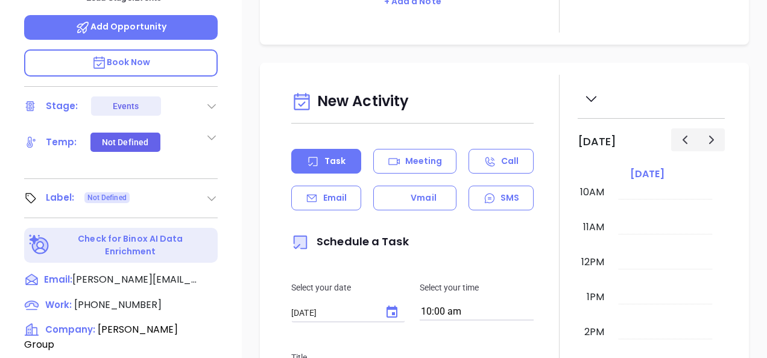
scroll to position [181, 0]
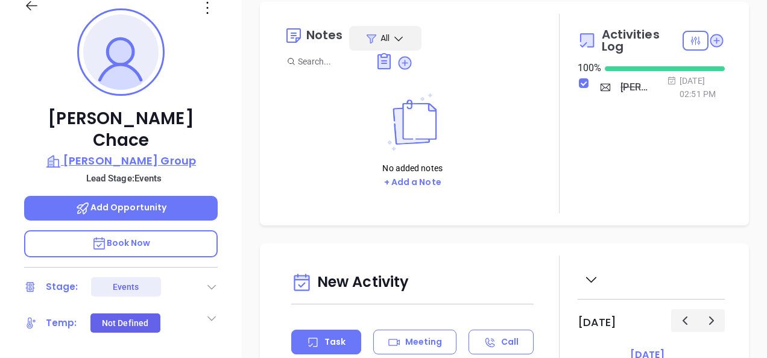
click at [130, 153] on p "[PERSON_NAME] Group" at bounding box center [121, 161] width 194 height 17
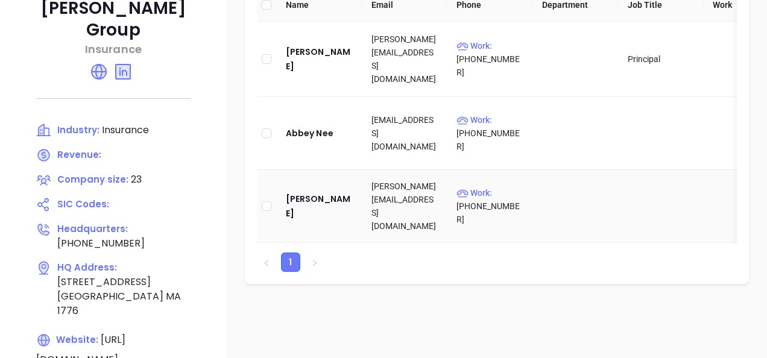
scroll to position [241, 0]
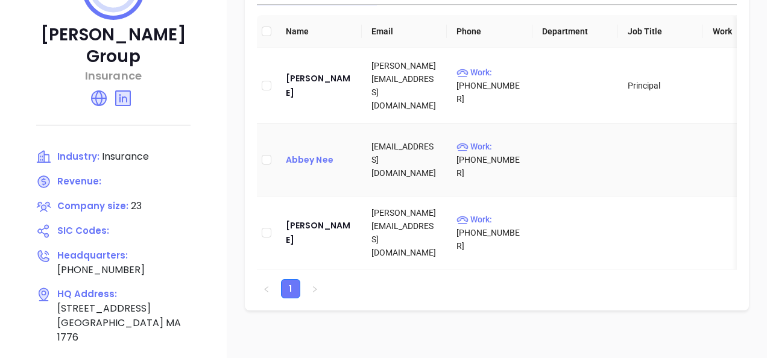
click at [323, 162] on div "Abbey Nee" at bounding box center [319, 160] width 66 height 14
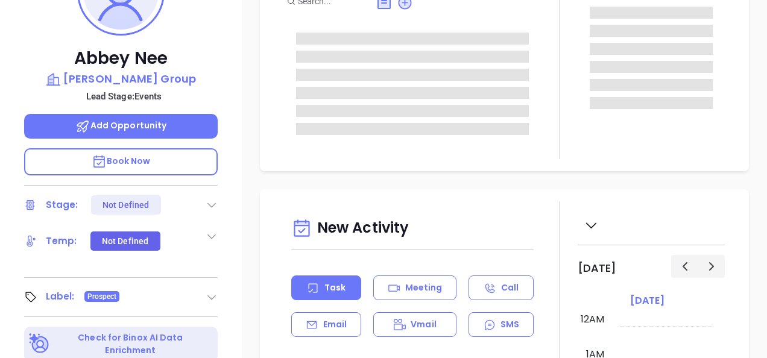
type input "[DATE]"
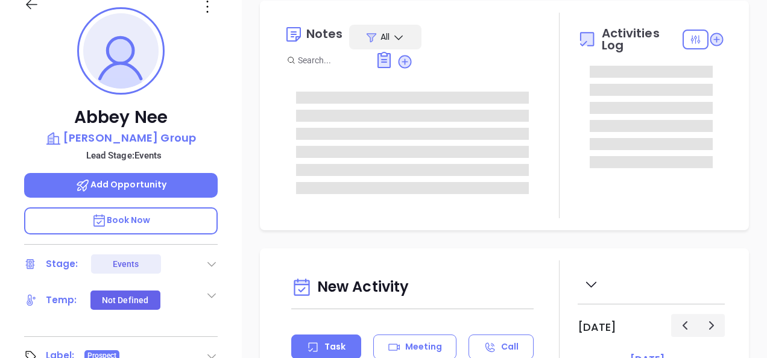
scroll to position [181, 0]
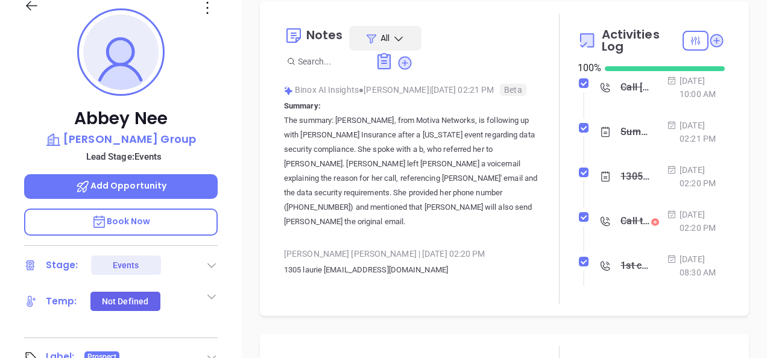
type input "[PERSON_NAME]"
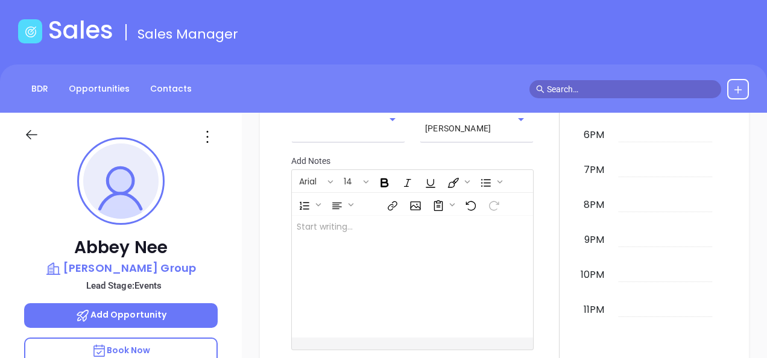
scroll to position [48, 0]
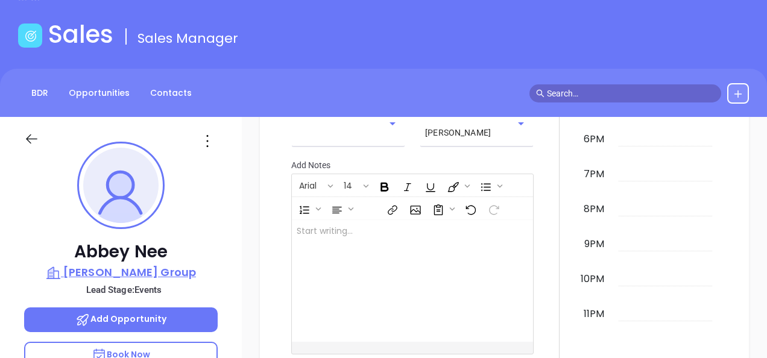
click at [105, 276] on p "[PERSON_NAME] Group" at bounding box center [121, 272] width 194 height 17
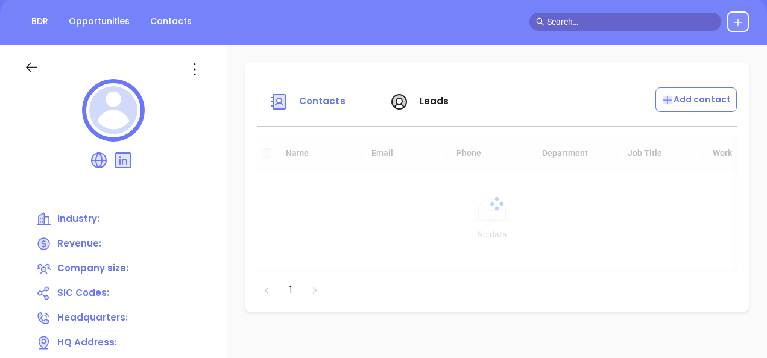
scroll to position [229, 0]
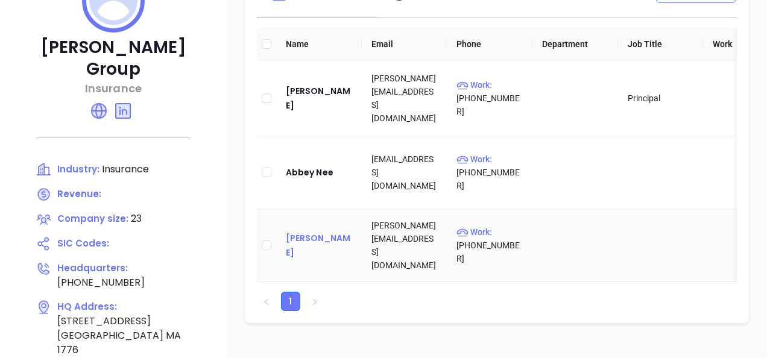
click at [324, 240] on div "[PERSON_NAME]" at bounding box center [319, 245] width 66 height 29
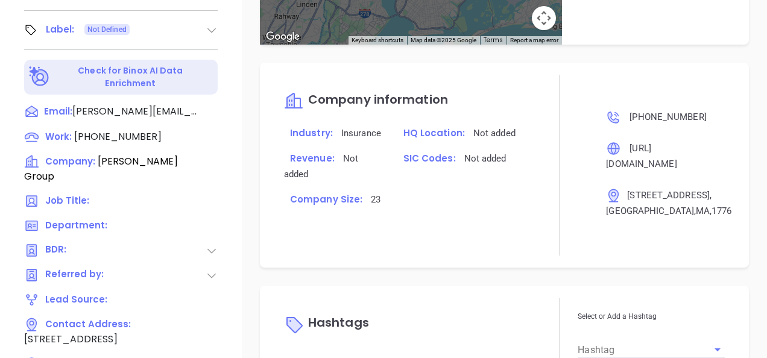
scroll to position [778, 0]
type input "[PERSON_NAME]"
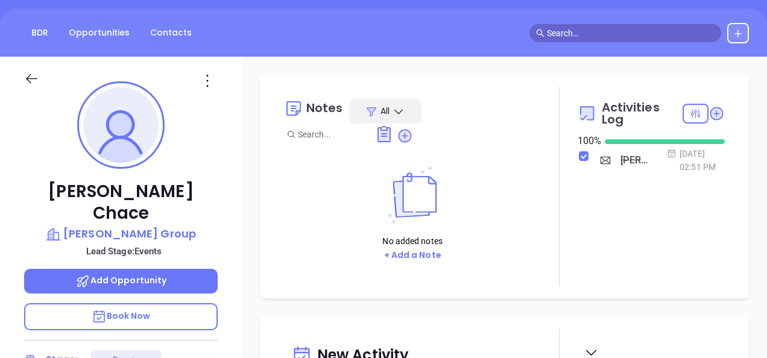
scroll to position [229, 0]
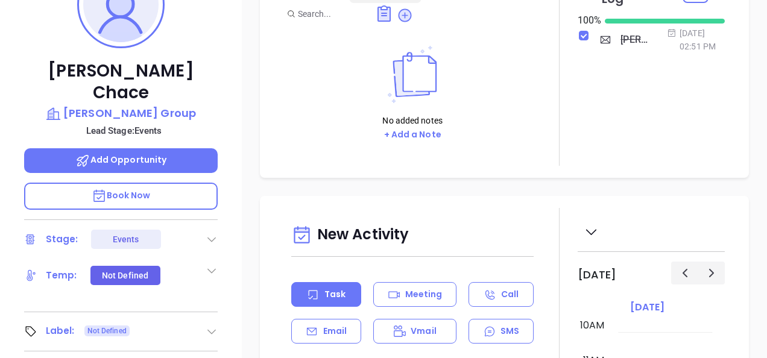
click at [219, 309] on div "Laurie Chace Morrill Group Lead Stage: Events Add Opportunity Book Now Stage: E…" at bounding box center [121, 160] width 242 height 448
click at [209, 326] on icon at bounding box center [212, 332] width 12 height 12
click at [150, 356] on div "Prospect" at bounding box center [158, 365] width 35 height 19
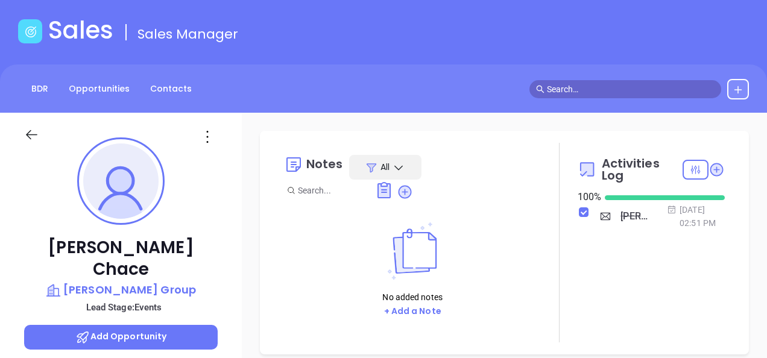
scroll to position [48, 0]
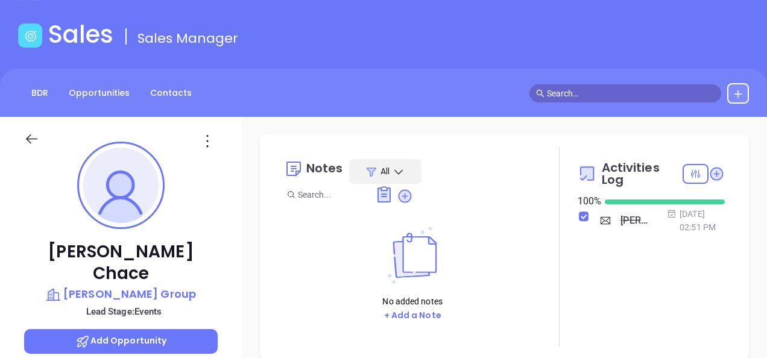
click at [207, 148] on icon at bounding box center [207, 140] width 19 height 19
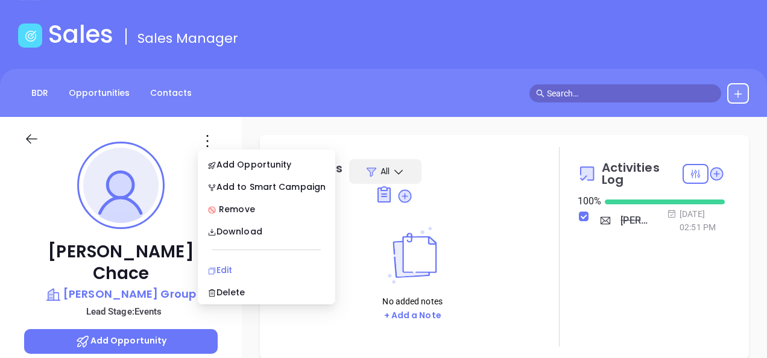
click at [227, 267] on div "Edit" at bounding box center [266, 270] width 118 height 13
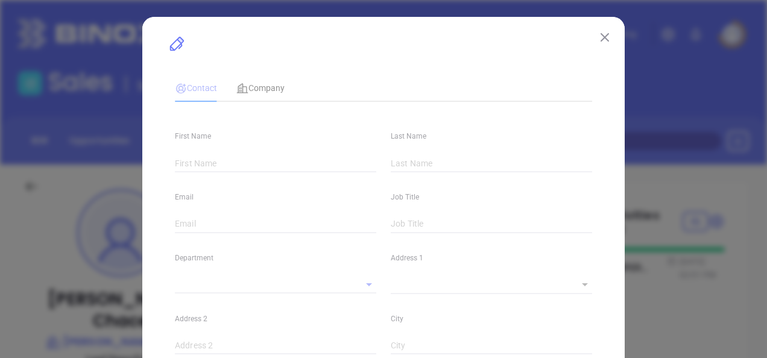
type input "Laurie"
type input "Chace"
type input "[PERSON_NAME][EMAIL_ADDRESS][DOMAIN_NAME]"
type textarea "[STREET_ADDRESS]"
type input "1"
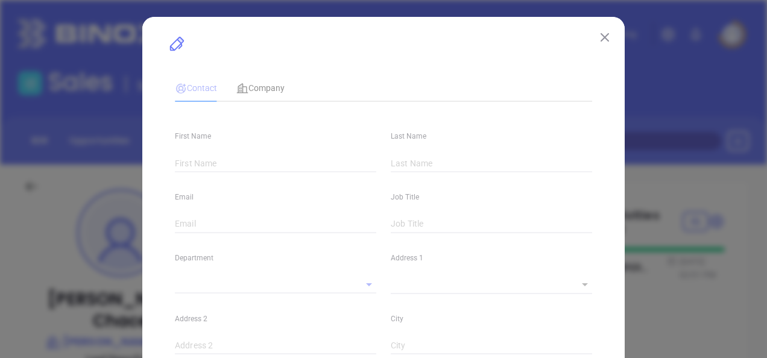
type input "[GEOGRAPHIC_DATA]"
type input "MA"
type input "1776"
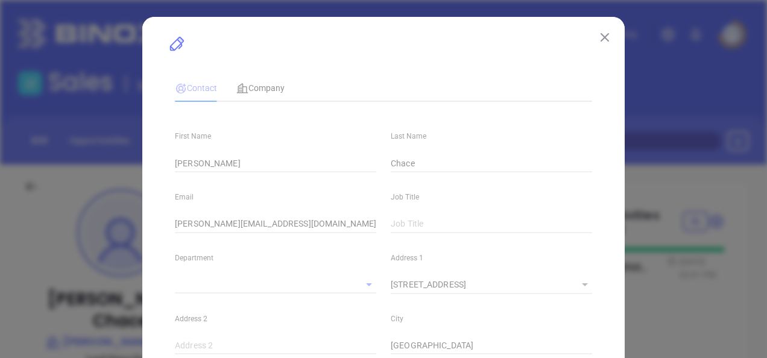
type input "Events"
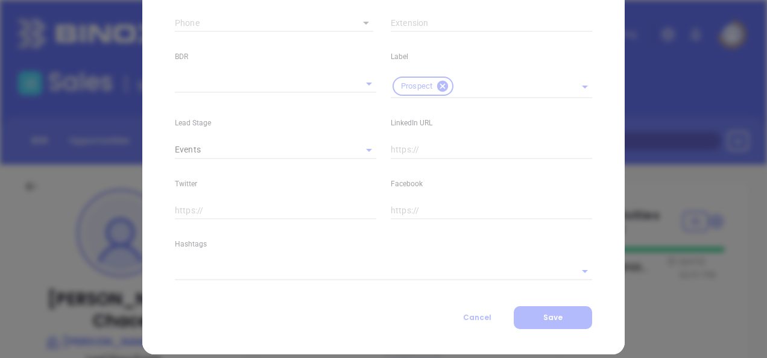
scroll to position [522, 0]
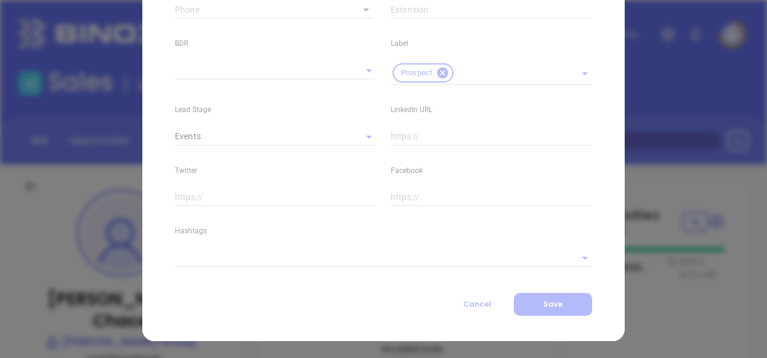
type input "[PHONE_NUMBER]"
type input "1"
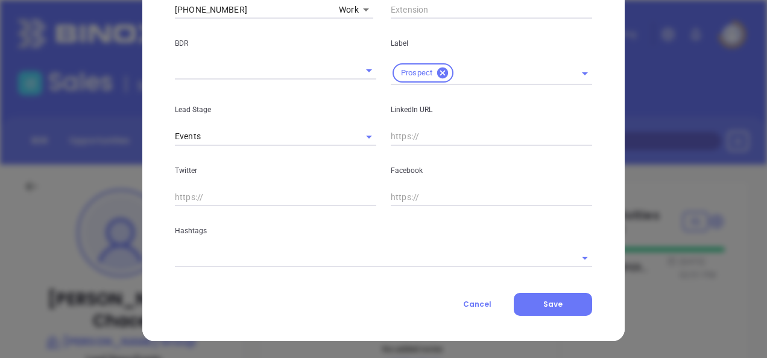
click at [242, 258] on input "text" at bounding box center [367, 257] width 384 height 17
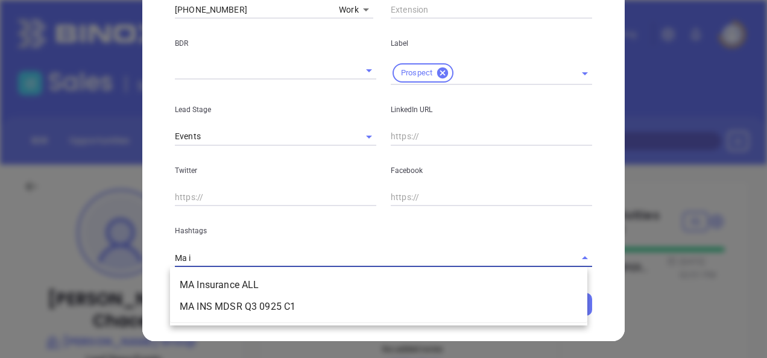
type input "Ma in"
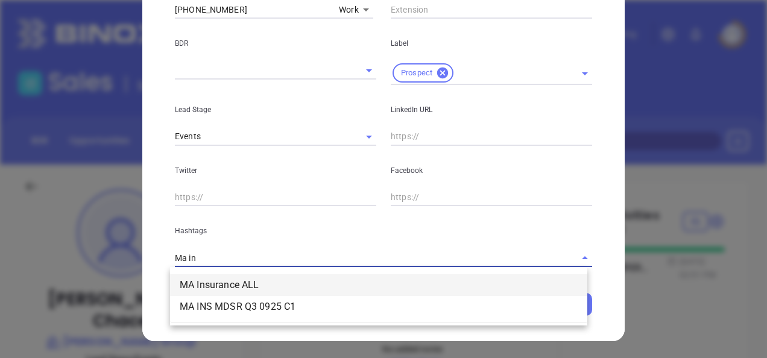
click at [232, 283] on li "MA Insurance ALL" at bounding box center [378, 285] width 417 height 22
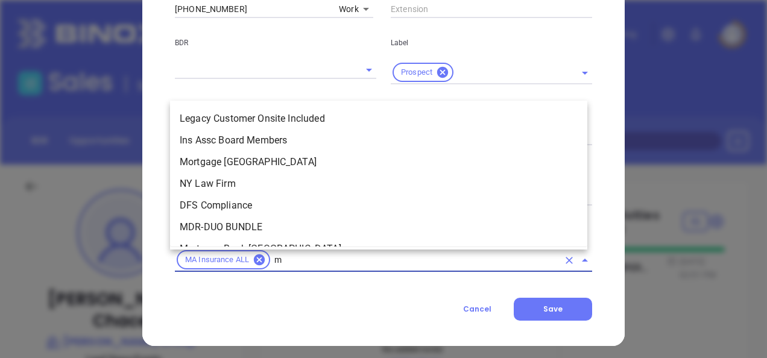
type input "ma"
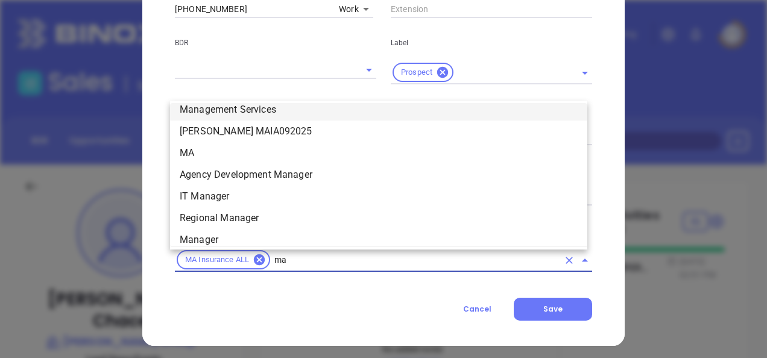
scroll to position [511, 0]
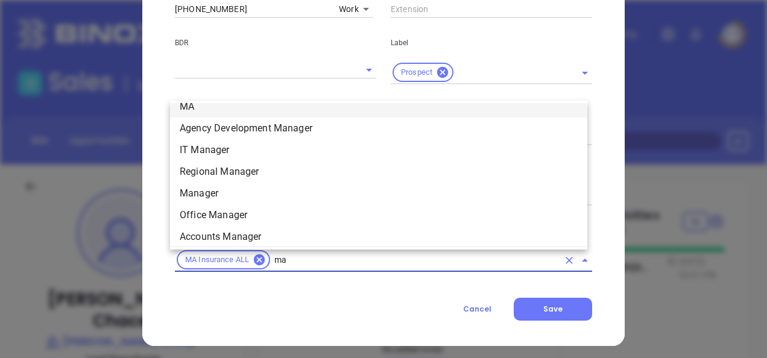
click at [217, 103] on li "MA" at bounding box center [378, 107] width 417 height 22
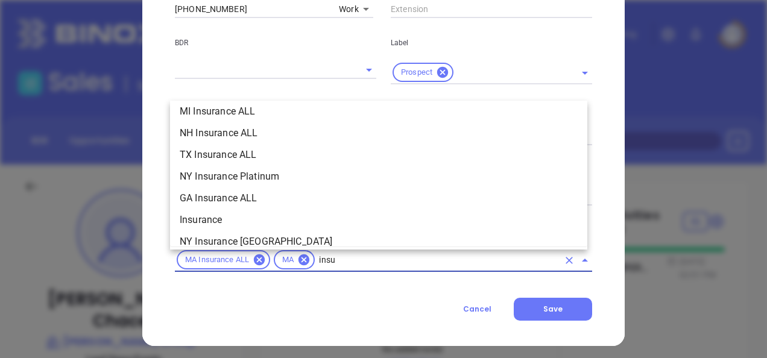
scroll to position [311, 0]
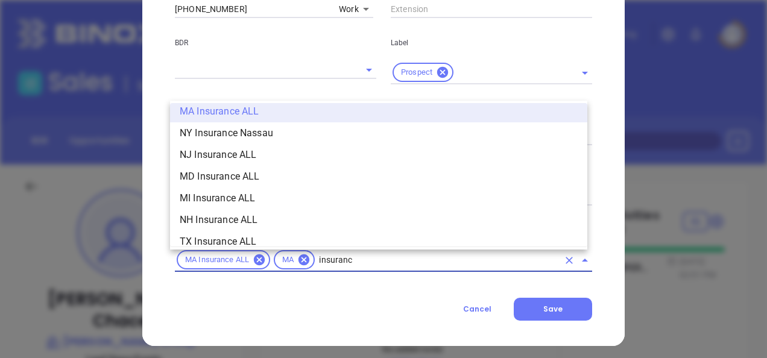
type input "insurance"
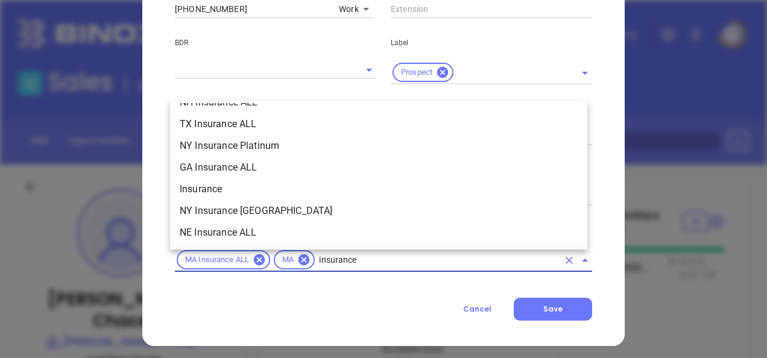
scroll to position [492, 0]
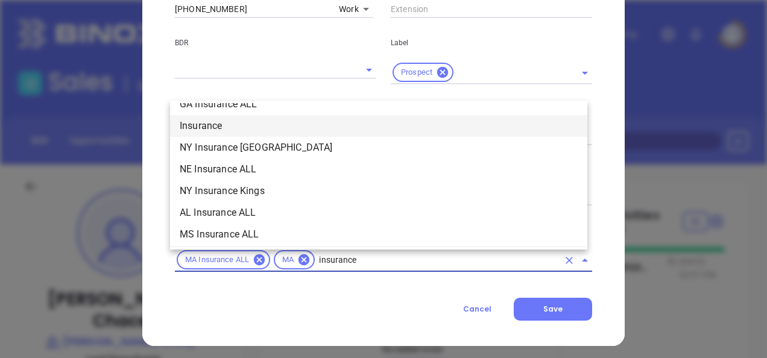
click at [228, 119] on li "Insurance" at bounding box center [378, 126] width 417 height 22
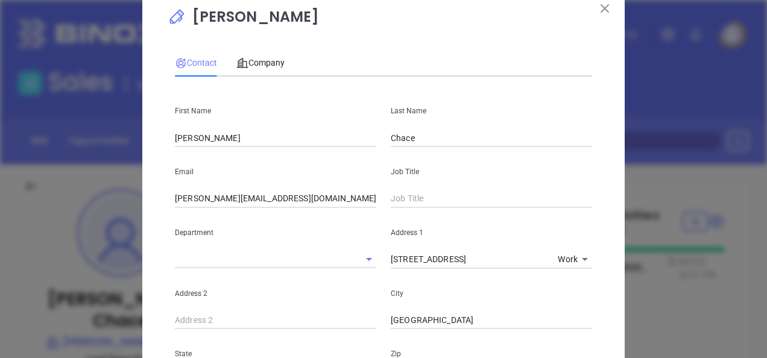
scroll to position [0, 0]
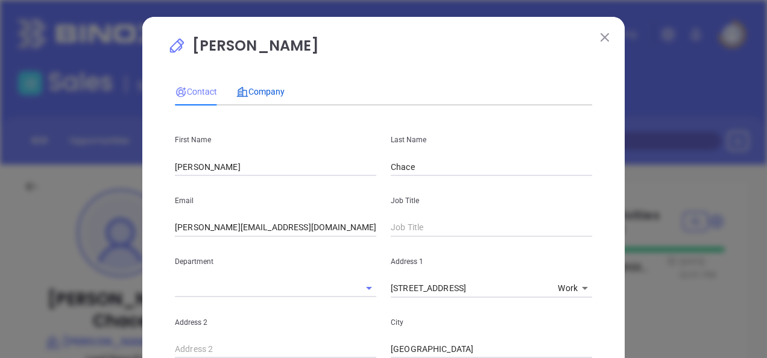
click at [247, 93] on span "Company" at bounding box center [260, 92] width 48 height 10
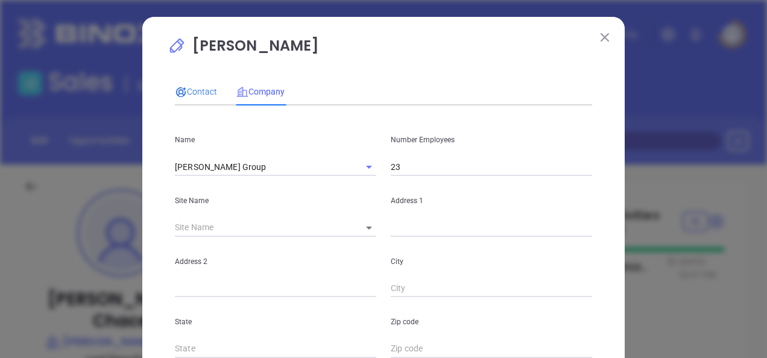
drag, startPoint x: 194, startPoint y: 86, endPoint x: 247, endPoint y: 99, distance: 54.7
click at [194, 87] on span "Contact" at bounding box center [196, 92] width 42 height 10
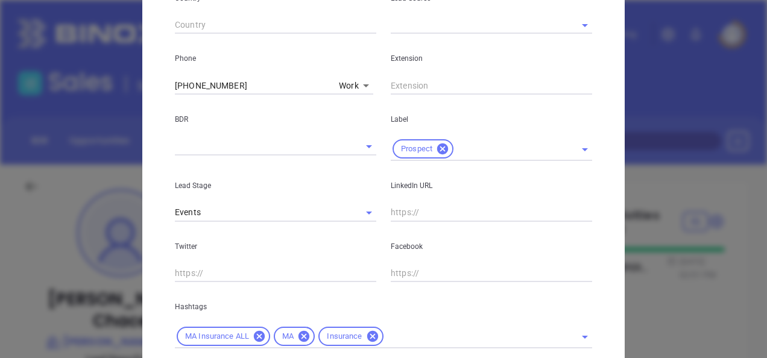
scroll to position [482, 0]
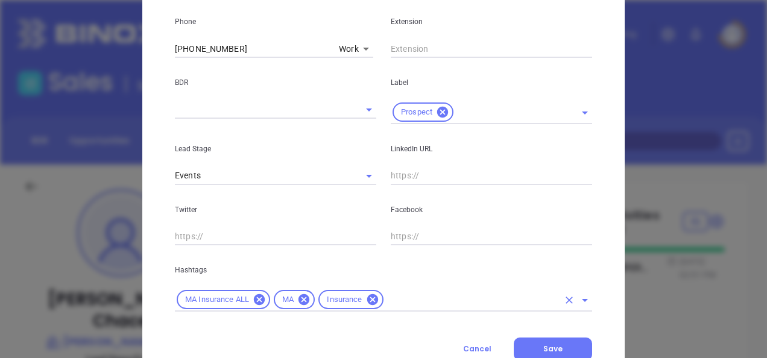
click at [402, 291] on div "MA Insurance ALL MA Insurance" at bounding box center [383, 300] width 417 height 24
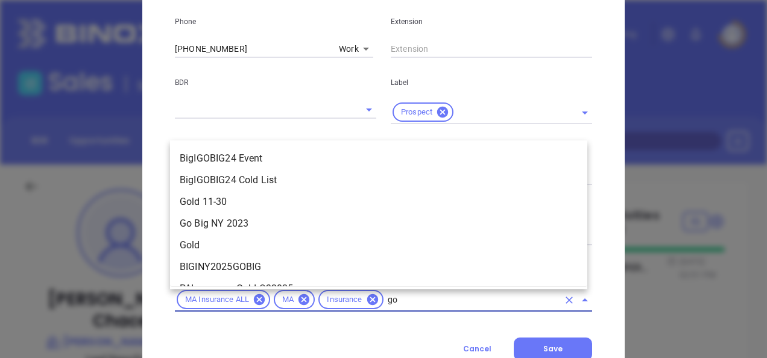
type input "gol"
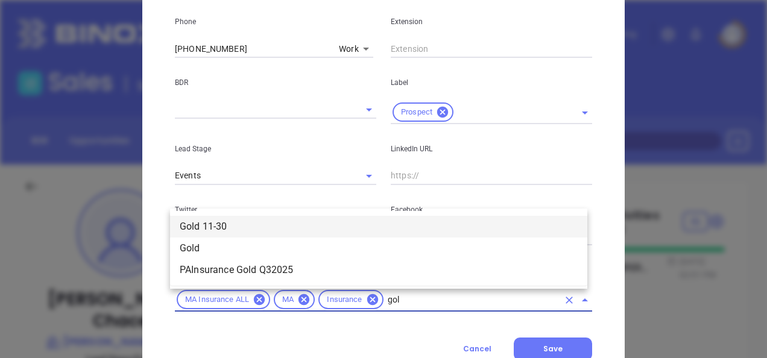
click at [217, 223] on li "Gold 11-30" at bounding box center [378, 227] width 417 height 22
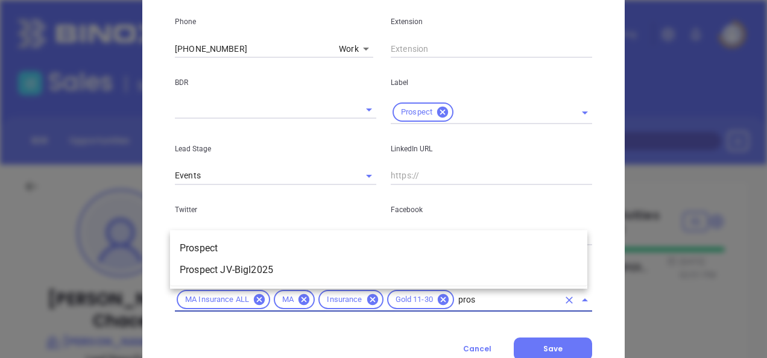
type input "prosp"
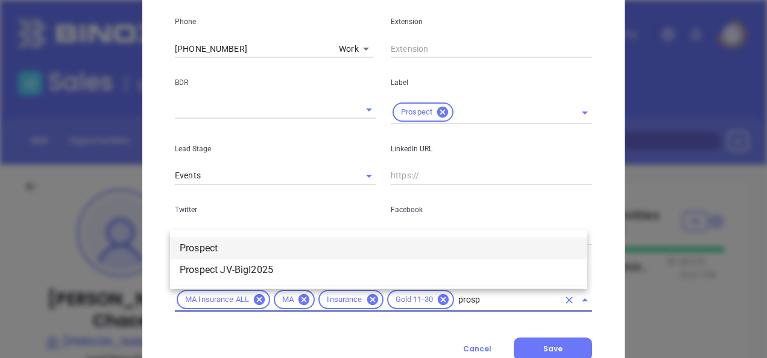
click at [223, 250] on li "Prospect" at bounding box center [378, 249] width 417 height 22
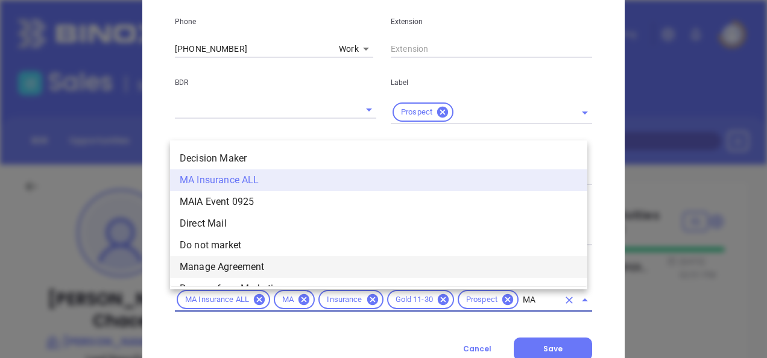
scroll to position [0, 0]
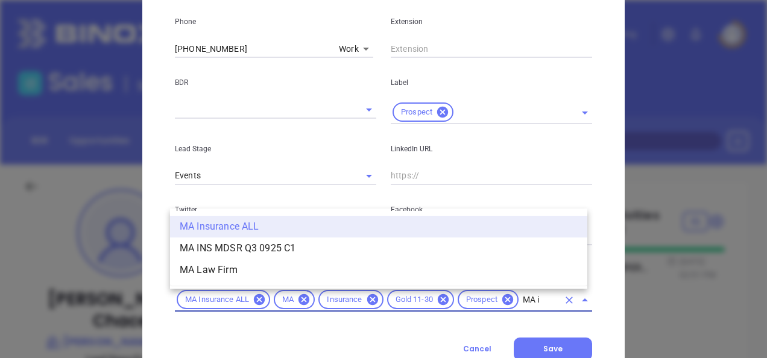
type input "MA in"
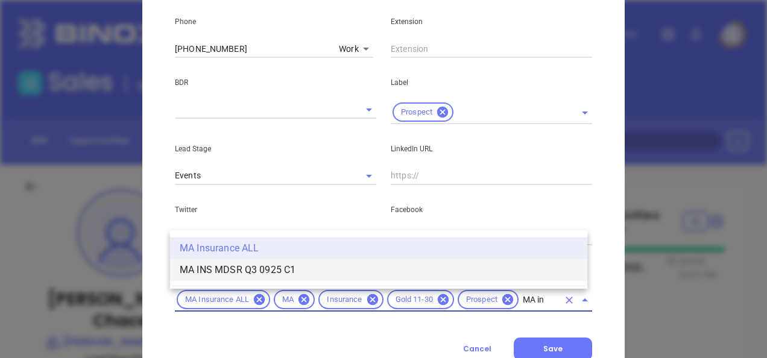
click at [276, 262] on li "MA INS MDSR Q3 0925 C1" at bounding box center [378, 270] width 417 height 22
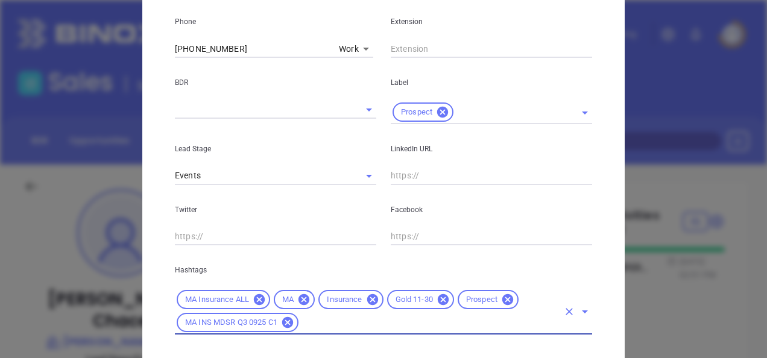
scroll to position [551, 0]
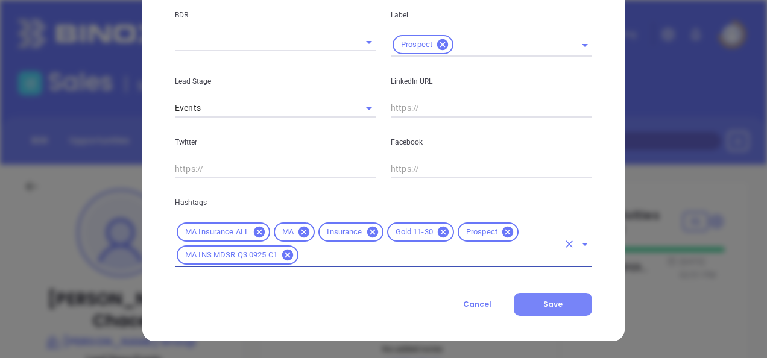
click at [561, 297] on button "Save" at bounding box center [553, 304] width 78 height 23
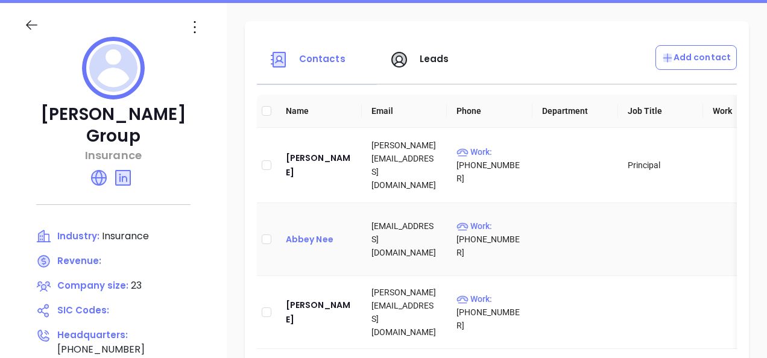
scroll to position [181, 0]
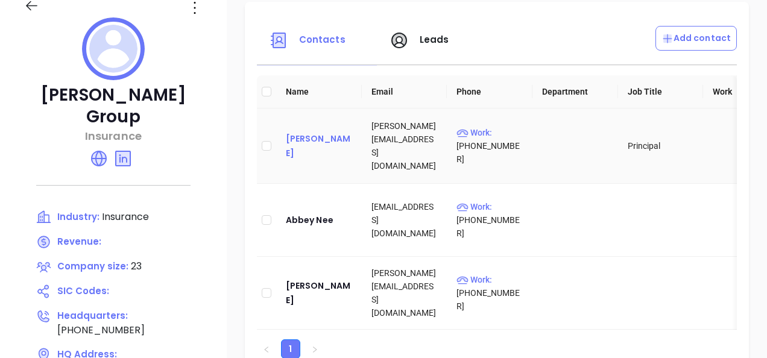
click at [333, 138] on div "[PERSON_NAME]" at bounding box center [319, 145] width 66 height 29
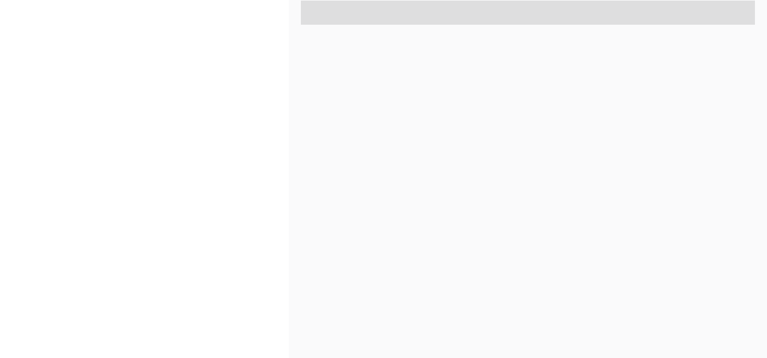
scroll to position [651, 0]
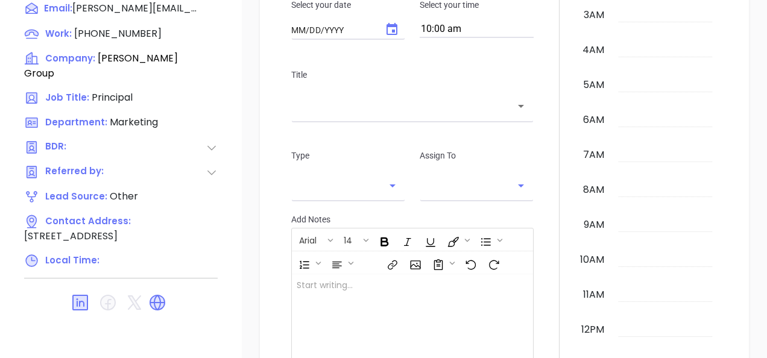
type input "[DATE]"
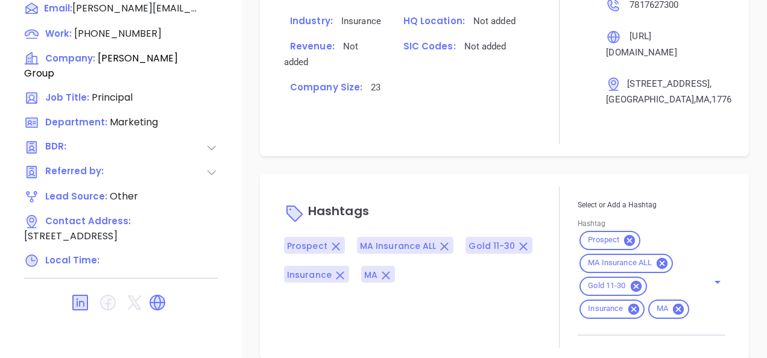
scroll to position [770, 0]
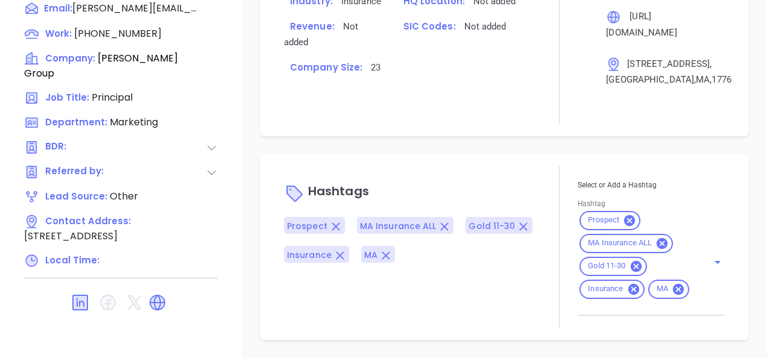
type input "[PERSON_NAME]"
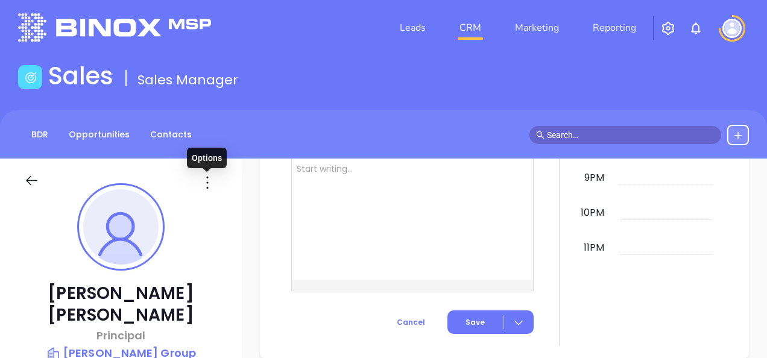
scroll to position [0, 0]
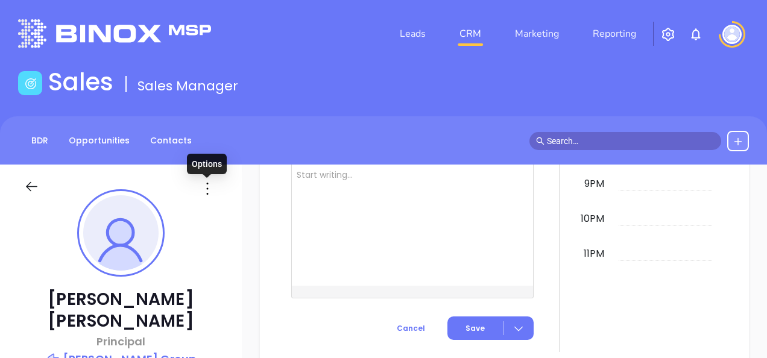
click at [206, 185] on icon at bounding box center [207, 188] width 19 height 19
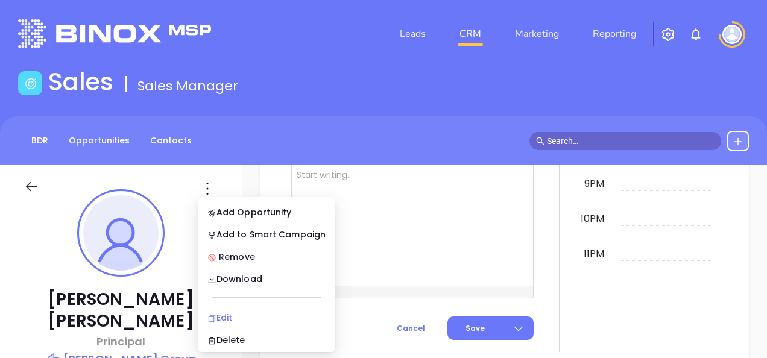
click at [223, 316] on div "Edit" at bounding box center [266, 317] width 118 height 13
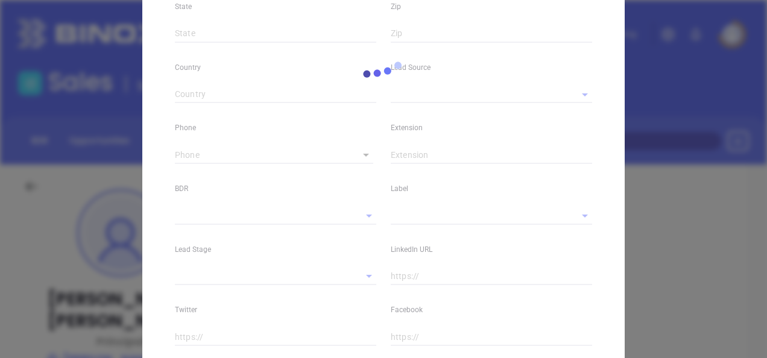
type input "[PERSON_NAME]"
type input "[PERSON_NAME][EMAIL_ADDRESS][DOMAIN_NAME]"
type input "Principal"
type input "1"
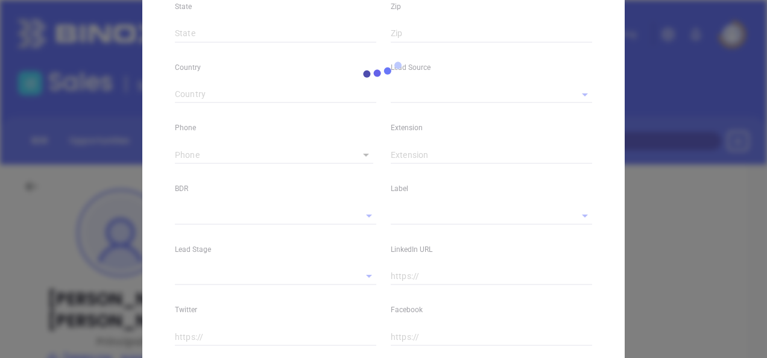
type input "[DOMAIN_NAME][URL][PERSON_NAME]"
type input "Marketing"
type input "Other"
type input "undefined undefined"
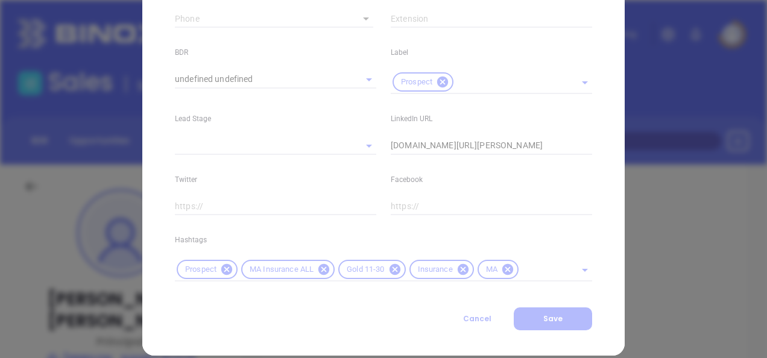
scroll to position [528, 0]
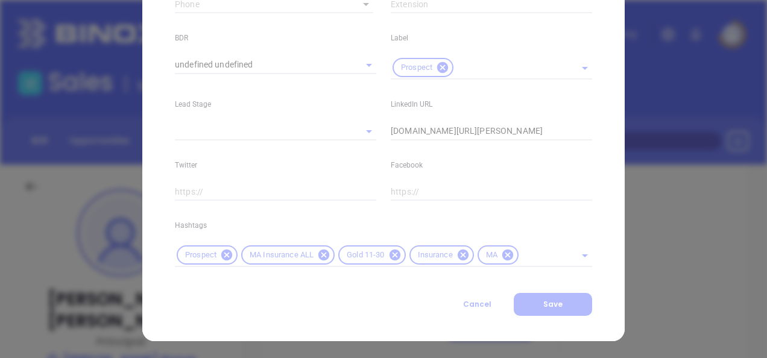
type input "[PHONE_NUMBER]"
type input "1"
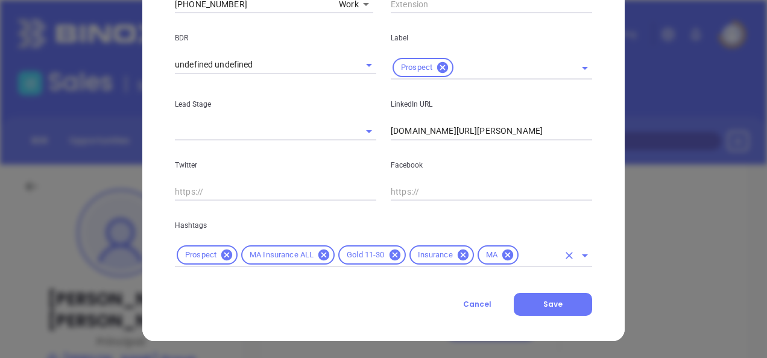
click at [526, 254] on input "text" at bounding box center [539, 255] width 38 height 15
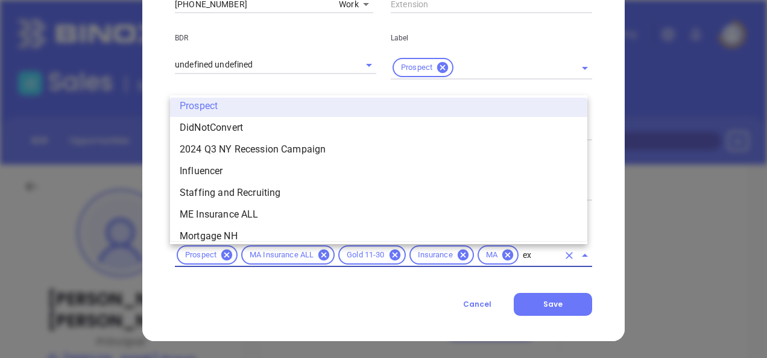
scroll to position [0, 0]
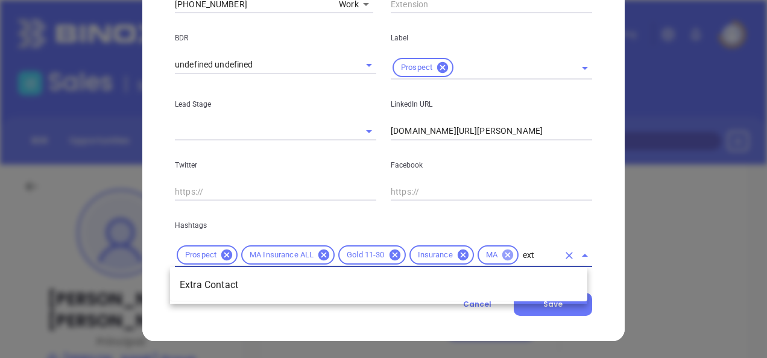
type input "extr"
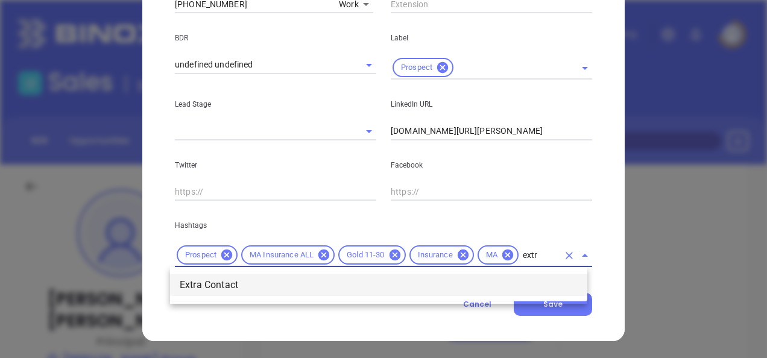
click at [330, 277] on li "Extra Contact" at bounding box center [378, 285] width 417 height 22
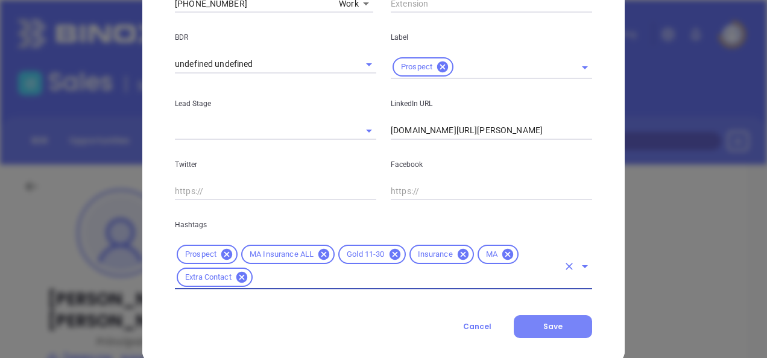
click at [539, 333] on button "Save" at bounding box center [553, 326] width 78 height 23
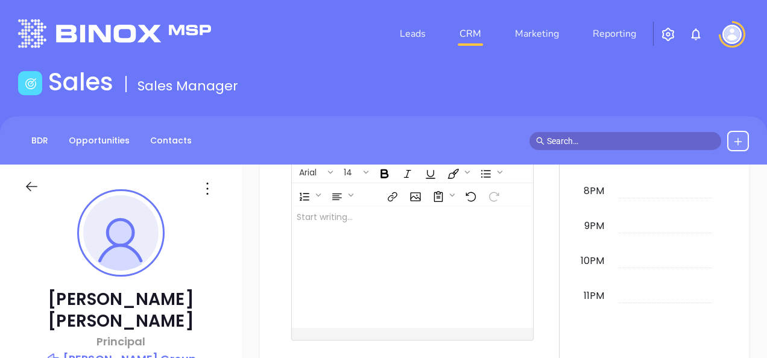
scroll to position [593, 0]
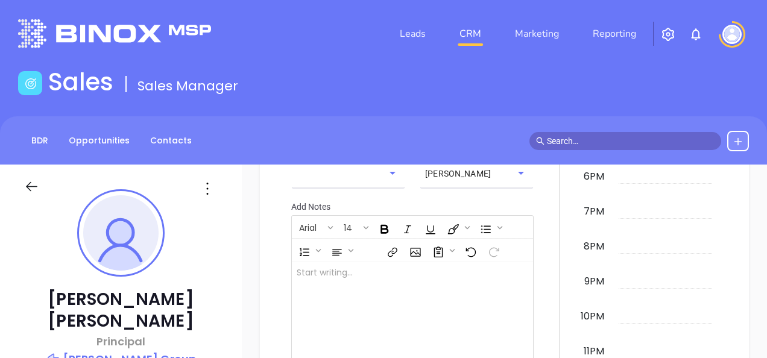
click at [112, 351] on p "Morrill Group" at bounding box center [121, 359] width 194 height 17
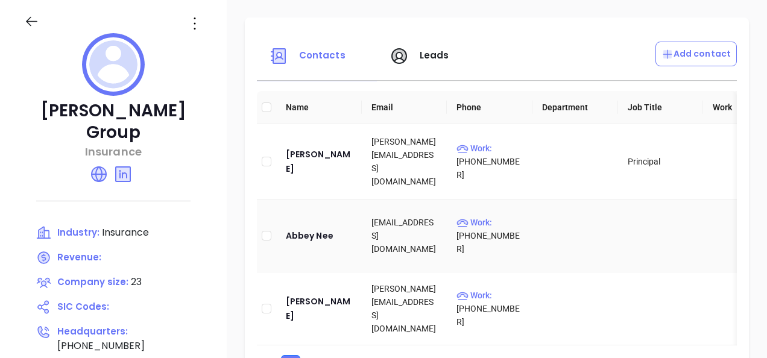
scroll to position [241, 0]
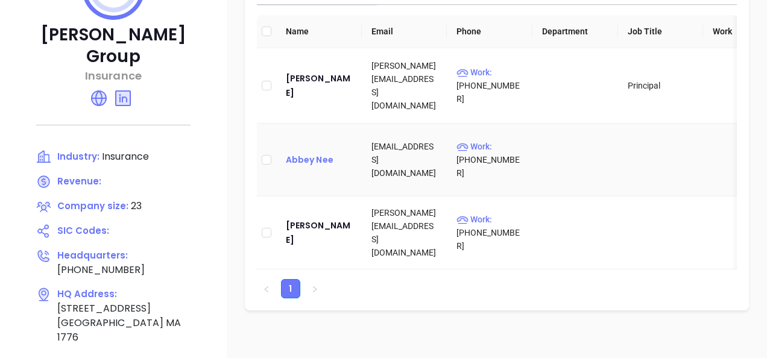
click at [323, 165] on div "Abbey Nee" at bounding box center [319, 160] width 66 height 14
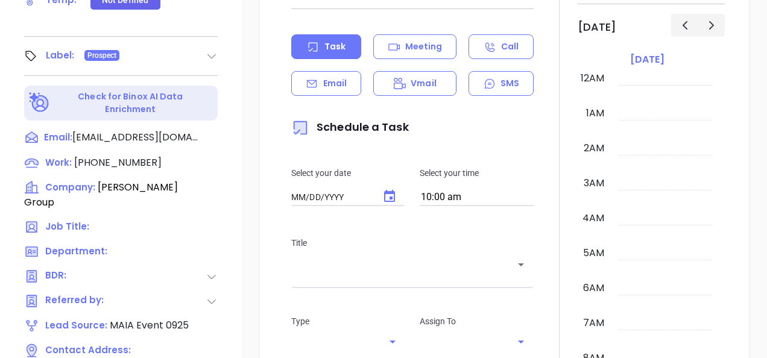
type input "10/04/2025"
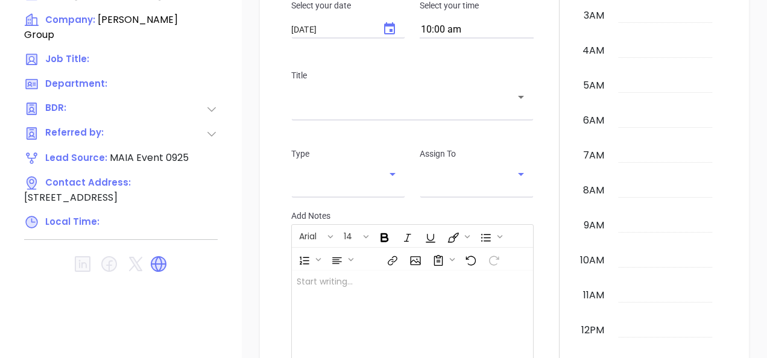
scroll to position [651, 0]
type input "Gissela Vargas"
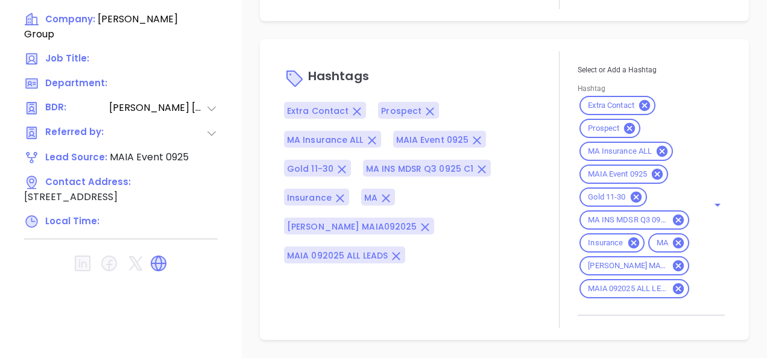
scroll to position [979, 0]
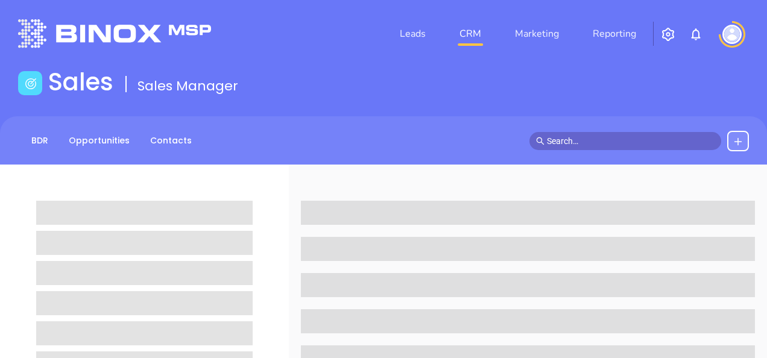
scroll to position [181, 0]
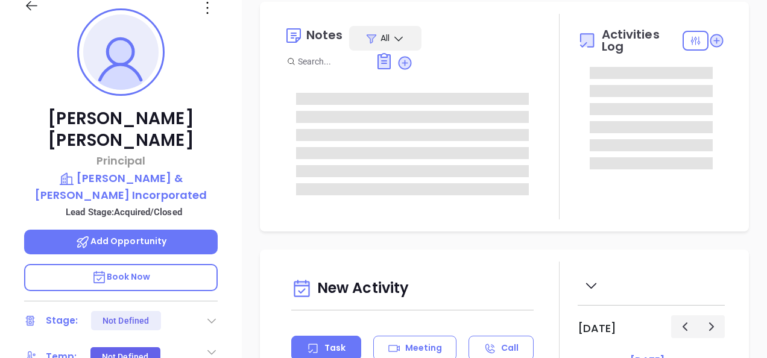
type input "[DATE]"
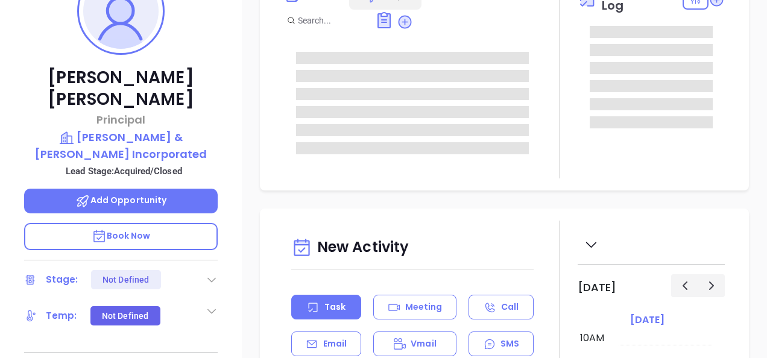
scroll to position [241, 0]
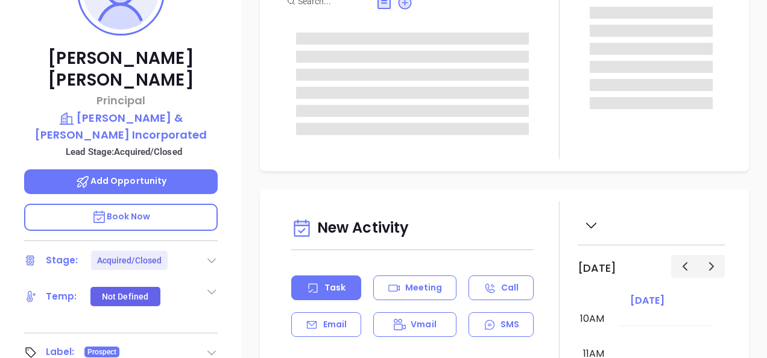
type input "[PERSON_NAME]"
click at [215, 351] on icon at bounding box center [211, 353] width 8 height 5
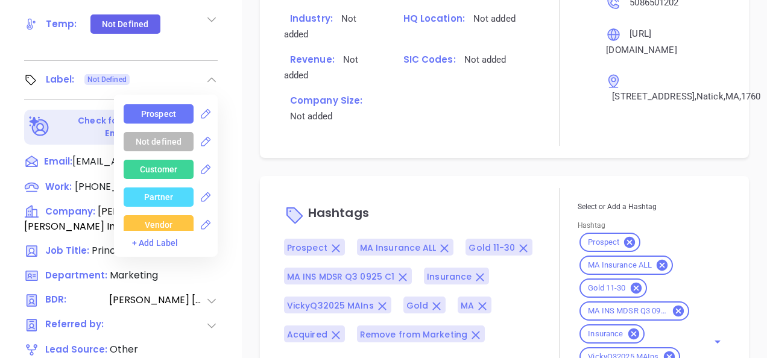
scroll to position [603, 0]
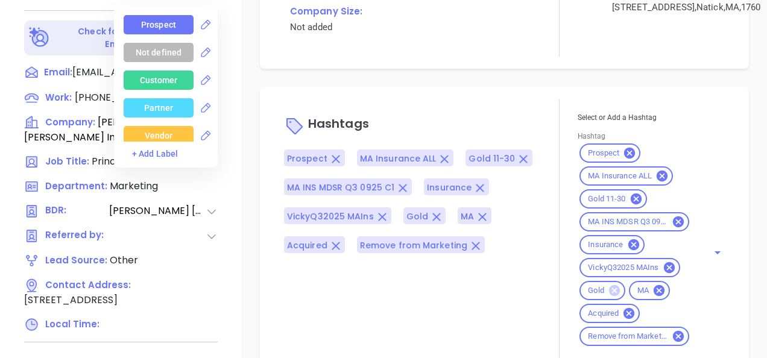
click at [610, 289] on icon at bounding box center [614, 290] width 11 height 11
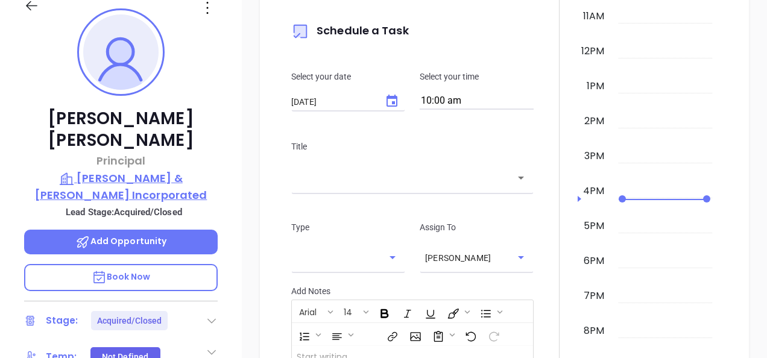
scroll to position [181, 0]
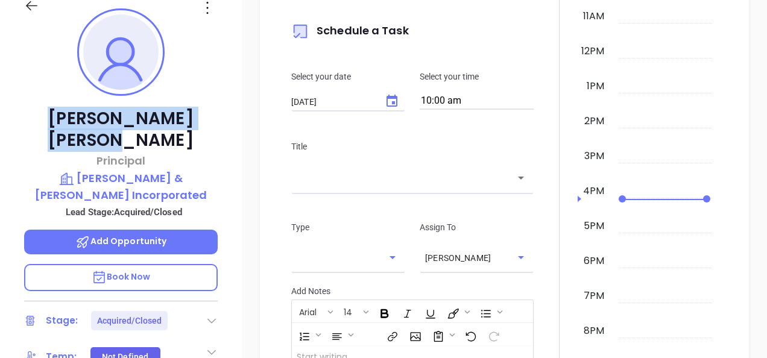
drag, startPoint x: 58, startPoint y: 119, endPoint x: 191, endPoint y: 109, distance: 133.1
click at [191, 109] on p "John F. Doherty" at bounding box center [121, 129] width 194 height 43
copy p "John F. Doherty"
click at [110, 170] on p "Lehrer & Madden Incorporated" at bounding box center [121, 186] width 194 height 33
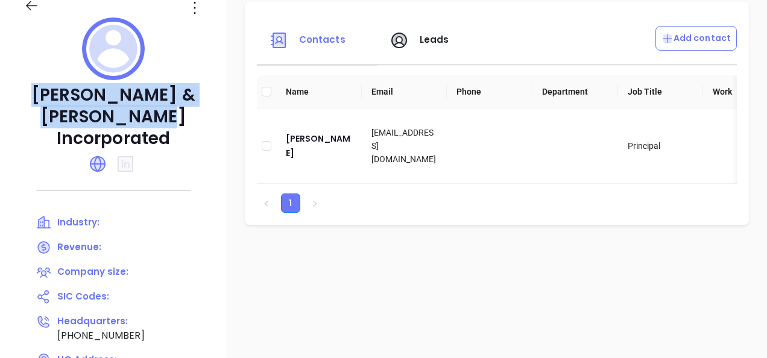
drag, startPoint x: 35, startPoint y: 93, endPoint x: 177, endPoint y: 125, distance: 145.4
click at [177, 125] on p "Lehrer & Madden Incorporated" at bounding box center [113, 116] width 179 height 65
copy p "Lehrer & Madden Incorporated"
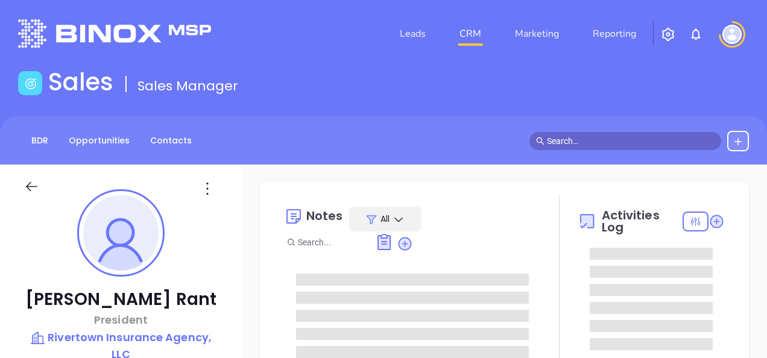
type input "[DATE]"
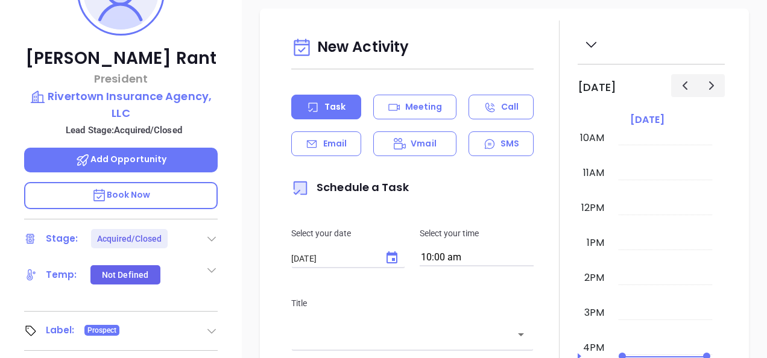
scroll to position [422, 0]
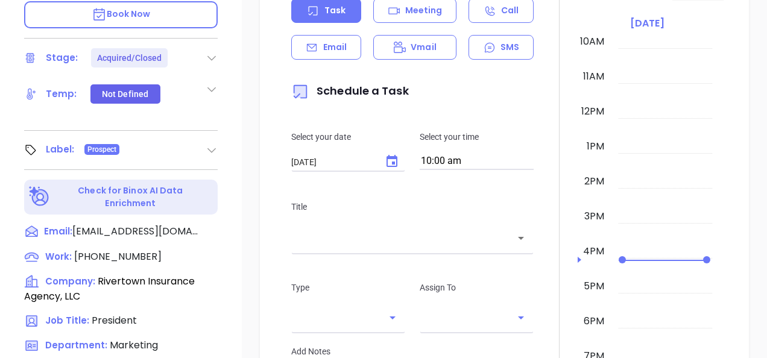
type input "[PERSON_NAME]"
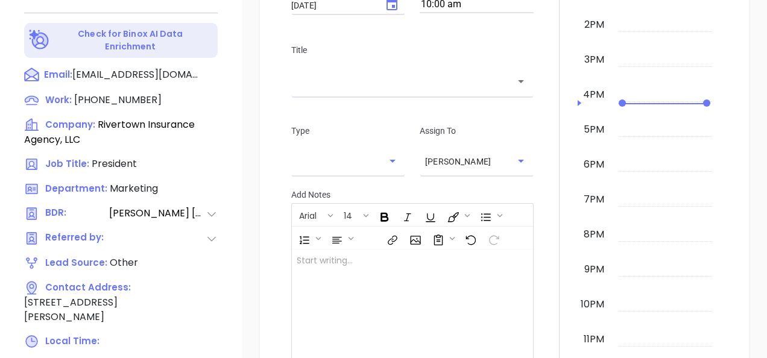
scroll to position [543, 0]
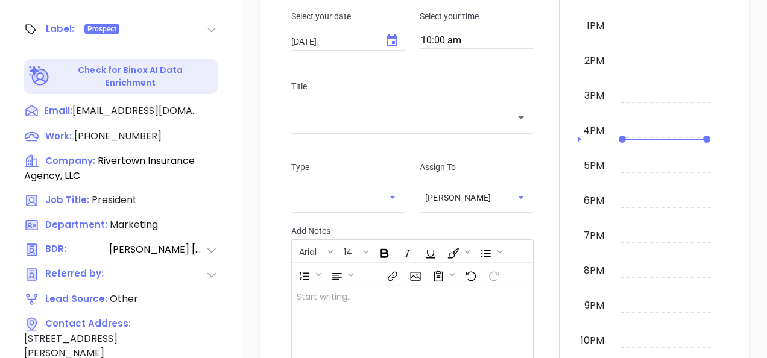
click at [206, 25] on icon at bounding box center [212, 30] width 12 height 12
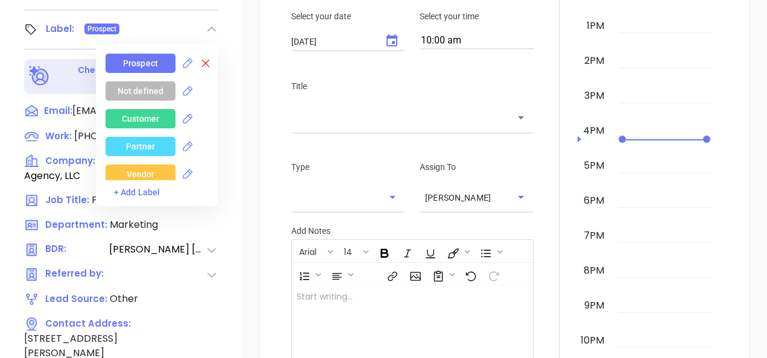
click at [203, 56] on span at bounding box center [206, 63] width 12 height 14
click at [202, 62] on icon at bounding box center [206, 64] width 8 height 8
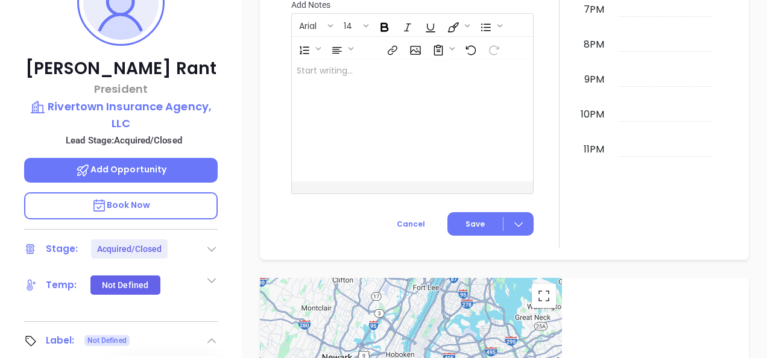
scroll to position [229, 0]
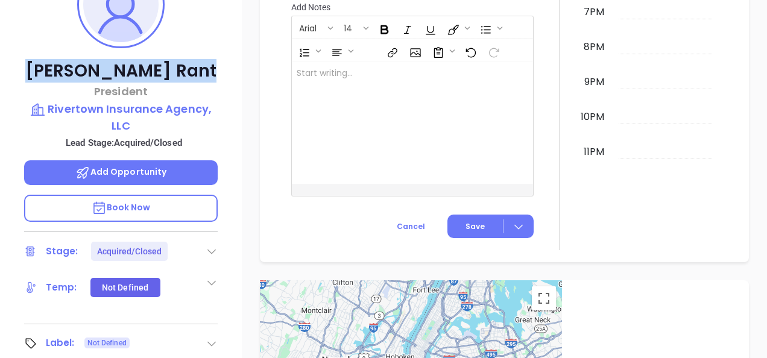
drag, startPoint x: 68, startPoint y: 72, endPoint x: 186, endPoint y: 63, distance: 118.6
click at [173, 68] on p "Scott E. Rant" at bounding box center [121, 71] width 194 height 22
copy p "Scott E. Rant"
click at [154, 105] on p "Rivertown Insurance Agency, LLC" at bounding box center [121, 117] width 194 height 33
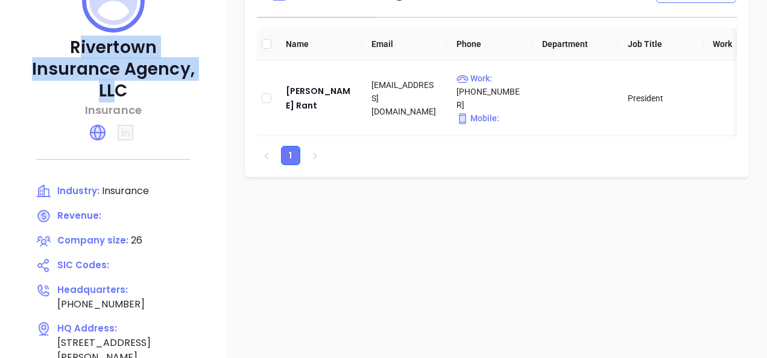
drag, startPoint x: 31, startPoint y: 43, endPoint x: 150, endPoint y: 69, distance: 122.3
click at [150, 69] on p "Rivertown Insurance Agency, LLC" at bounding box center [113, 69] width 179 height 65
drag, startPoint x: 26, startPoint y: 41, endPoint x: 177, endPoint y: 73, distance: 154.7
click at [177, 73] on p "Rivertown Insurance Agency, LLC" at bounding box center [113, 69] width 179 height 65
copy p "Rivertown Insurance Agency, LLC"
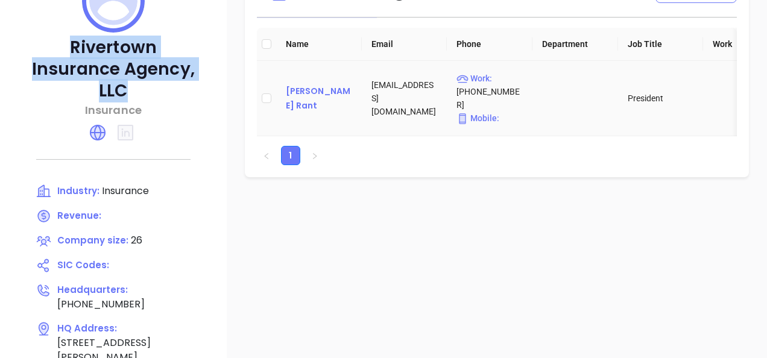
click at [327, 96] on div "Scott E. Rant" at bounding box center [319, 98] width 66 height 29
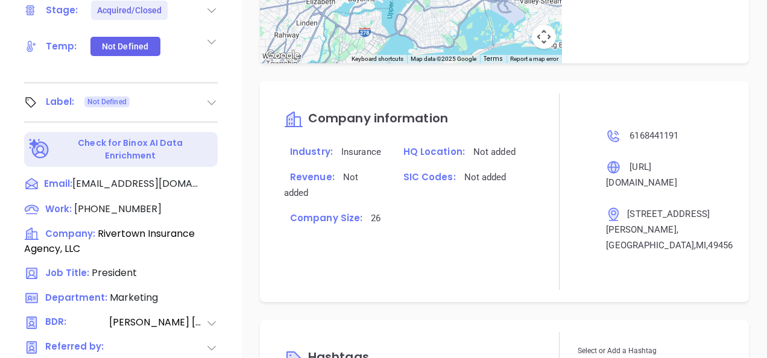
scroll to position [956, 0]
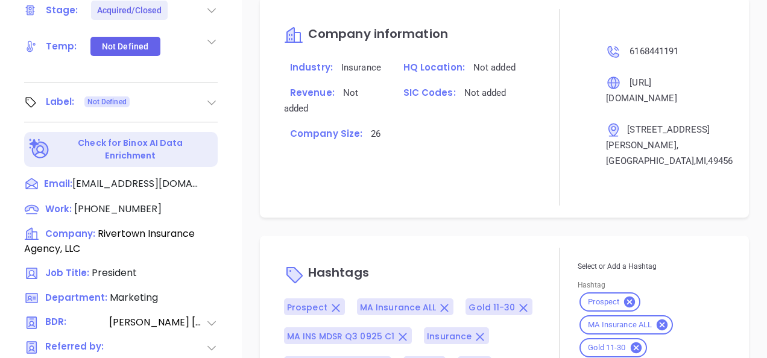
type input "Gissela Vargas"
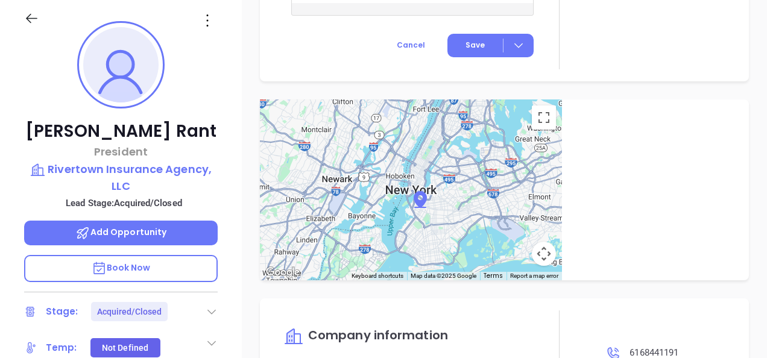
scroll to position [0, 0]
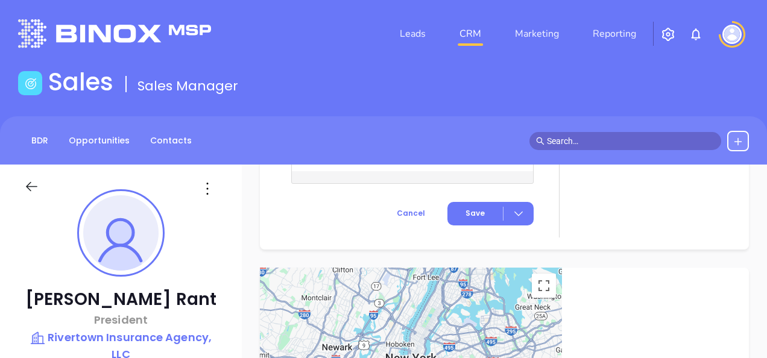
click at [207, 192] on icon at bounding box center [207, 188] width 19 height 19
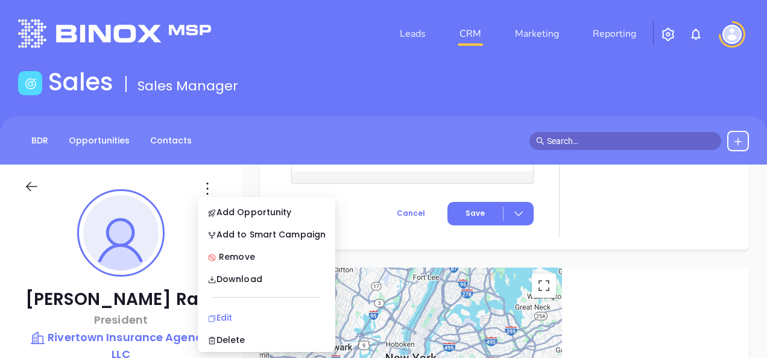
click at [227, 312] on div "Edit" at bounding box center [266, 317] width 118 height 13
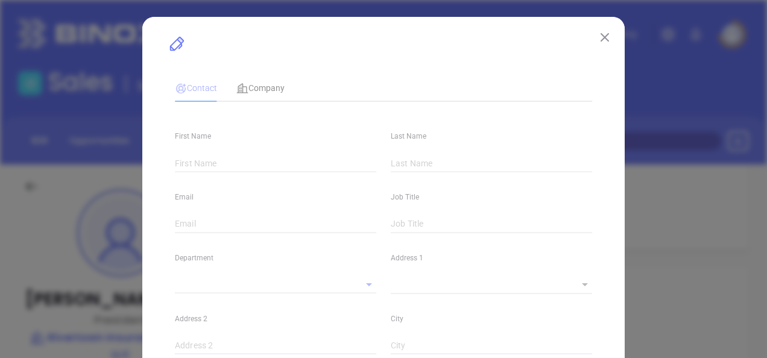
type input "Scott E."
type input "Rant"
type input "srant@rantinsurance.com"
type input "President"
type input "1"
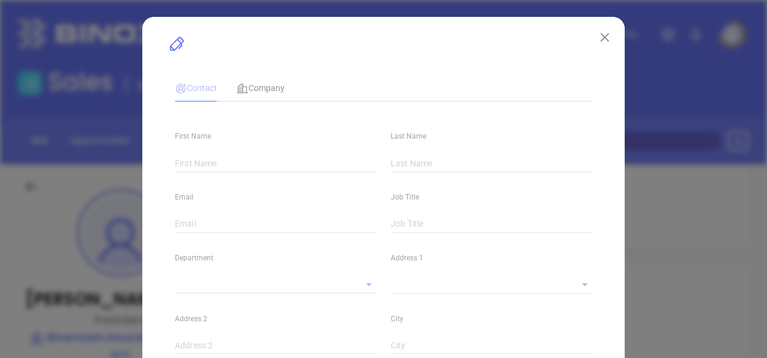
type input "www.linkedin.com/in/scott-e-rant-mba-90121"
type input "Marketing"
type input "Other"
type input "Vicky Mendoza"
type input "Acquired/Closed"
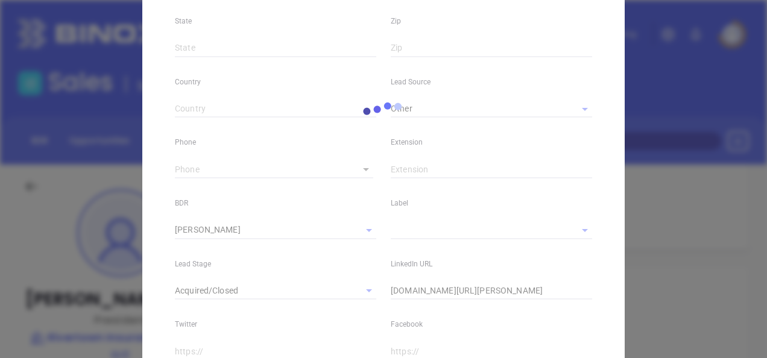
type input "(616) 844-1191"
type input "1"
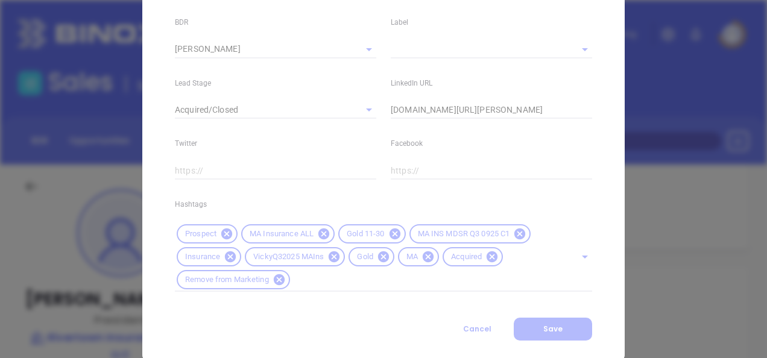
scroll to position [568, 0]
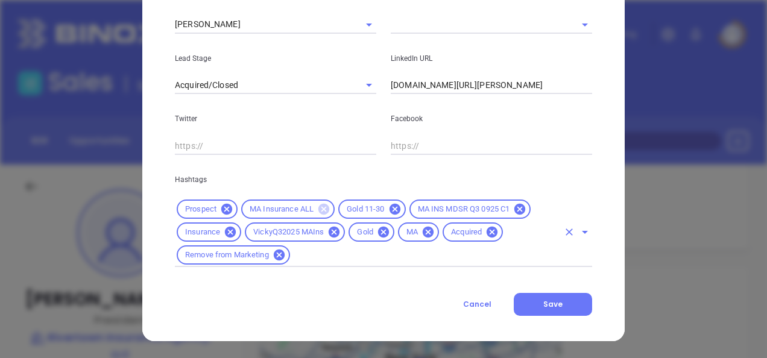
click at [318, 209] on icon at bounding box center [323, 209] width 11 height 11
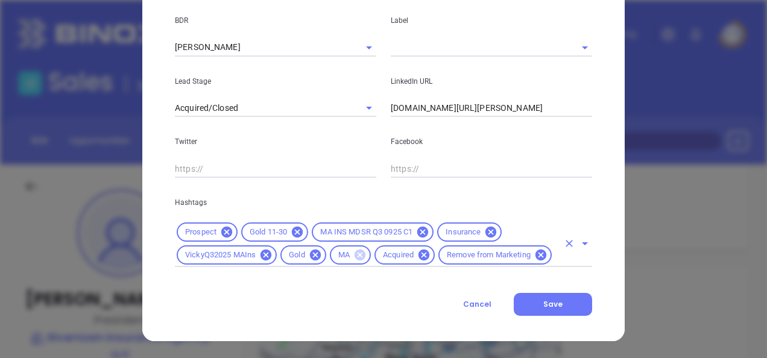
click at [356, 250] on icon at bounding box center [360, 255] width 11 height 11
click at [530, 248] on input "text" at bounding box center [533, 255] width 49 height 15
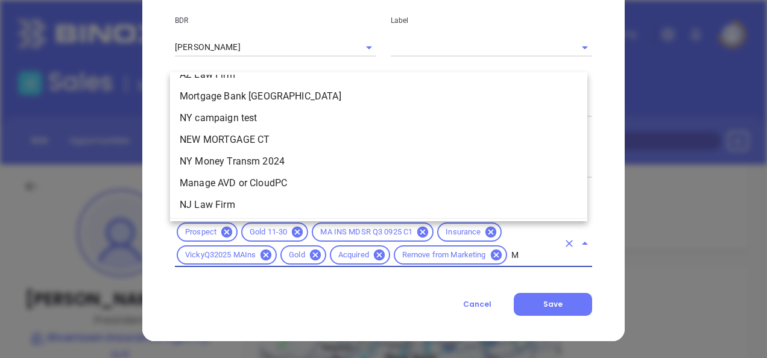
scroll to position [0, 0]
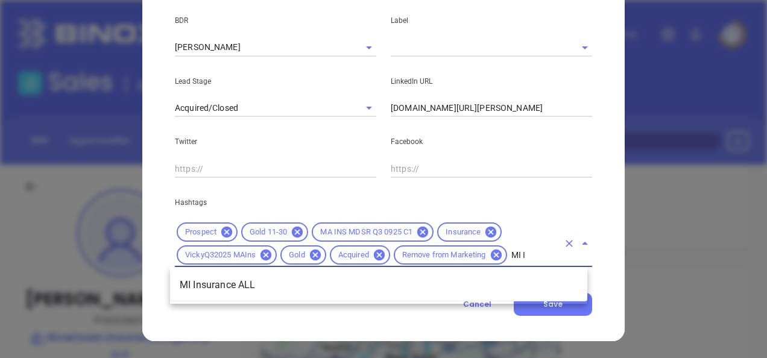
type input "MI IN"
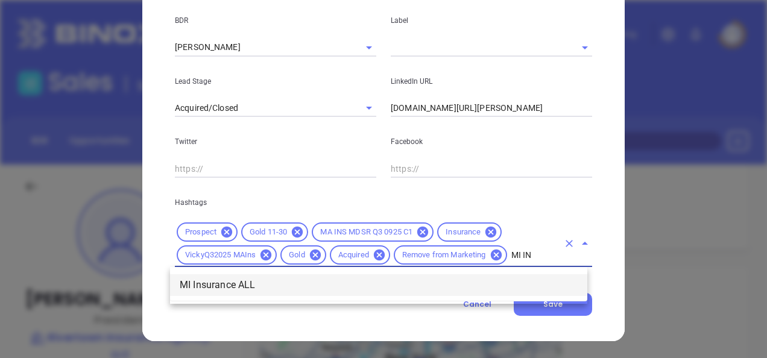
click at [502, 293] on li "MI Insurance ALL" at bounding box center [378, 285] width 417 height 22
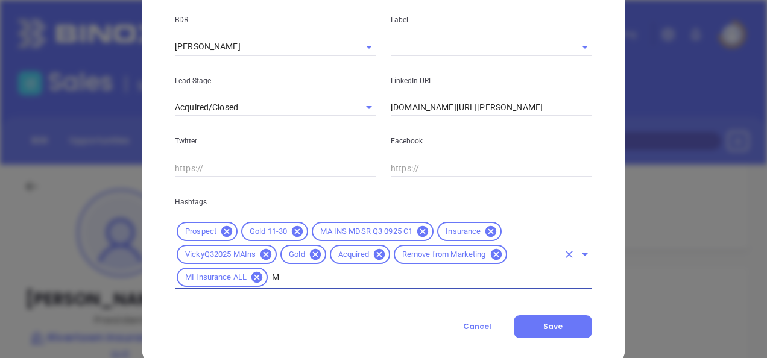
type input "MI"
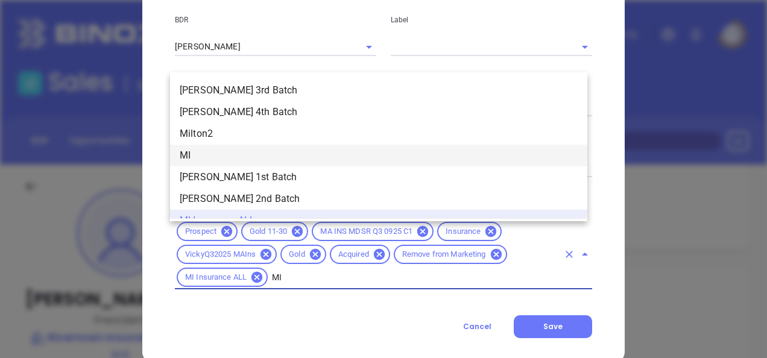
click at [197, 158] on li "MI" at bounding box center [378, 156] width 417 height 22
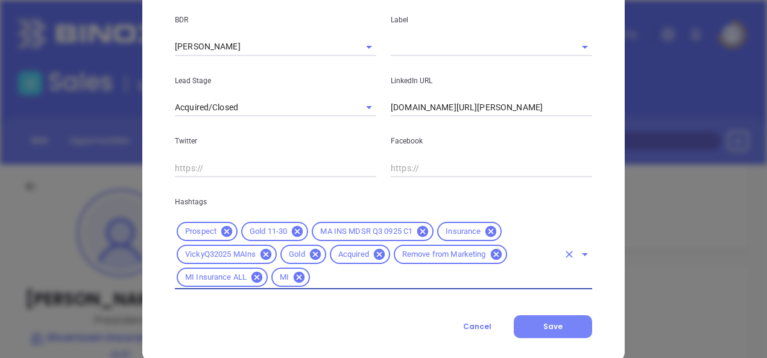
click at [552, 323] on span "Save" at bounding box center [552, 326] width 19 height 10
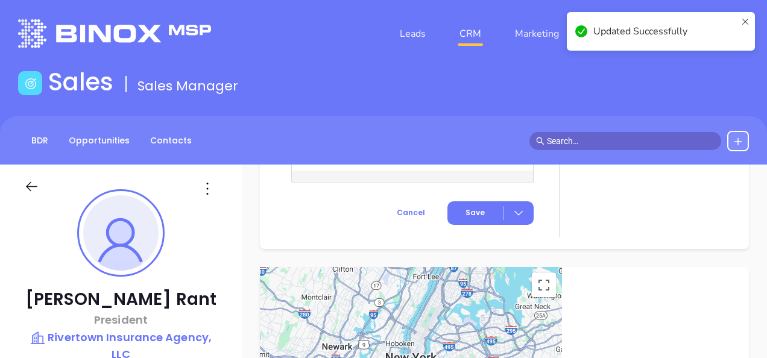
scroll to position [871, 0]
click at [128, 339] on p "Rivertown Insurance Agency, LLC" at bounding box center [121, 345] width 194 height 33
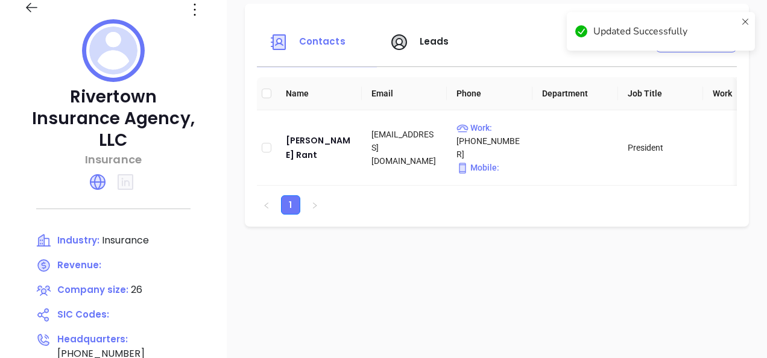
scroll to position [181, 0]
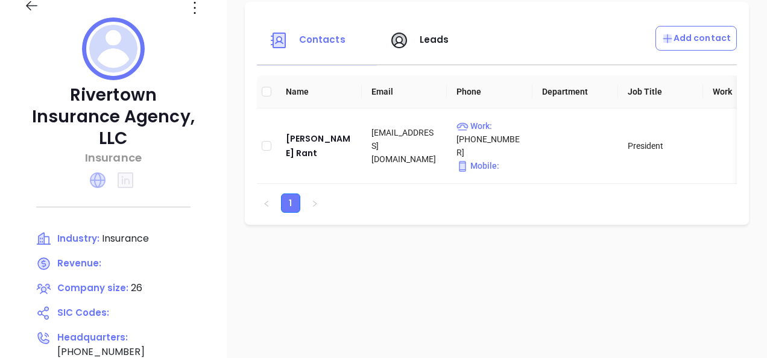
click at [101, 172] on icon at bounding box center [98, 180] width 16 height 16
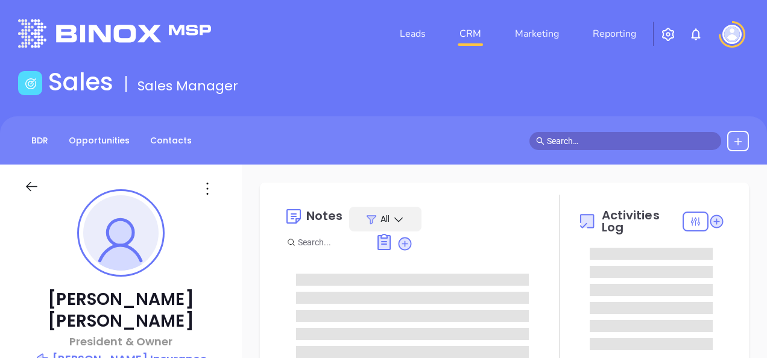
type input "[DATE]"
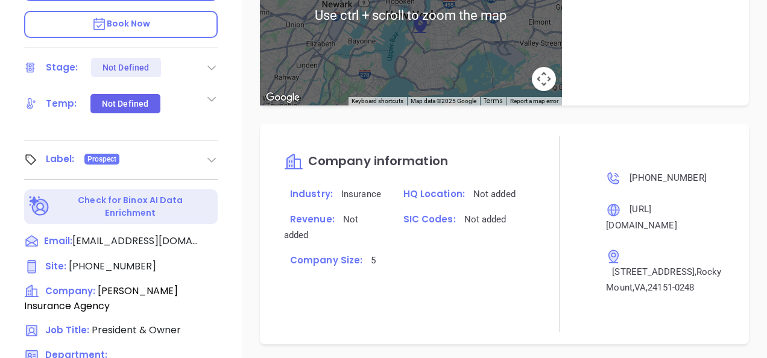
scroll to position [482, 0]
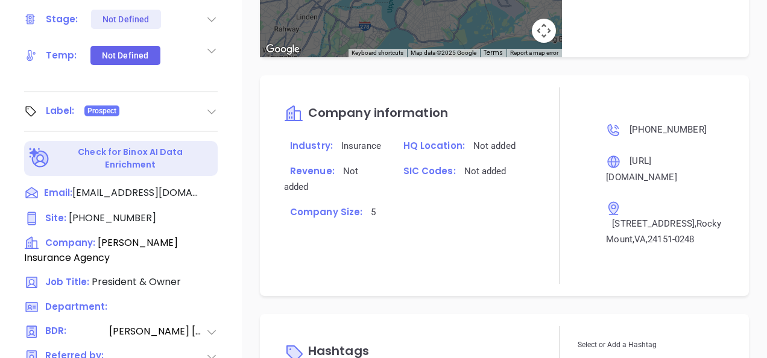
type input "[PERSON_NAME]"
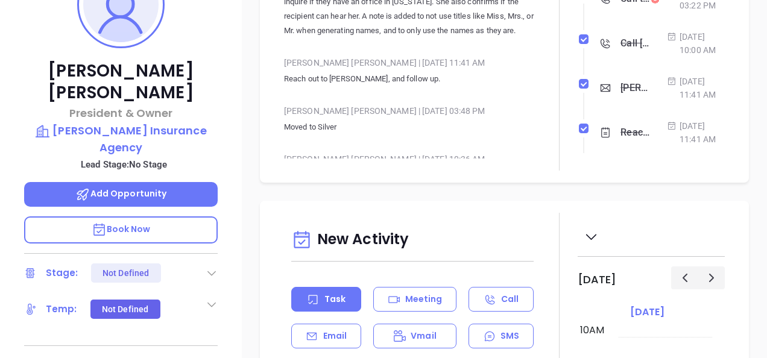
scroll to position [0, 0]
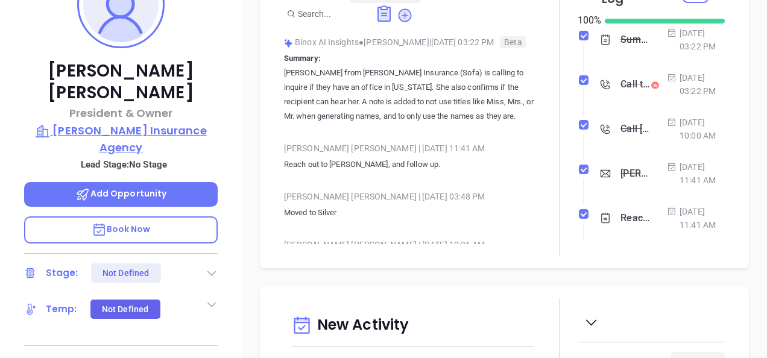
click at [153, 122] on p "[PERSON_NAME] Insurance Agency" at bounding box center [121, 138] width 194 height 33
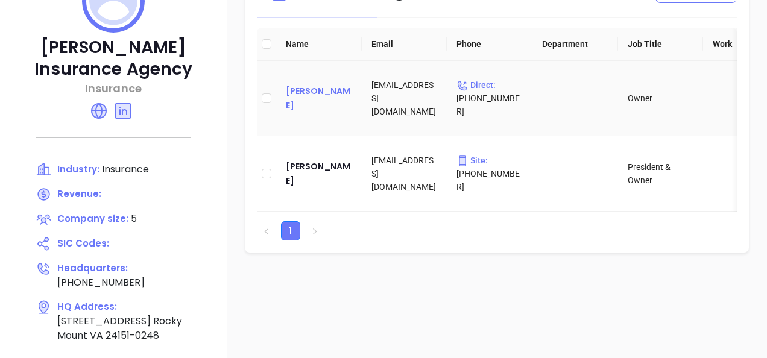
click at [314, 105] on td "[PERSON_NAME]" at bounding box center [319, 98] width 86 height 75
click at [314, 101] on div "[PERSON_NAME]" at bounding box center [319, 98] width 66 height 29
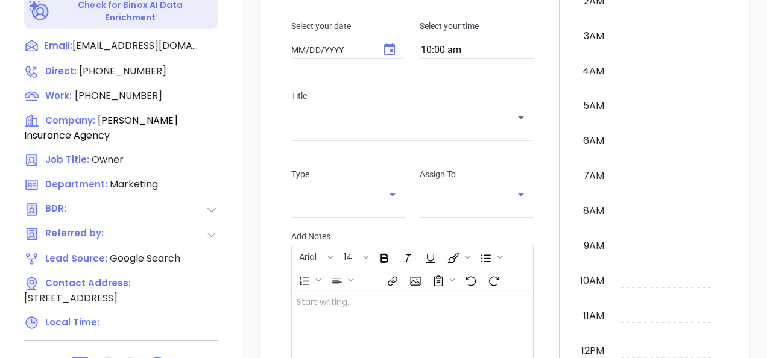
type input "10/04/2025"
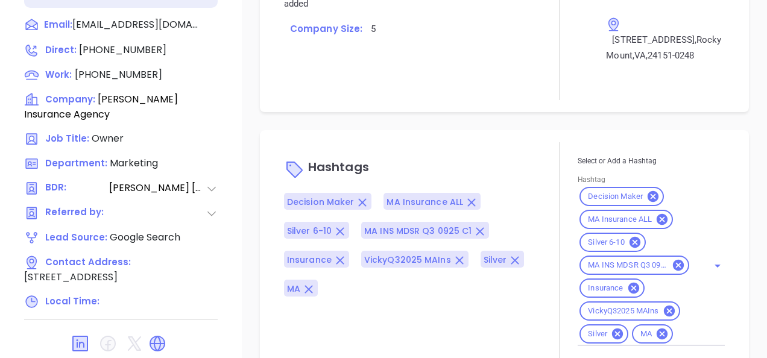
scroll to position [826, 0]
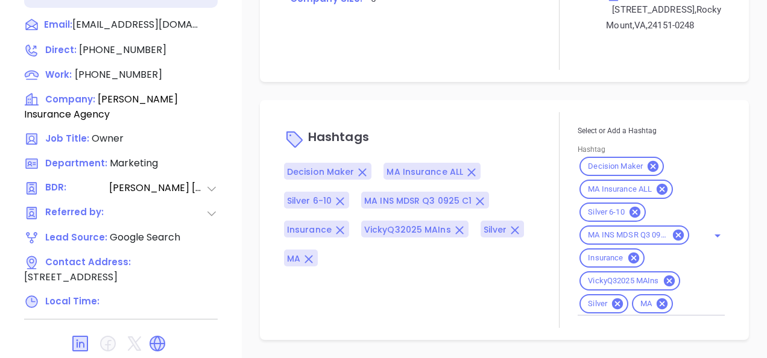
type input "Gissela Vargas"
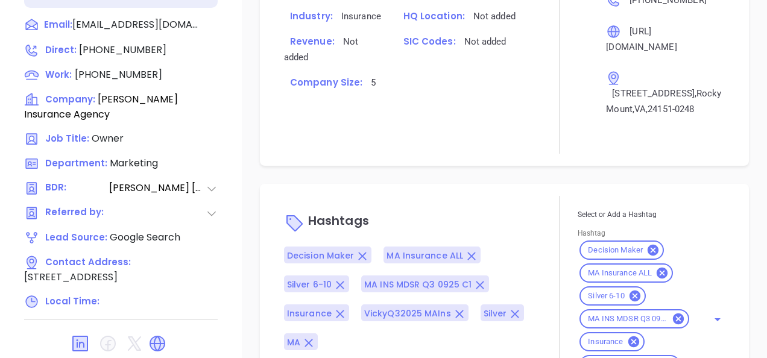
scroll to position [911, 0]
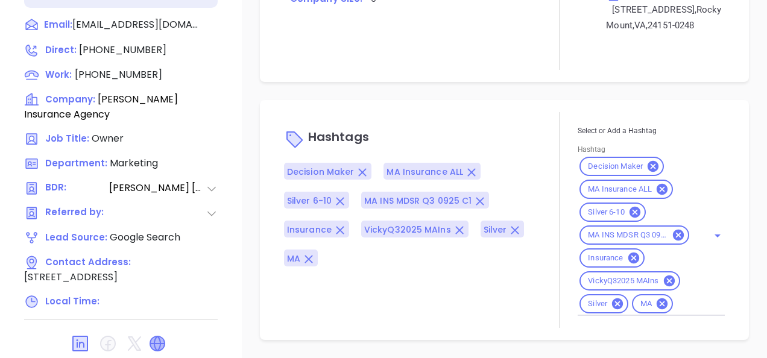
click at [159, 337] on icon at bounding box center [157, 344] width 14 height 14
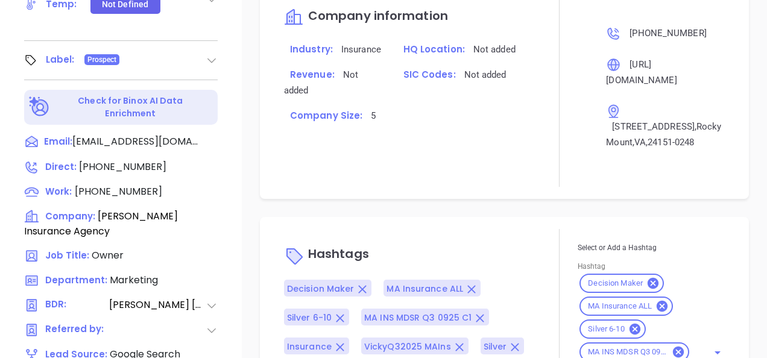
scroll to position [530, 0]
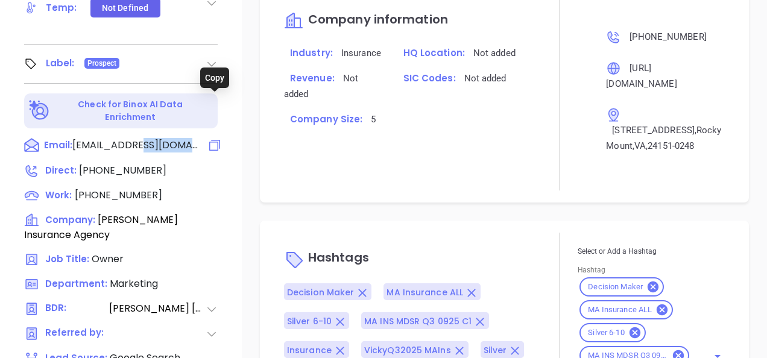
drag, startPoint x: 142, startPoint y: 101, endPoint x: 209, endPoint y: 104, distance: 66.4
click at [209, 138] on div "Email: chrismccall@mccallinsurance.com" at bounding box center [121, 146] width 194 height 16
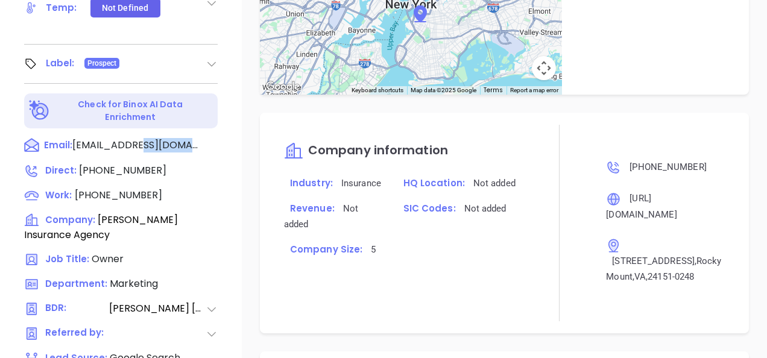
scroll to position [350, 0]
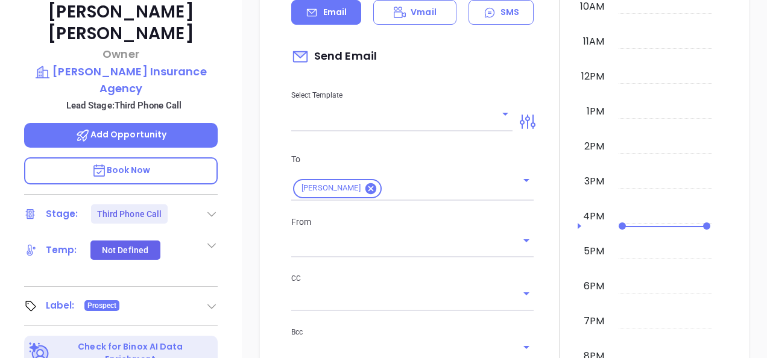
drag, startPoint x: 209, startPoint y: 104, endPoint x: 217, endPoint y: 101, distance: 8.8
click at [217, 101] on div "Chris Mccall Owner McCall Insurance Agency Lead Stage: Third Phone Call Add Opp…" at bounding box center [121, 101] width 242 height 448
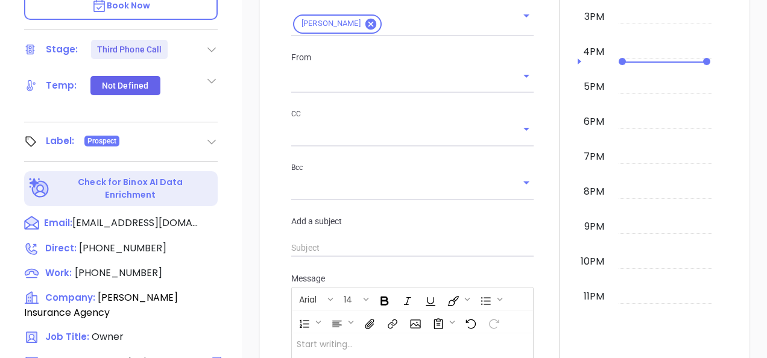
scroll to position [526, 0]
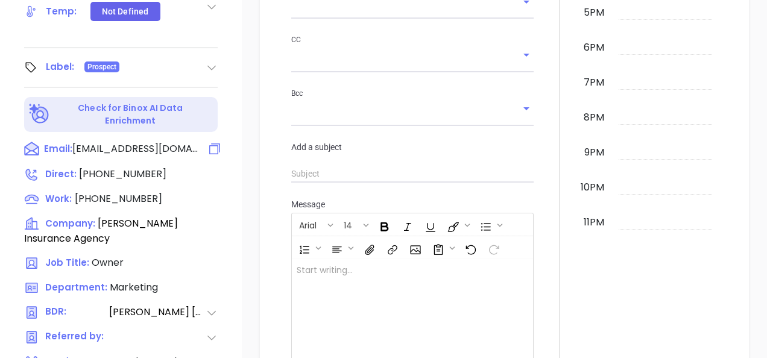
click at [213, 142] on icon at bounding box center [214, 149] width 14 height 14
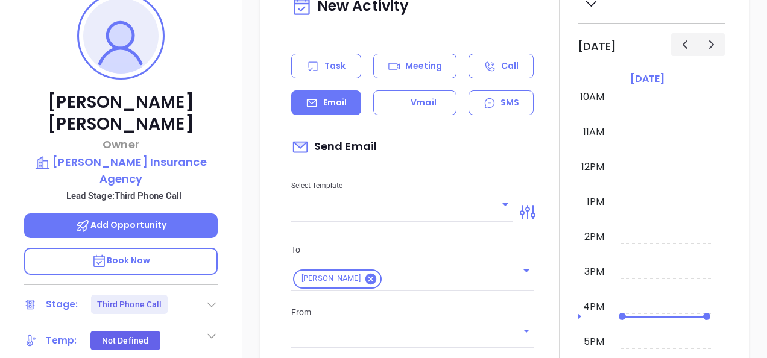
scroll to position [225, 0]
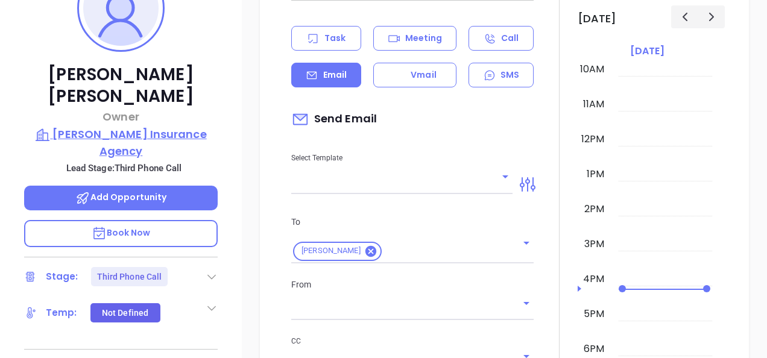
click at [153, 126] on p "[PERSON_NAME] Insurance Agency" at bounding box center [121, 142] width 194 height 33
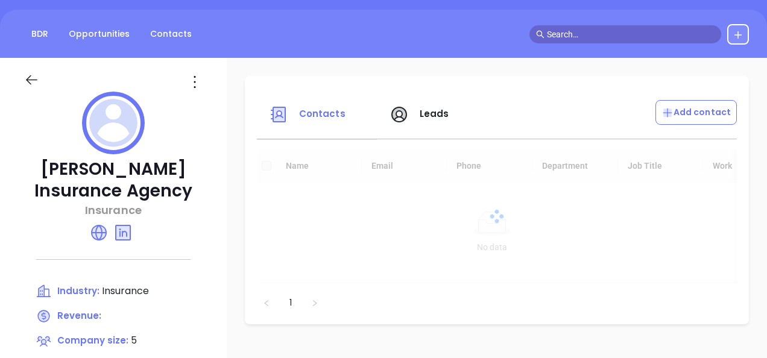
scroll to position [104, 0]
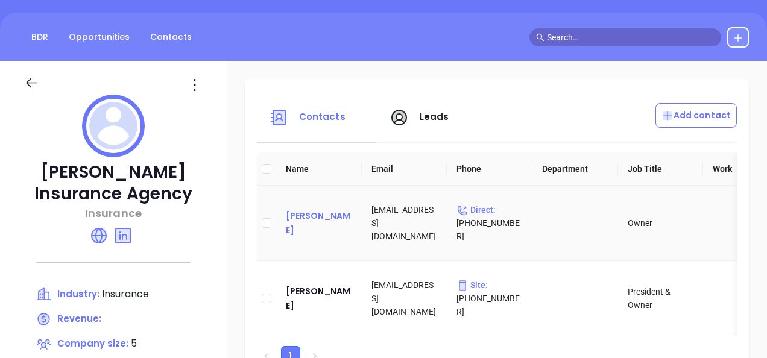
click at [324, 225] on div "[PERSON_NAME]" at bounding box center [319, 223] width 66 height 29
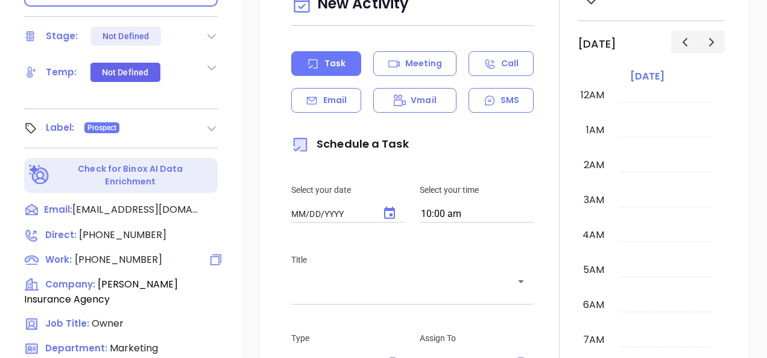
scroll to position [586, 0]
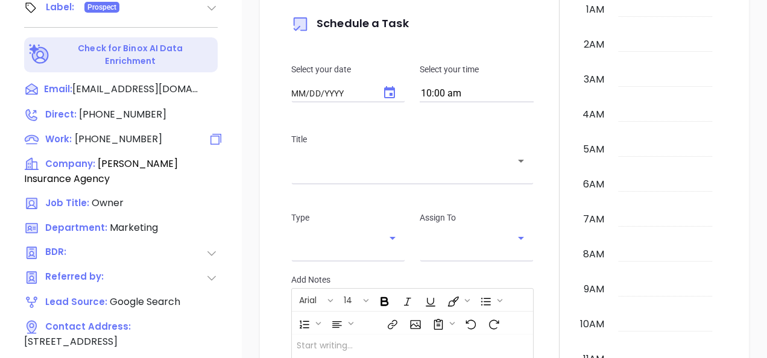
type input "10/04/2025"
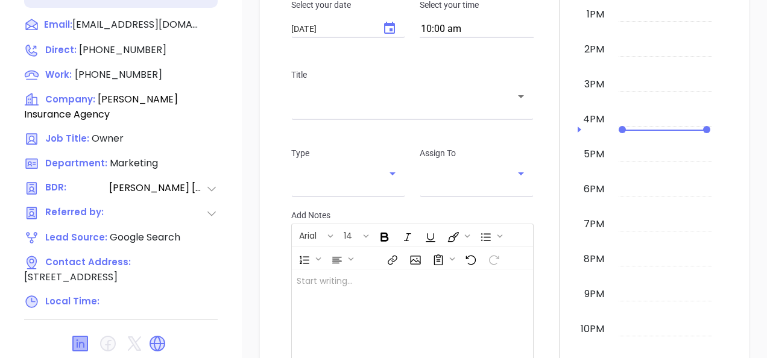
drag, startPoint x: 90, startPoint y: 294, endPoint x: 84, endPoint y: 299, distance: 7.3
type input "Gissela Vargas"
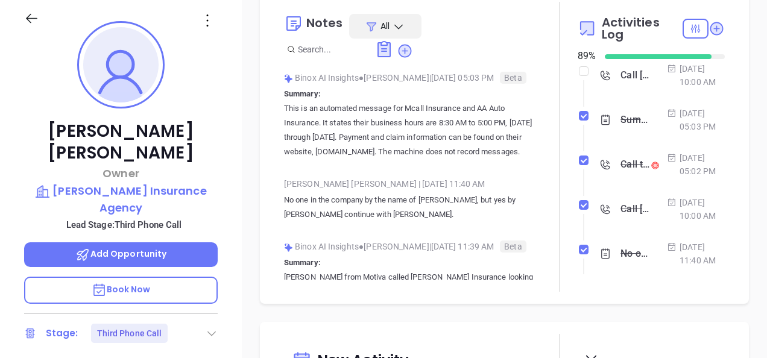
scroll to position [6, 0]
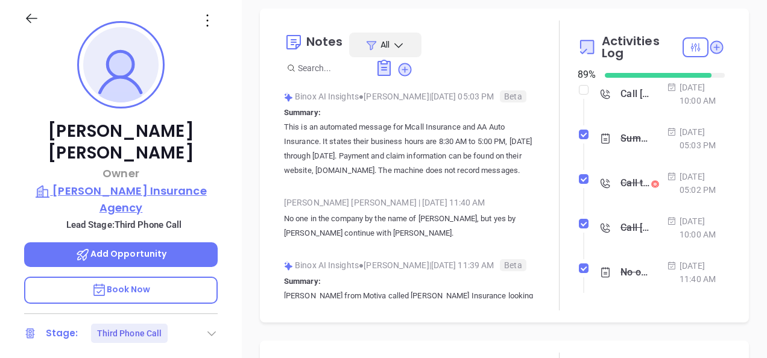
click at [115, 183] on p "[PERSON_NAME] Insurance Agency" at bounding box center [121, 199] width 194 height 33
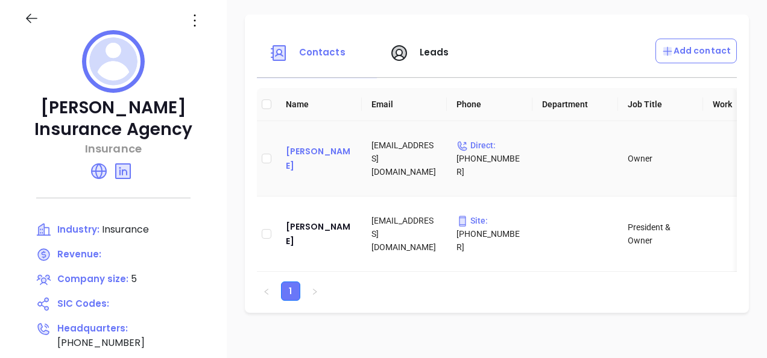
click at [315, 152] on div "Chris Mccall" at bounding box center [319, 158] width 66 height 29
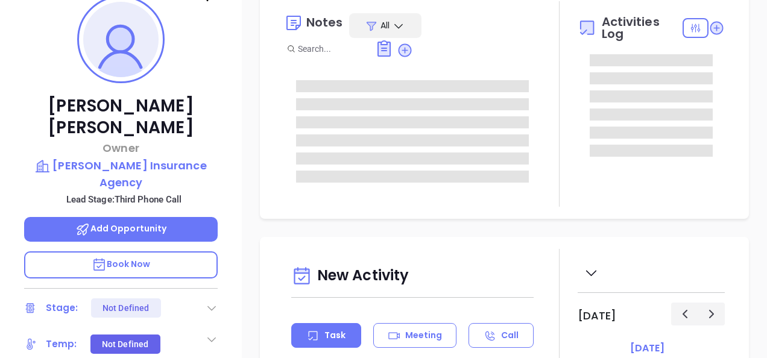
type input "[DATE]"
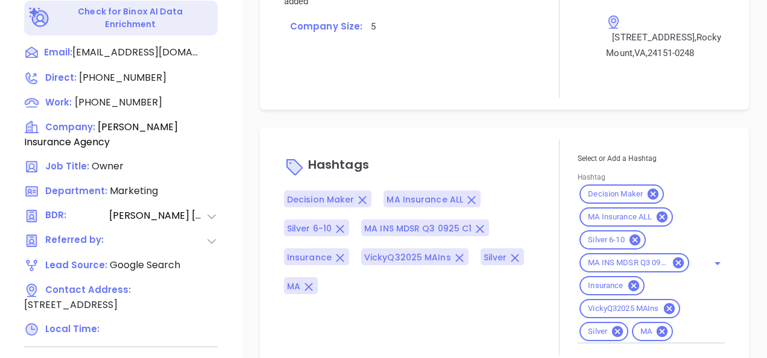
scroll to position [651, 0]
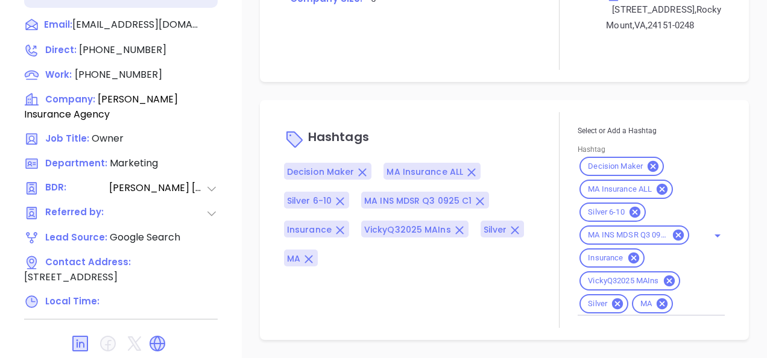
type input "[PERSON_NAME]"
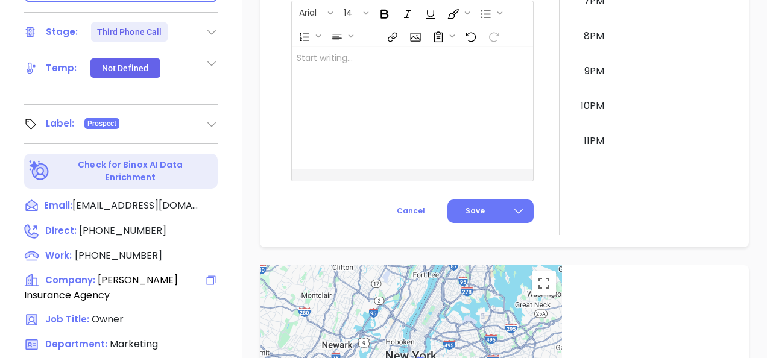
scroll to position [289, 0]
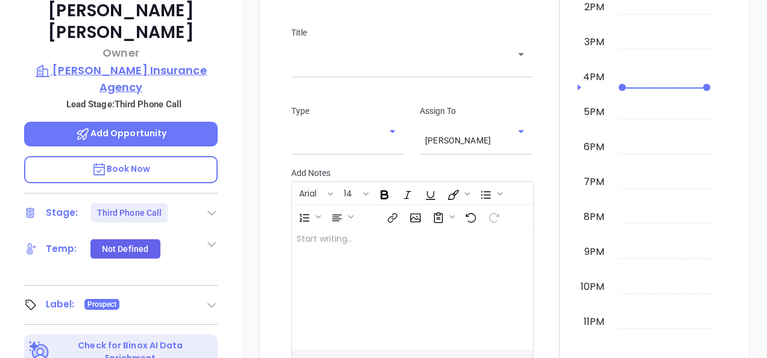
click at [134, 62] on p "[PERSON_NAME] Insurance Agency" at bounding box center [121, 78] width 194 height 33
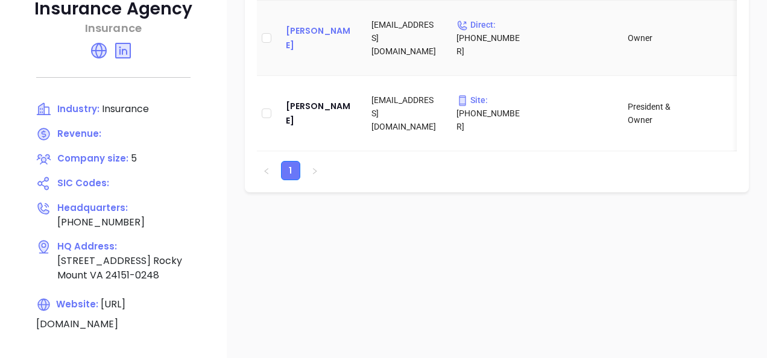
click at [306, 31] on div "Chris Mccall" at bounding box center [319, 38] width 66 height 29
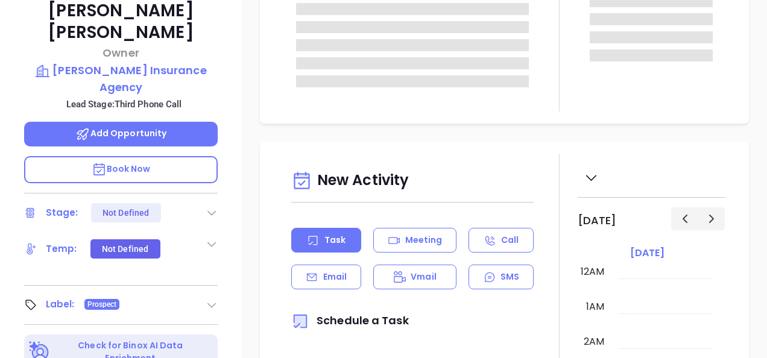
scroll to position [351, 0]
type input "[PERSON_NAME]"
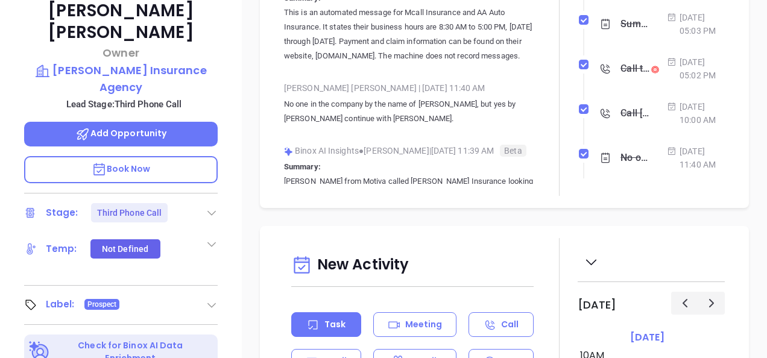
scroll to position [229, 0]
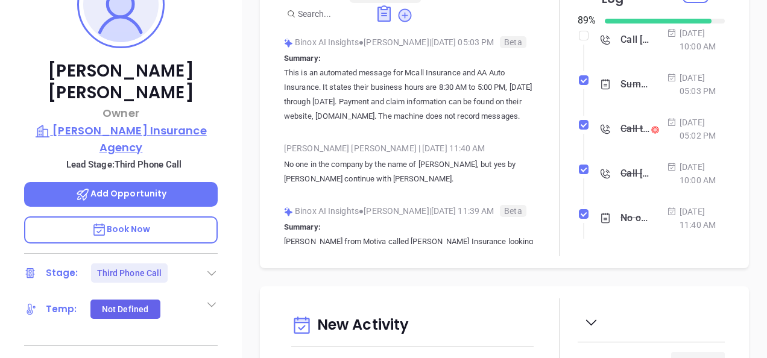
click at [166, 122] on p "McCall Insurance Agency" at bounding box center [121, 138] width 194 height 33
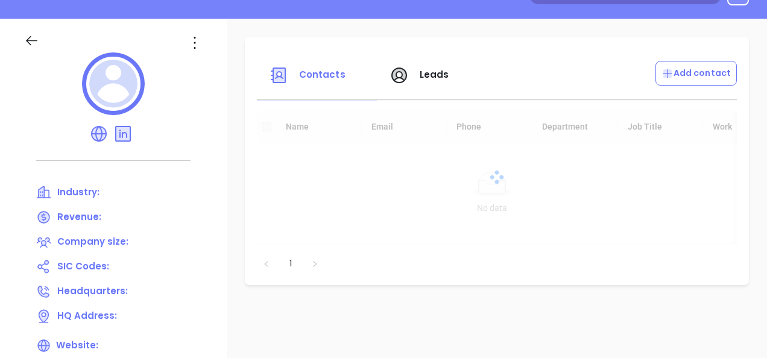
scroll to position [108, 0]
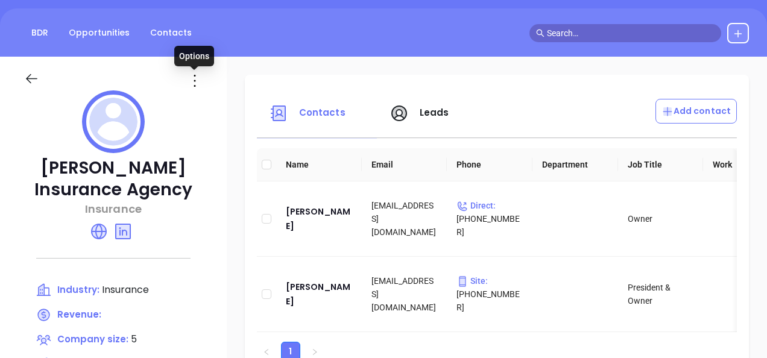
click at [197, 84] on icon at bounding box center [194, 80] width 19 height 19
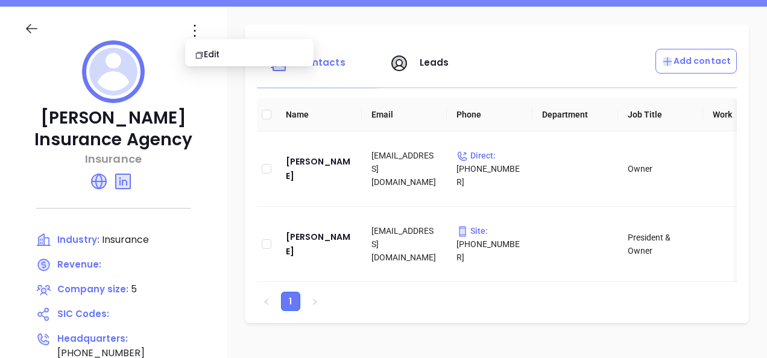
scroll to position [229, 0]
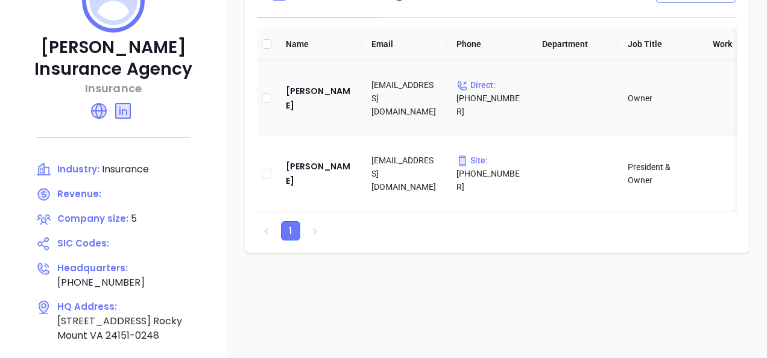
drag, startPoint x: 419, startPoint y: 94, endPoint x: 436, endPoint y: 110, distance: 23.5
click at [436, 110] on td "chrismccall@mccallinsurance.com" at bounding box center [405, 98] width 86 height 75
copy td "mccallinsurance.com"
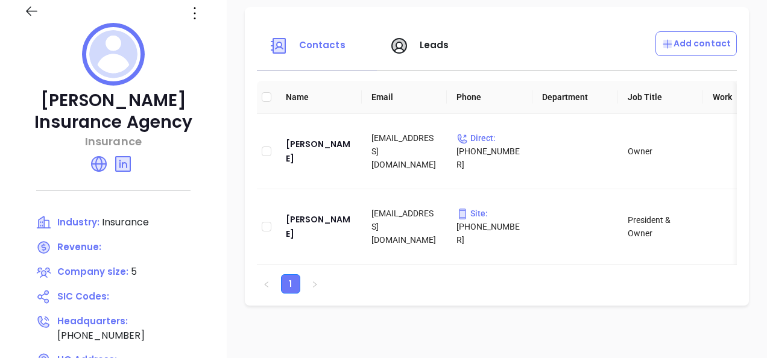
scroll to position [168, 0]
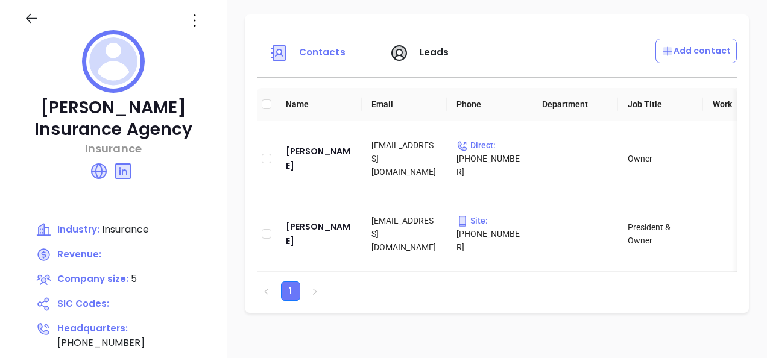
click at [204, 17] on div at bounding box center [194, 20] width 32 height 19
click at [195, 17] on icon at bounding box center [194, 20] width 19 height 19
click at [213, 46] on div "Edit" at bounding box center [249, 43] width 109 height 13
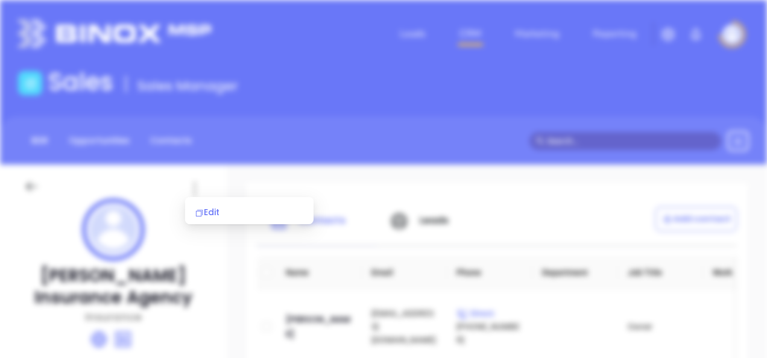
scroll to position [0, 0]
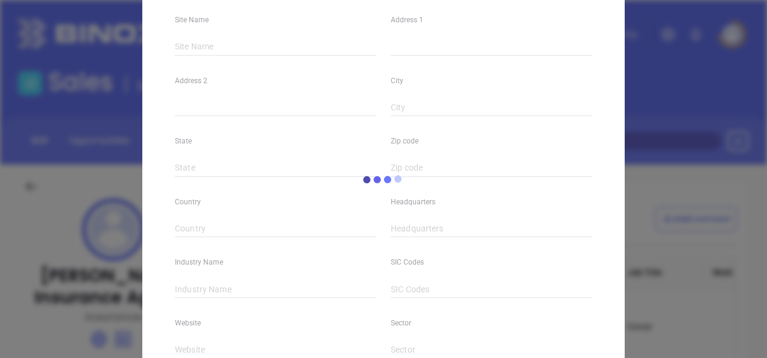
type input "McCall Insurance Agency"
type input "5"
type input "835 Tanyard Road"
type input "Rocky Mount"
type input "VA"
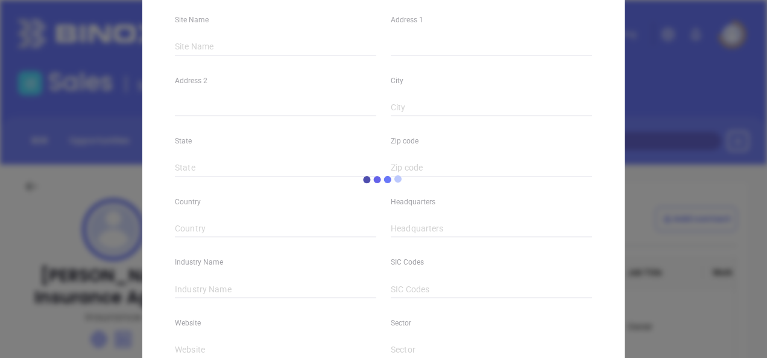
type input "24151-0248"
type input "(540) 483-9525"
type input "Insurance"
type input "https://mccallinsurance.net/"
type input "https://www.linkedin.com/company/mccall-insurance-agency/about/"
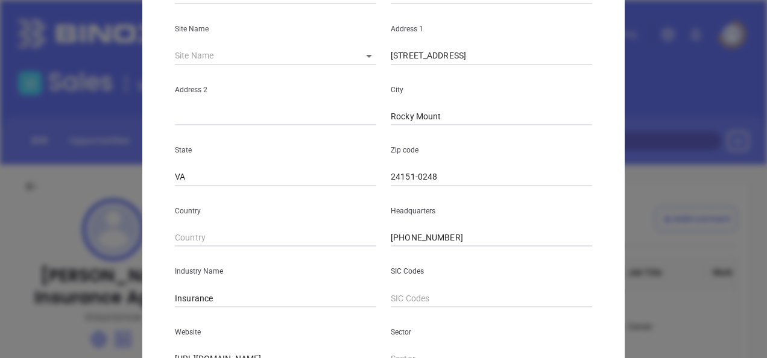
scroll to position [153, 0]
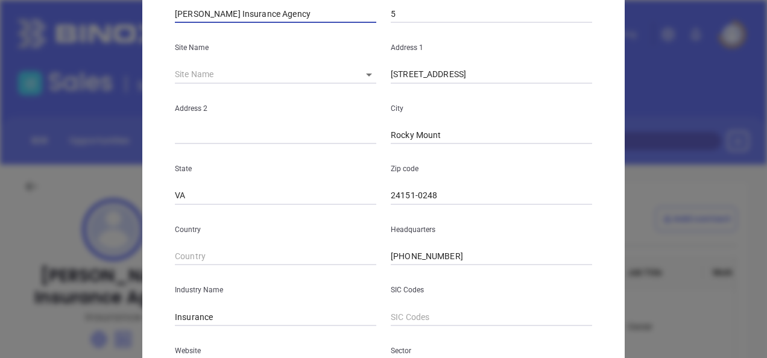
click at [288, 22] on input "McCall Insurance Agency" at bounding box center [275, 14] width 201 height 18
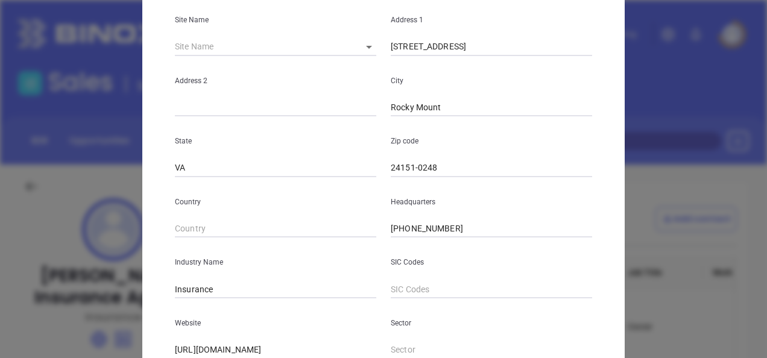
scroll to position [274, 0]
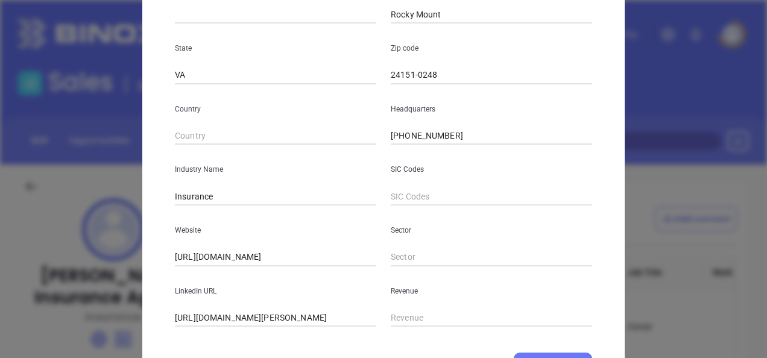
type input "McCall Insurance Agency VA"
click at [555, 352] on div "Company Name McCall Insurance Agency VA Number Employees 5 Site Name ​ 126292 A…" at bounding box center [383, 87] width 417 height 578
click at [548, 358] on button "Save" at bounding box center [553, 364] width 78 height 23
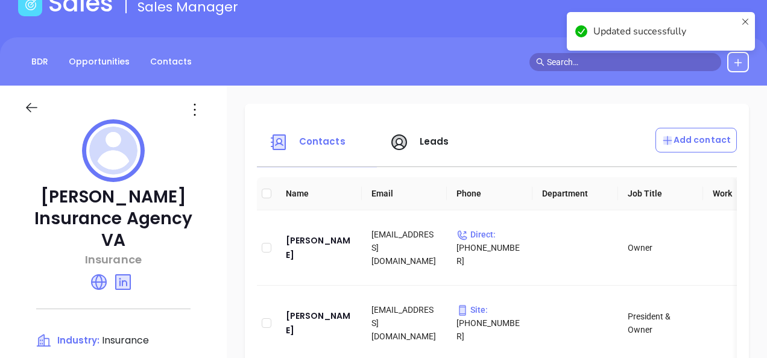
scroll to position [121, 0]
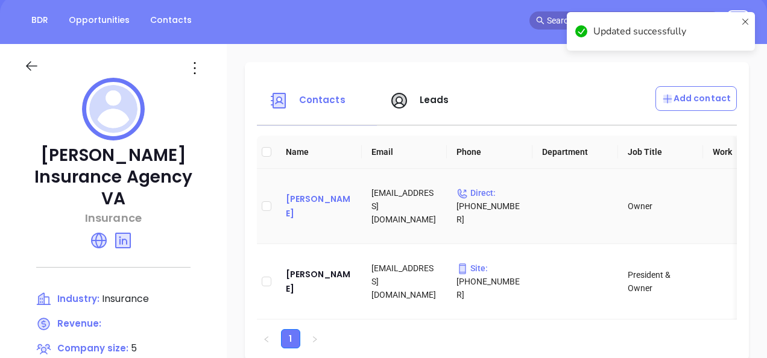
click at [320, 210] on div "Chris Mccall" at bounding box center [319, 206] width 66 height 29
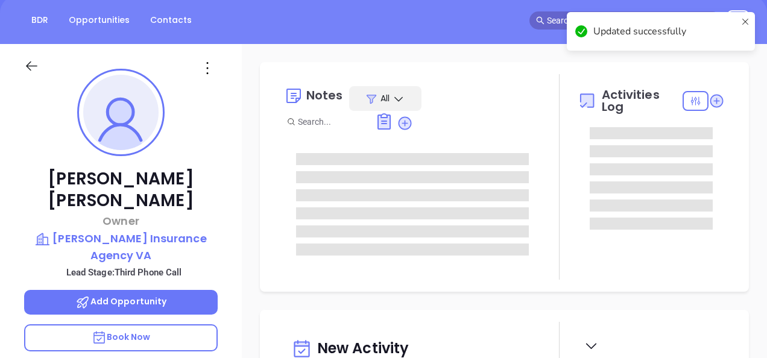
type input "[DATE]"
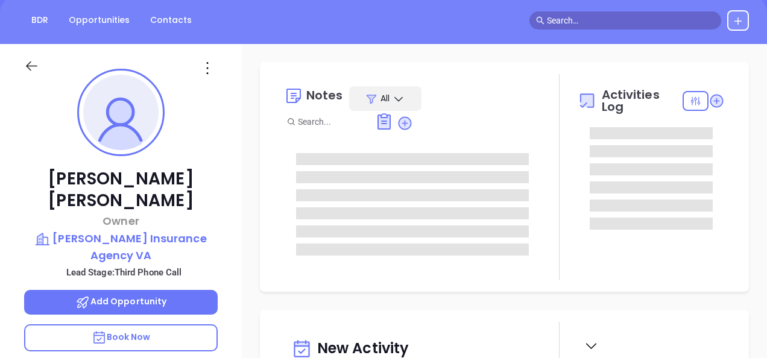
click at [207, 77] on div at bounding box center [121, 65] width 208 height 43
type input "[PERSON_NAME]"
click at [207, 65] on icon at bounding box center [207, 67] width 19 height 19
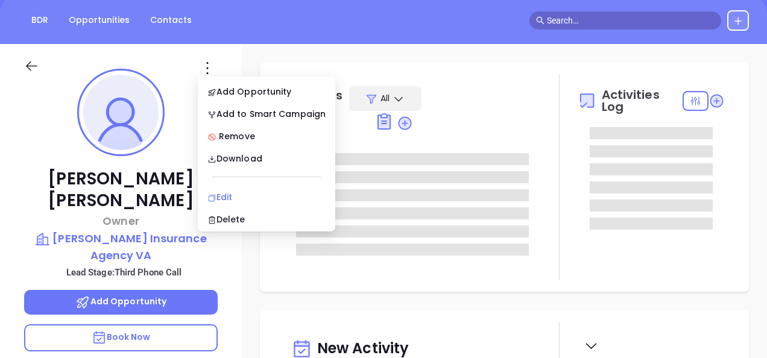
click at [226, 192] on div "Edit" at bounding box center [266, 197] width 118 height 13
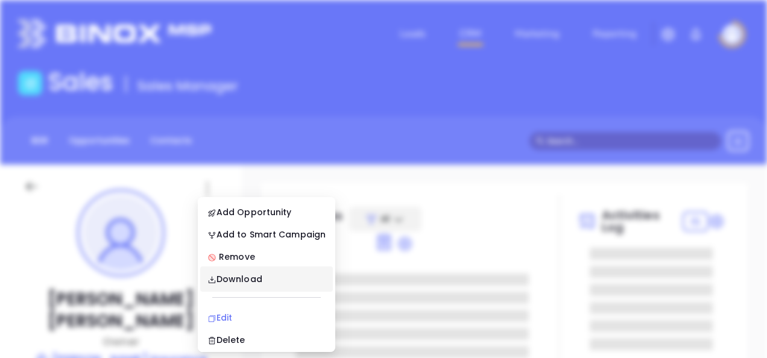
scroll to position [0, 0]
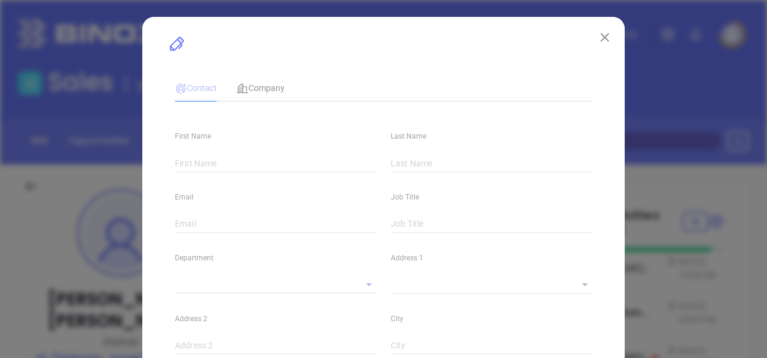
type input "Chris"
type input "Mccall"
type input "chrismccall@mccallinsurance.com"
type input "Owner"
type textarea "835 Tanyard Road"
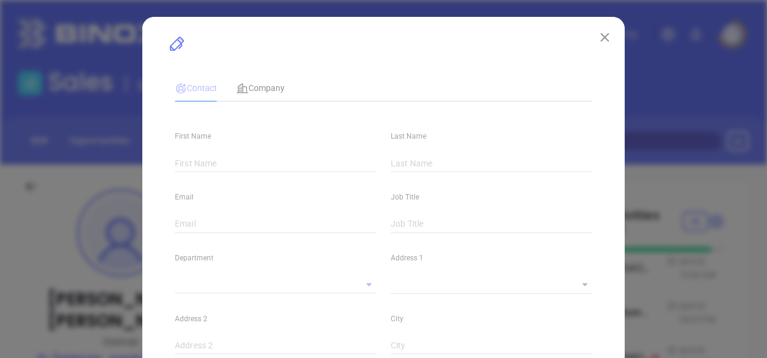
type input "1"
type input "Rocky Mount"
type input "VA"
type input "24151-0248"
type input "www.linkedin.com/in/chris-mccall-21171220"
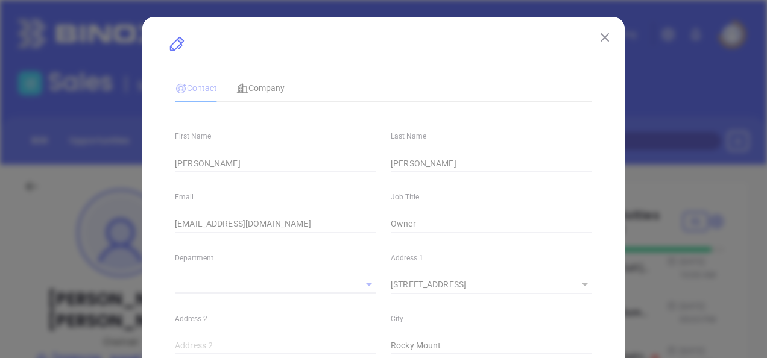
type input "Marketing"
type input "Google Search"
type input "[PERSON_NAME]"
type input "Third Phone Call"
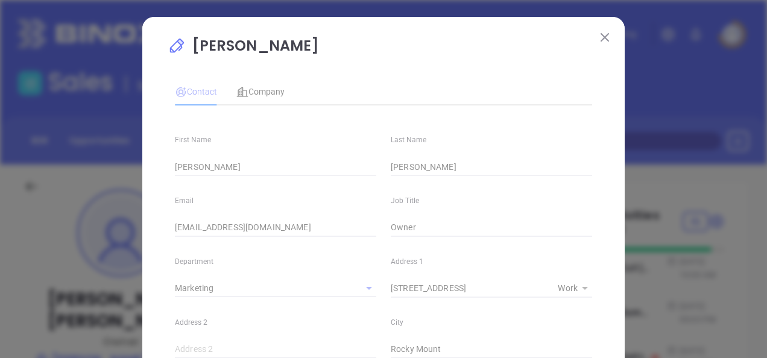
type input "(540) 483-9525"
type input "1"
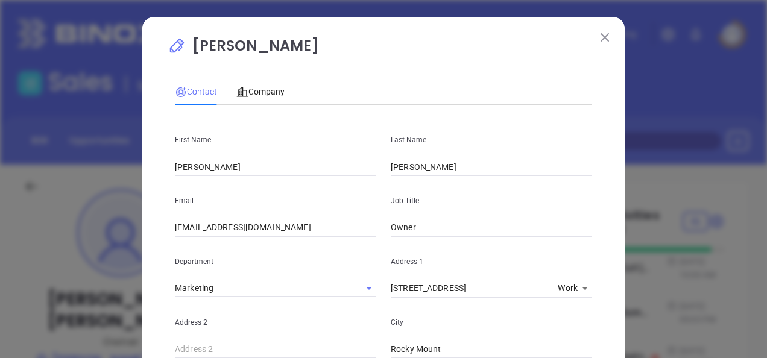
click at [259, 104] on div "Company" at bounding box center [260, 92] width 48 height 28
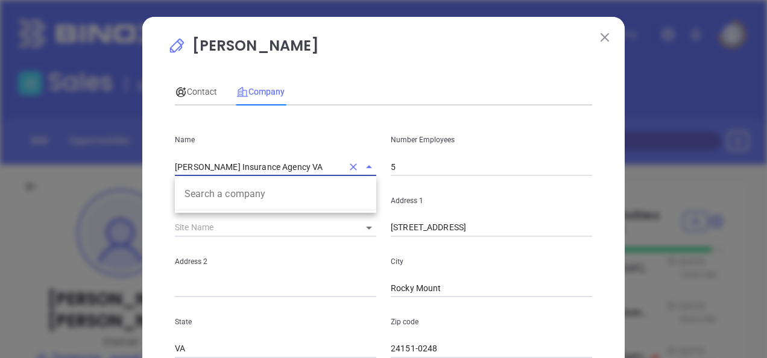
drag, startPoint x: 288, startPoint y: 171, endPoint x: 101, endPoint y: 201, distance: 189.5
click at [101, 201] on div "Chris Mccall Contact Company First Name Chris Last Name Mccall Email chrismccal…" at bounding box center [383, 179] width 767 height 358
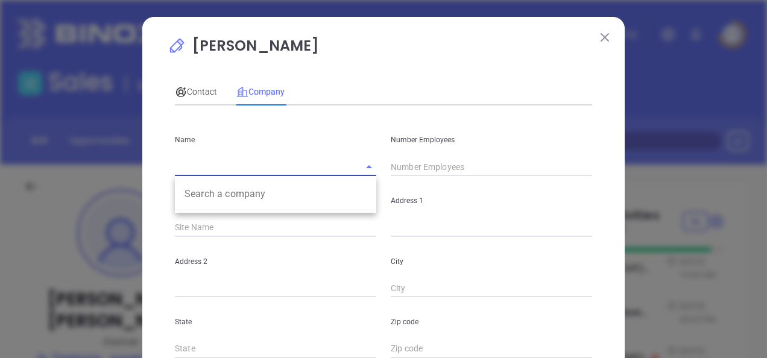
paste input "profile logo McCall Insurance Agency"
drag, startPoint x: 216, startPoint y: 166, endPoint x: 112, endPoint y: 187, distance: 105.9
click at [112, 187] on div "Chris Mccall Contact Company First Name Chris Last Name Mccall Email chrismccal…" at bounding box center [383, 179] width 767 height 358
type input "McCall Insurance Agency"
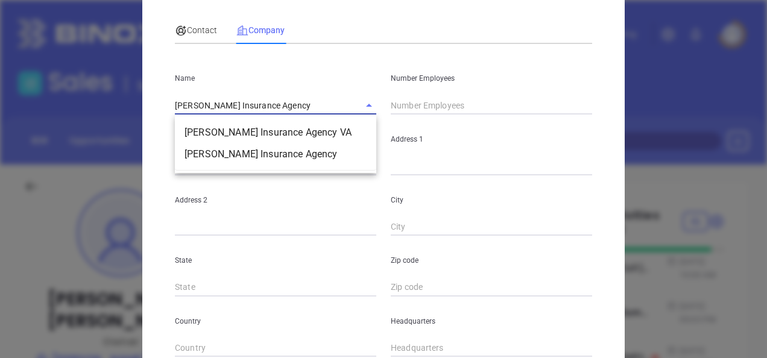
scroll to position [121, 0]
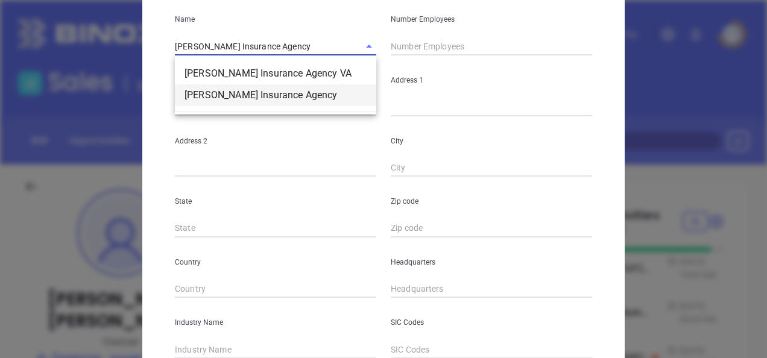
click at [306, 105] on li "McCall Insurance Agency" at bounding box center [275, 95] width 201 height 22
type input "10"
type input "(508) 852-6600"
type input "Insurance Carriers"
type input "63"
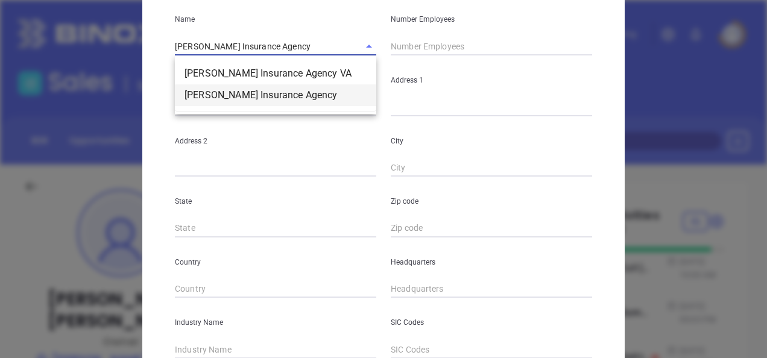
type input "mccallinsurance.com"
type input "linkedin.com/company/mccall-insurance-agency"
type input "16"
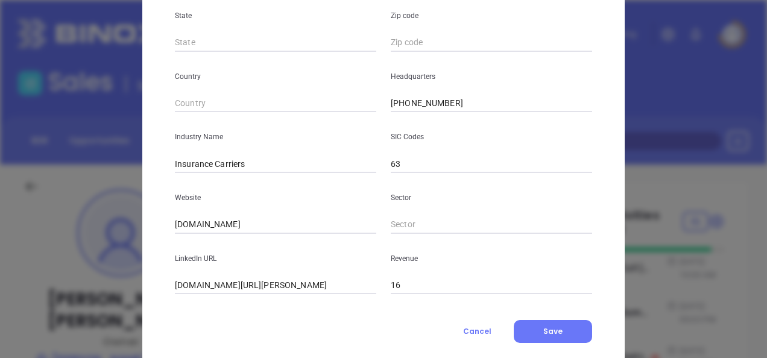
scroll to position [334, 0]
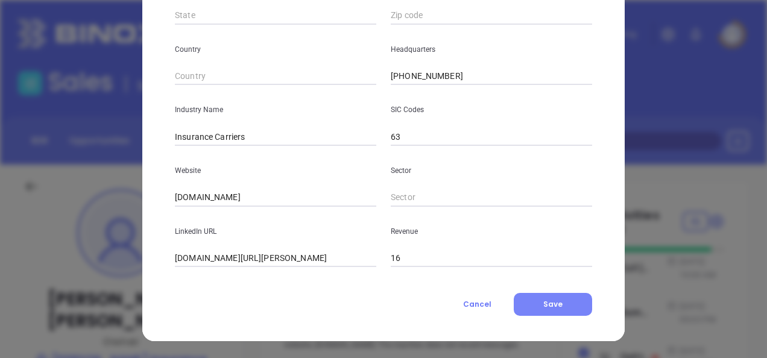
type input "McCall Insurance Agency"
click at [522, 306] on button "Save" at bounding box center [553, 304] width 78 height 23
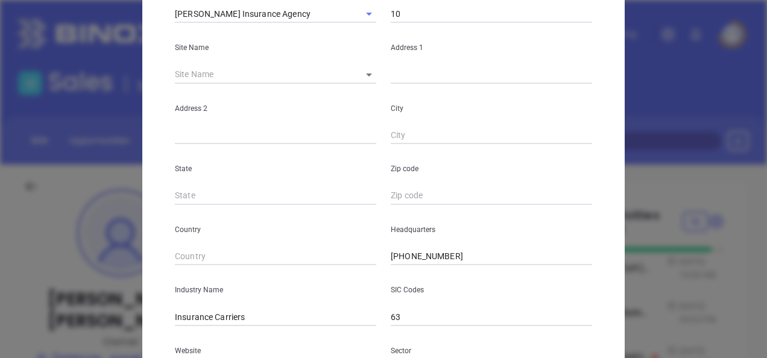
scroll to position [0, 0]
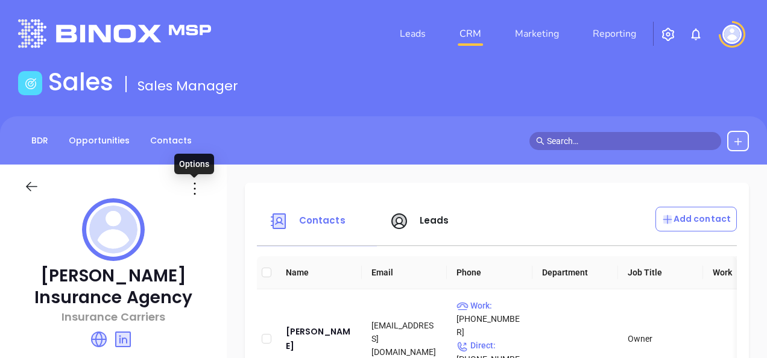
click at [189, 194] on icon at bounding box center [194, 188] width 19 height 19
click at [209, 215] on div "Edit" at bounding box center [249, 212] width 109 height 13
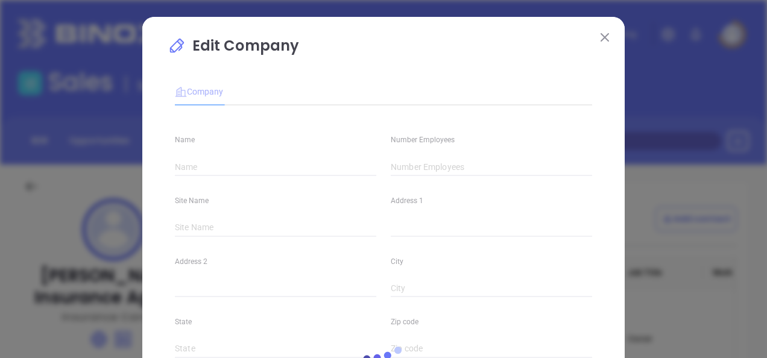
type input "McCall Insurance Agency"
type input "10"
type input "(508) 852-6600"
type input "Insurance Carriers"
type input "63"
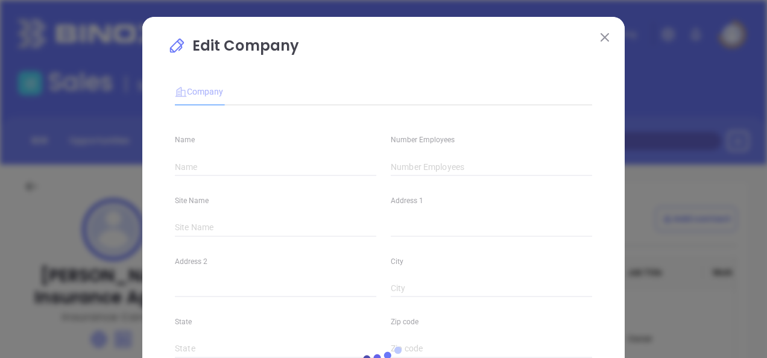
type input "mccallinsurance.com"
type input "linkedin.com/company/mccall-insurance-agency"
type input "16"
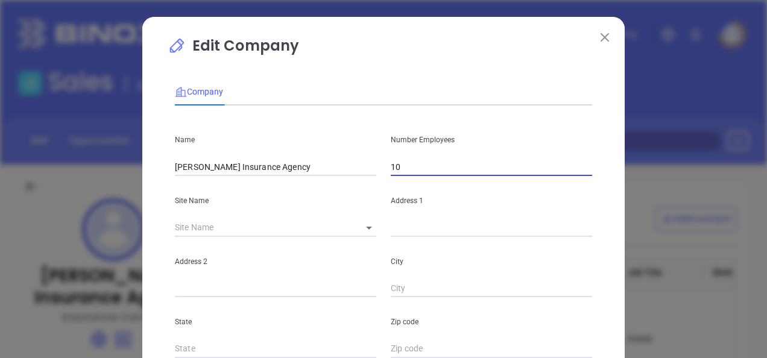
drag, startPoint x: 428, startPoint y: 168, endPoint x: 345, endPoint y: 182, distance: 83.8
click at [345, 182] on div "Name McCall Insurance Agency Number Employees 10 Site Name ​ Address 1 Address …" at bounding box center [383, 357] width 417 height 485
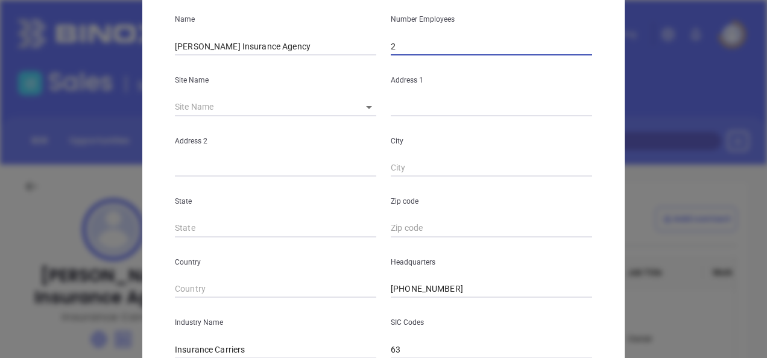
scroll to position [181, 0]
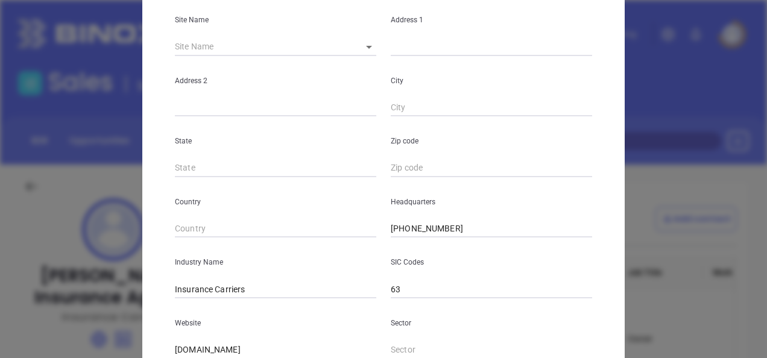
type input "2"
drag, startPoint x: 244, startPoint y: 283, endPoint x: 207, endPoint y: 306, distance: 42.8
click at [207, 306] on div "Name McCall Insurance Agency Number Employees 2 Site Name ​ Address 1 Address 2…" at bounding box center [383, 176] width 417 height 485
type input "Insurance"
click at [147, 324] on div "Edit Company Company Name McCall Insurance Agency Number Employees 2 Site Name …" at bounding box center [383, 165] width 482 height 658
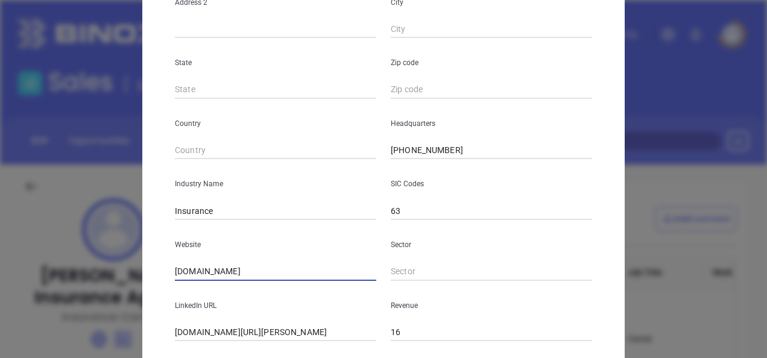
drag, startPoint x: 262, startPoint y: 347, endPoint x: 138, endPoint y: 368, distance: 125.9
click at [138, 358] on html "Leads CRM Marketing Reporting Financial Leads Leads Sales Sales Manager BDR Opp…" at bounding box center [383, 179] width 767 height 358
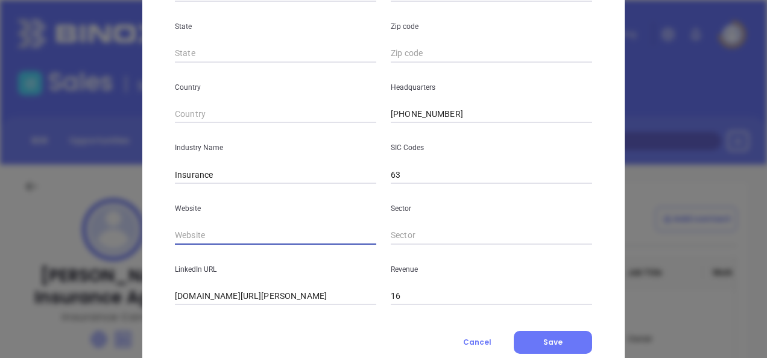
paste input "https://www.mccallinsurance.com/"
type input "https://www.mccallinsurance.com/"
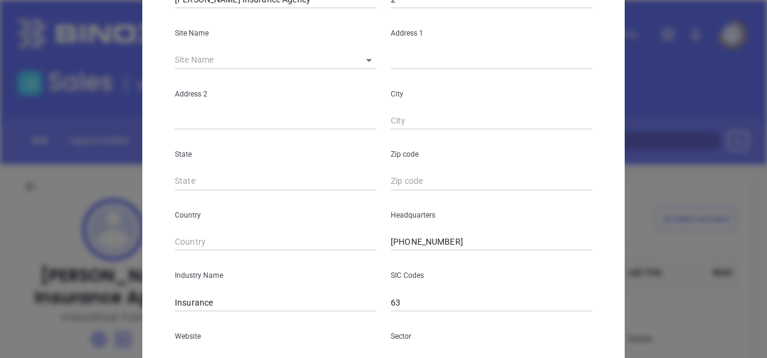
scroll to position [115, 0]
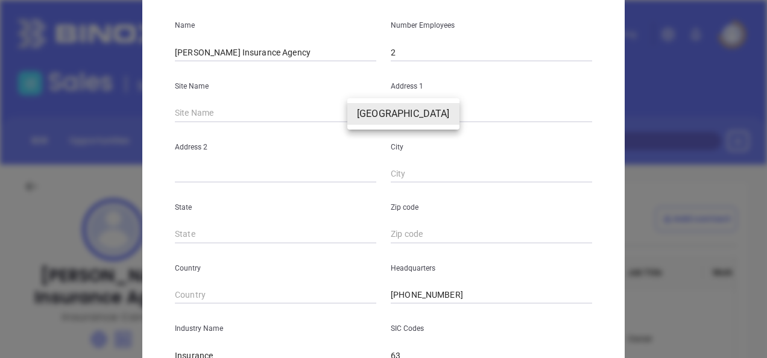
click at [367, 111] on body "Leads CRM Marketing Reporting Financial Leads Leads Sales Sales Manager BDR Opp…" at bounding box center [383, 179] width 767 height 358
click at [367, 112] on li "Worcester" at bounding box center [403, 114] width 112 height 22
type input "Worcester"
type input "500 W Boylston St"
type input "Worcester"
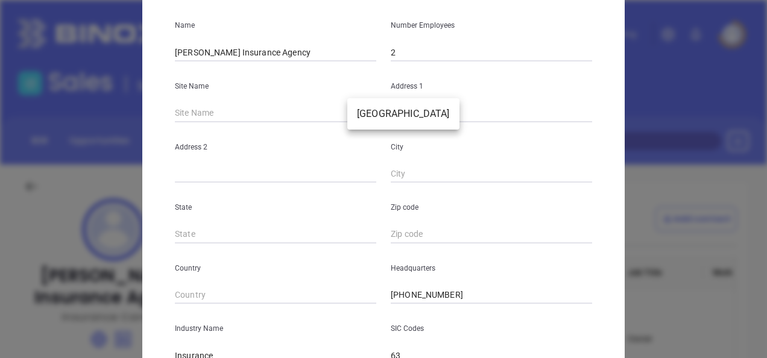
type input "MA"
type input "01606-2058"
type input "US"
type input "127017"
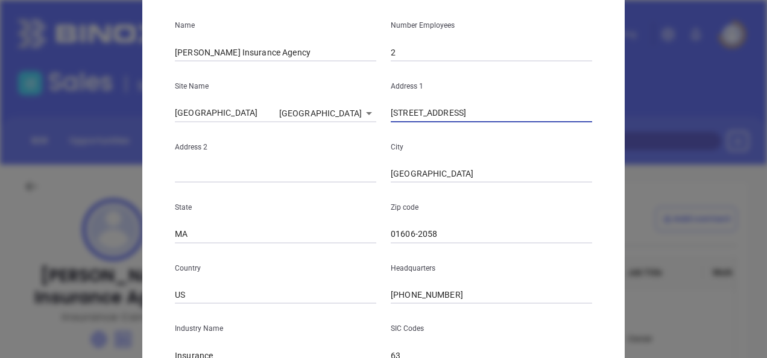
drag, startPoint x: 464, startPoint y: 115, endPoint x: 352, endPoint y: 137, distance: 114.4
click at [353, 137] on div "Name McCall Insurance Agency Number Employees 2 Site Name Worcester Worcester 1…" at bounding box center [383, 243] width 417 height 485
paste input "45 South Quinsigamond Avenue Shrewsbury MA 01545"
drag, startPoint x: 564, startPoint y: 116, endPoint x: 599, endPoint y: 119, distance: 35.1
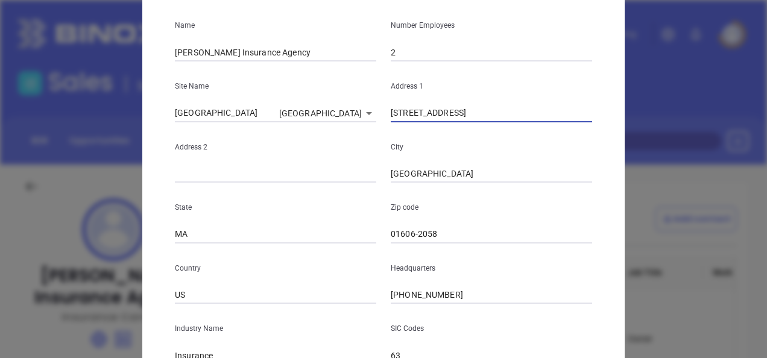
click at [599, 119] on div "Edit Company Company Name McCall Insurance Agency Number Employees 2 Site Name …" at bounding box center [383, 231] width 482 height 658
type input "45 South Quinsigamond Avenue Shrewsbury MA 01545"
drag, startPoint x: 428, startPoint y: 236, endPoint x: 367, endPoint y: 244, distance: 61.4
click at [372, 244] on div "Name McCall Insurance Agency Number Employees 2 Site Name Worcester Worcester 1…" at bounding box center [383, 243] width 417 height 485
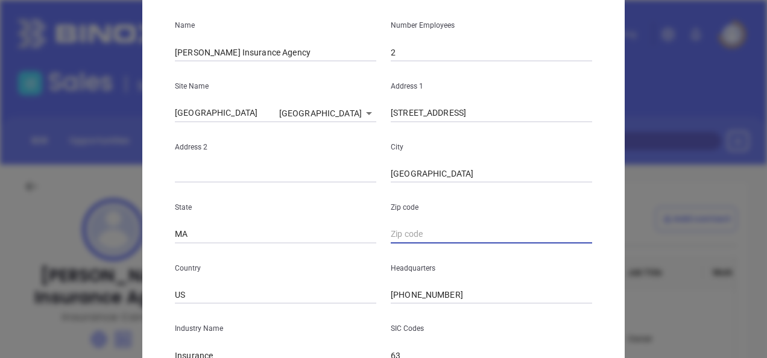
paste input "01545"
type input "01545"
drag, startPoint x: 512, startPoint y: 114, endPoint x: 555, endPoint y: 117, distance: 42.9
click at [555, 117] on input "45 South Quinsigamond Avenue Shrewsbury MA 01545" at bounding box center [491, 113] width 201 height 18
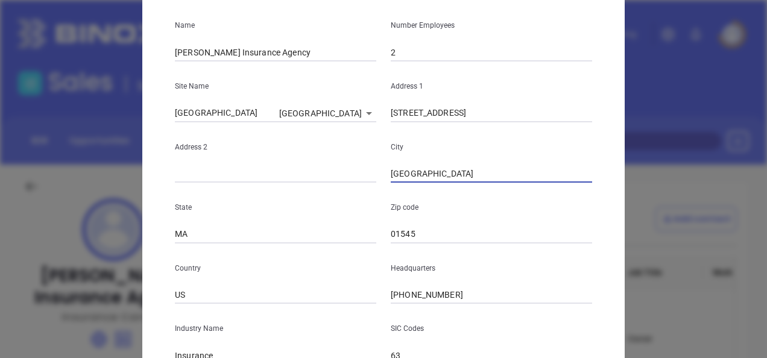
drag, startPoint x: 438, startPoint y: 170, endPoint x: 379, endPoint y: 181, distance: 60.7
click at [384, 181] on div "City Worcester" at bounding box center [492, 152] width 216 height 61
paste input "Shrewsbury"
type input "Shrewsbury"
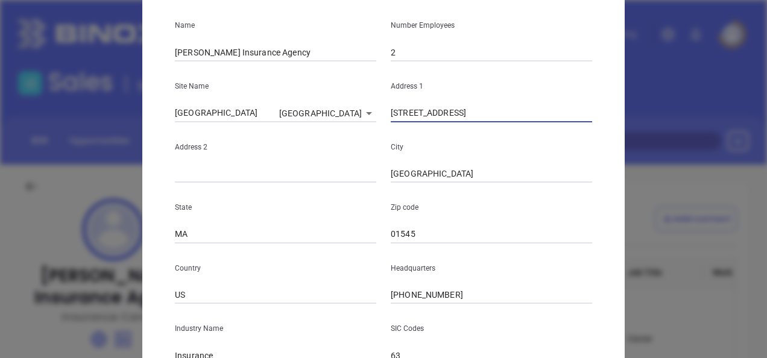
scroll to position [0, 9]
drag, startPoint x: 513, startPoint y: 113, endPoint x: 654, endPoint y: 124, distance: 141.5
click at [654, 124] on div "Edit Company Company Name McCall Insurance Agency Number Employees 2 Site Name …" at bounding box center [383, 179] width 767 height 358
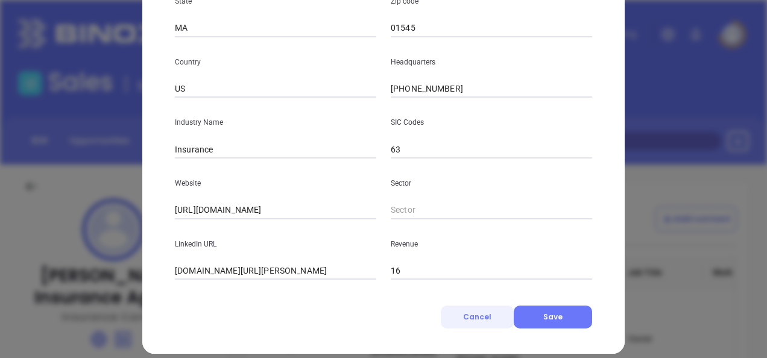
scroll to position [334, 0]
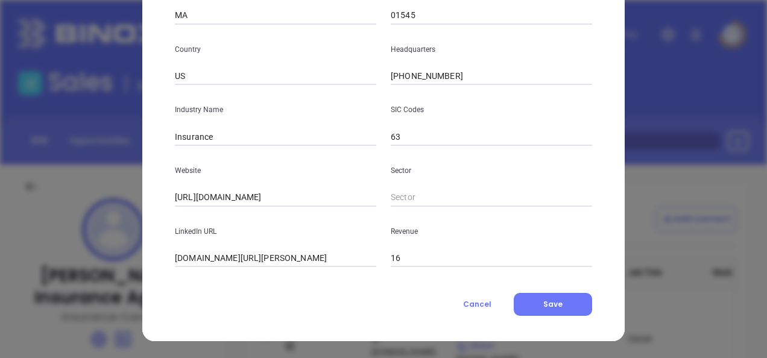
type input "45 South Quinsigamond Avenue"
click at [513, 286] on div "Company Name McCall Insurance Agency Number Employees 2 Site Name Worcester Wor…" at bounding box center [383, 27] width 417 height 578
click at [522, 295] on button "Save" at bounding box center [553, 304] width 78 height 23
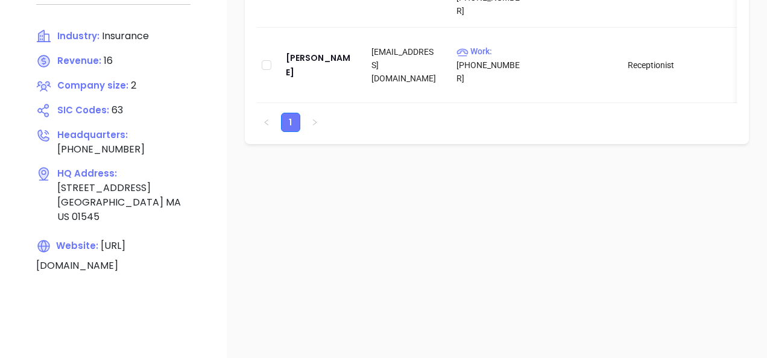
scroll to position [241, 0]
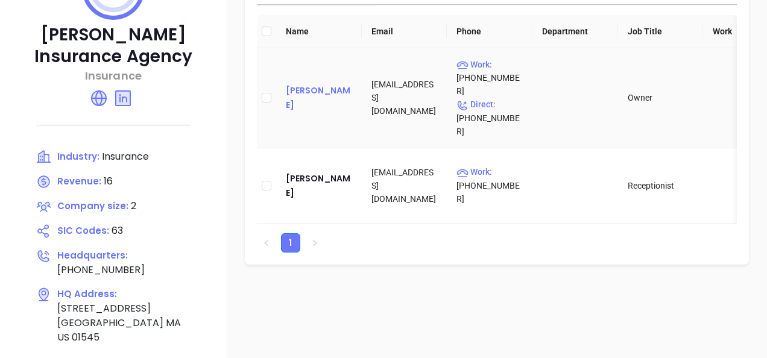
click at [339, 89] on div "Chris Mccall" at bounding box center [319, 97] width 66 height 29
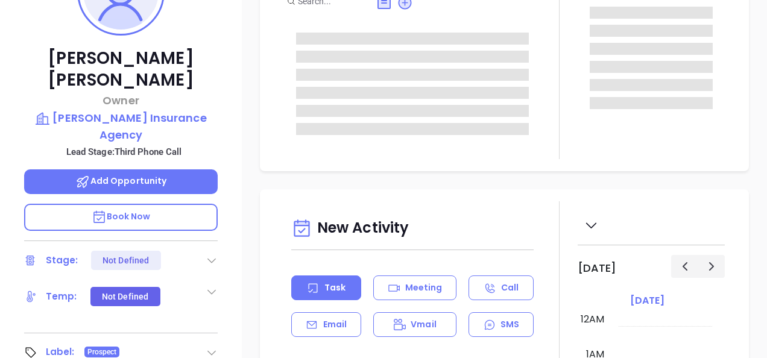
type input "[DATE]"
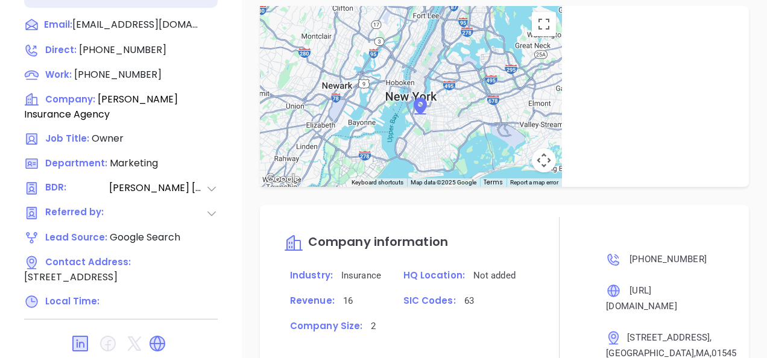
scroll to position [567, 0]
type input "[PERSON_NAME]"
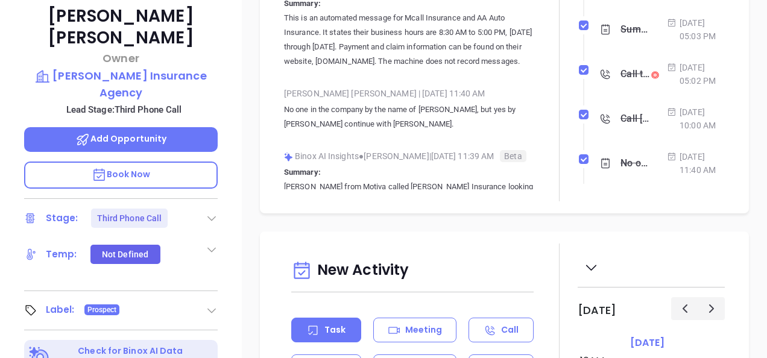
scroll to position [168, 0]
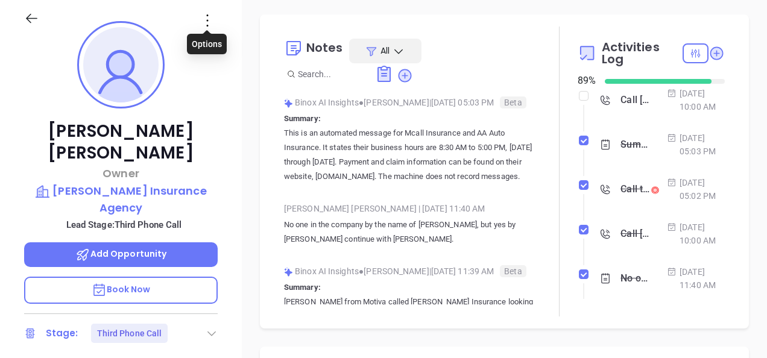
click at [206, 28] on icon at bounding box center [207, 20] width 19 height 19
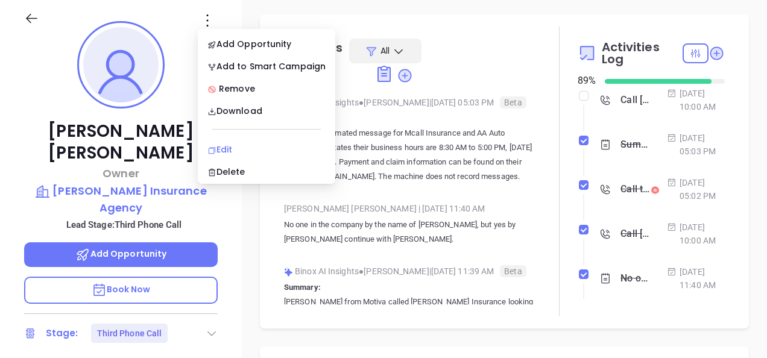
click at [218, 148] on div "Edit" at bounding box center [266, 149] width 118 height 13
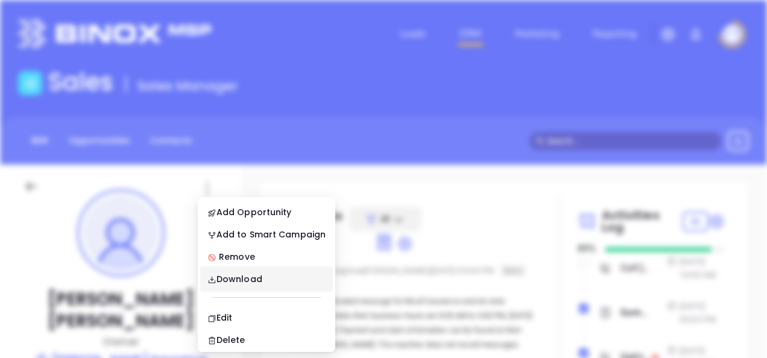
scroll to position [0, 0]
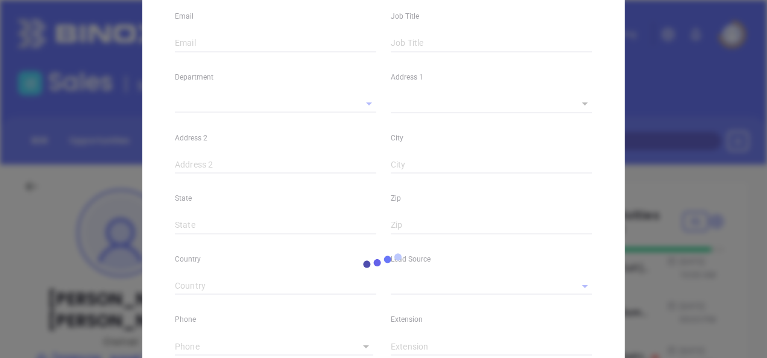
type input "Chris"
type input "Mccall"
type input "chrismccall@mccallinsurance.com"
type input "Owner"
type textarea "835 Tanyard Road"
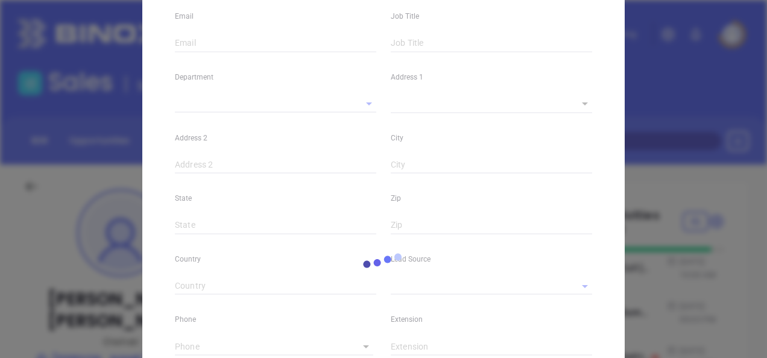
type input "1"
type input "Rocky Mount"
type input "VA"
type input "24151-0248"
type input "www.linkedin.com/in/chris-mccall-21171220"
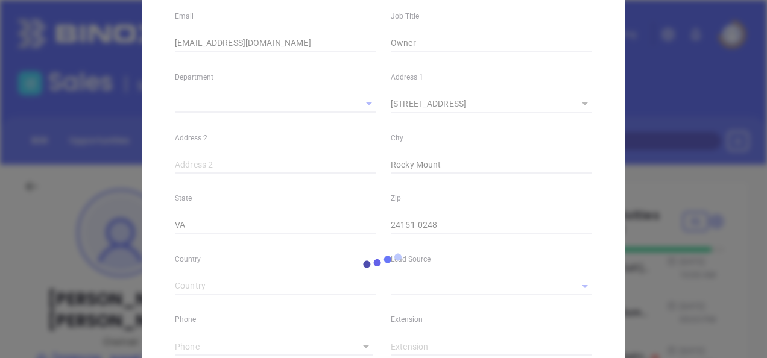
type input "Marketing"
type input "Google Search"
type input "[PERSON_NAME]"
type input "Third Phone Call"
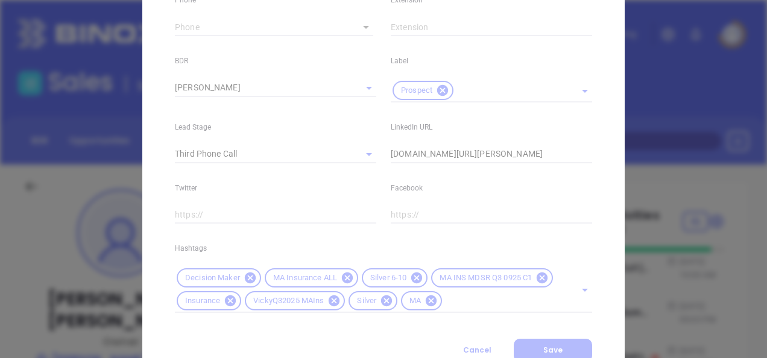
scroll to position [574, 0]
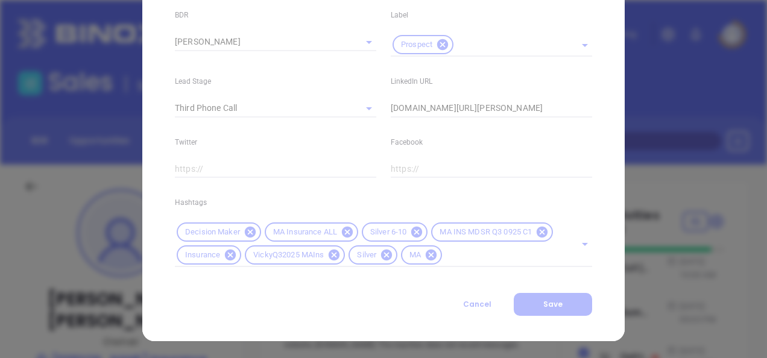
type input "(540) 483-9525"
type input "1"
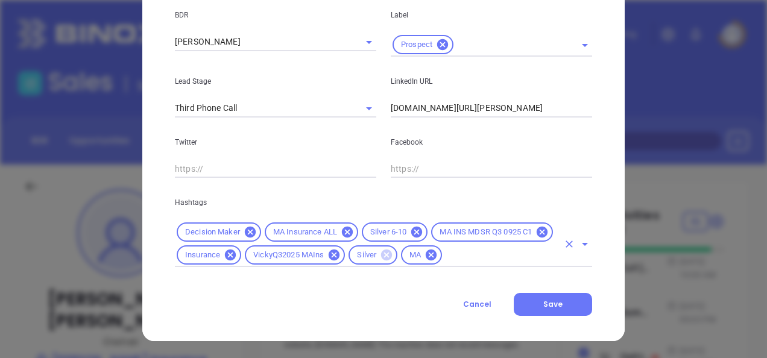
click at [392, 250] on icon at bounding box center [386, 255] width 11 height 11
click at [540, 248] on input "text" at bounding box center [475, 255] width 166 height 15
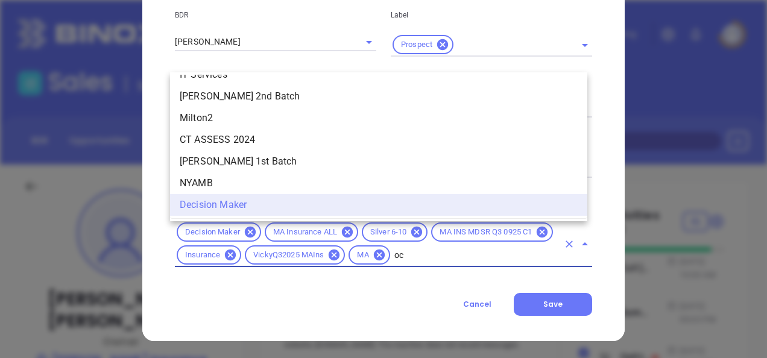
scroll to position [0, 0]
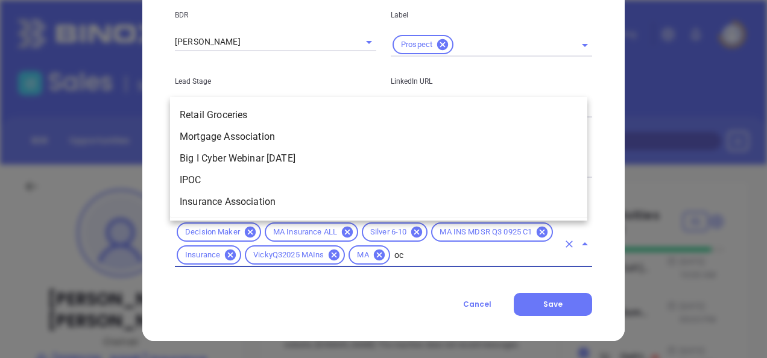
type input "o"
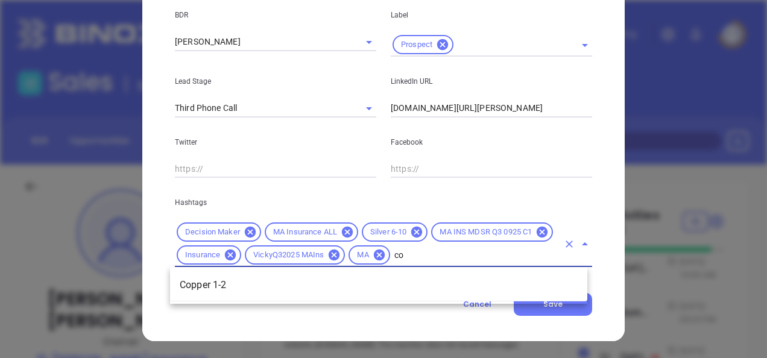
type input "cop"
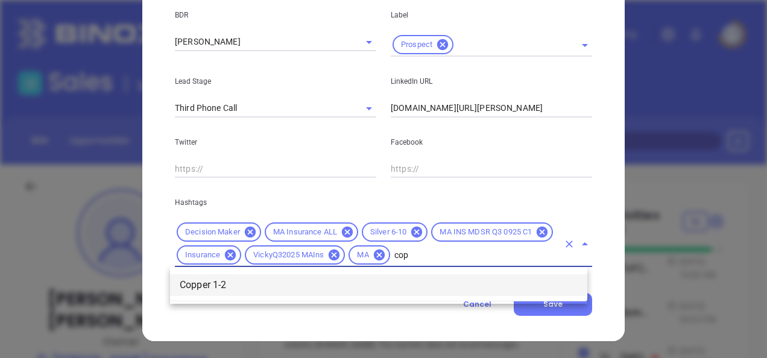
click at [540, 274] on li "Copper 1-2" at bounding box center [378, 285] width 417 height 22
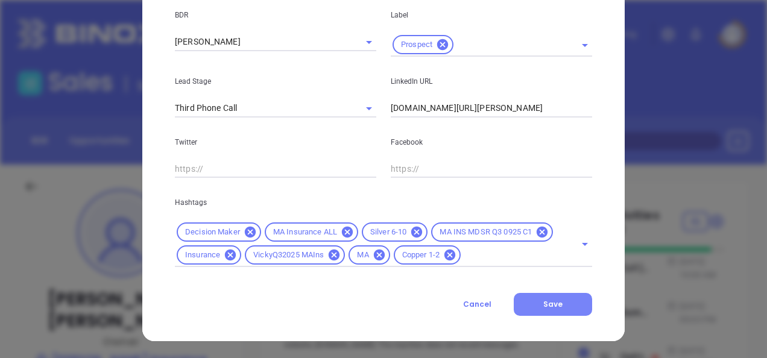
click at [532, 316] on button "Save" at bounding box center [553, 304] width 78 height 23
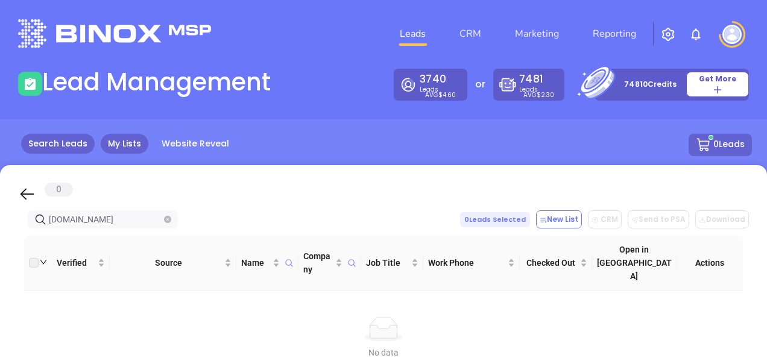
click at [77, 139] on link "Search Leads" at bounding box center [58, 144] width 74 height 20
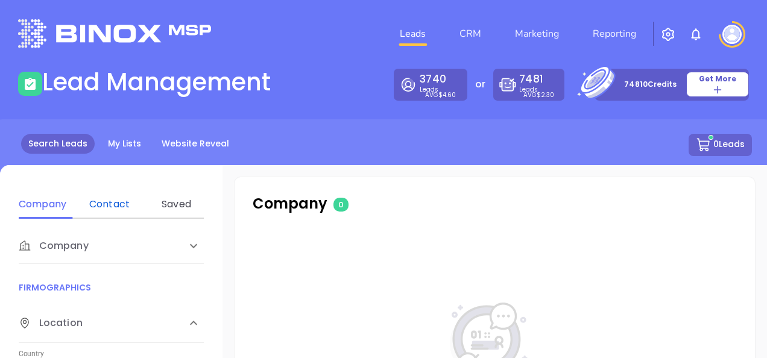
click at [104, 206] on div "Contact" at bounding box center [110, 204] width 48 height 14
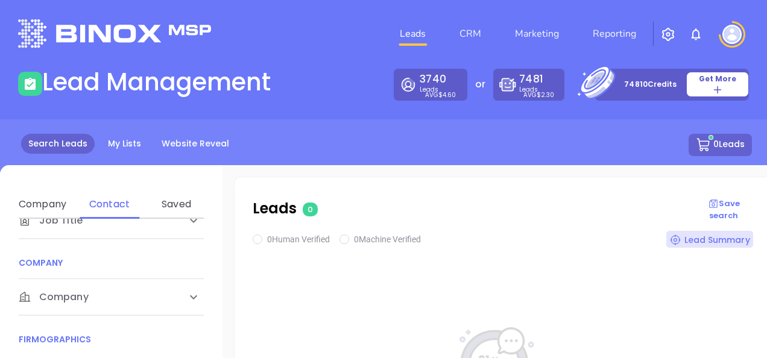
scroll to position [241, 0]
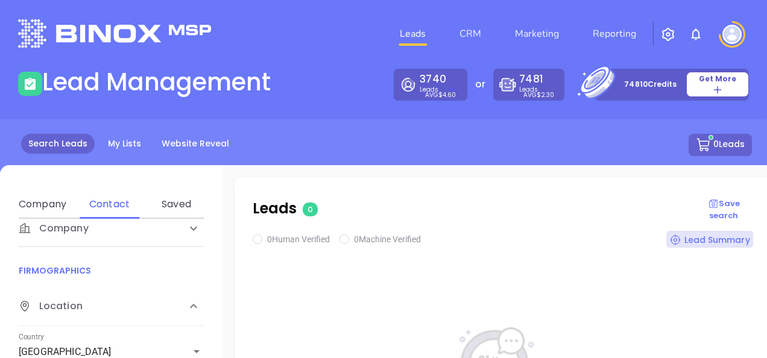
click at [84, 238] on div "Company" at bounding box center [111, 228] width 185 height 36
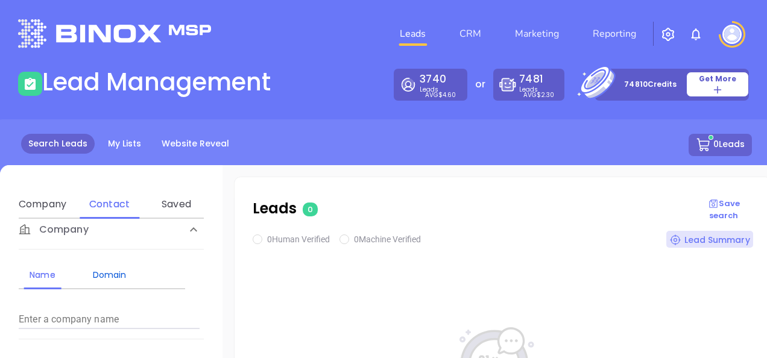
click at [111, 276] on div "Domain" at bounding box center [110, 275] width 48 height 14
click at [84, 310] on input "Enter a company name" at bounding box center [109, 319] width 181 height 19
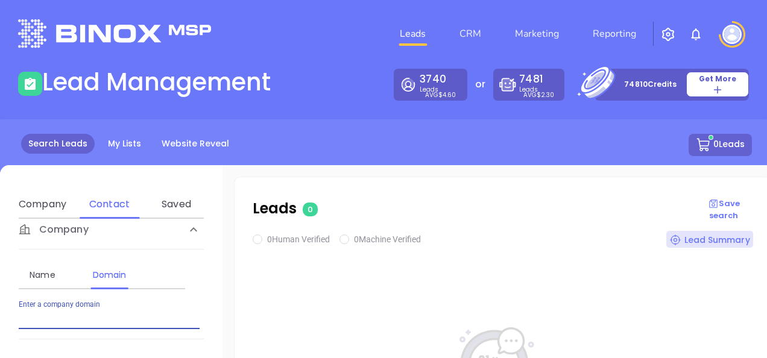
paste input "[DOMAIN_NAME]"
type input "[DOMAIN_NAME]"
checkbox input "true"
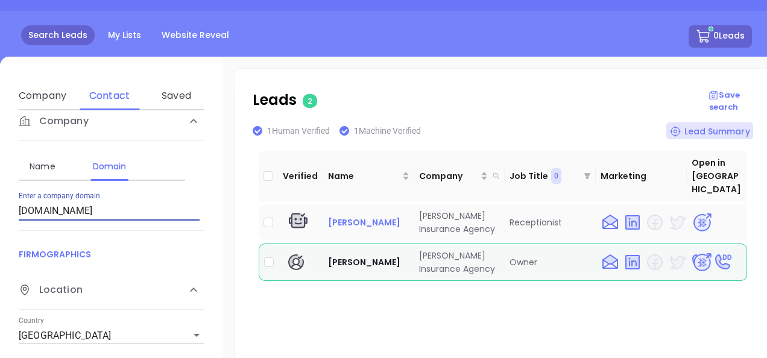
scroll to position [121, 0]
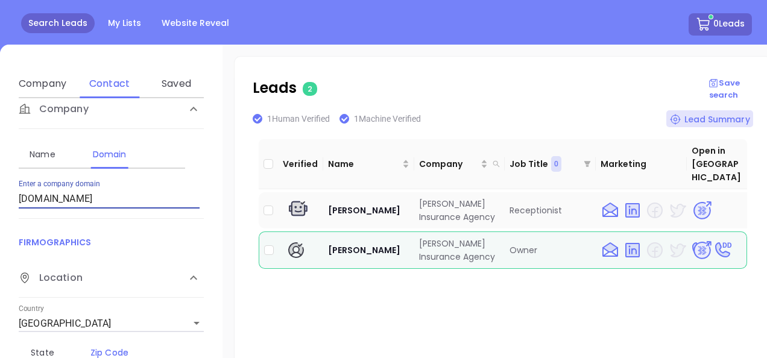
click at [695, 200] on img at bounding box center [702, 210] width 21 height 21
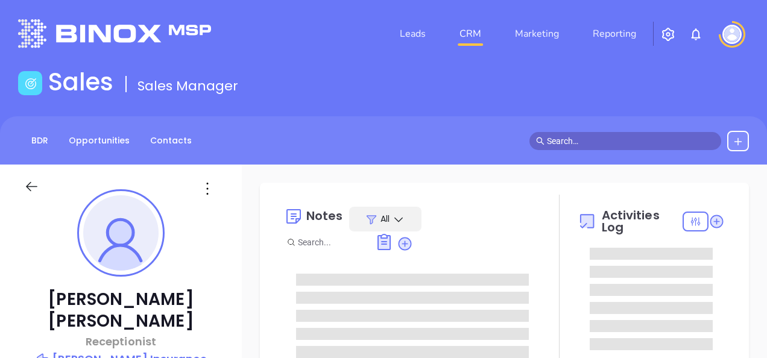
type input "[DATE]"
type input "[PERSON_NAME]"
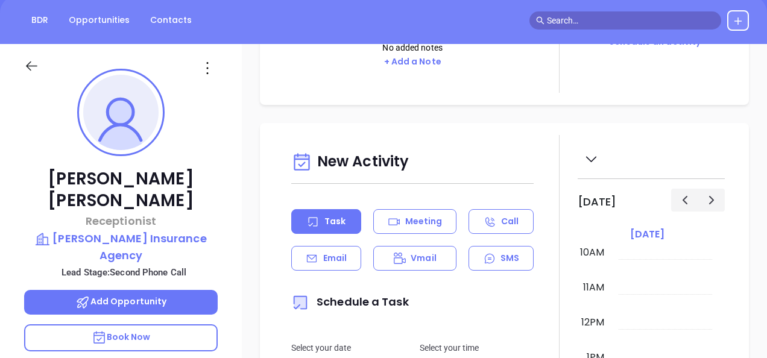
scroll to position [241, 0]
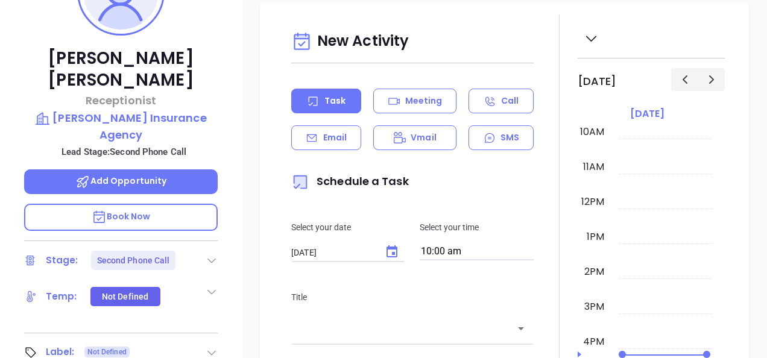
click at [215, 211] on div "[PERSON_NAME] Receptionist [PERSON_NAME] Insurance Agency Lead Stage: Second Ph…" at bounding box center [121, 147] width 242 height 448
click at [216, 254] on icon at bounding box center [212, 260] width 12 height 12
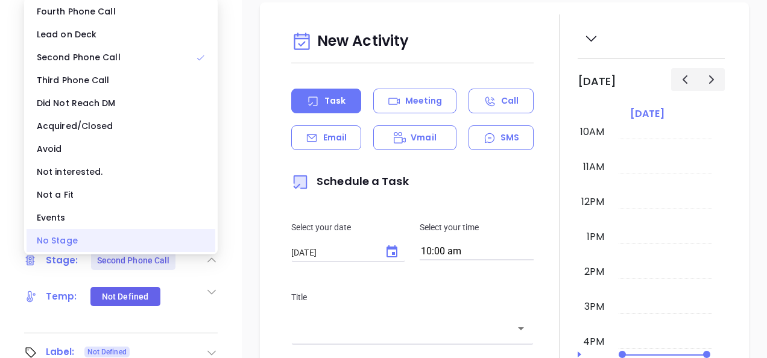
click at [115, 239] on div "No Stage" at bounding box center [121, 240] width 189 height 23
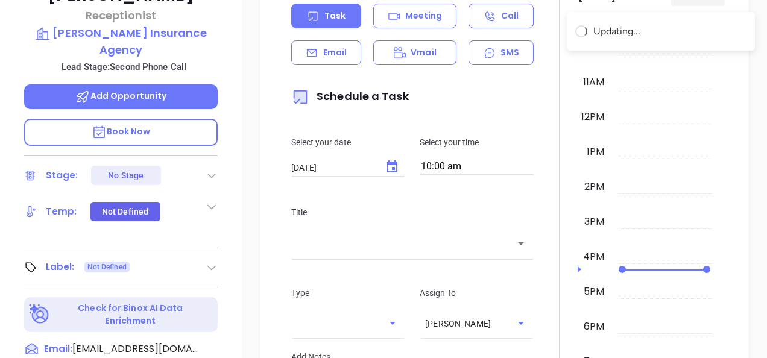
scroll to position [362, 0]
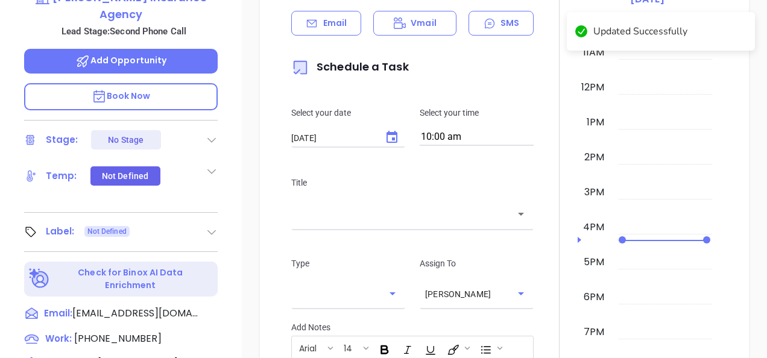
click at [214, 226] on icon at bounding box center [212, 232] width 12 height 12
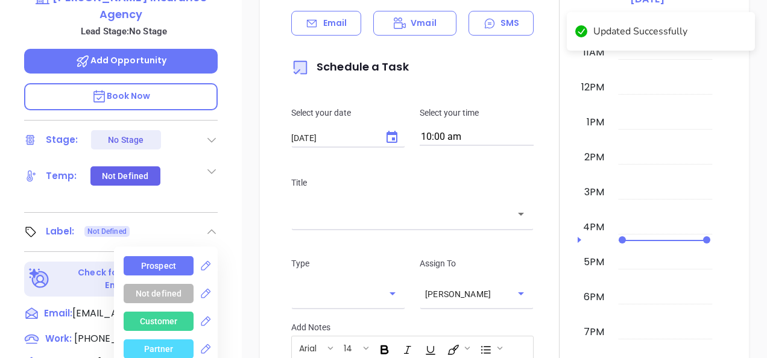
click at [180, 256] on div "Prospect" at bounding box center [159, 265] width 70 height 19
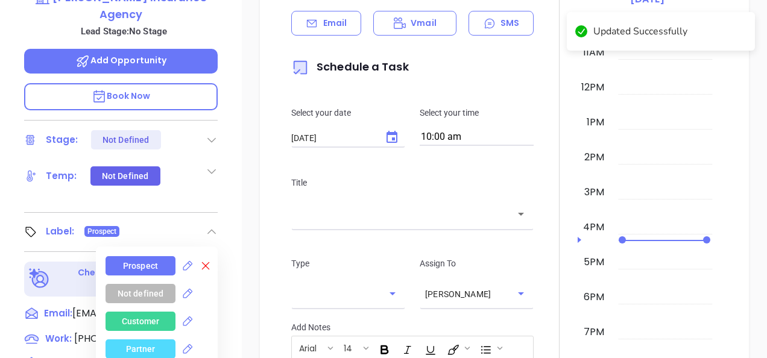
click at [205, 260] on icon at bounding box center [206, 266] width 12 height 12
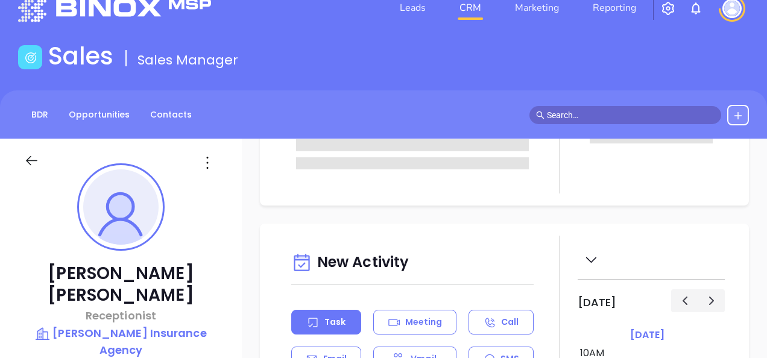
scroll to position [0, 0]
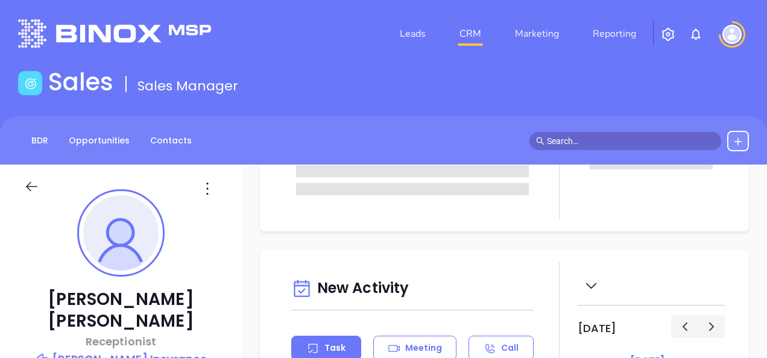
click at [198, 184] on icon at bounding box center [207, 188] width 19 height 19
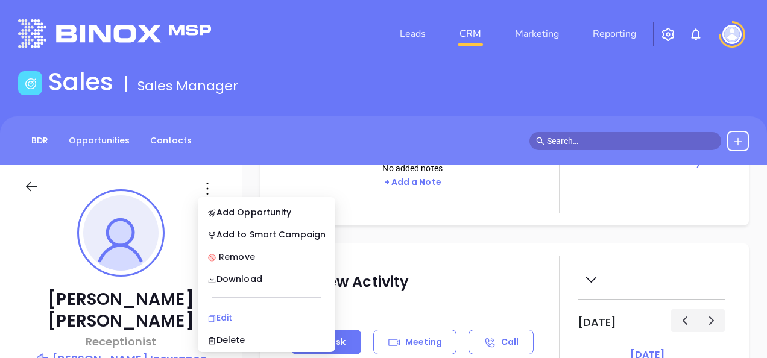
click at [229, 310] on li "Edit" at bounding box center [266, 317] width 133 height 25
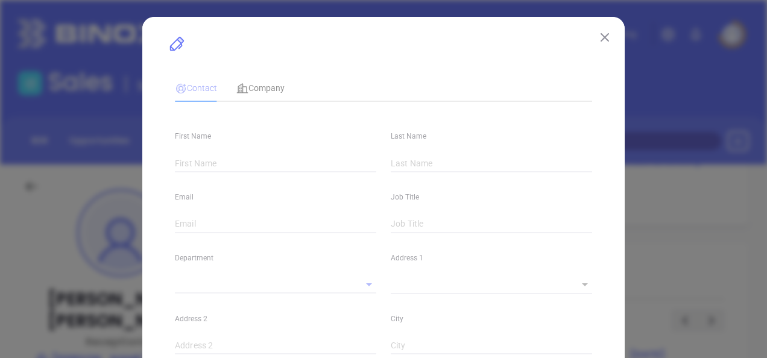
type input "Sharon"
type input "Mcghee"
type input "sharonmcghee@mccallinsurance.com"
type input "Receptionist"
type input "1"
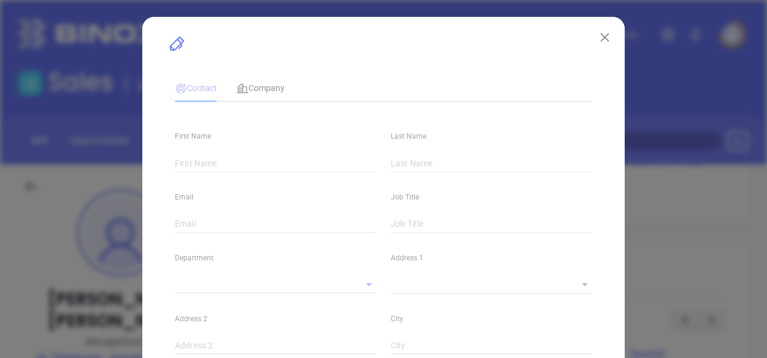
type input "linkedin.com/in/sharon-mcghee-74477b76"
type input "Marketing"
type input "Website Reveal"
type input "undefined undefined"
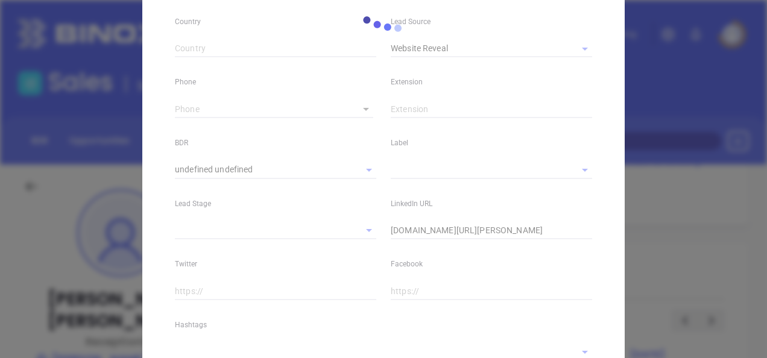
scroll to position [516, 0]
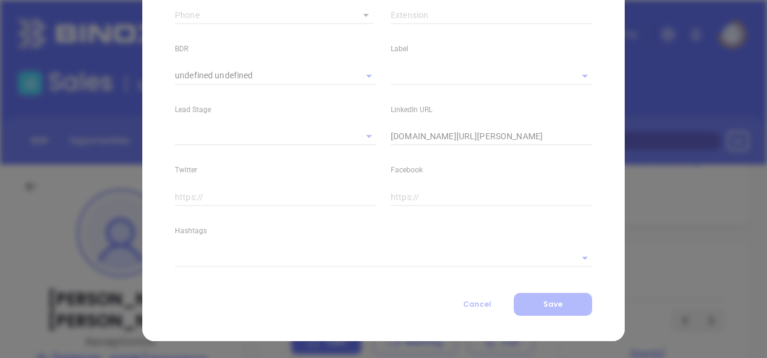
type input "(508) 852-6600"
type input "1"
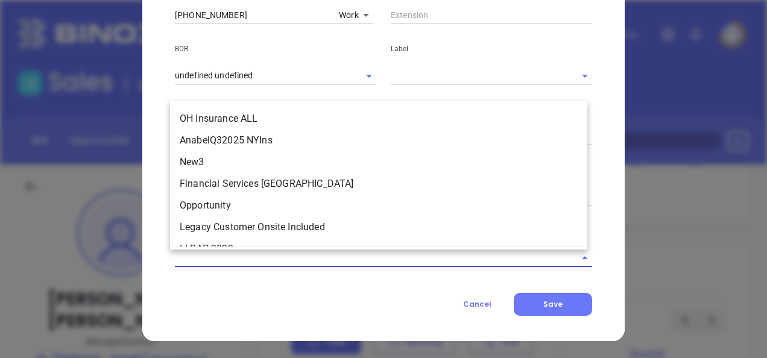
click at [237, 259] on input "text" at bounding box center [367, 257] width 384 height 17
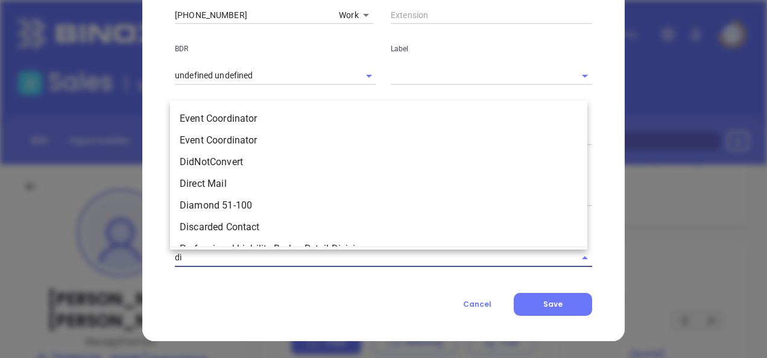
type input "dis"
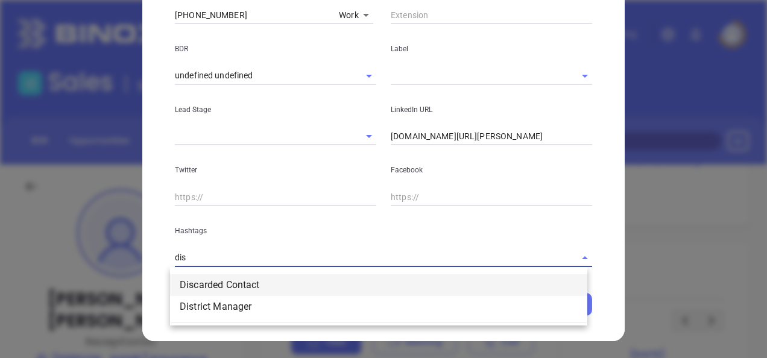
click at [256, 283] on li "Discarded Contact" at bounding box center [378, 285] width 417 height 22
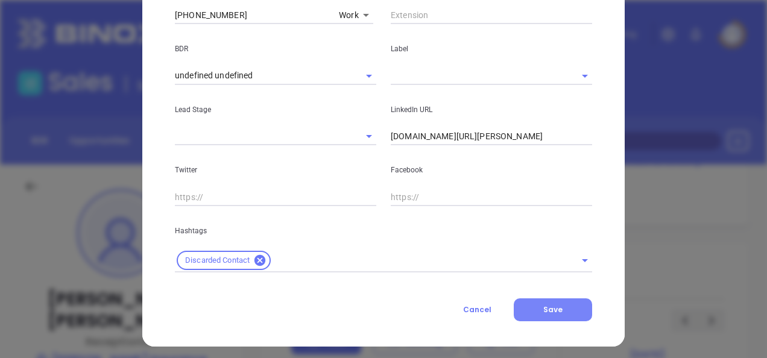
click at [514, 303] on button "Save" at bounding box center [553, 310] width 78 height 23
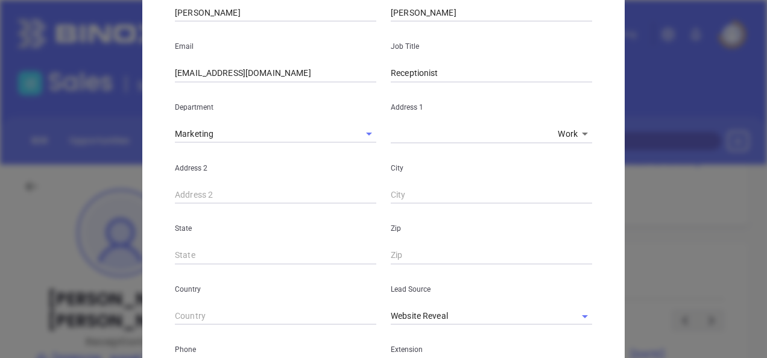
scroll to position [0, 0]
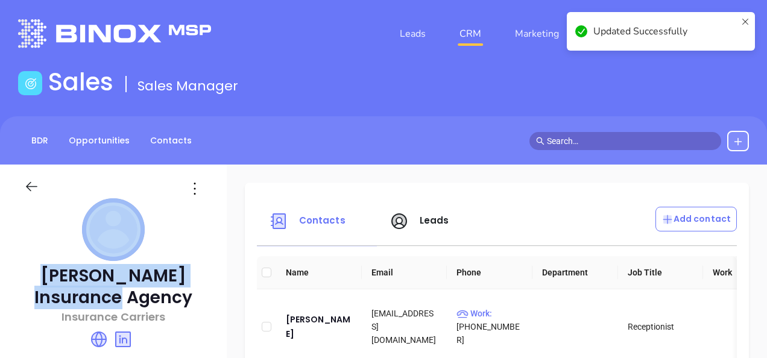
drag, startPoint x: 37, startPoint y: 264, endPoint x: 154, endPoint y: 296, distance: 121.1
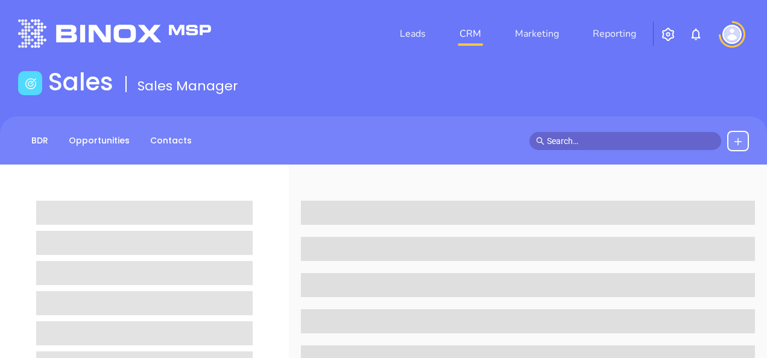
scroll to position [181, 0]
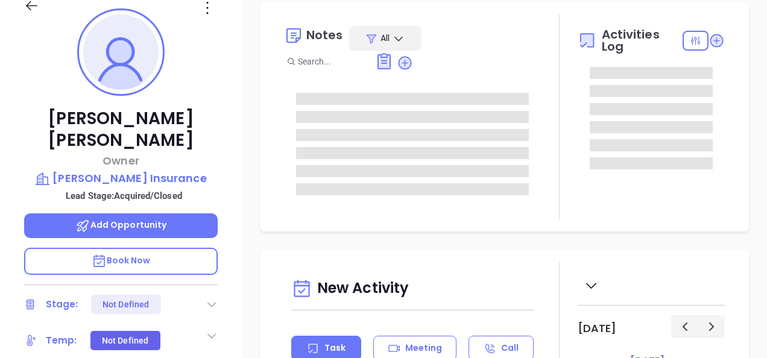
type input "[DATE]"
type input "[PERSON_NAME]"
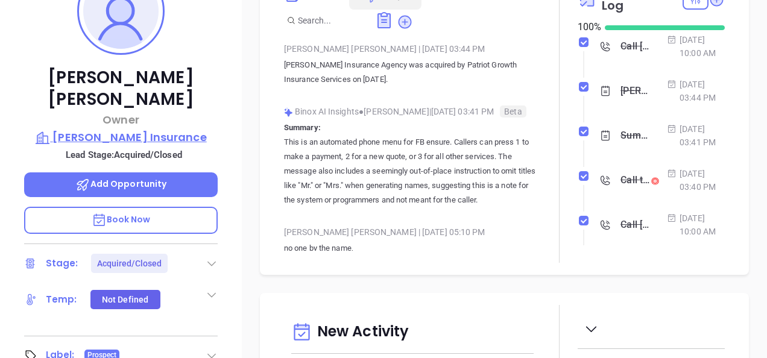
scroll to position [241, 0]
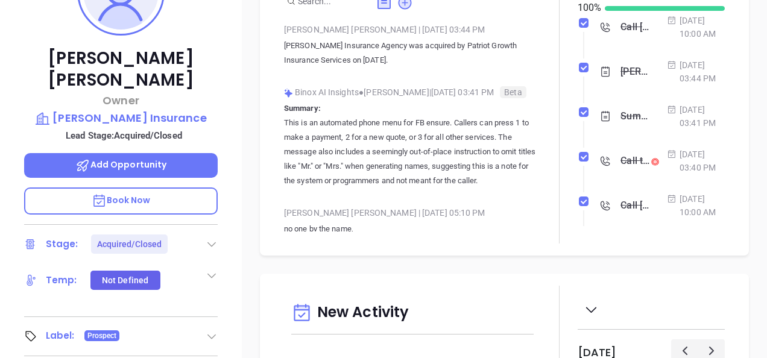
click at [209, 330] on icon at bounding box center [212, 336] width 12 height 12
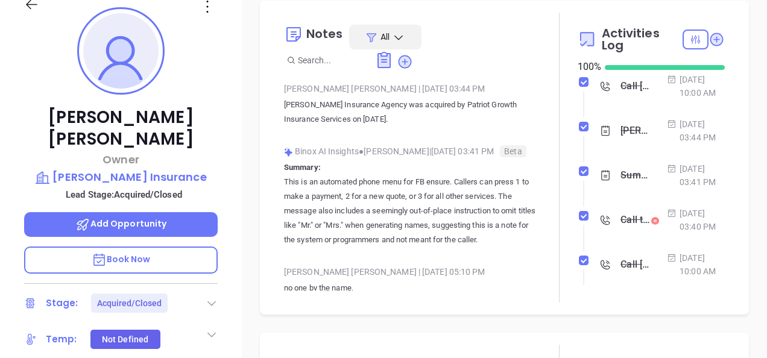
scroll to position [121, 0]
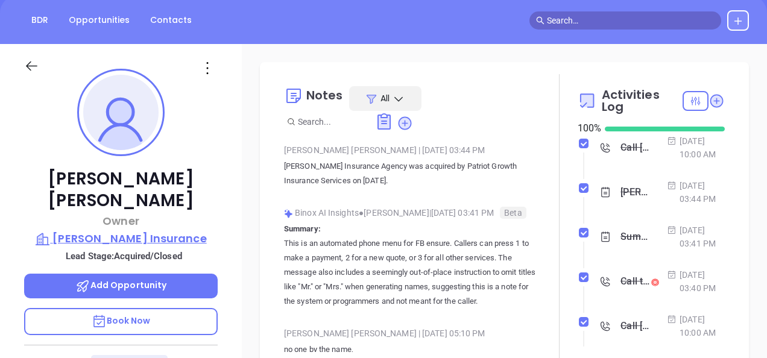
click at [135, 230] on p "[PERSON_NAME] Insurance" at bounding box center [121, 238] width 194 height 17
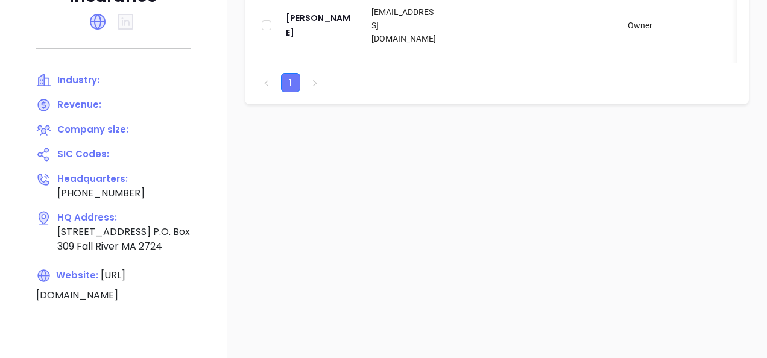
scroll to position [241, 0]
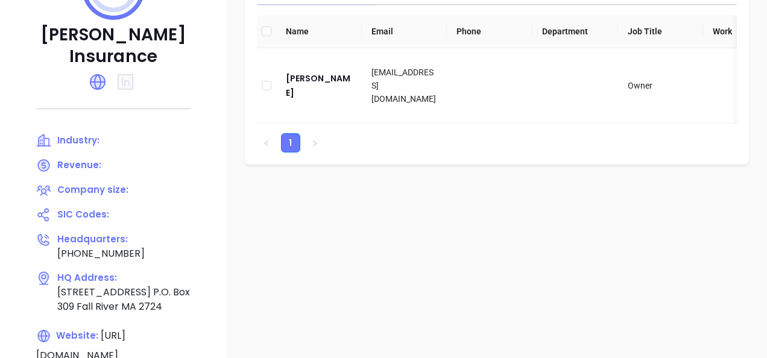
drag, startPoint x: 54, startPoint y: 34, endPoint x: 179, endPoint y: 59, distance: 126.7
click at [179, 59] on p "[PERSON_NAME] Insurance" at bounding box center [113, 45] width 179 height 43
copy p "[PERSON_NAME] Insurance"
click at [308, 89] on div "[PERSON_NAME]" at bounding box center [319, 85] width 66 height 29
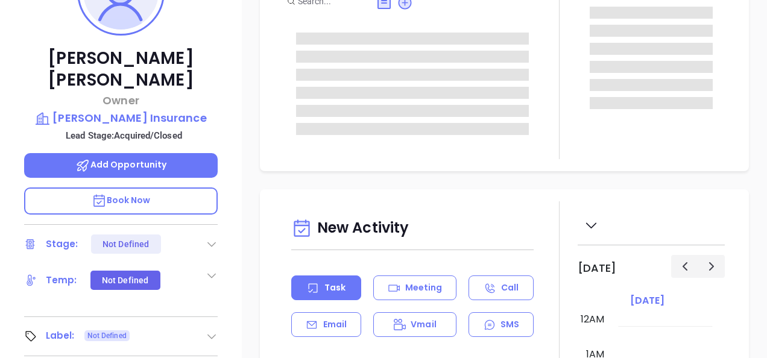
type input "[DATE]"
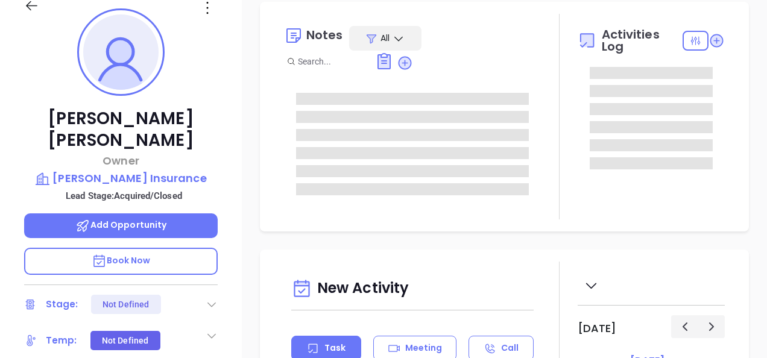
scroll to position [351, 0]
type input "[PERSON_NAME]"
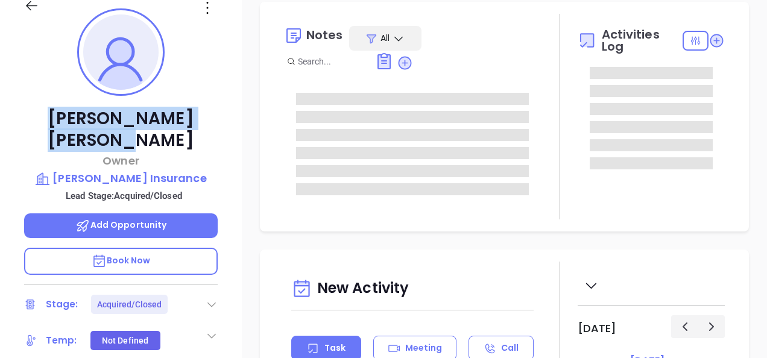
drag, startPoint x: 40, startPoint y: 118, endPoint x: 207, endPoint y: 121, distance: 167.7
click at [207, 121] on p "[PERSON_NAME]" at bounding box center [121, 129] width 194 height 43
copy p "[PERSON_NAME]"
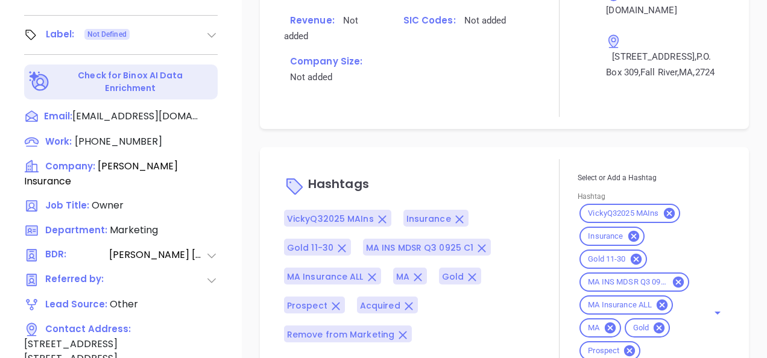
scroll to position [972, 0]
